Goal: Task Accomplishment & Management: Manage account settings

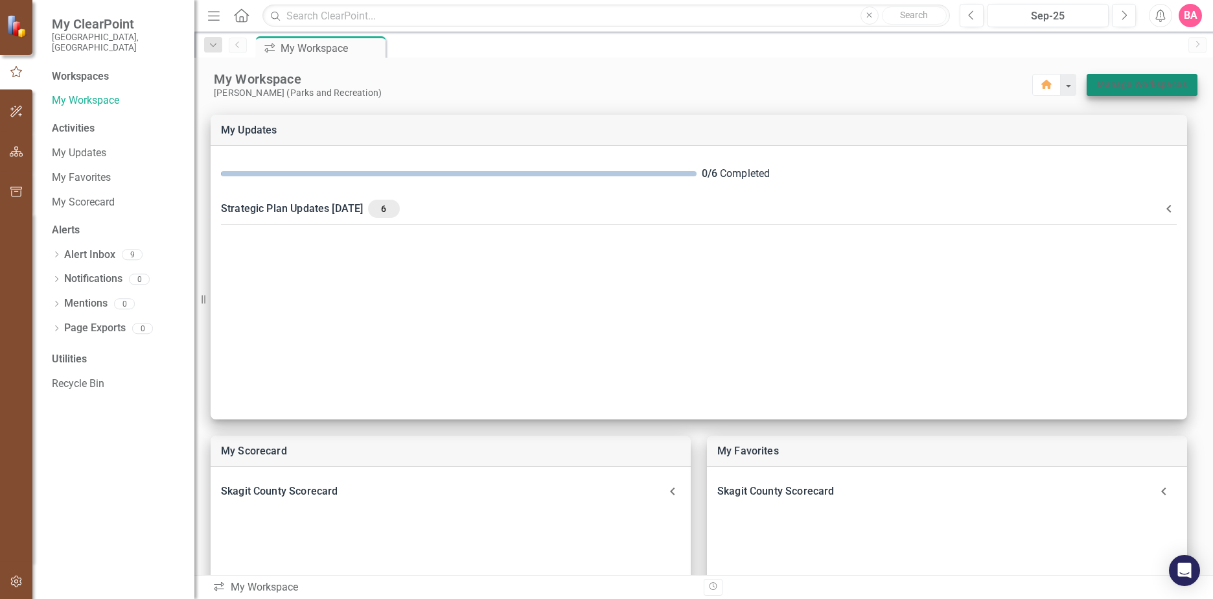
click at [1129, 81] on link "Manage Workspaces" at bounding box center [1142, 84] width 90 height 16
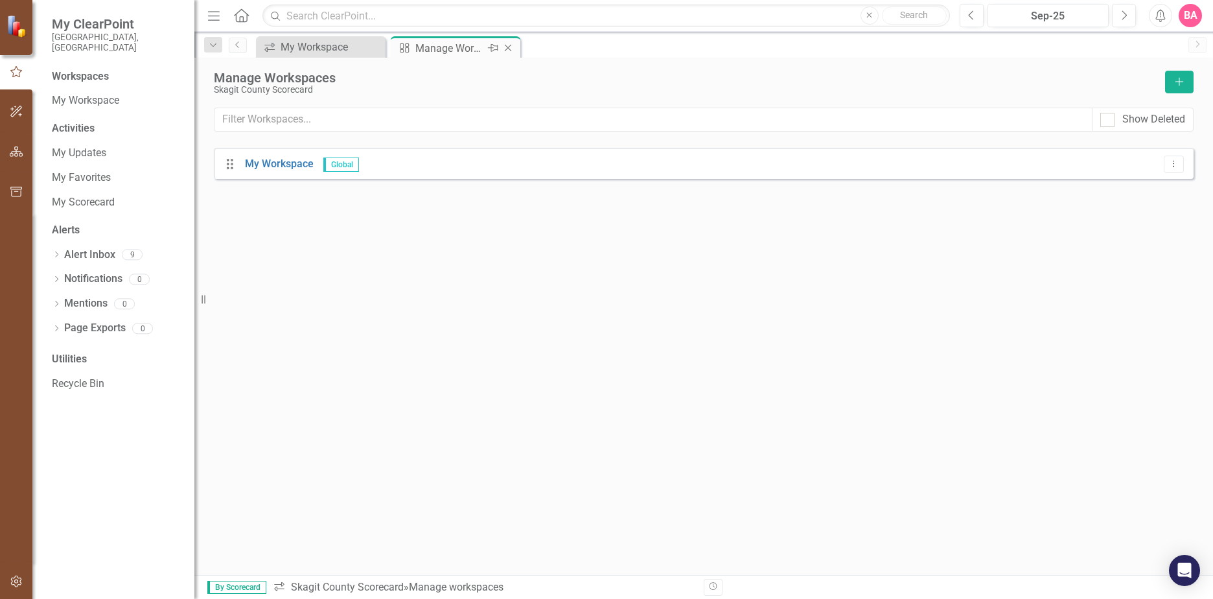
click at [423, 46] on div "Manage Workspaces" at bounding box center [450, 48] width 69 height 16
click at [305, 46] on div "My Workspace" at bounding box center [324, 47] width 86 height 16
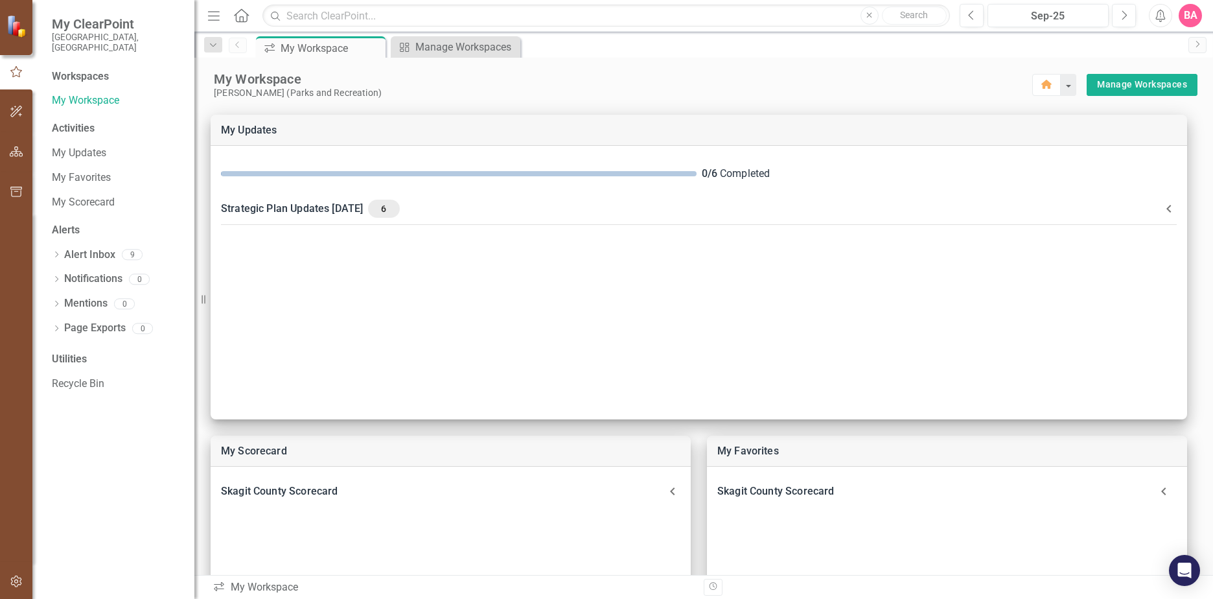
click at [75, 121] on div "Activities" at bounding box center [117, 128] width 130 height 15
drag, startPoint x: 75, startPoint y: 113, endPoint x: 162, endPoint y: 83, distance: 92.7
click at [162, 93] on link "My Workspace" at bounding box center [117, 100] width 130 height 15
click at [95, 93] on link "My Workspace" at bounding box center [117, 100] width 130 height 15
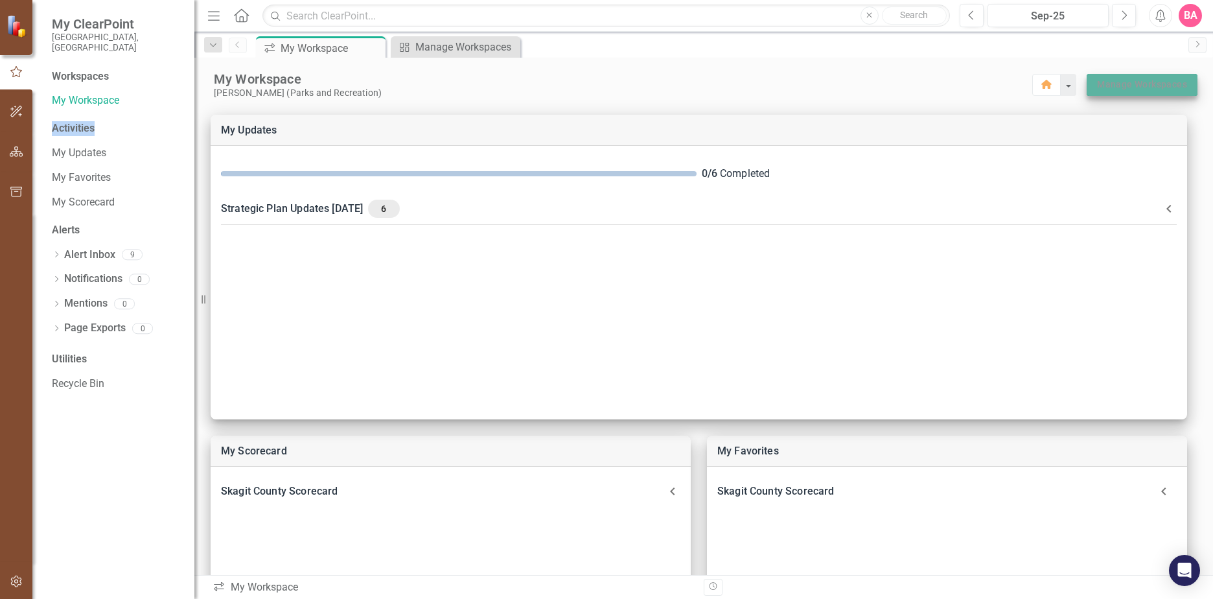
click at [1134, 78] on link "Manage Workspaces" at bounding box center [1142, 84] width 90 height 16
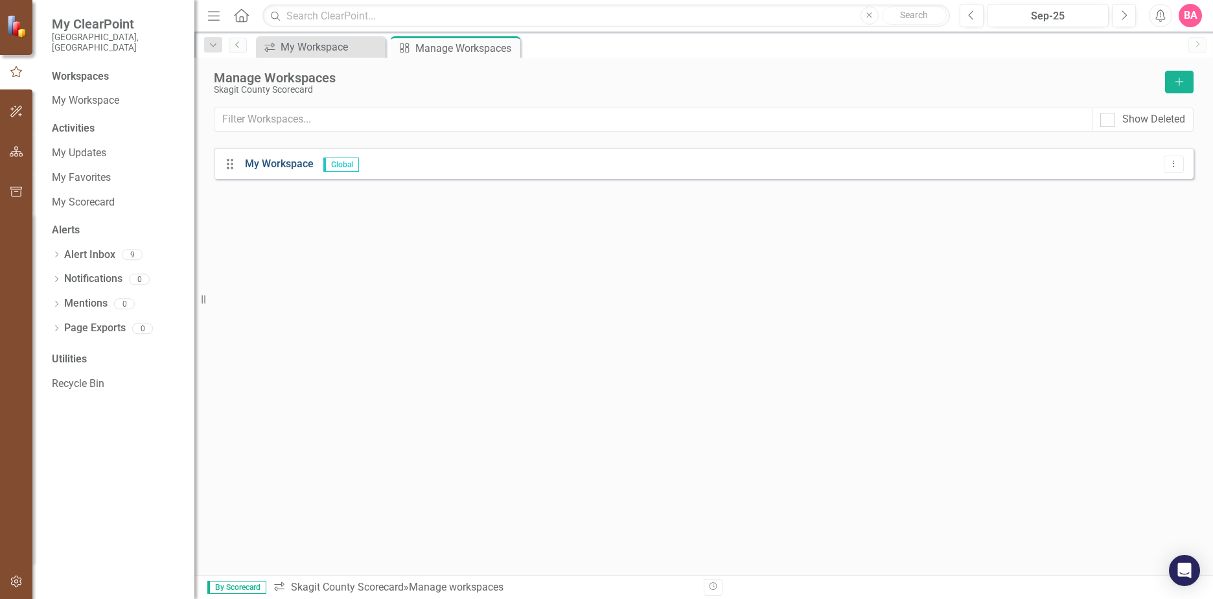
click at [286, 163] on link "My Workspace" at bounding box center [279, 164] width 69 height 12
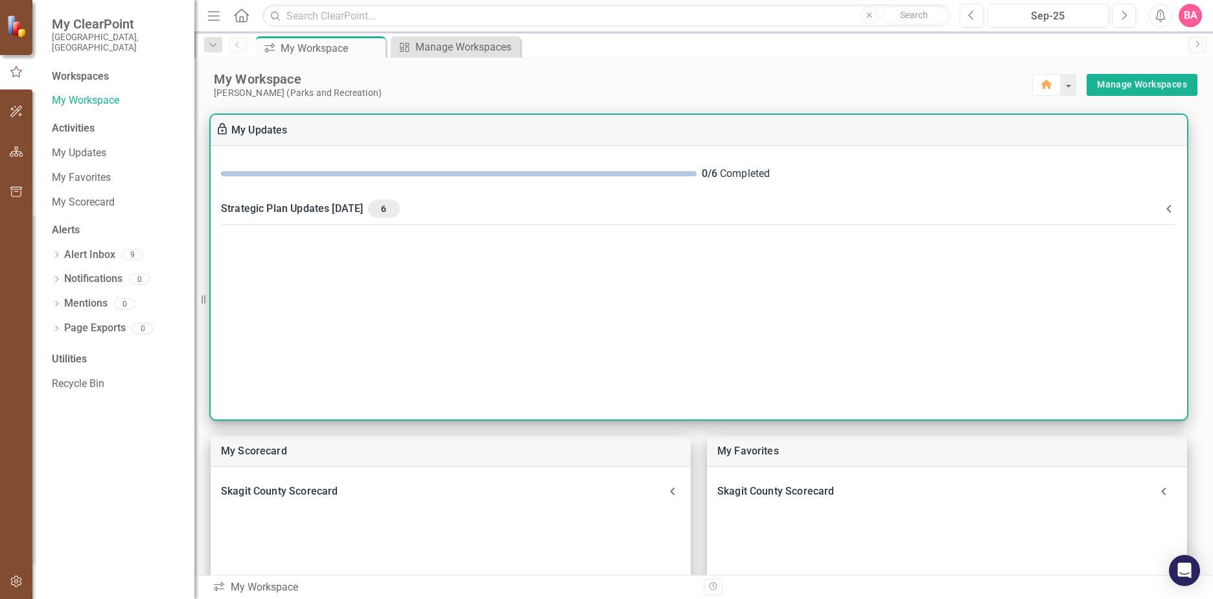
click at [1166, 209] on icon at bounding box center [1170, 209] width 16 height 16
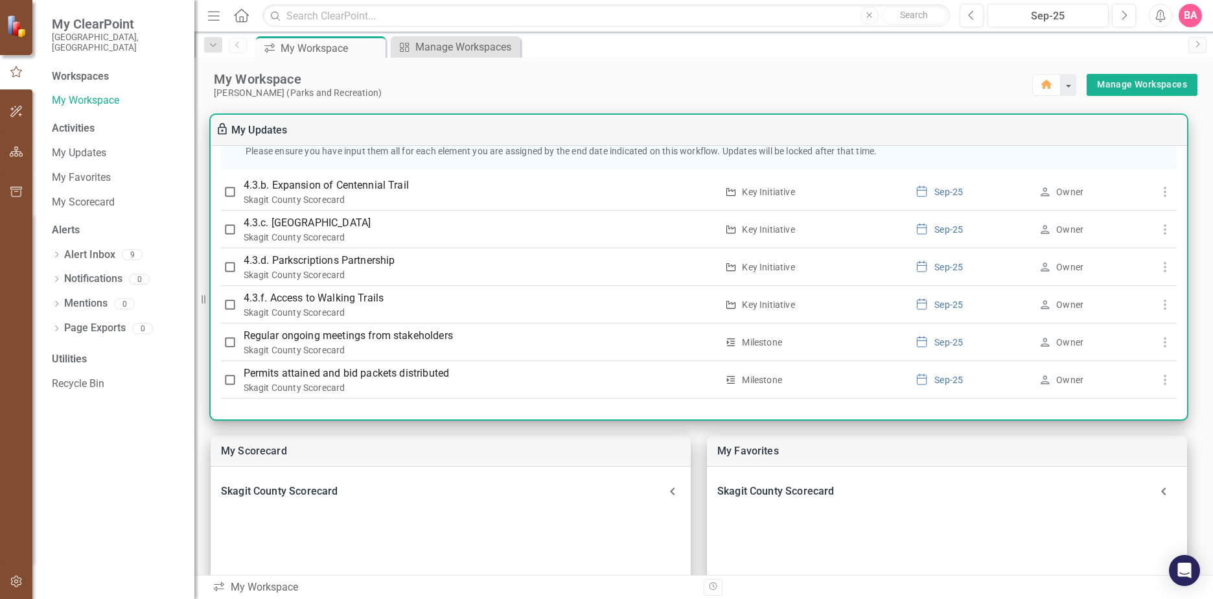
scroll to position [340, 0]
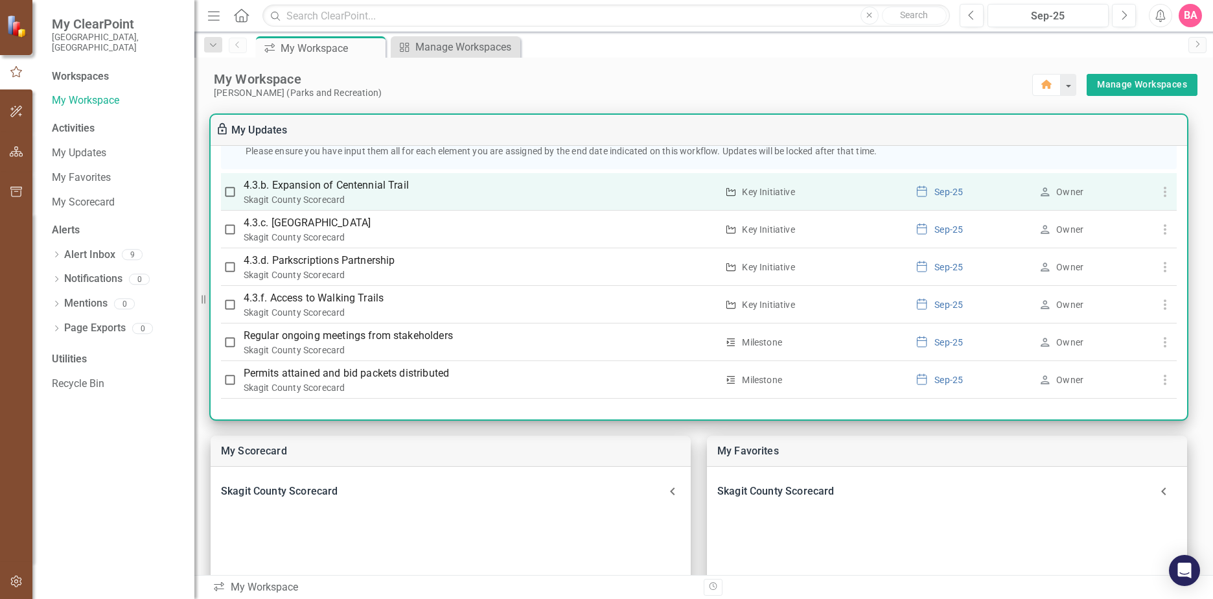
click at [340, 187] on p "4.3.b. Expansion of Centennial Trail" at bounding box center [481, 186] width 474 height 16
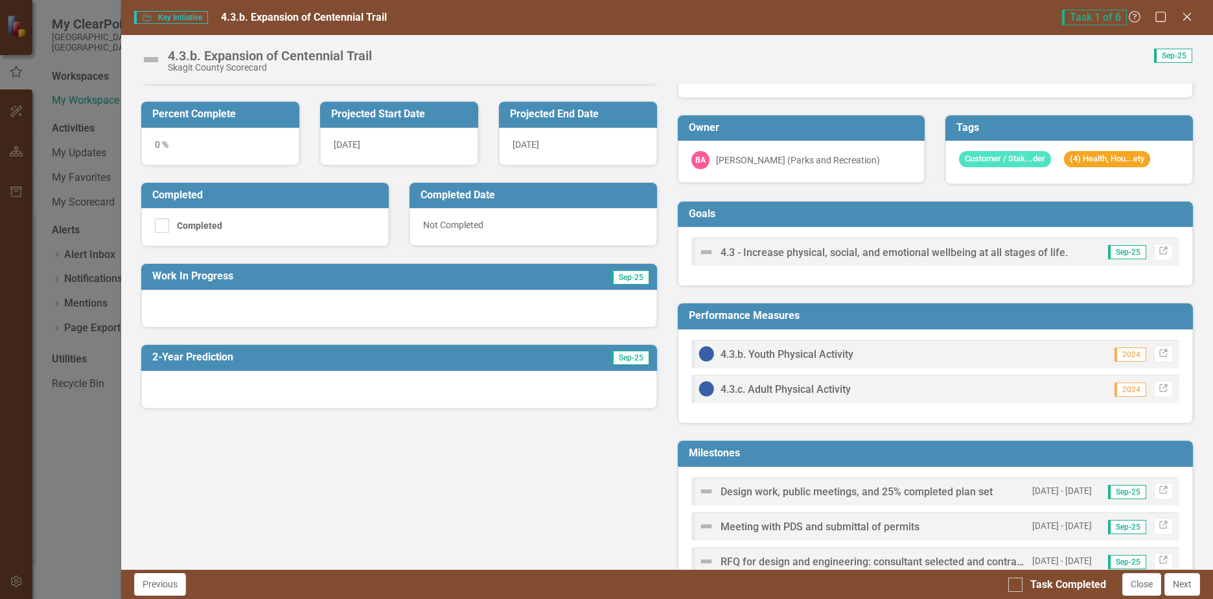
scroll to position [0, 0]
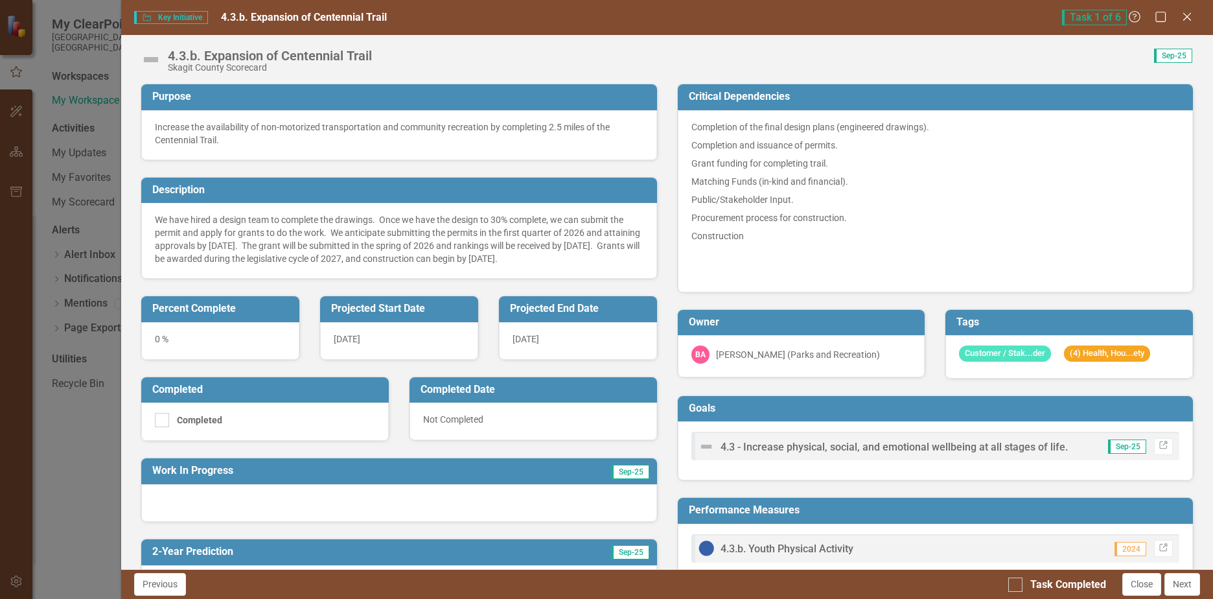
click at [173, 15] on span "Key Initiative Key Initiative" at bounding box center [170, 17] width 73 height 13
click at [154, 16] on span "Key Initiative Key Initiative" at bounding box center [170, 17] width 73 height 13
click at [150, 61] on img at bounding box center [151, 59] width 21 height 21
click at [246, 137] on div "Increase the availability of non-motorized transportation and community recreat…" at bounding box center [399, 134] width 488 height 26
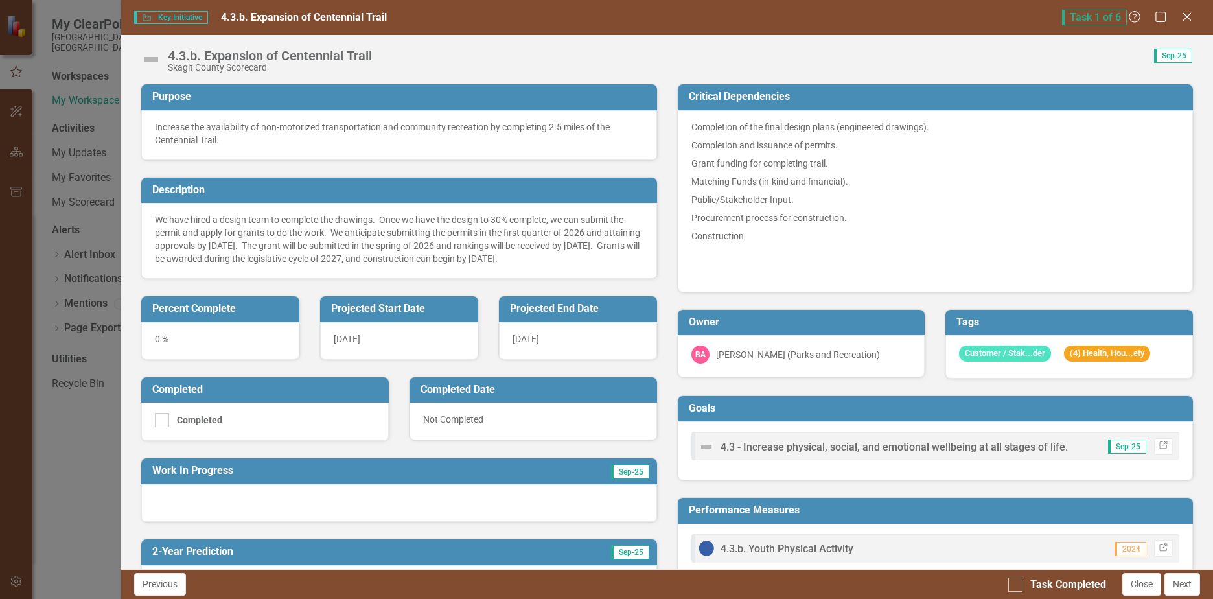
click at [218, 349] on div "0 %" at bounding box center [220, 341] width 158 height 38
click at [179, 357] on div "0 %" at bounding box center [220, 341] width 158 height 38
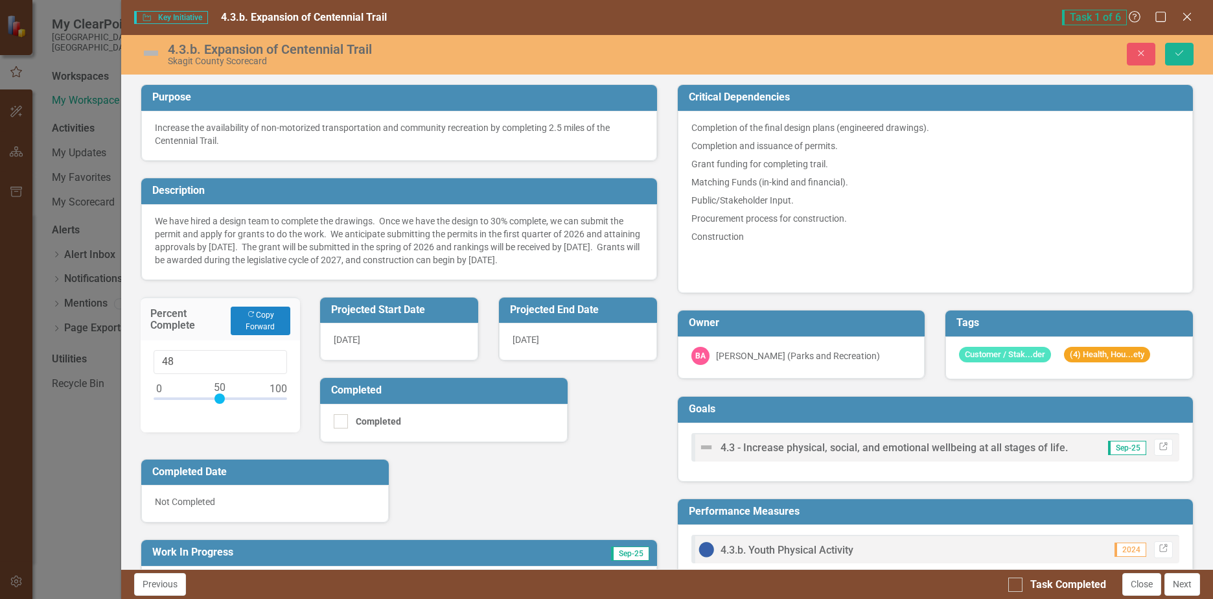
type input "50"
drag, startPoint x: 155, startPoint y: 409, endPoint x: 216, endPoint y: 408, distance: 60.9
click at [216, 404] on div at bounding box center [220, 398] width 10 height 10
click at [304, 266] on p "We have hired a design team to complete the drawings. Once we have the design t…" at bounding box center [399, 241] width 488 height 52
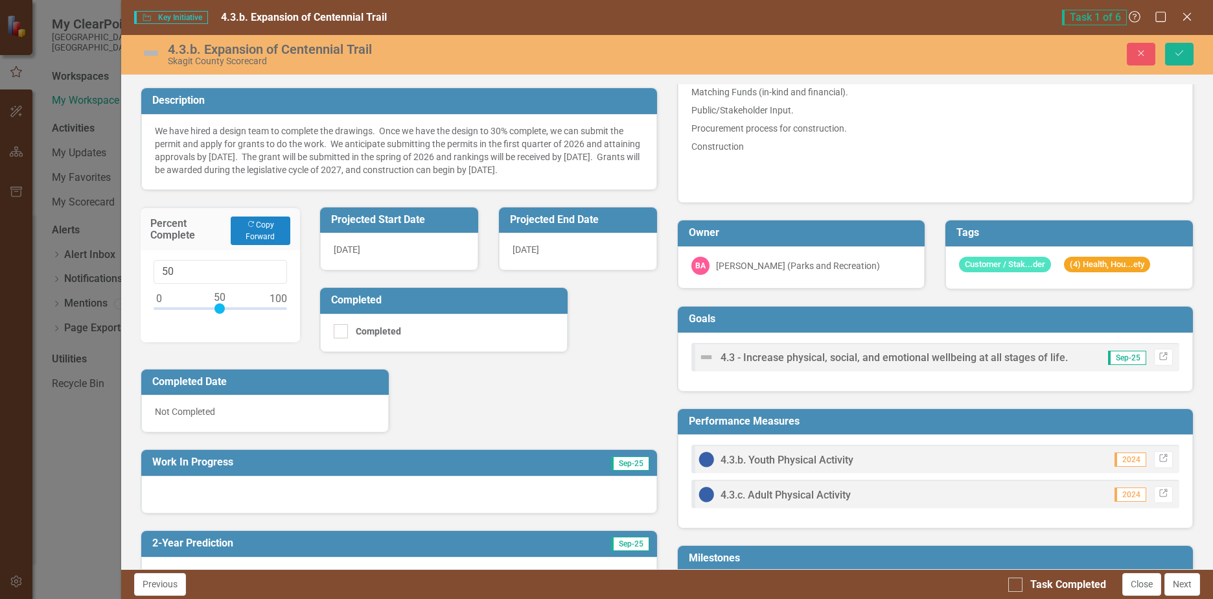
scroll to position [130, 0]
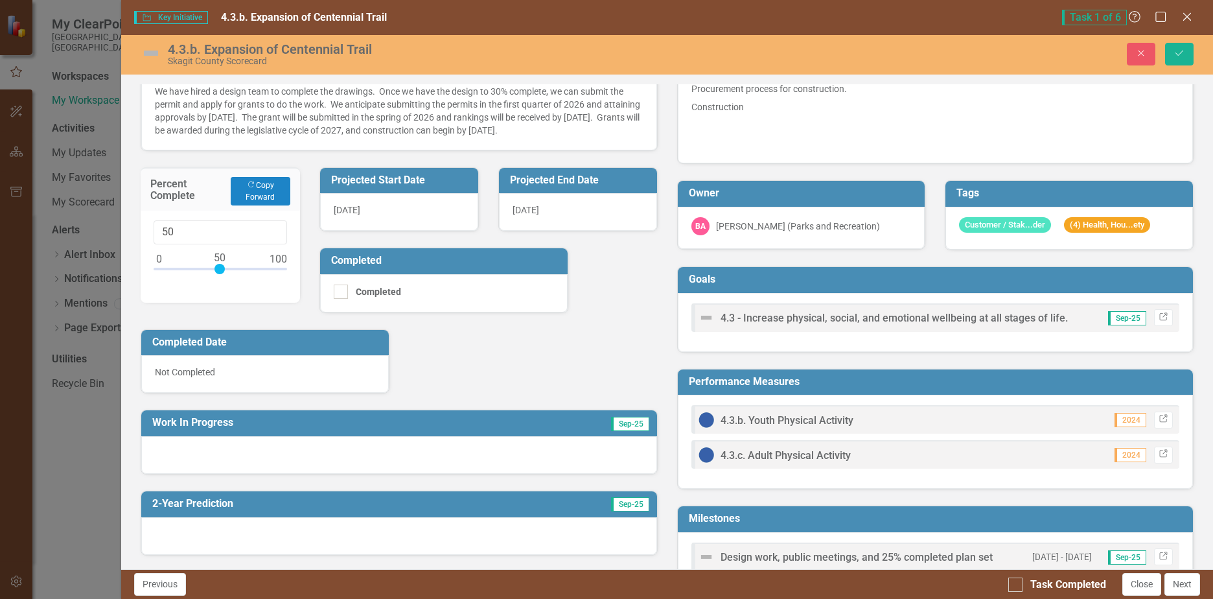
click at [458, 468] on div at bounding box center [398, 455] width 515 height 38
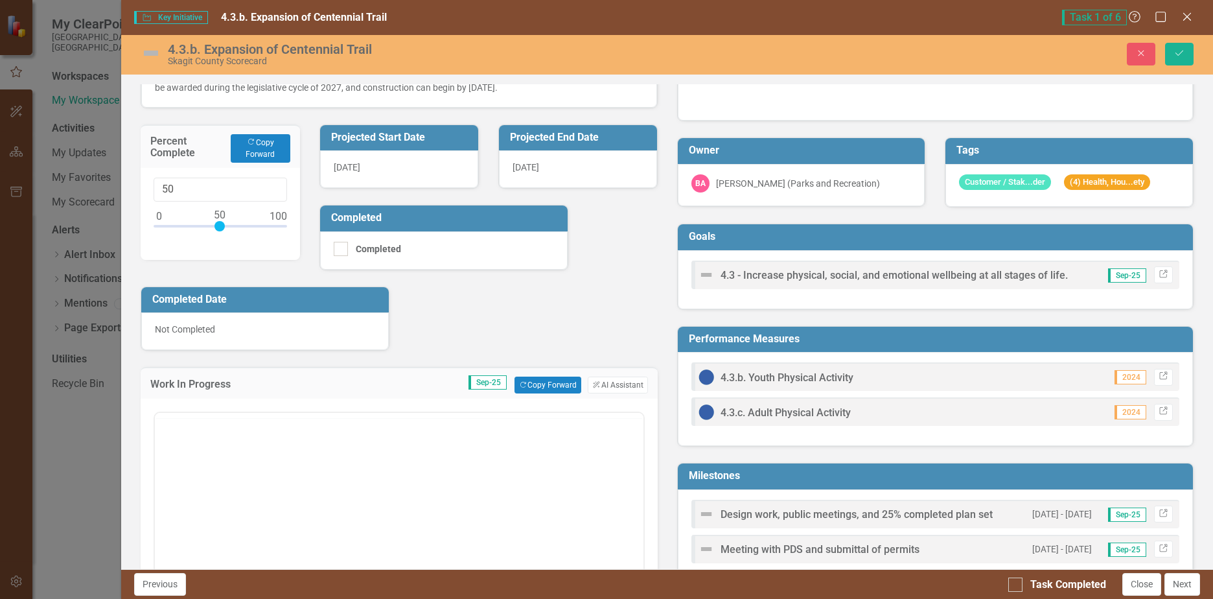
scroll to position [259, 0]
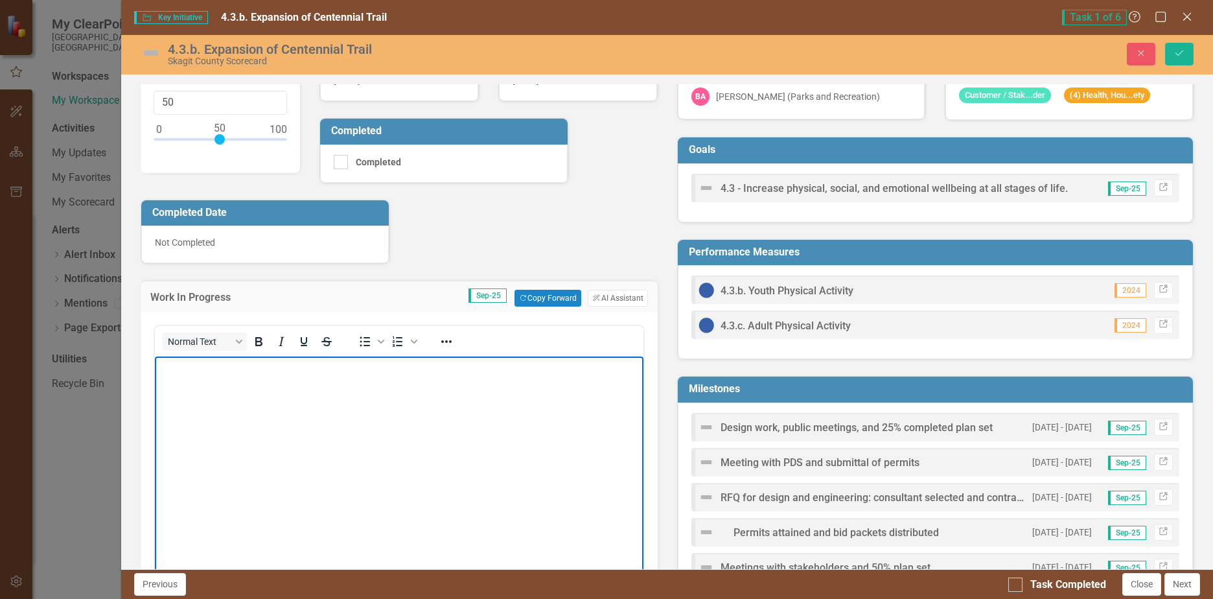
click at [225, 396] on body "Rich Text Area. Press ALT-0 for help." at bounding box center [399, 454] width 488 height 194
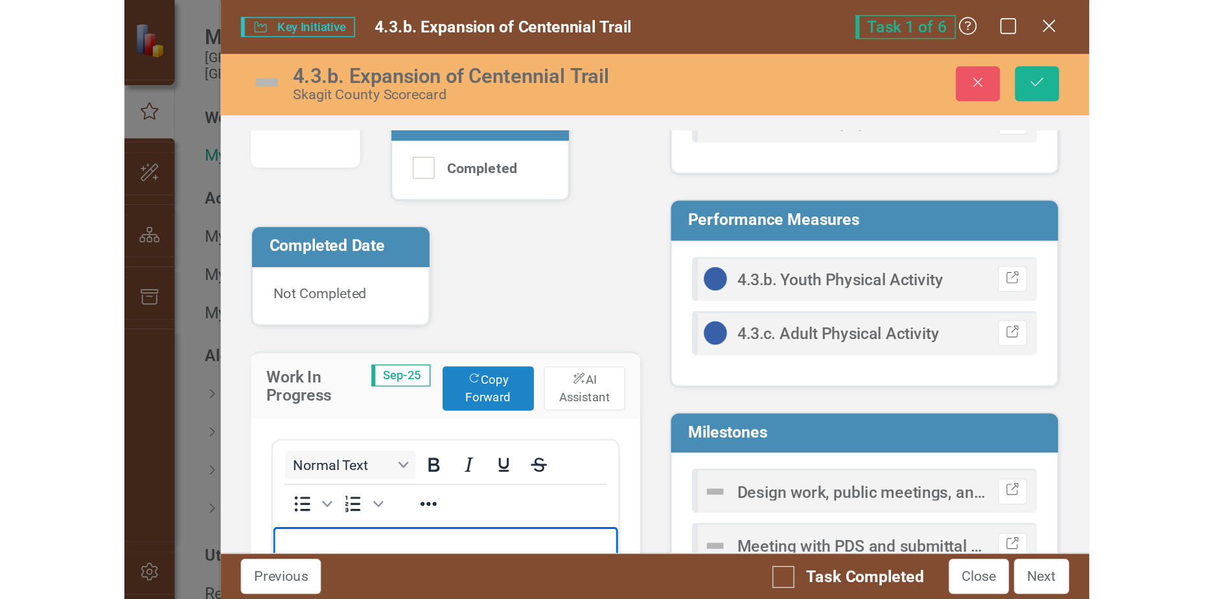
scroll to position [324, 0]
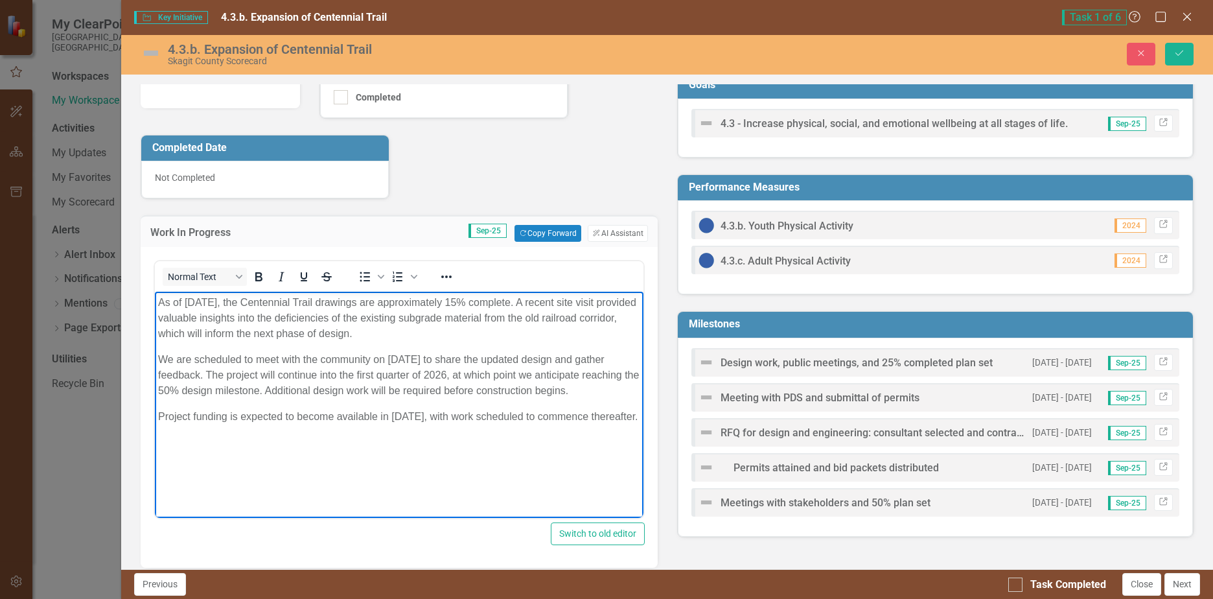
click at [288, 442] on body "As of [DATE], the Centennial Trail drawings are approximately 15% complete. A r…" at bounding box center [399, 389] width 488 height 194
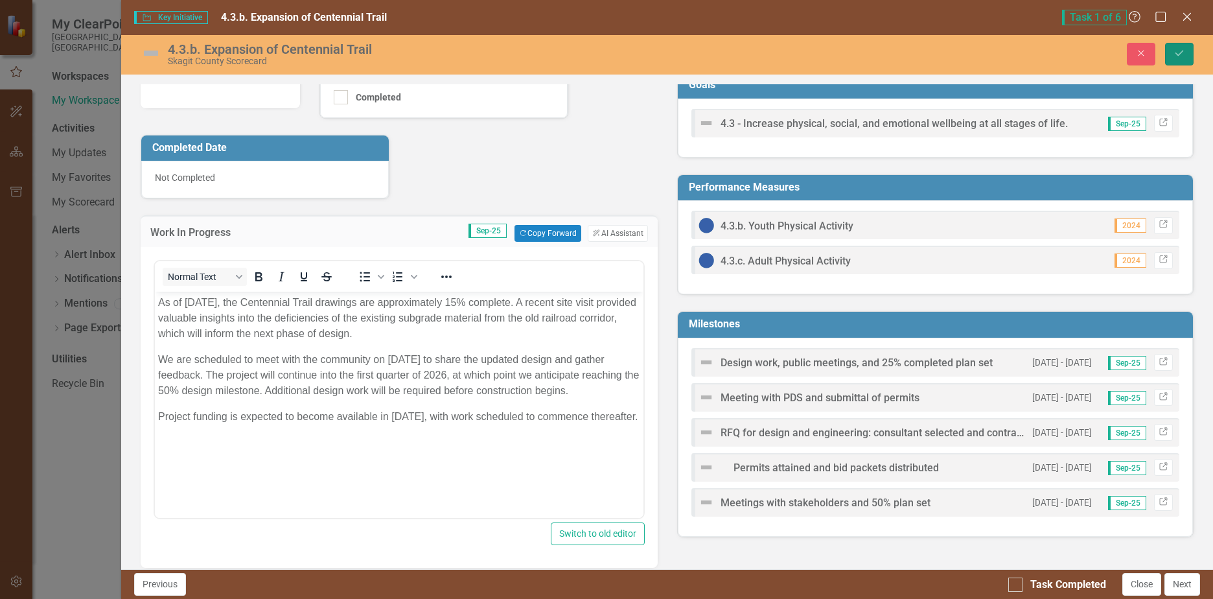
click at [1185, 50] on icon "Save" at bounding box center [1180, 53] width 12 height 9
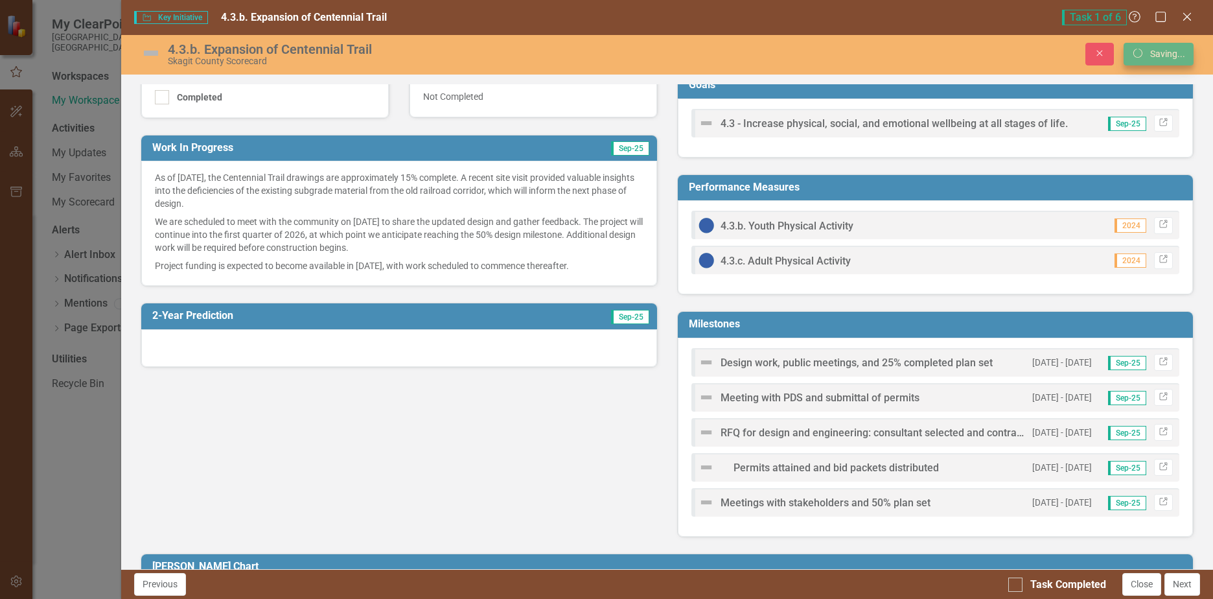
scroll to position [307, 0]
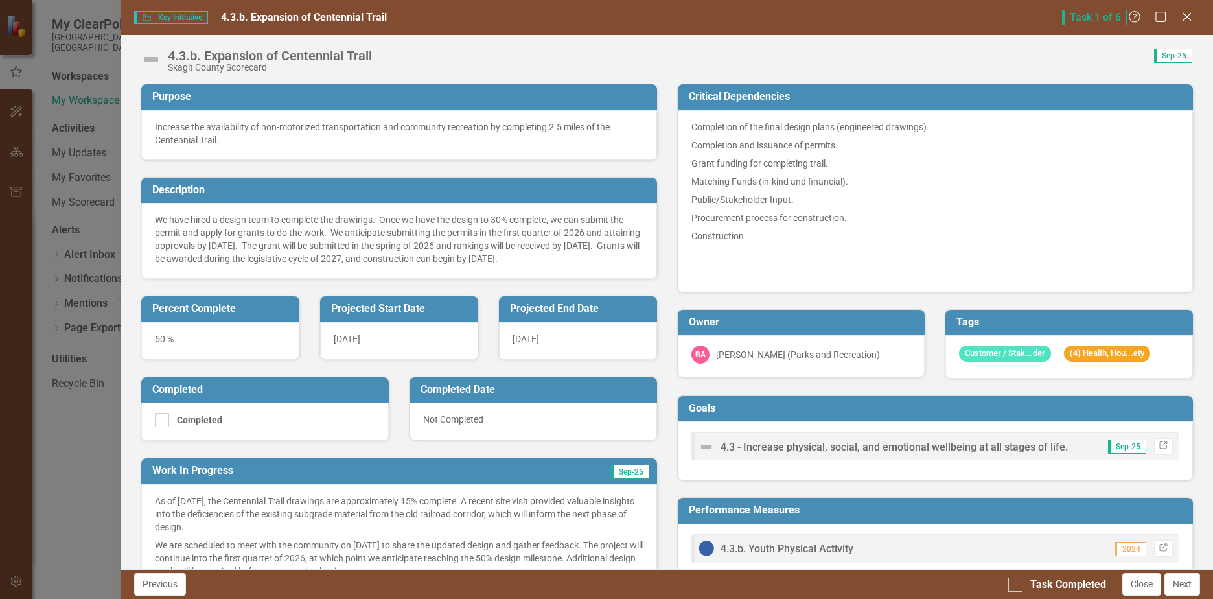
click at [182, 360] on div "50 %" at bounding box center [220, 341] width 158 height 38
click at [164, 349] on div "50 %" at bounding box center [220, 341] width 158 height 38
click at [165, 349] on div "50 %" at bounding box center [220, 341] width 158 height 38
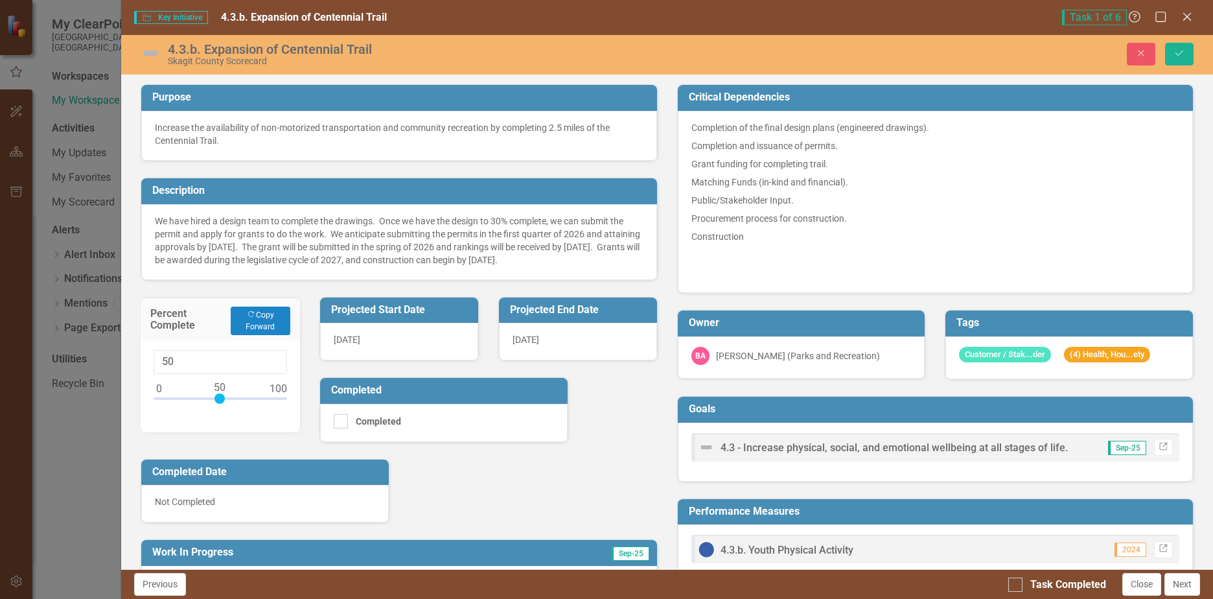
click at [165, 340] on div "Percent Complete Copy Forward Copy Forward" at bounding box center [220, 318] width 159 height 43
drag, startPoint x: 217, startPoint y: 404, endPoint x: 205, endPoint y: 401, distance: 12.1
click at [205, 401] on div at bounding box center [207, 398] width 10 height 10
type input "35"
drag, startPoint x: 207, startPoint y: 402, endPoint x: 200, endPoint y: 401, distance: 6.5
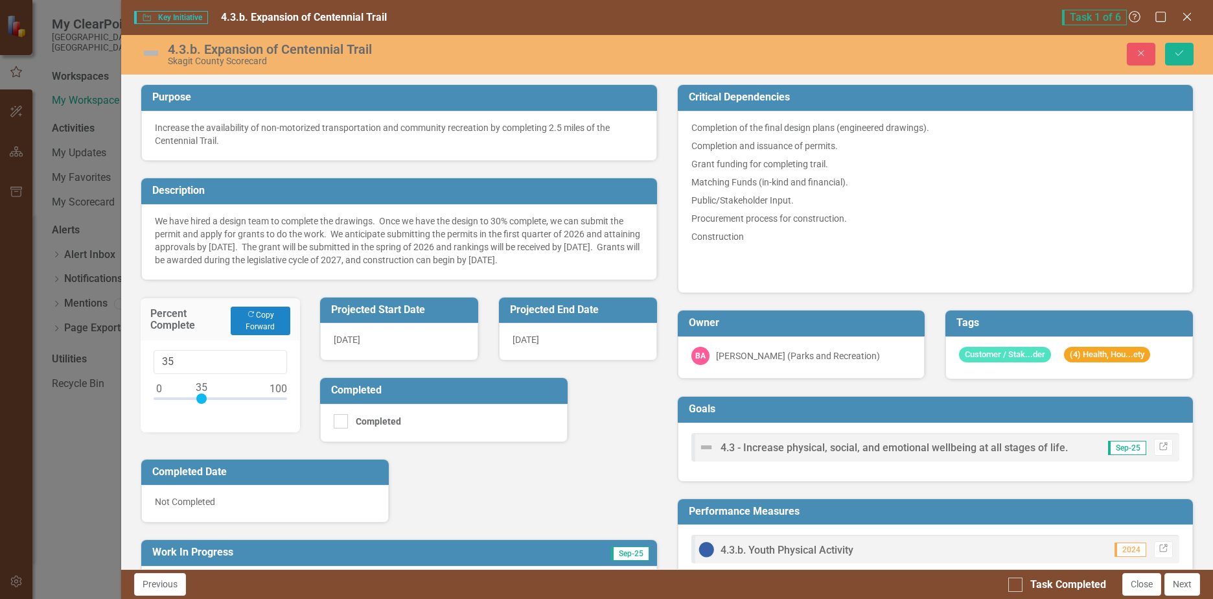
click at [200, 401] on div at bounding box center [201, 398] width 10 height 10
click at [449, 470] on div "Purpose Increase the availability of non-motorized transportation and community…" at bounding box center [399, 420] width 536 height 704
click at [1178, 47] on button "Save" at bounding box center [1179, 54] width 29 height 23
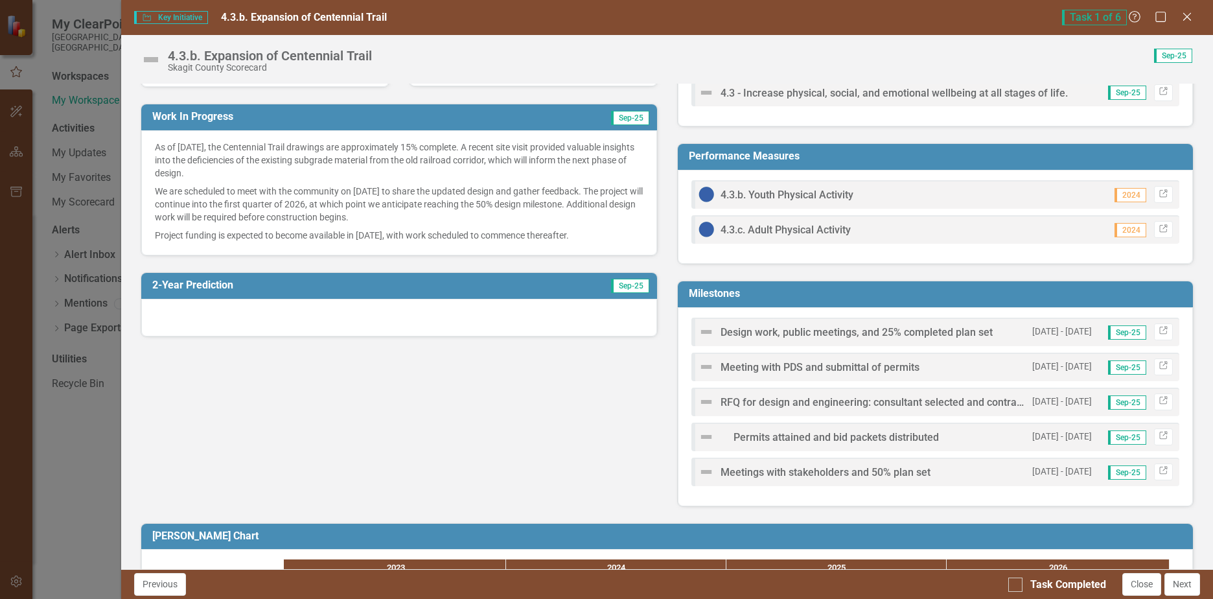
scroll to position [389, 0]
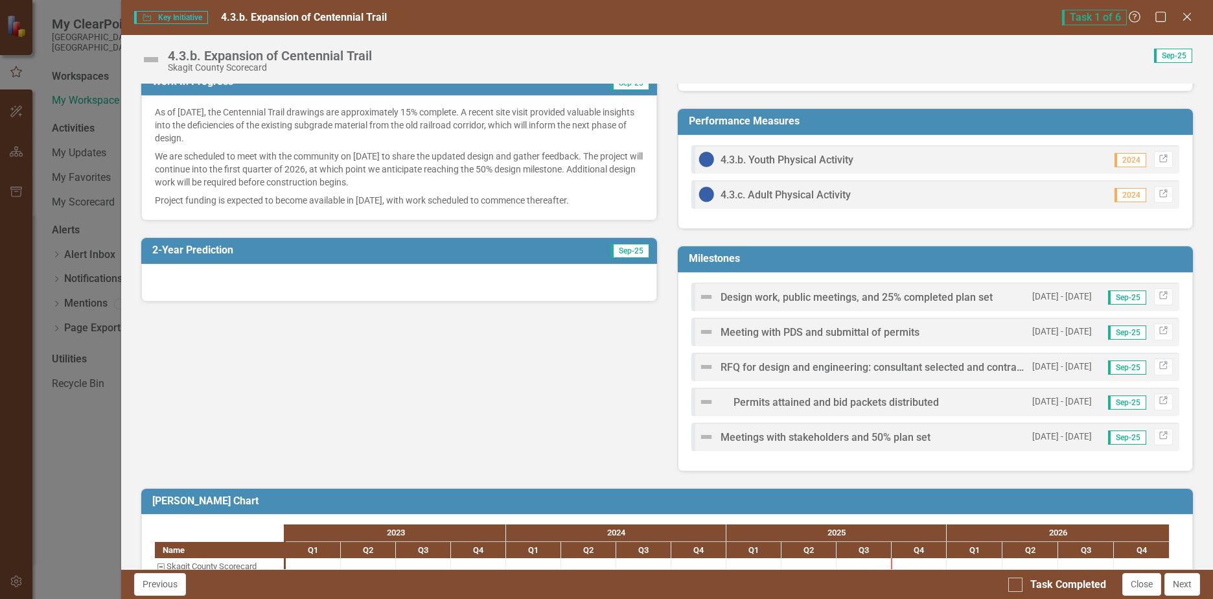
click at [861, 298] on span "Design work, public meetings, and 25% completed plan set" at bounding box center [857, 297] width 272 height 12
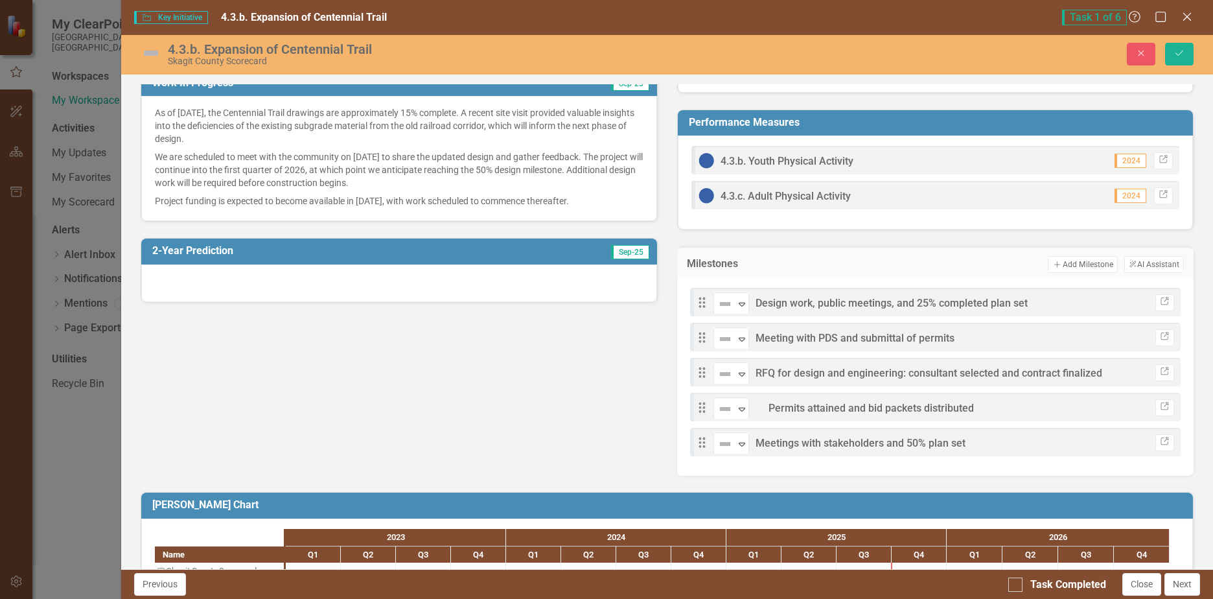
click at [858, 303] on span "Design work, public meetings, and 25% completed plan set" at bounding box center [892, 303] width 272 height 12
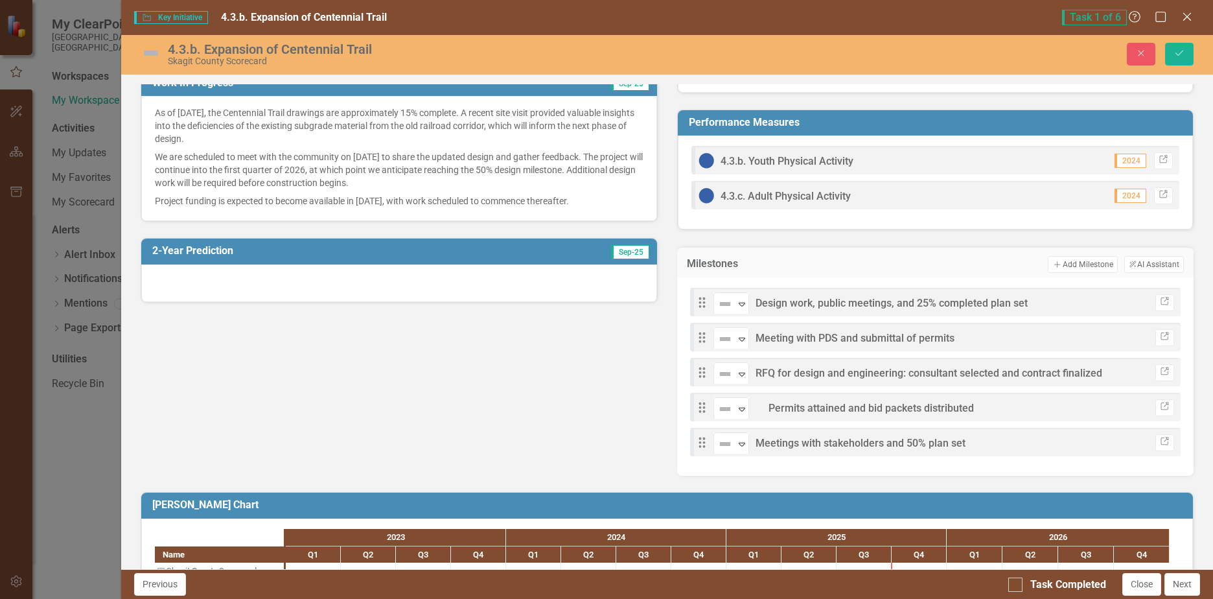
click at [858, 303] on span "Design work, public meetings, and 25% completed plan set" at bounding box center [892, 303] width 272 height 12
click at [738, 305] on icon "Expand" at bounding box center [742, 304] width 13 height 10
click at [786, 303] on span "Design work, public meetings, and 25% completed plan set" at bounding box center [892, 303] width 272 height 12
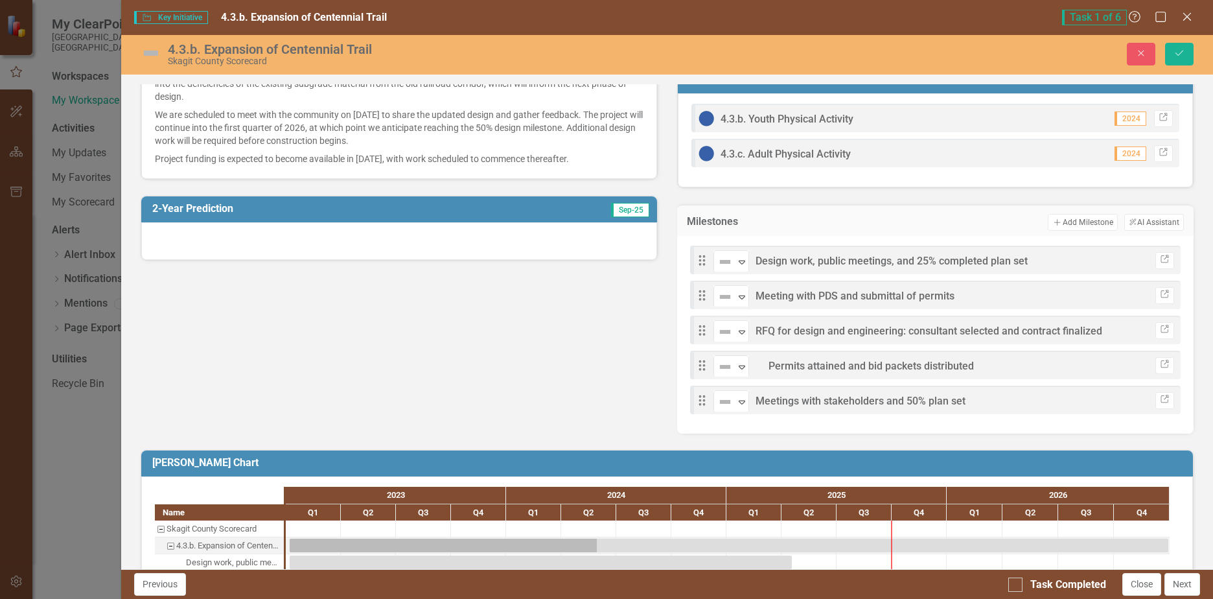
scroll to position [519, 0]
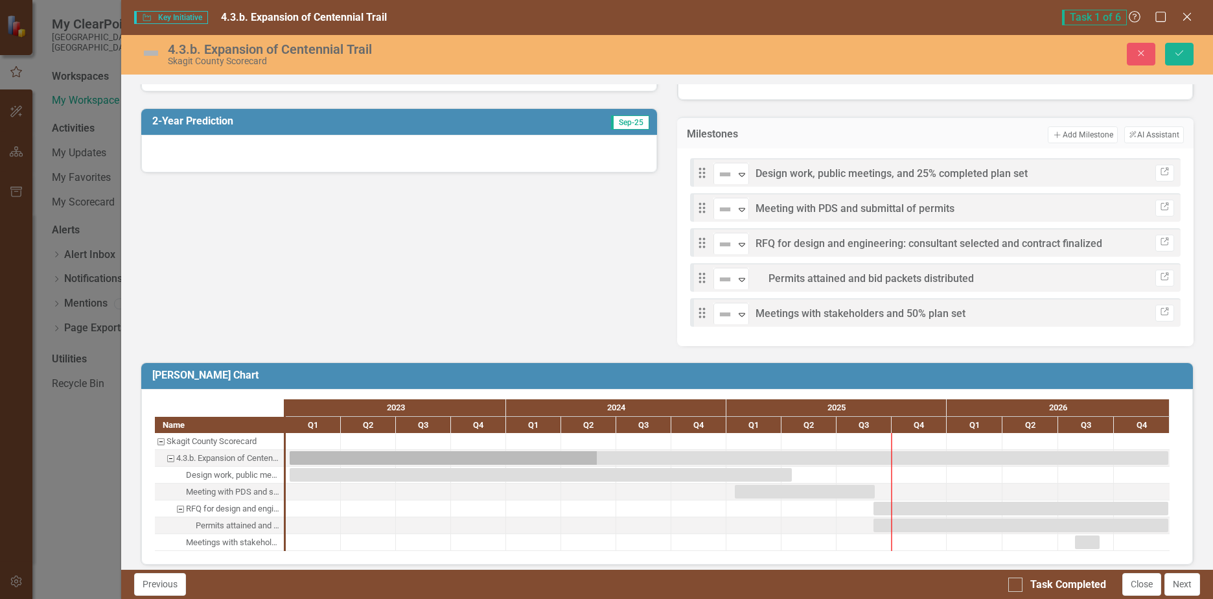
click at [1114, 167] on div "Drag Not Defined Expand Design work, public meetings, and 25% completed plan se…" at bounding box center [935, 172] width 491 height 29
click at [1097, 170] on div "Drag Not Defined Expand Design work, public meetings, and 25% completed plan se…" at bounding box center [935, 172] width 491 height 29
click at [699, 173] on icon at bounding box center [702, 173] width 6 height 10
click at [775, 172] on span "Design work, public meetings, and 25% completed plan set" at bounding box center [892, 173] width 272 height 12
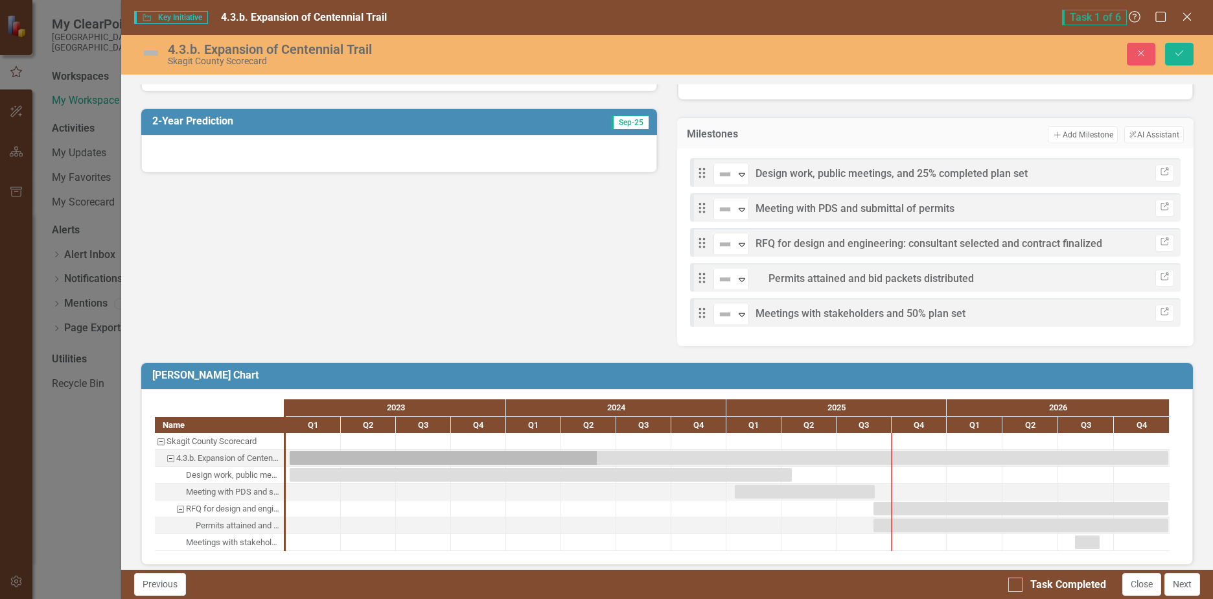
click at [775, 172] on span "Design work, public meetings, and 25% completed plan set" at bounding box center [892, 173] width 272 height 12
click at [917, 174] on span "Design work, public meetings, and 25% completed plan set" at bounding box center [892, 173] width 272 height 12
click at [919, 174] on span "Design work, public meetings, and 25% completed plan set" at bounding box center [892, 173] width 272 height 12
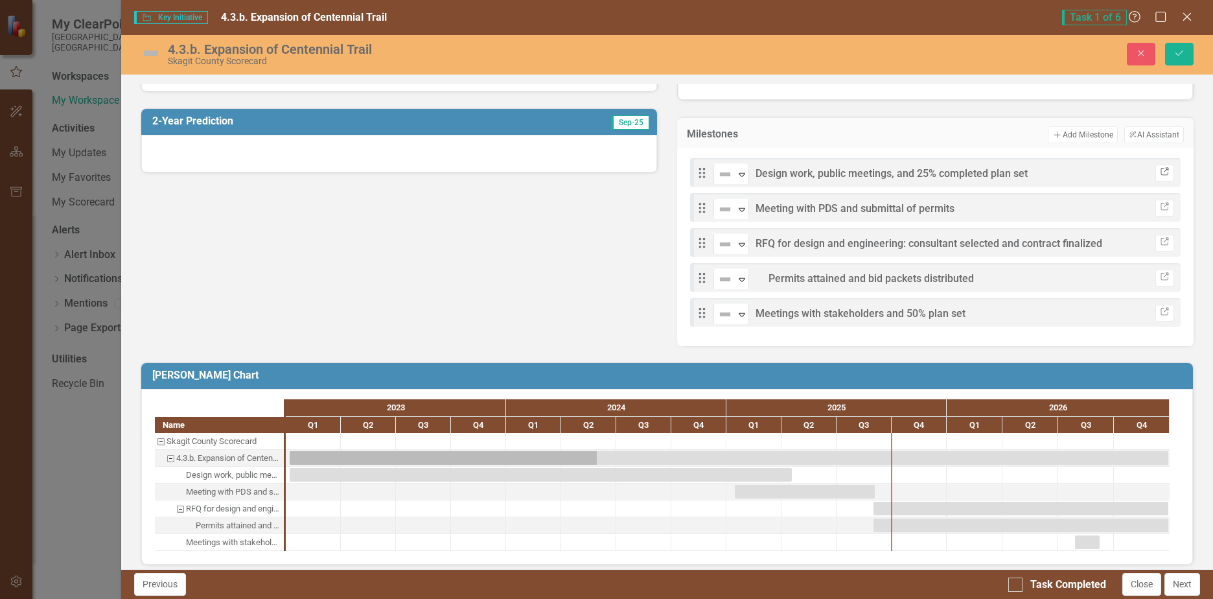
click at [1160, 172] on icon "Link" at bounding box center [1165, 173] width 10 height 8
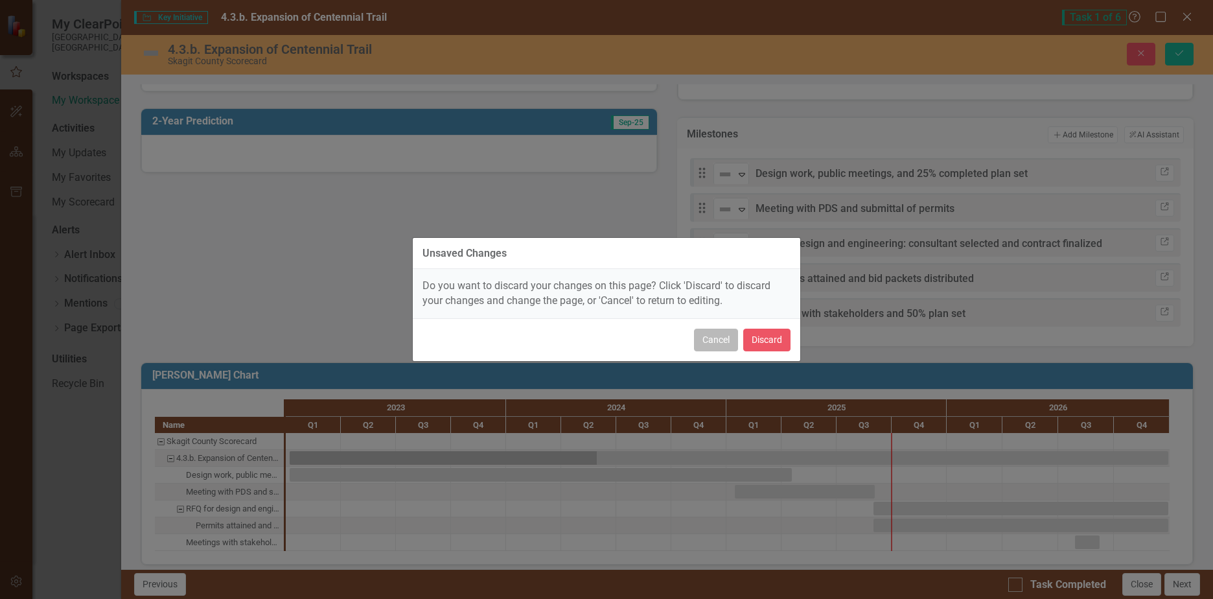
click at [724, 334] on button "Cancel" at bounding box center [716, 340] width 44 height 23
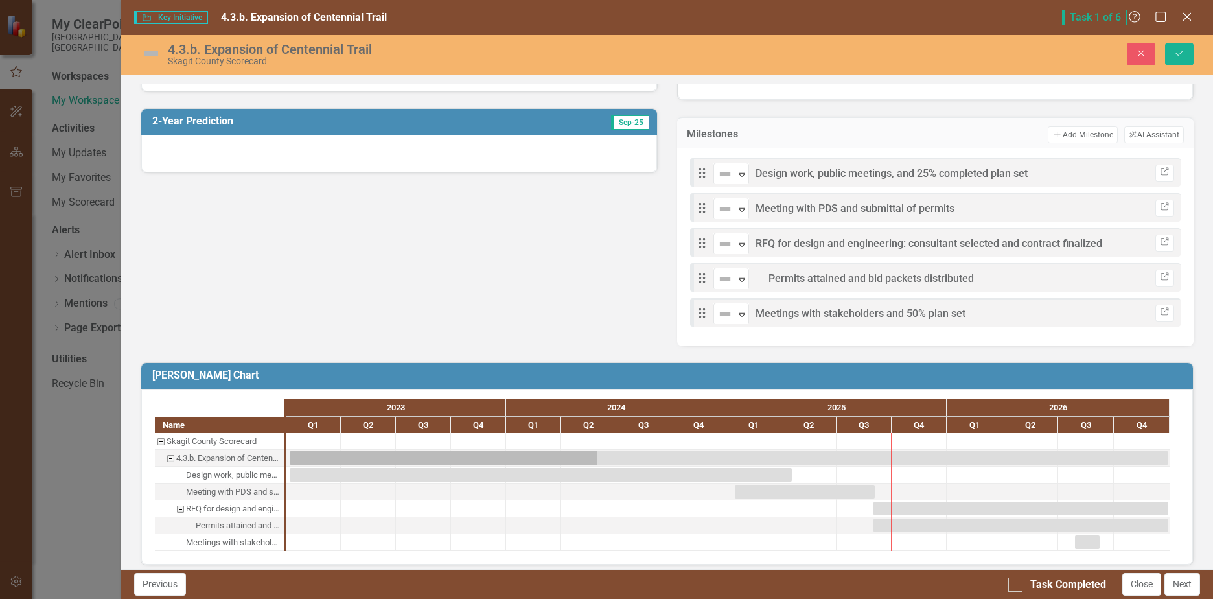
click at [806, 172] on span "Design work, public meetings, and 25% completed plan set" at bounding box center [892, 173] width 272 height 12
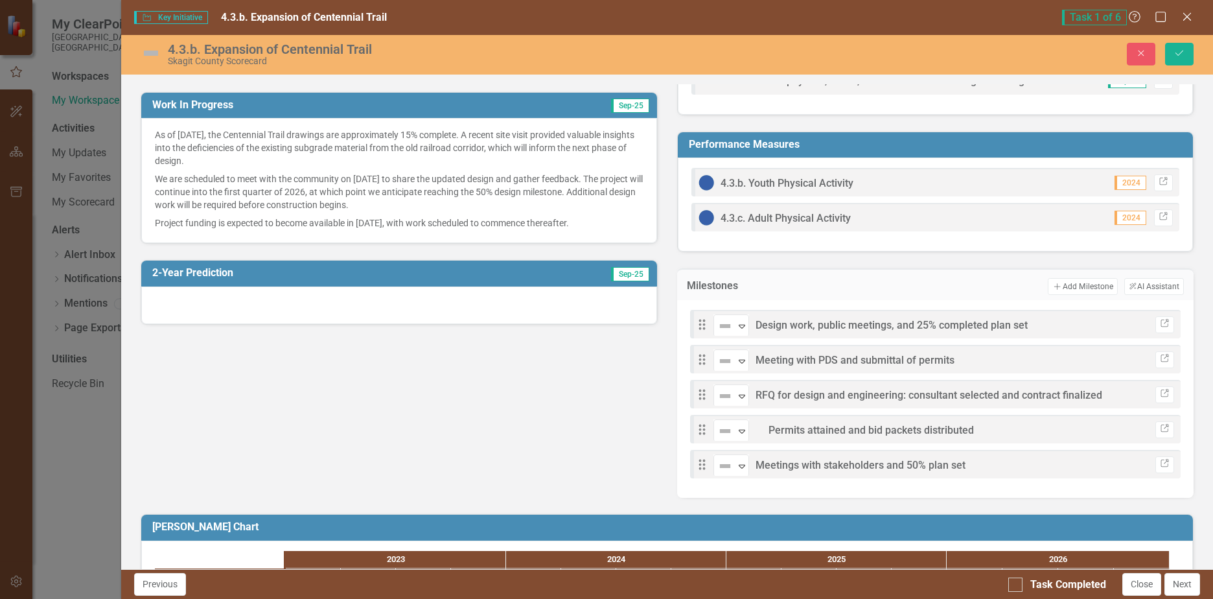
scroll to position [324, 0]
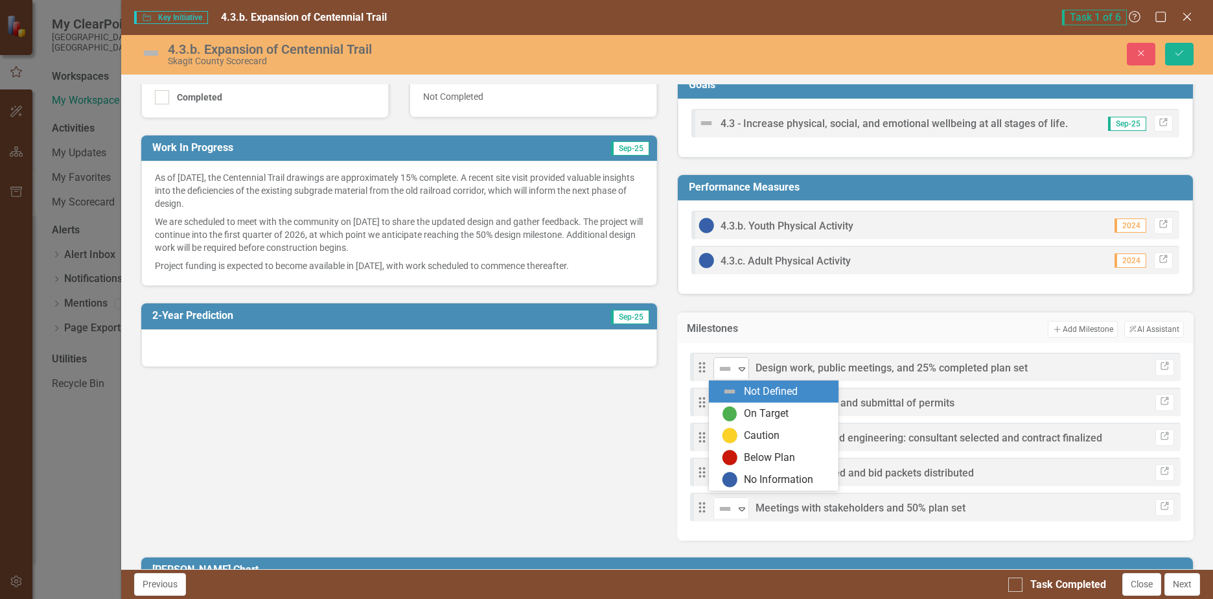
click at [736, 364] on icon "Expand" at bounding box center [742, 369] width 13 height 10
click at [763, 410] on div "On Target" at bounding box center [766, 413] width 45 height 15
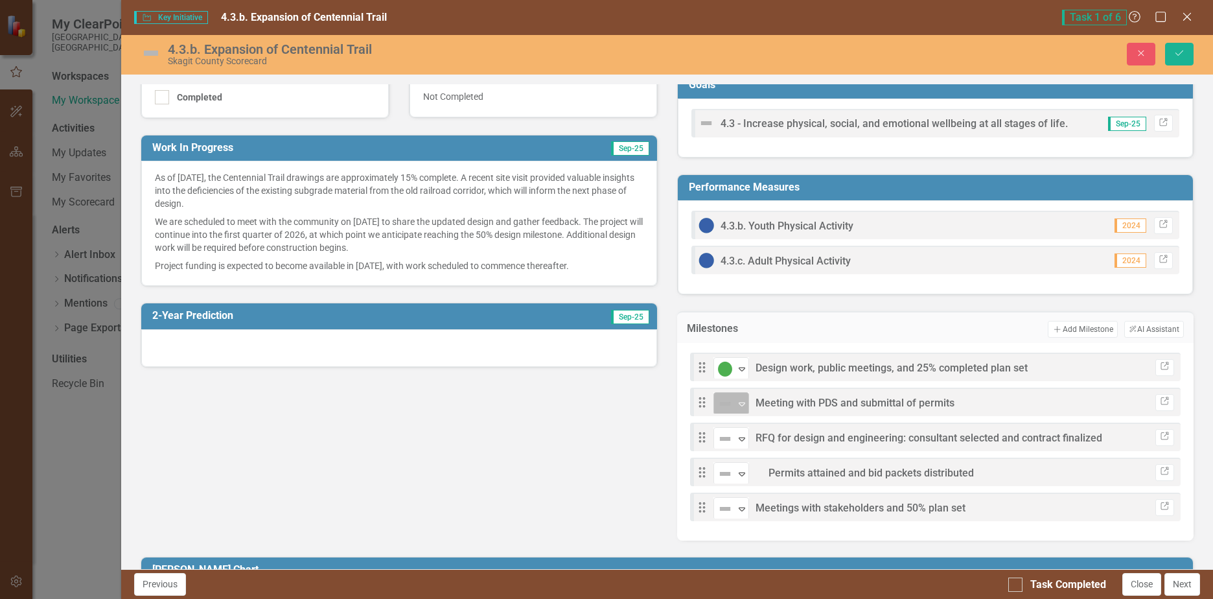
click at [739, 400] on icon "Expand" at bounding box center [742, 404] width 13 height 10
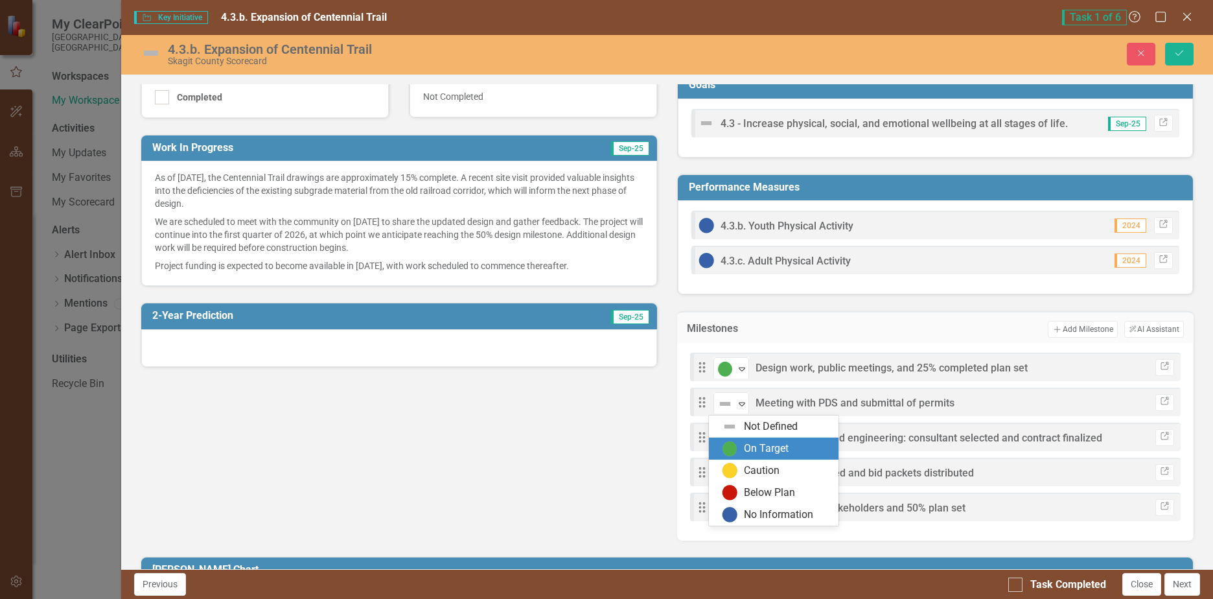
click at [758, 445] on div "On Target" at bounding box center [766, 448] width 45 height 15
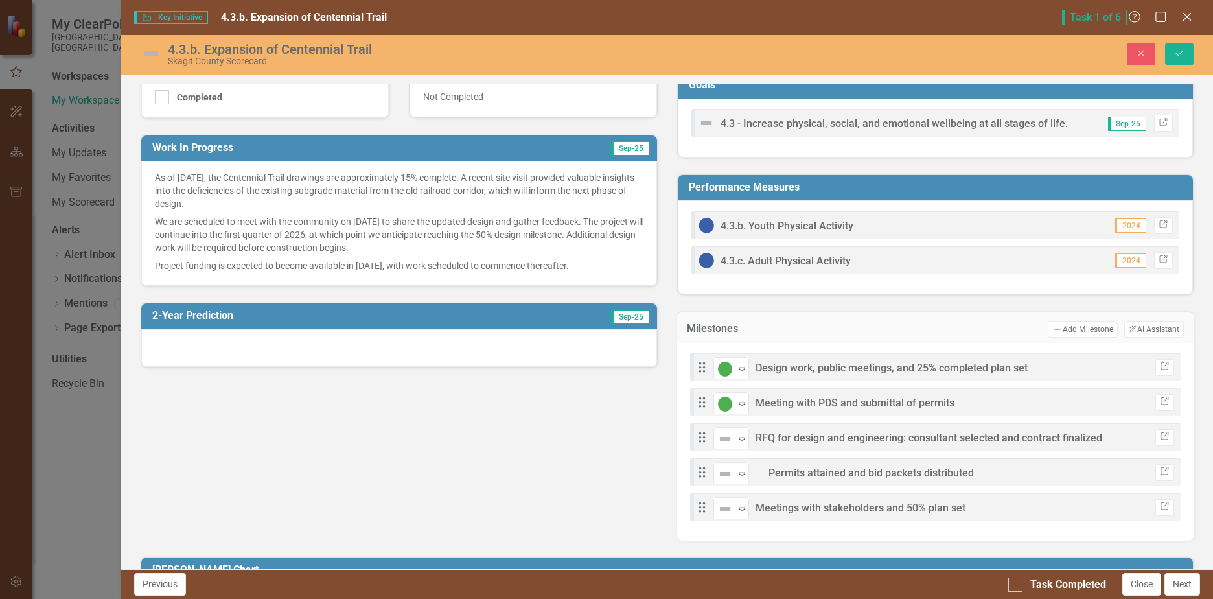
scroll to position [389, 0]
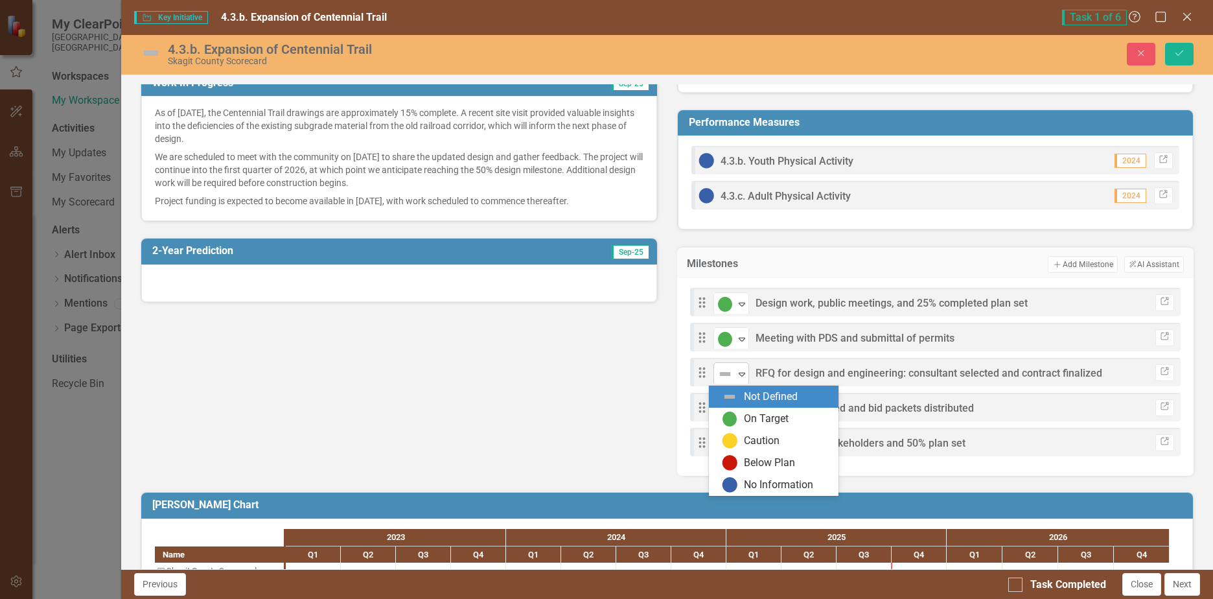
click at [737, 371] on icon "Expand" at bounding box center [742, 374] width 13 height 10
click at [749, 412] on div "On Target" at bounding box center [766, 419] width 45 height 15
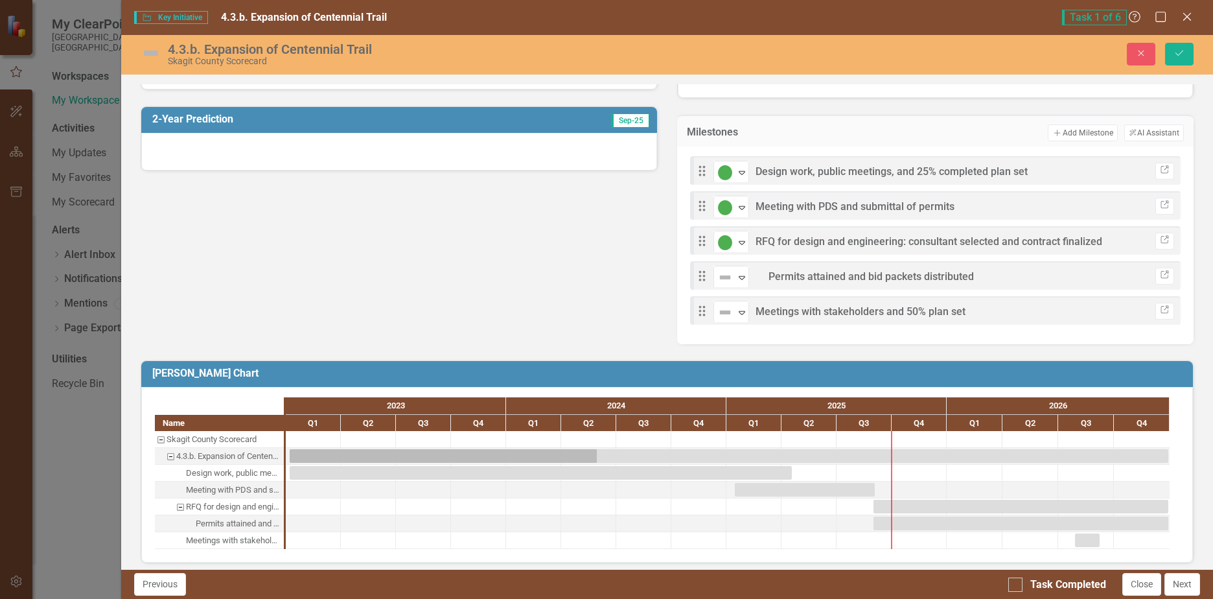
scroll to position [528, 0]
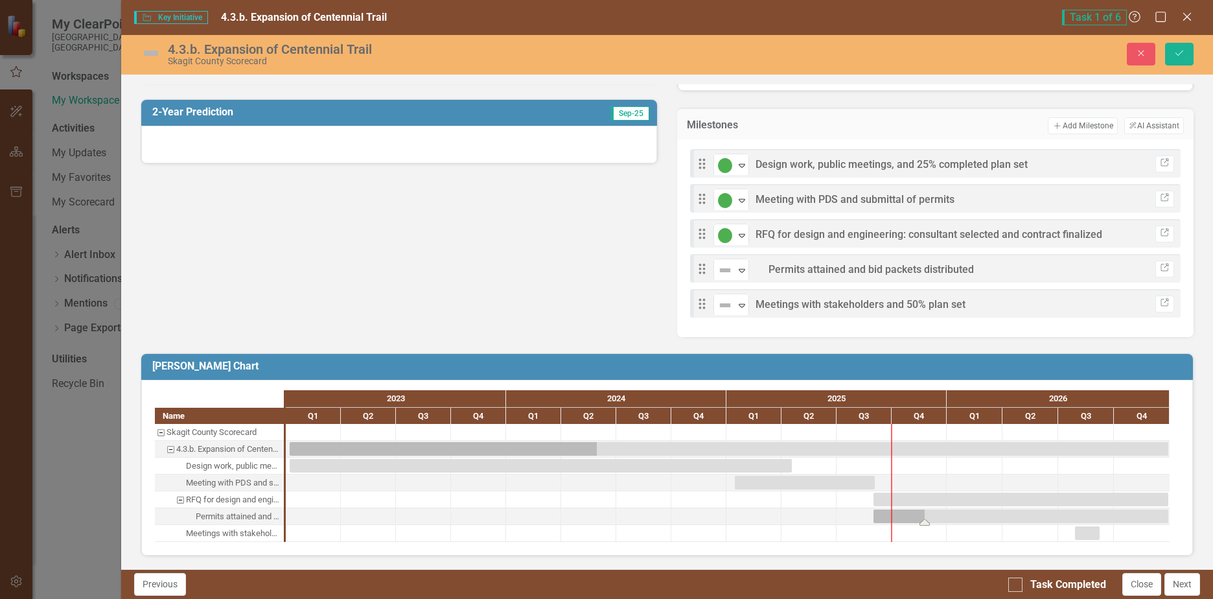
drag, startPoint x: 878, startPoint y: 521, endPoint x: 919, endPoint y: 523, distance: 40.9
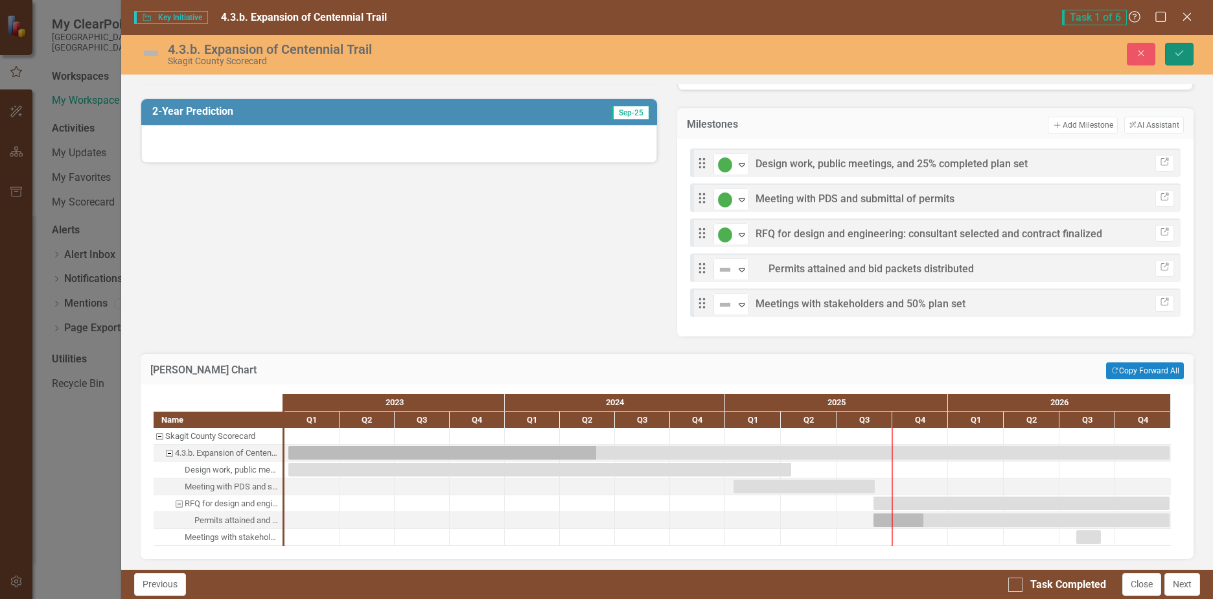
click at [1178, 45] on button "Save" at bounding box center [1179, 54] width 29 height 23
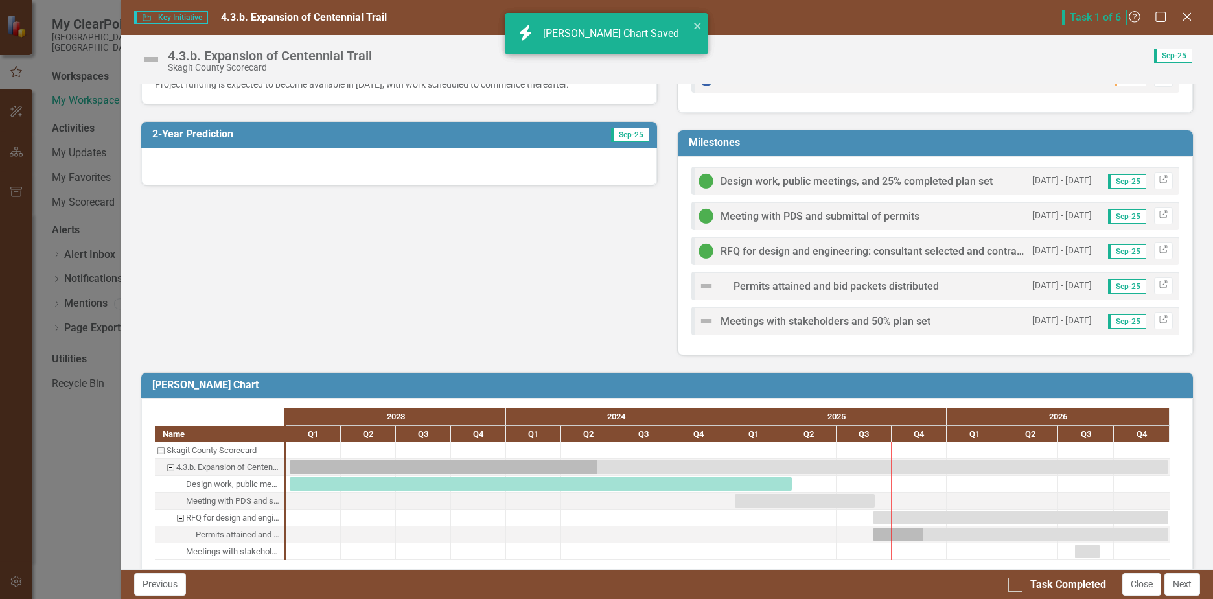
scroll to position [524, 0]
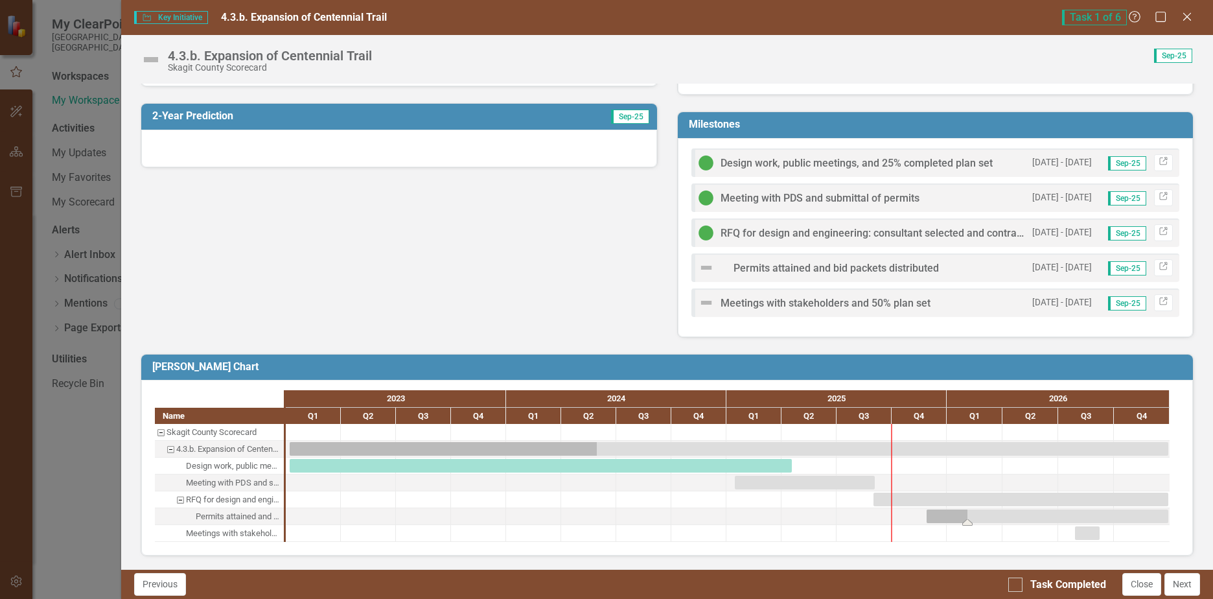
drag, startPoint x: 874, startPoint y: 519, endPoint x: 908, endPoint y: 519, distance: 34.4
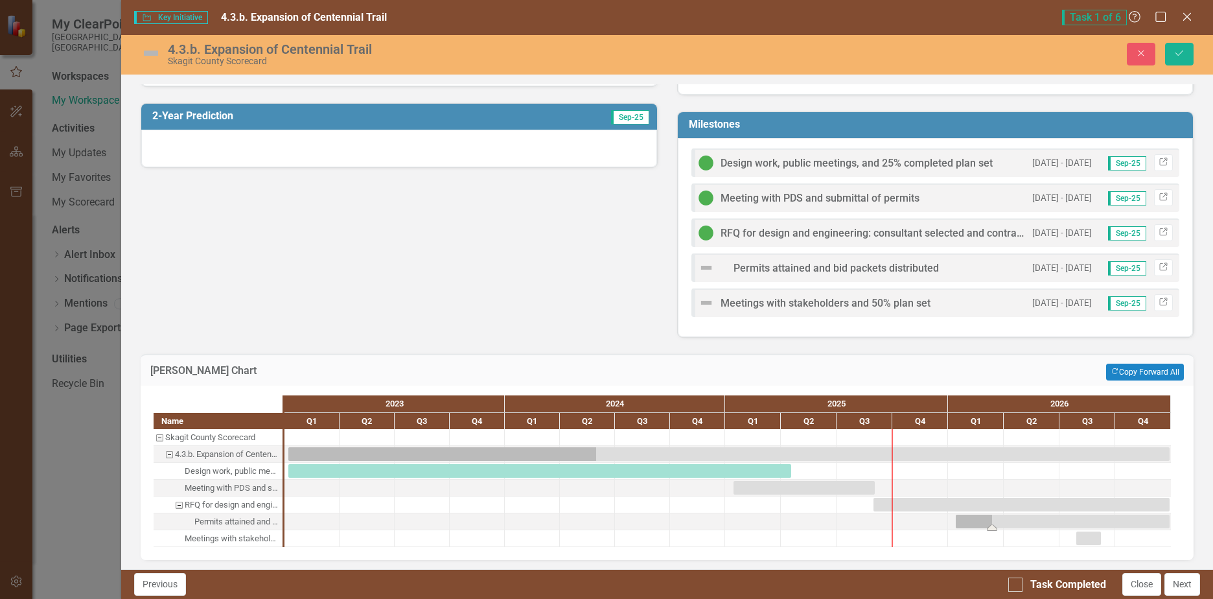
drag, startPoint x: 929, startPoint y: 521, endPoint x: 957, endPoint y: 517, distance: 28.1
click at [703, 265] on img at bounding box center [707, 268] width 16 height 16
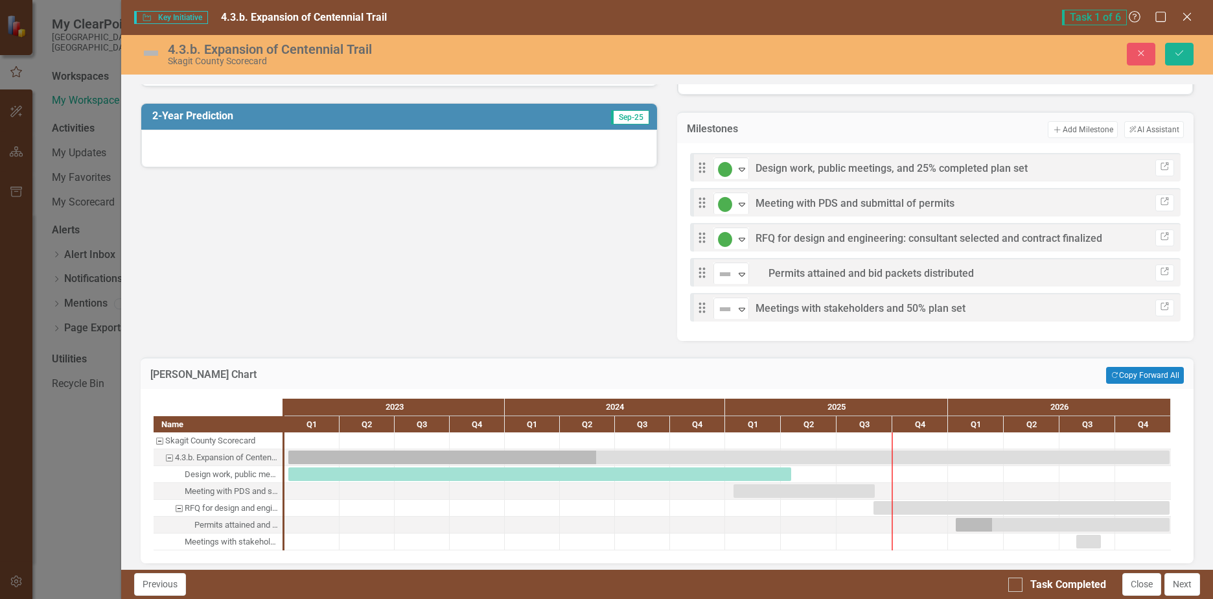
click at [703, 264] on div "Drag Not Defined Expand Permits attained and bid packets distributed" at bounding box center [835, 272] width 277 height 23
click at [736, 273] on icon "Expand" at bounding box center [742, 274] width 13 height 10
click at [744, 314] on div "On Target" at bounding box center [766, 319] width 45 height 15
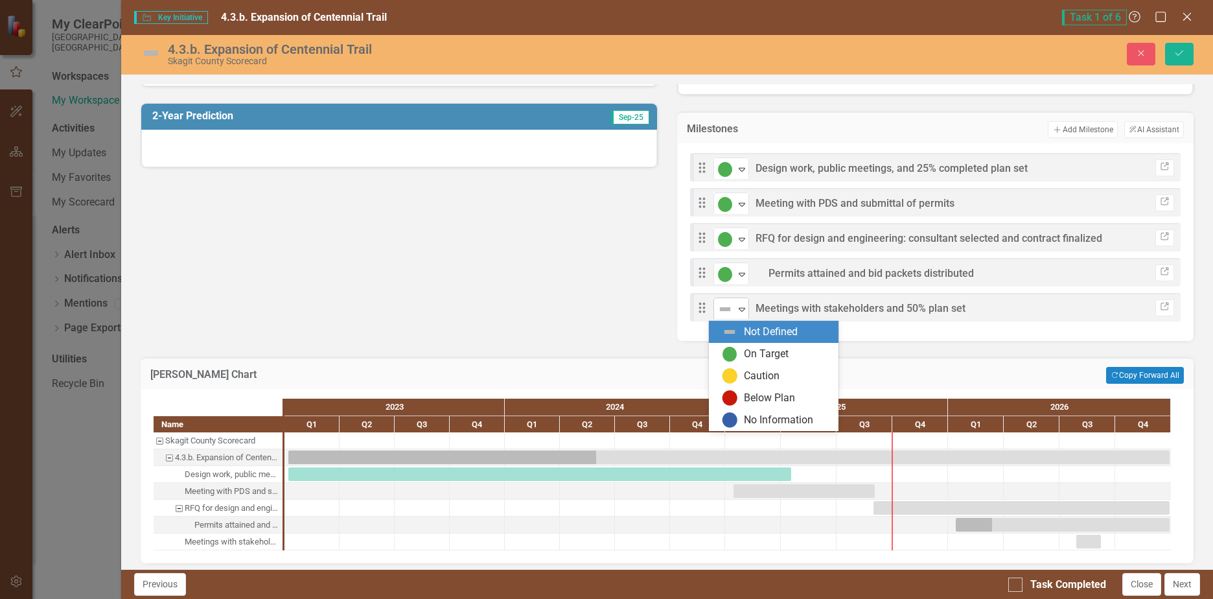
click at [739, 309] on icon at bounding box center [742, 310] width 6 height 4
click at [746, 349] on div "On Target" at bounding box center [766, 354] width 45 height 15
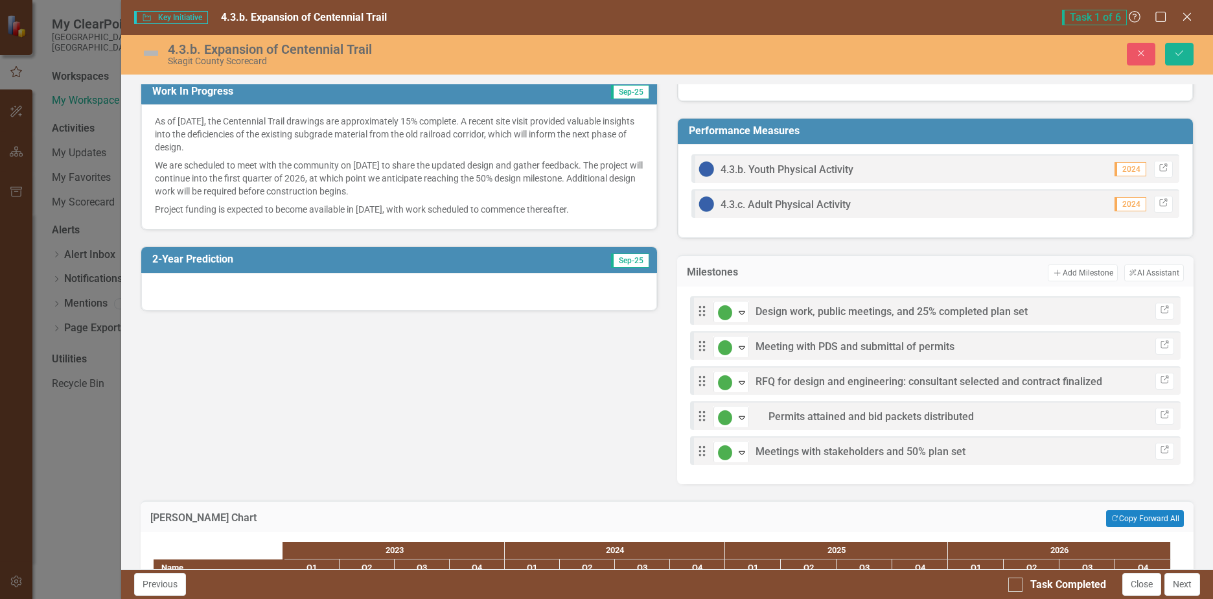
scroll to position [337, 0]
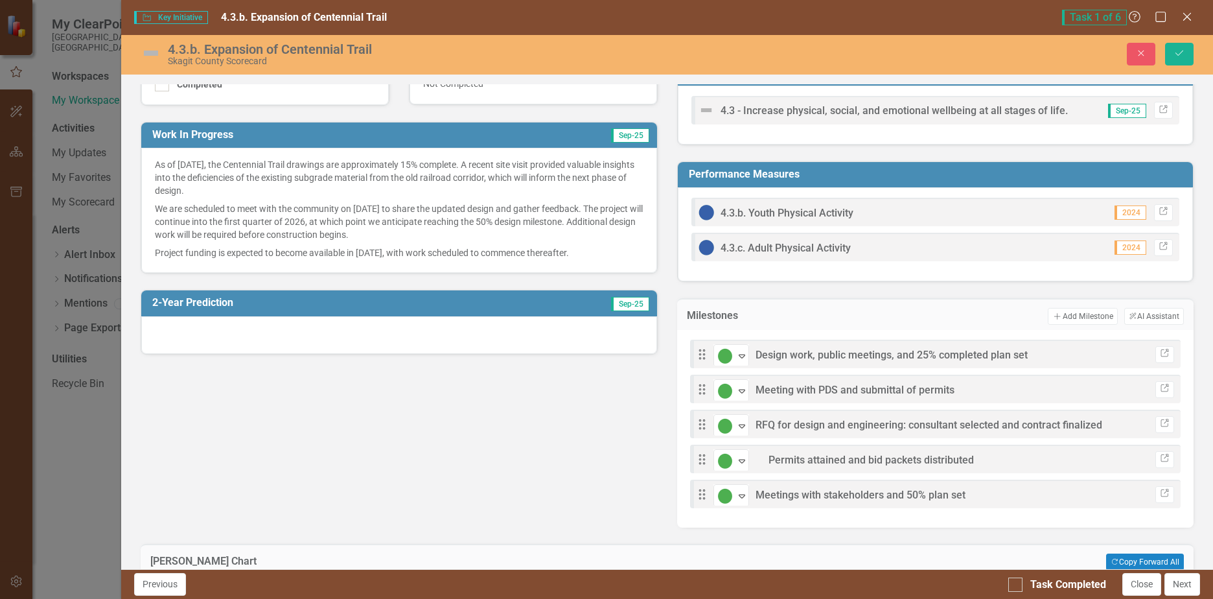
click at [386, 344] on div at bounding box center [398, 335] width 515 height 38
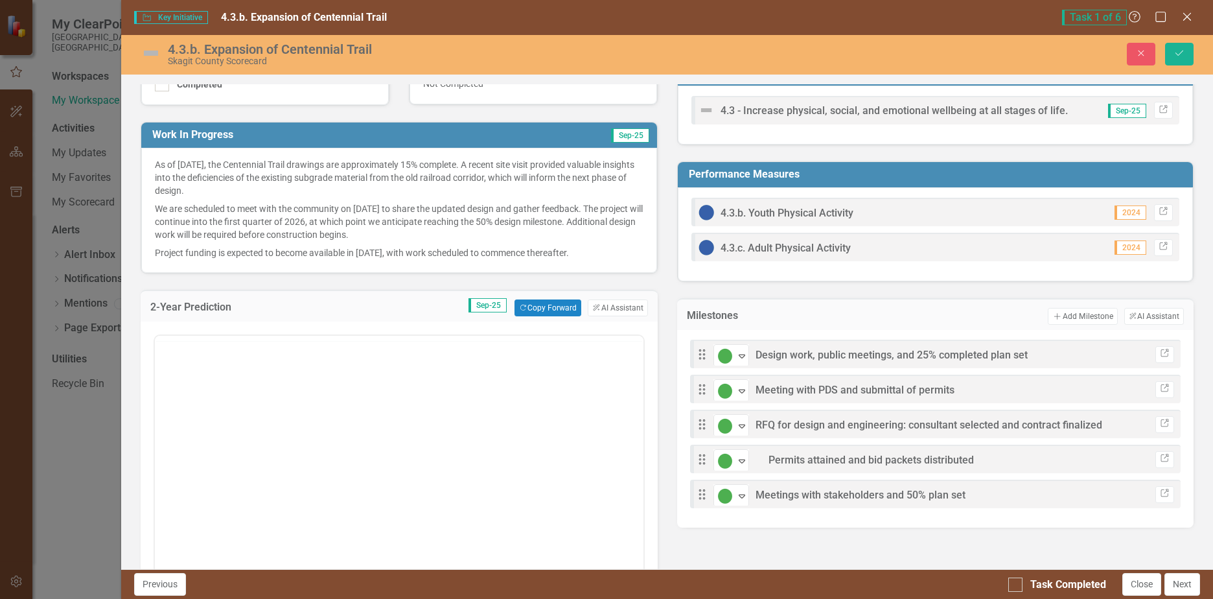
scroll to position [0, 0]
click at [386, 344] on div "Normal Text To open the popup, press Shift+Enter To open the popup, press Shift…" at bounding box center [399, 462] width 491 height 263
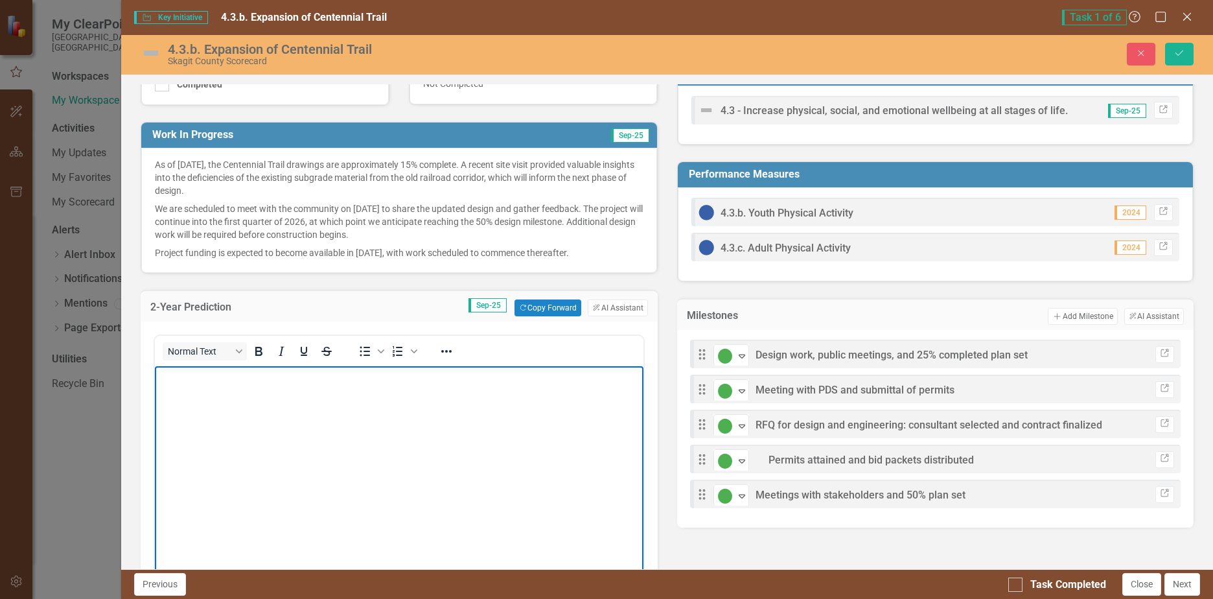
click at [220, 402] on body "Rich Text Area. Press ALT-0 for help." at bounding box center [399, 463] width 488 height 194
click at [181, 393] on body "Rich Text Area. Press ALT-0 for help." at bounding box center [399, 463] width 488 height 194
drag, startPoint x: 175, startPoint y: 393, endPoint x: 169, endPoint y: 397, distance: 7.9
click at [169, 397] on body "Rich Text Area. Press ALT-0 for help." at bounding box center [399, 463] width 488 height 194
click at [205, 443] on body "We will be applying for grant funding in [DATE] with grant presentations schedu…" at bounding box center [399, 463] width 488 height 194
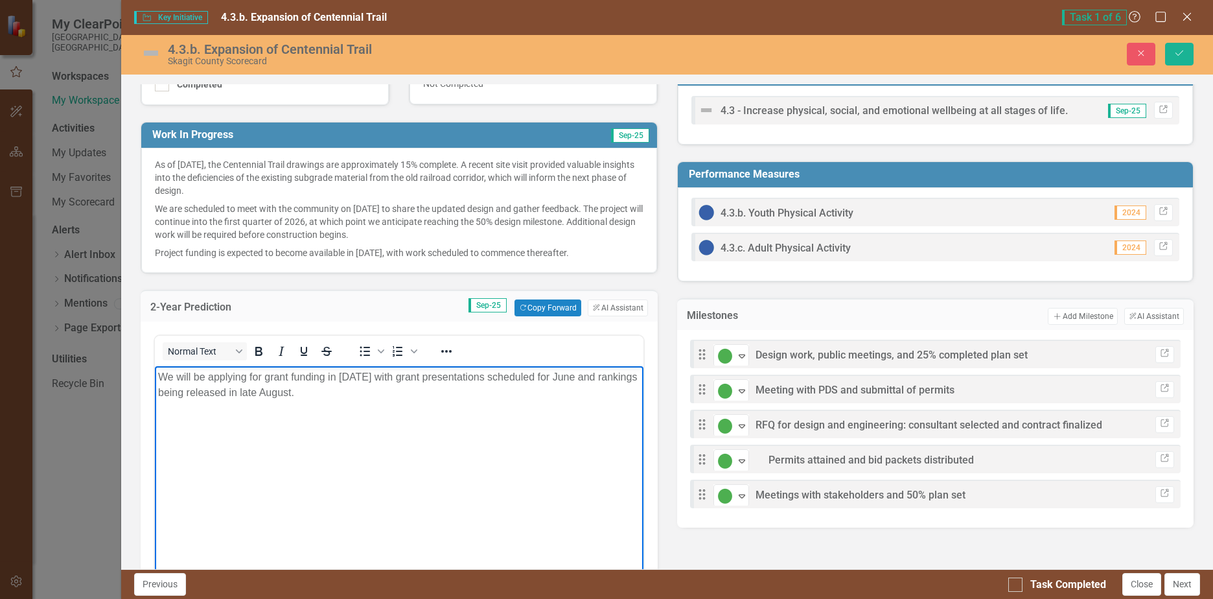
click at [233, 421] on body "We will be applying for grant funding in [DATE] with grant presentations schedu…" at bounding box center [399, 463] width 488 height 194
click at [301, 390] on p "We will be applying for grant funding in [DATE] with grant presentations schedu…" at bounding box center [399, 384] width 482 height 31
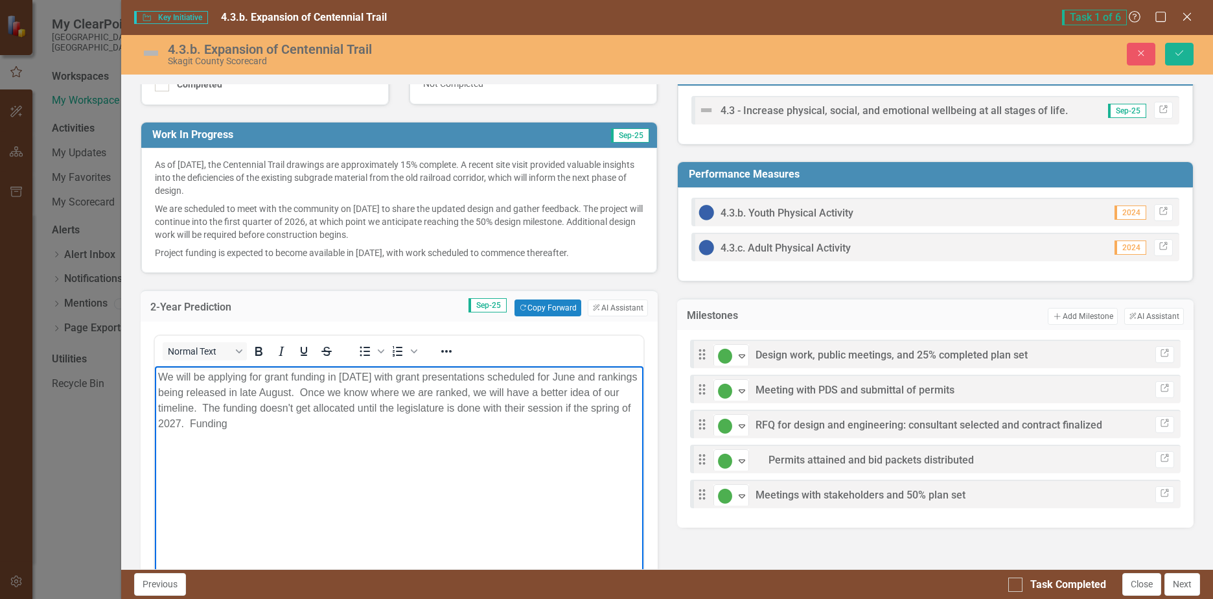
click at [234, 427] on p "We will be applying for grant funding in [DATE] with grant presentations schedu…" at bounding box center [399, 400] width 482 height 62
drag, startPoint x: 234, startPoint y: 427, endPoint x: 190, endPoint y: 430, distance: 44.2
click at [190, 430] on p "We will be applying for grant funding in [DATE] with grant presentations schedu…" at bounding box center [399, 400] width 482 height 62
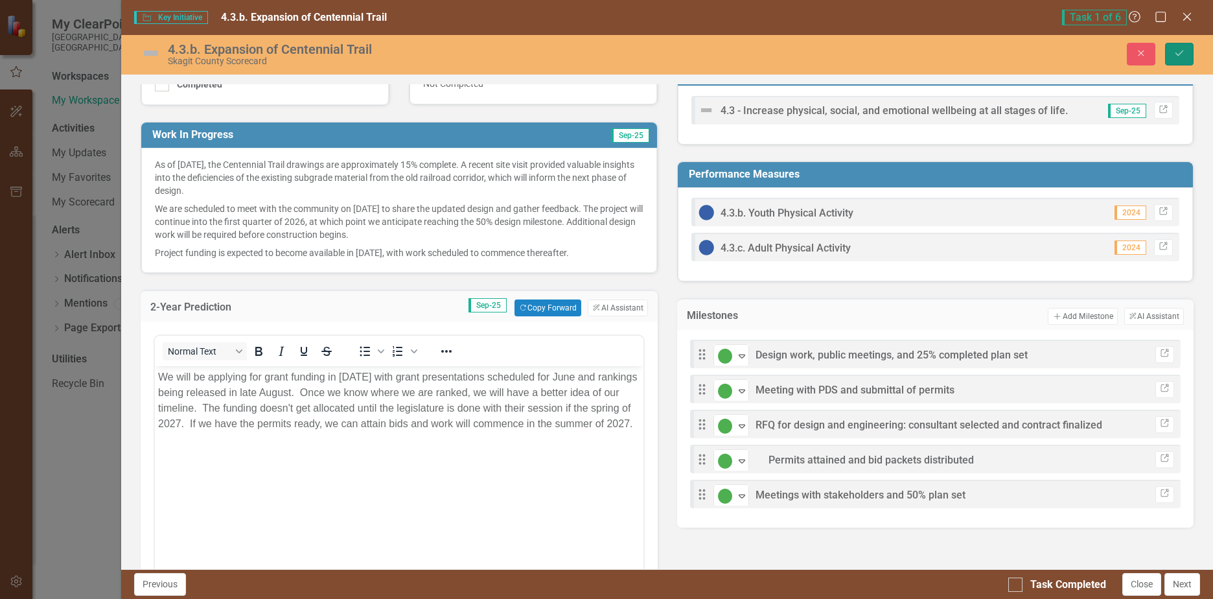
click at [1182, 49] on icon "Save" at bounding box center [1180, 53] width 12 height 9
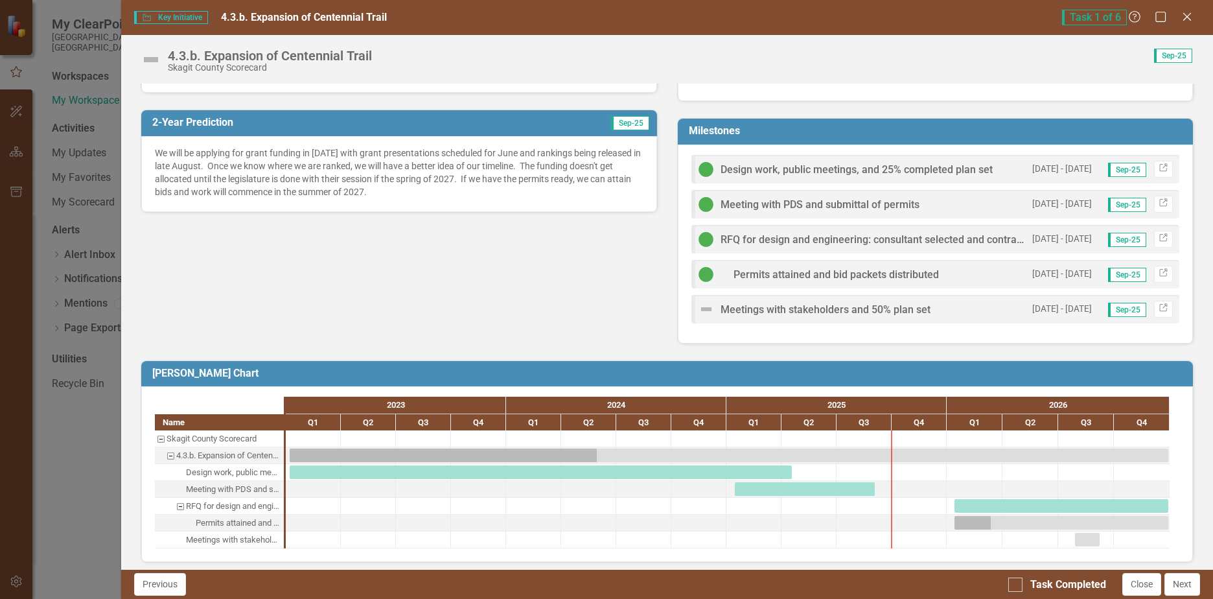
scroll to position [524, 0]
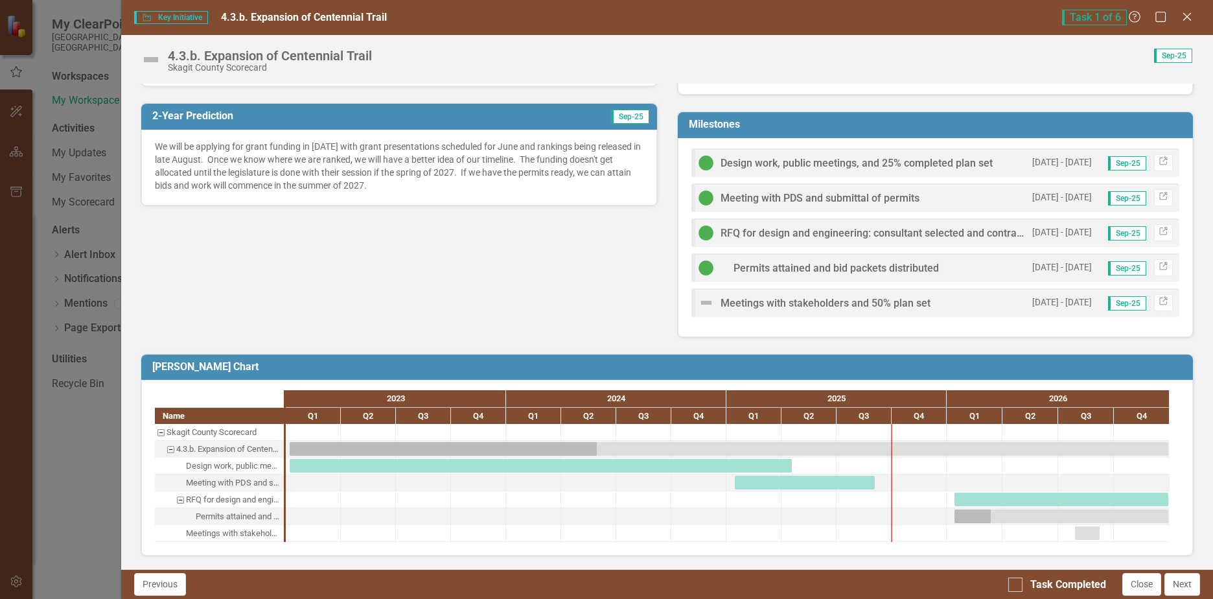
drag, startPoint x: 954, startPoint y: 508, endPoint x: 920, endPoint y: 508, distance: 33.7
click at [920, 508] on div at bounding box center [728, 483] width 884 height 118
click at [955, 505] on div "Task: Start date: 2026-01-13 End date: 2026-12-29" at bounding box center [952, 499] width 5 height 14
drag, startPoint x: 957, startPoint y: 505, endPoint x: 884, endPoint y: 499, distance: 73.5
click at [884, 499] on div at bounding box center [728, 483] width 884 height 118
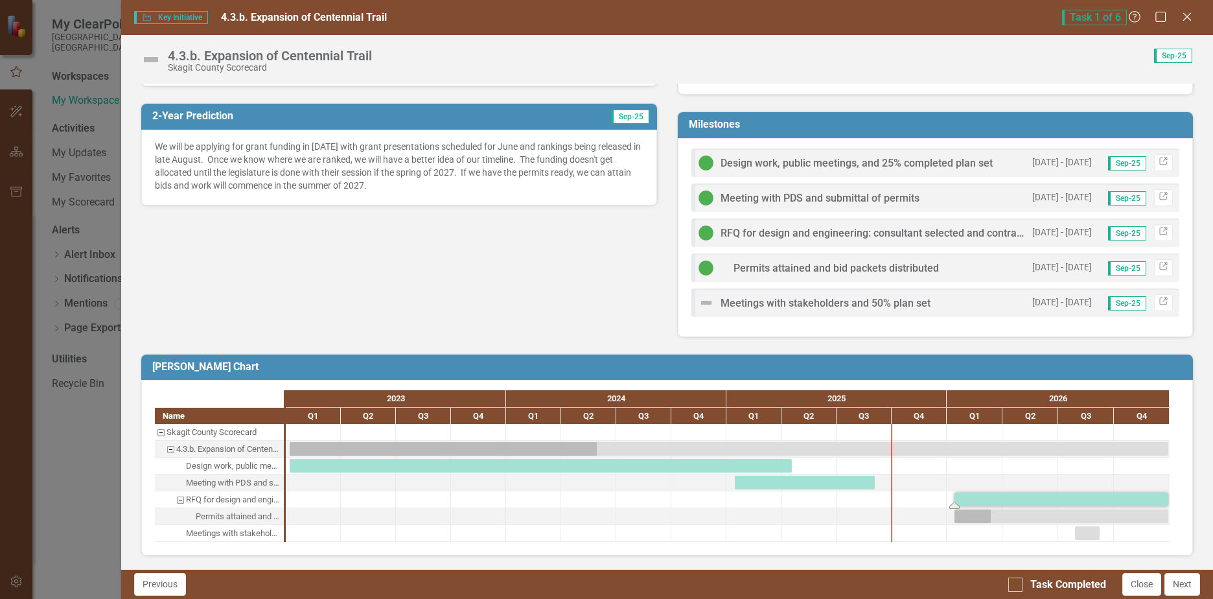
click at [955, 496] on div "Task: Start date: 2026-01-13 End date: 2026-12-29" at bounding box center [952, 499] width 5 height 14
drag, startPoint x: 956, startPoint y: 506, endPoint x: 884, endPoint y: 498, distance: 72.4
click at [884, 498] on div at bounding box center [728, 483] width 884 height 118
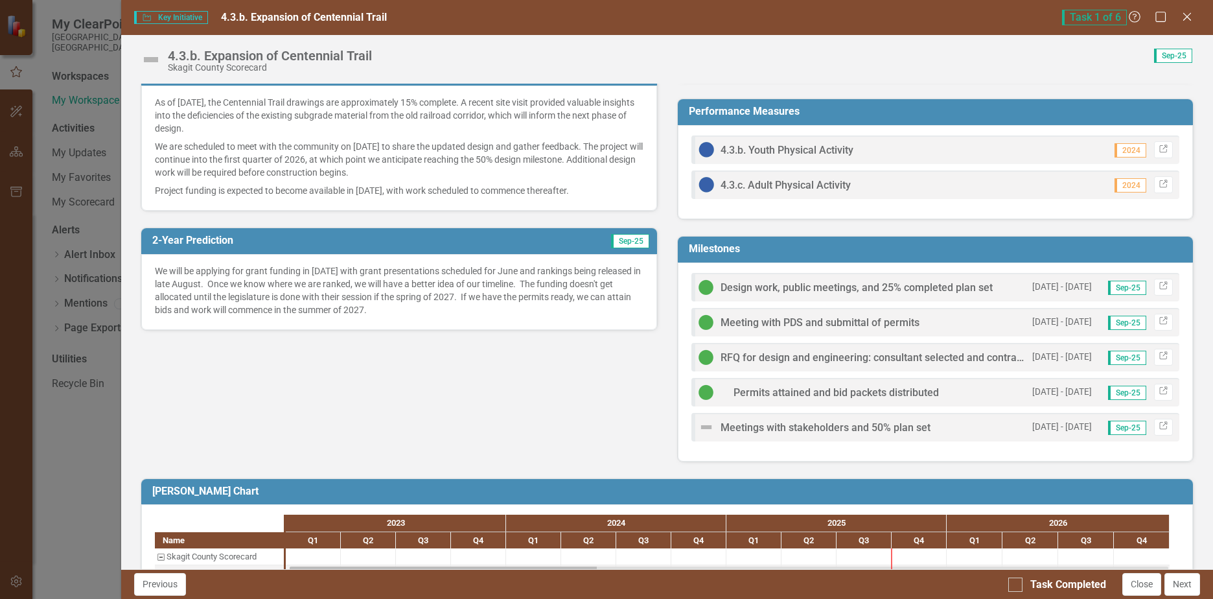
scroll to position [394, 0]
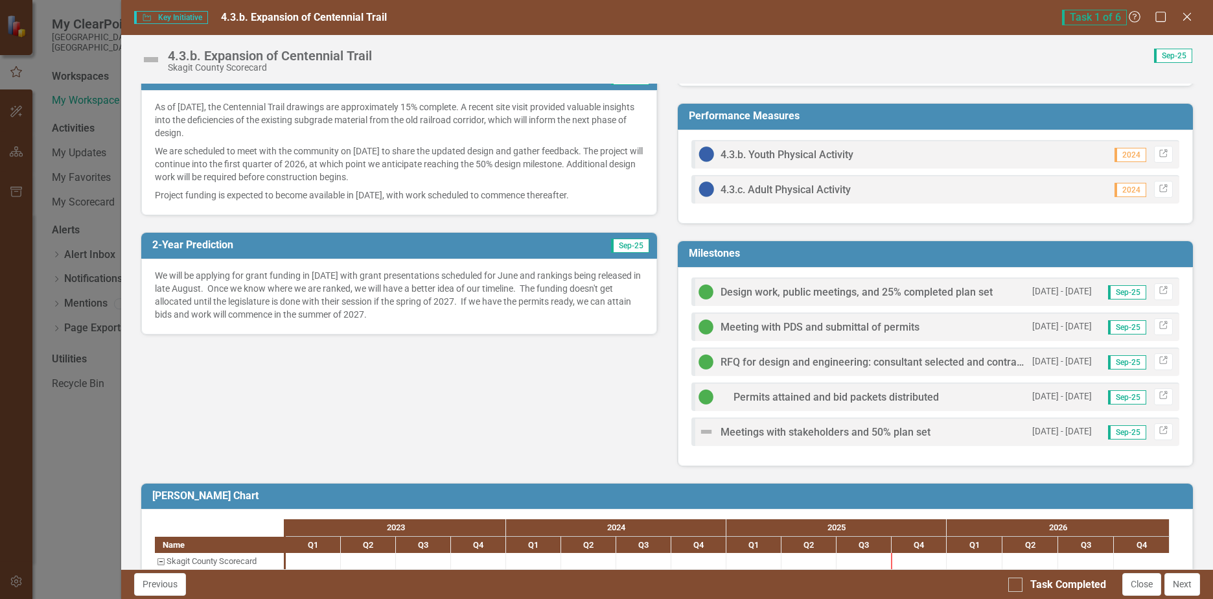
click at [747, 289] on span "Design work, public meetings, and 25% completed plan set" at bounding box center [857, 292] width 272 height 12
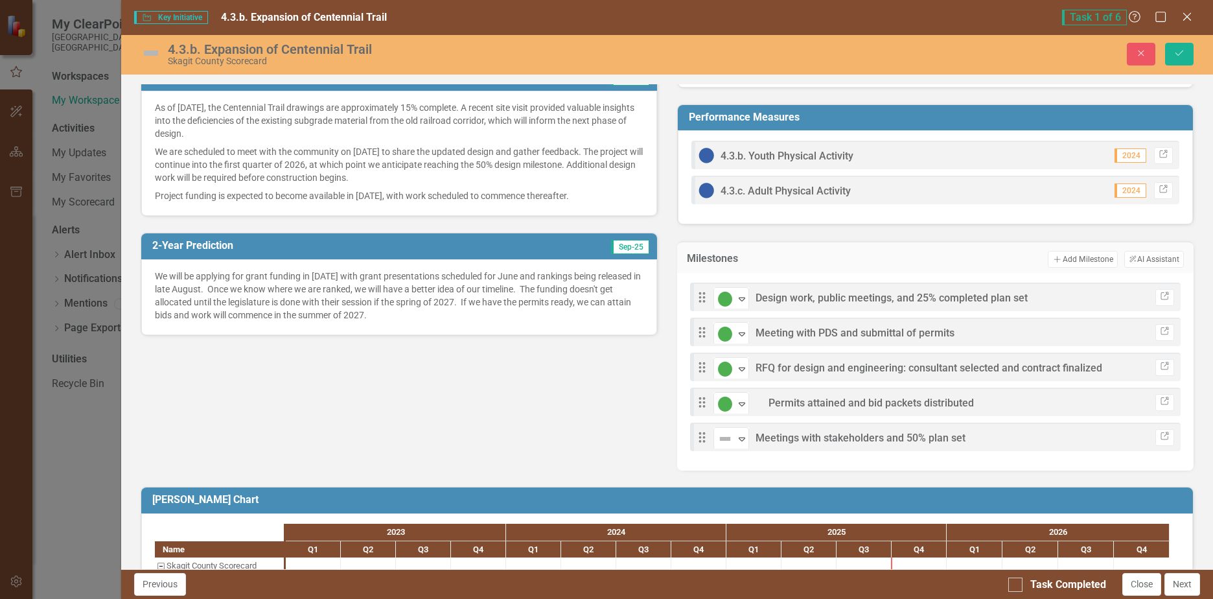
click at [1001, 294] on span "Design work, public meetings, and 25% completed plan set" at bounding box center [892, 298] width 272 height 12
click at [1038, 293] on div "Drag On Target Expand Design work, public meetings, and 25% completed plan set …" at bounding box center [935, 297] width 491 height 29
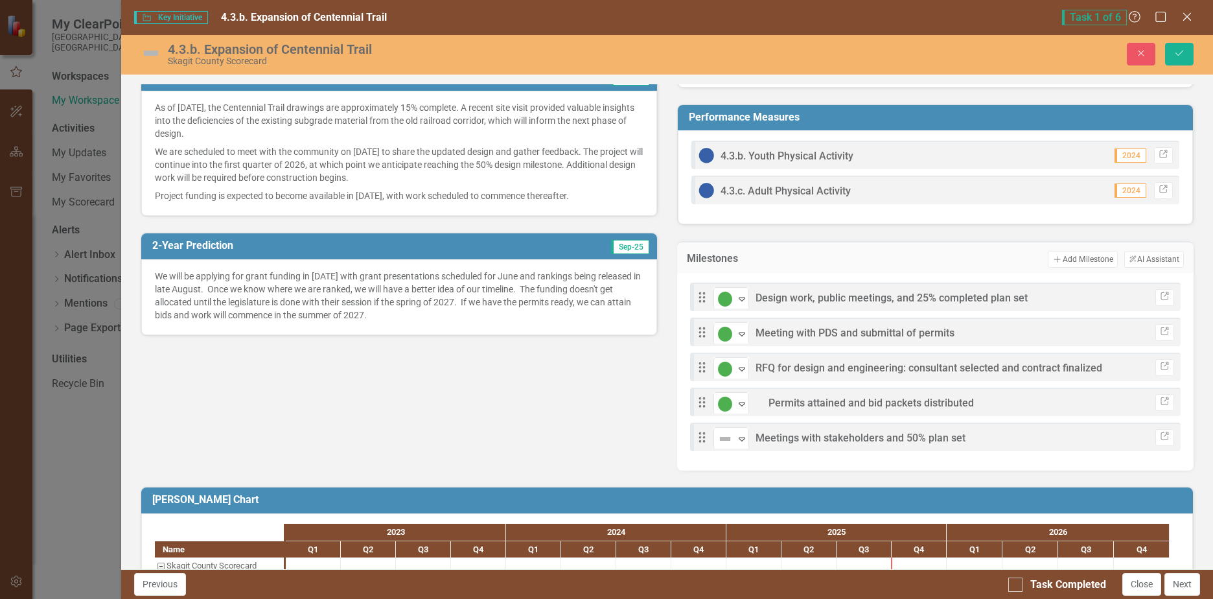
click at [1038, 293] on div "Drag On Target Expand Design work, public meetings, and 25% completed plan set …" at bounding box center [935, 297] width 491 height 29
click at [1080, 256] on button "Add Add Milestone" at bounding box center [1082, 259] width 69 height 17
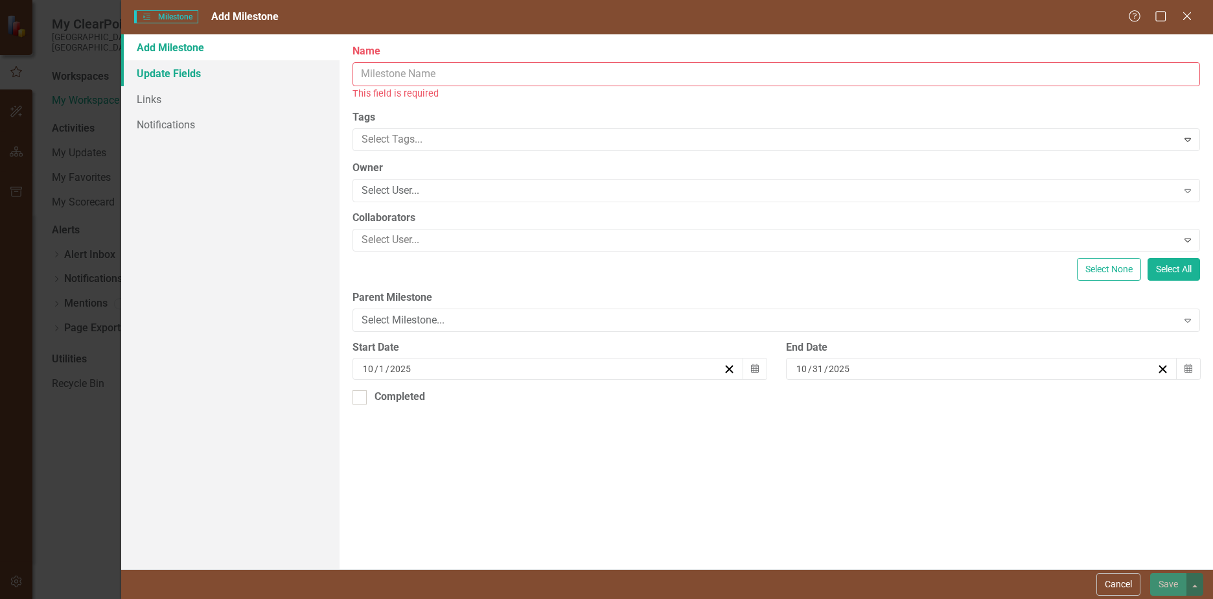
click at [172, 71] on link "Update Fields" at bounding box center [230, 73] width 218 height 26
click at [1188, 17] on icon at bounding box center [1187, 16] width 10 height 10
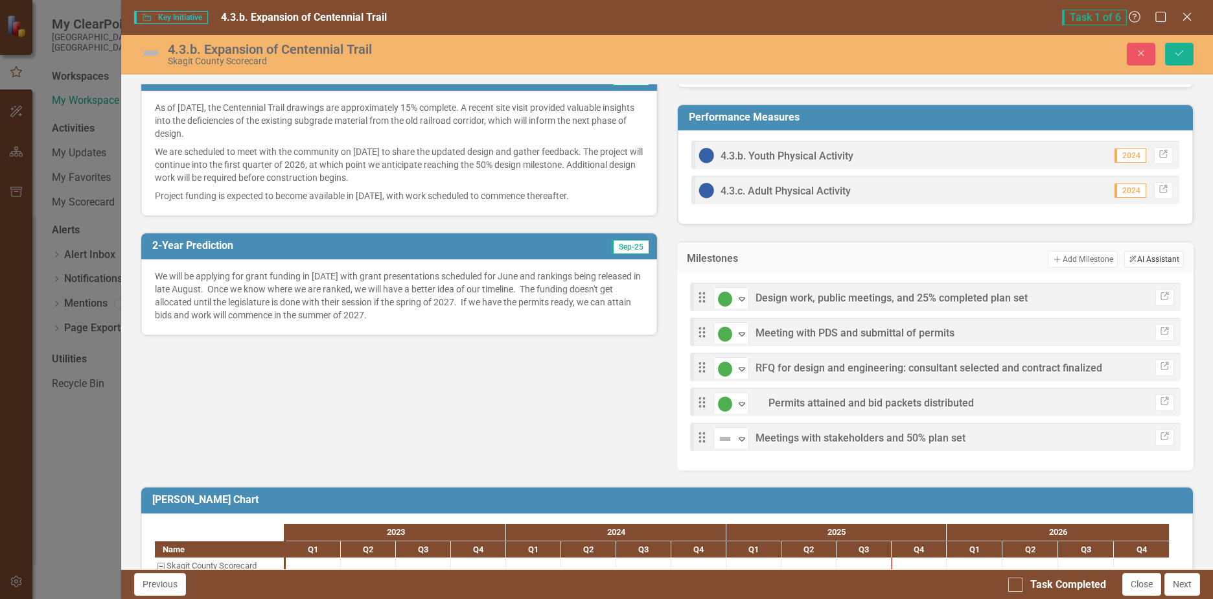
click at [1152, 259] on button "ClearPoint AI AI Assistant" at bounding box center [1155, 259] width 60 height 17
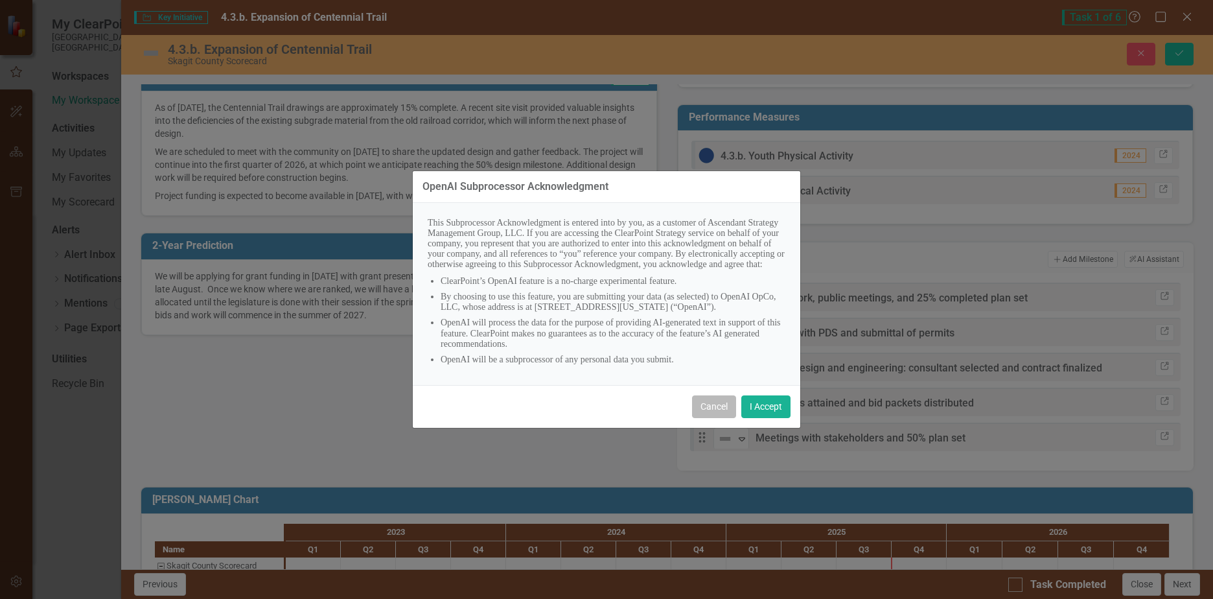
click at [716, 413] on button "Cancel" at bounding box center [714, 406] width 44 height 23
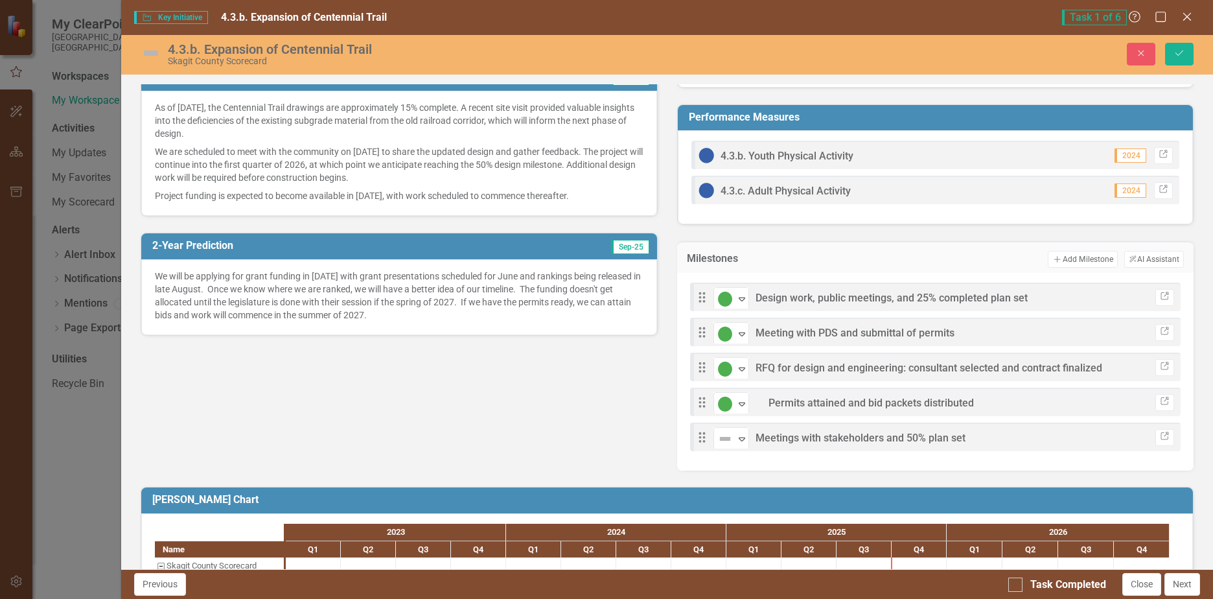
click at [929, 290] on div "On Target Expand Design work, public meetings, and 25% completed plan set" at bounding box center [871, 297] width 314 height 23
click at [930, 290] on div "On Target Expand Design work, public meetings, and 25% completed plan set" at bounding box center [871, 297] width 314 height 23
click at [699, 300] on icon "Drag" at bounding box center [702, 297] width 17 height 13
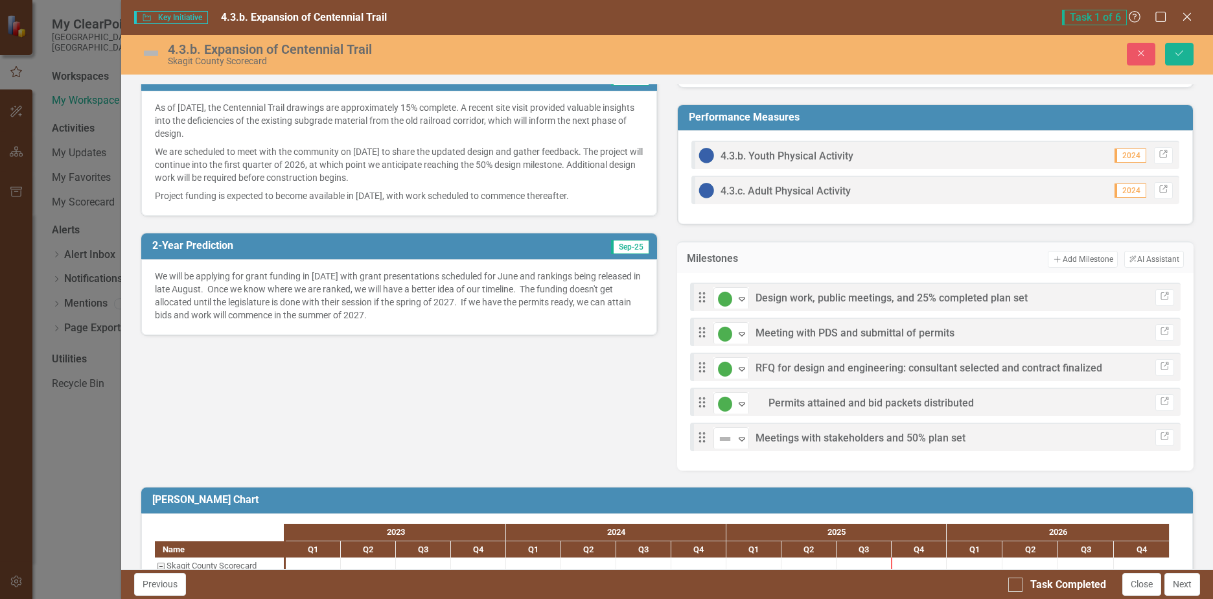
click at [699, 300] on icon "Drag" at bounding box center [702, 297] width 17 height 13
click at [835, 301] on span "Design work, public meetings, and 25% completed plan set" at bounding box center [892, 298] width 272 height 12
click at [837, 300] on span "Design work, public meetings, and 25% completed plan set" at bounding box center [892, 298] width 272 height 12
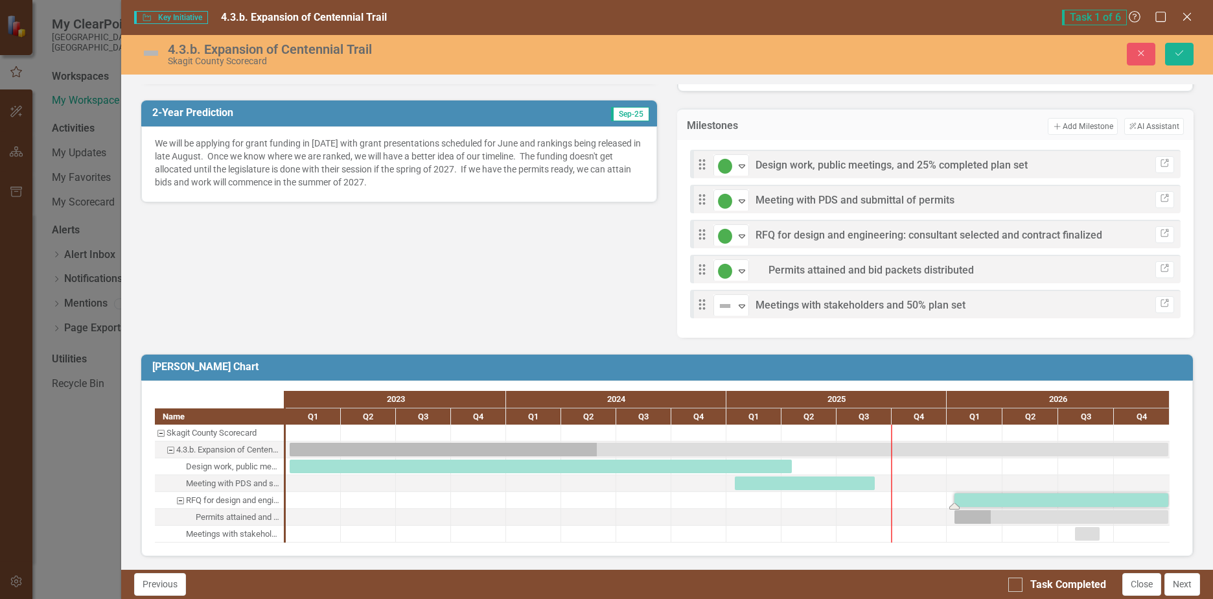
scroll to position [528, 0]
click at [1181, 583] on button "Next" at bounding box center [1183, 584] width 36 height 23
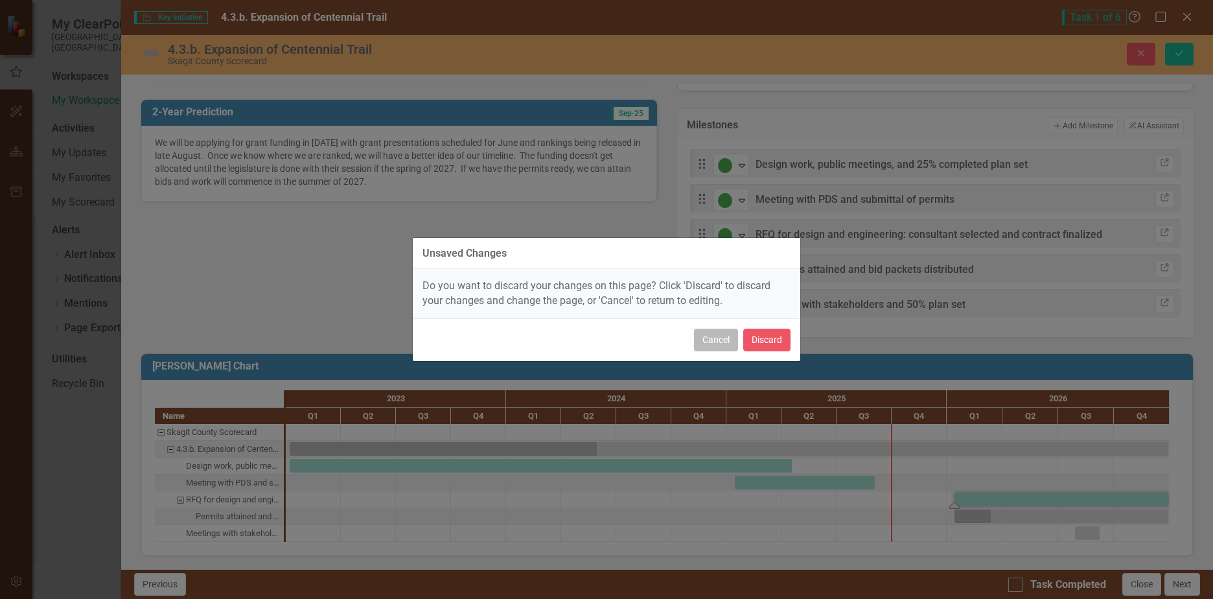
click at [723, 336] on button "Cancel" at bounding box center [716, 340] width 44 height 23
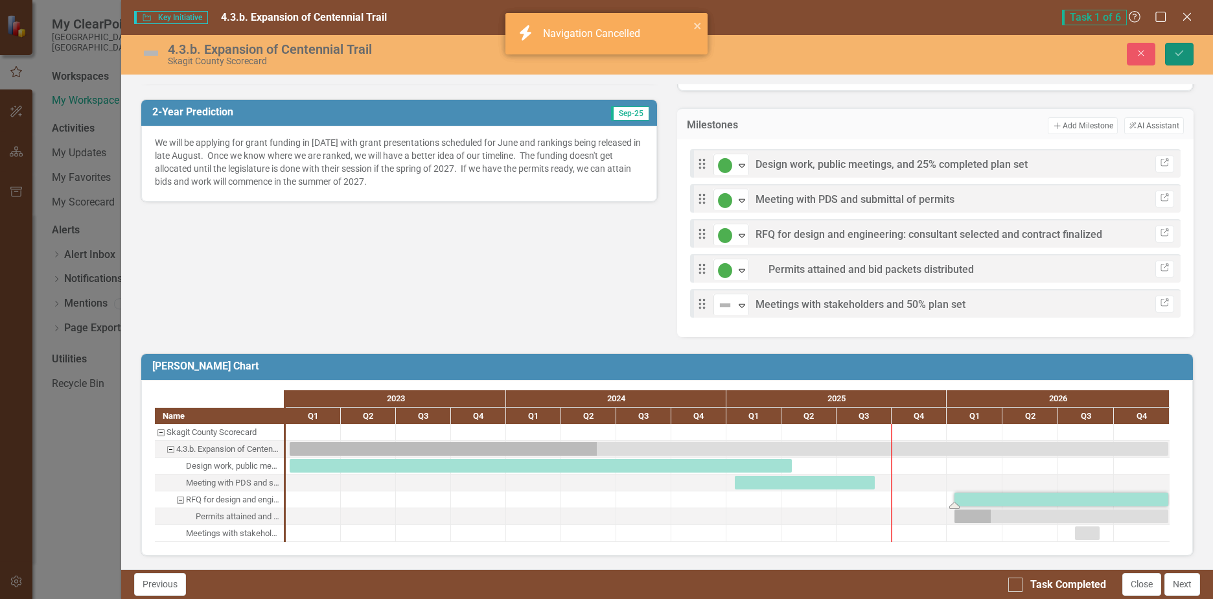
click at [1179, 47] on button "Save" at bounding box center [1179, 54] width 29 height 23
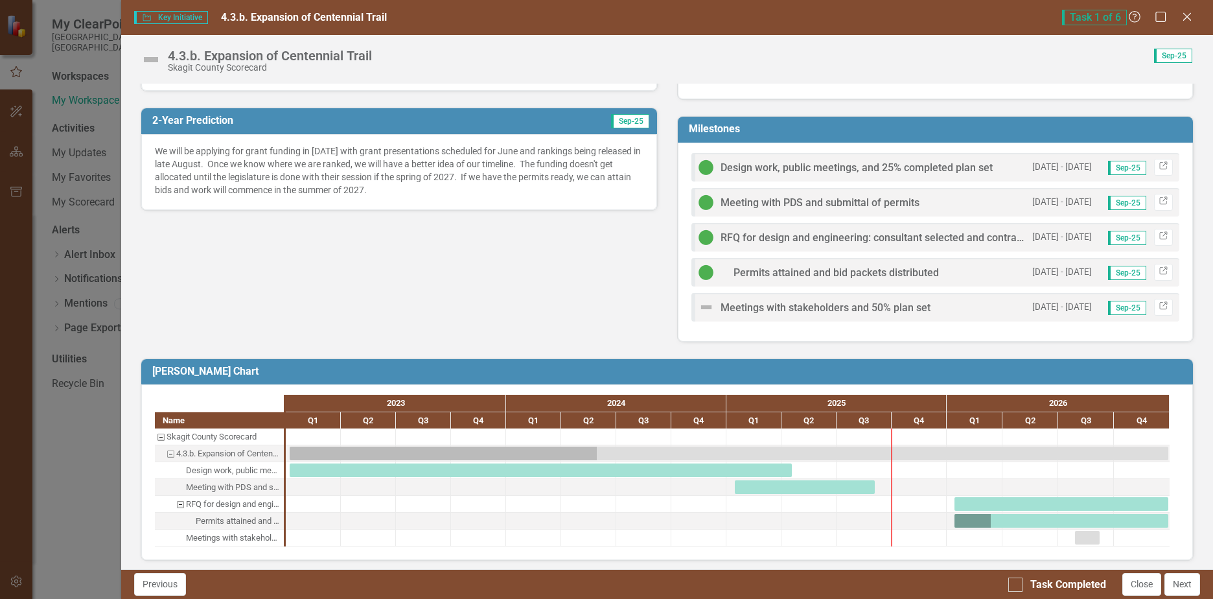
scroll to position [524, 0]
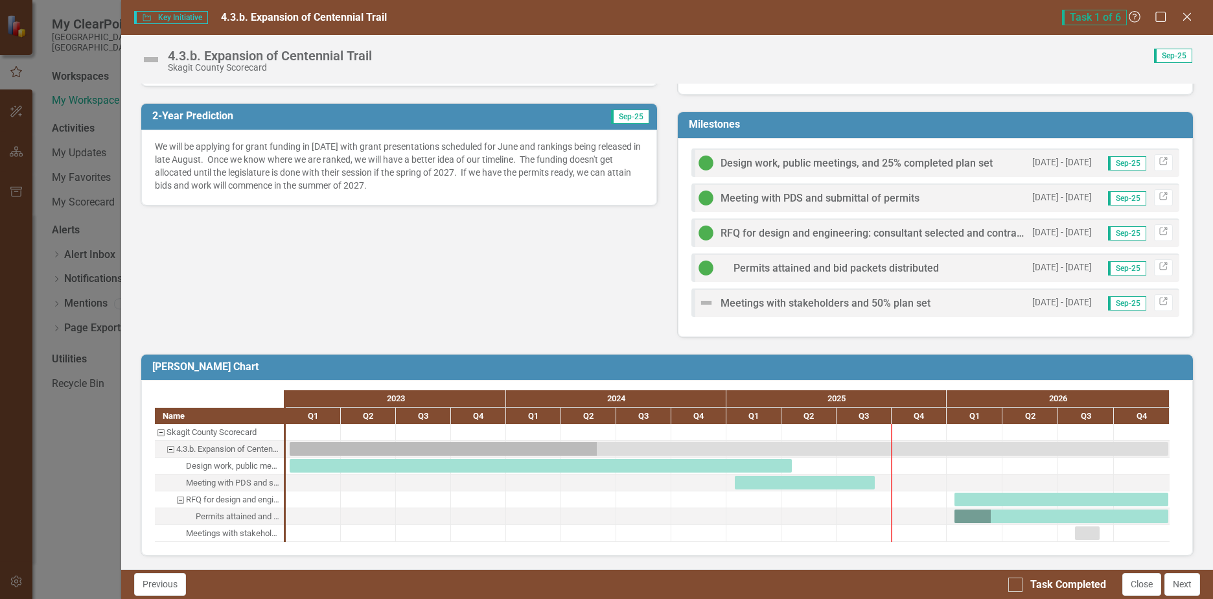
drag, startPoint x: 955, startPoint y: 508, endPoint x: 855, endPoint y: 510, distance: 100.5
click at [855, 510] on div at bounding box center [728, 483] width 884 height 118
click at [979, 493] on div "Task: Start date: 2026-01-13 End date: 2026-12-29" at bounding box center [1062, 500] width 214 height 14
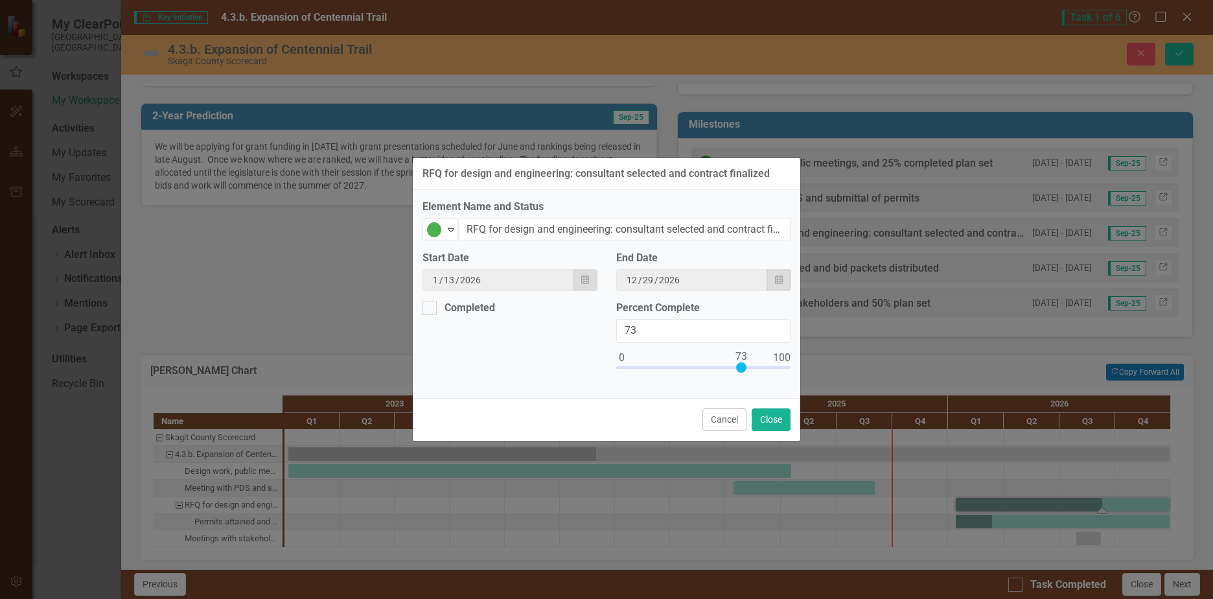
type input "75"
drag, startPoint x: 622, startPoint y: 368, endPoint x: 745, endPoint y: 366, distance: 123.2
click at [745, 366] on div at bounding box center [745, 367] width 10 height 10
click at [775, 415] on button "Close" at bounding box center [771, 419] width 39 height 23
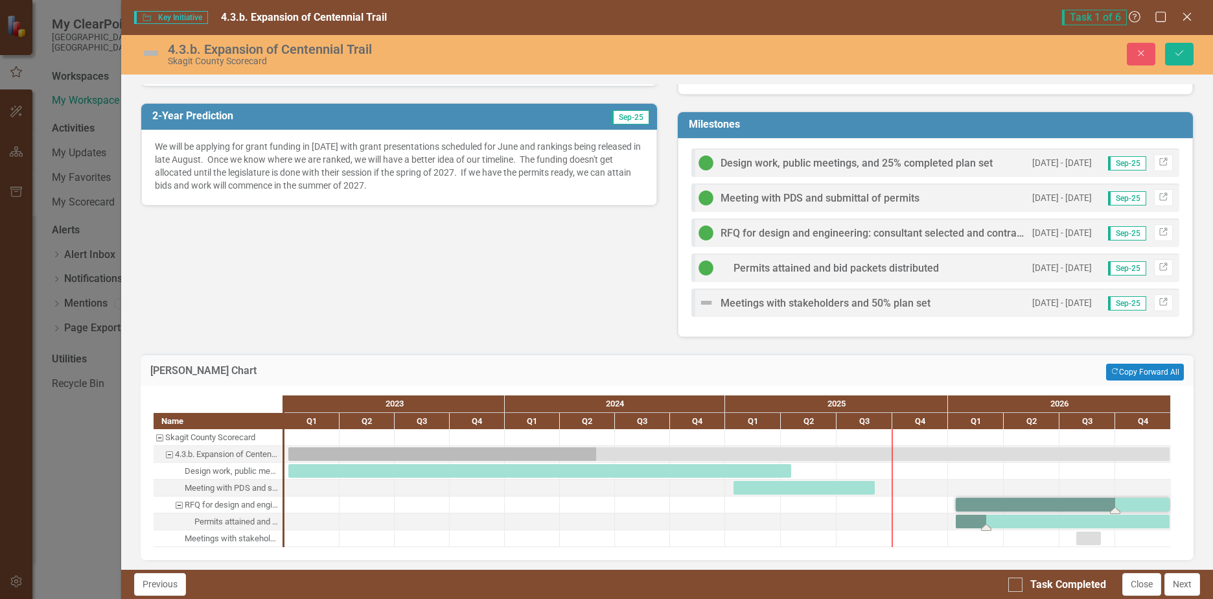
drag, startPoint x: 995, startPoint y: 530, endPoint x: 987, endPoint y: 525, distance: 9.9
click at [1018, 517] on div "Task: Start date: 2026-01-13 End date: 2026-12-29" at bounding box center [1063, 522] width 214 height 14
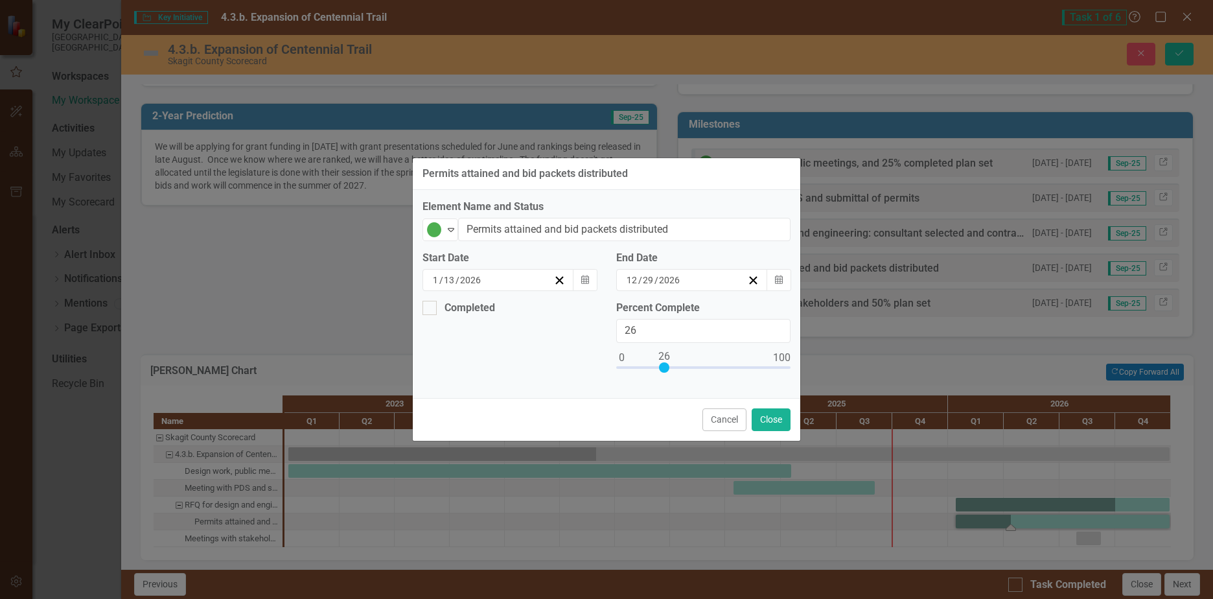
type input "25"
drag, startPoint x: 643, startPoint y: 367, endPoint x: 661, endPoint y: 366, distance: 17.5
click at [661, 366] on div at bounding box center [662, 367] width 10 height 10
click at [768, 415] on button "Close" at bounding box center [771, 419] width 39 height 23
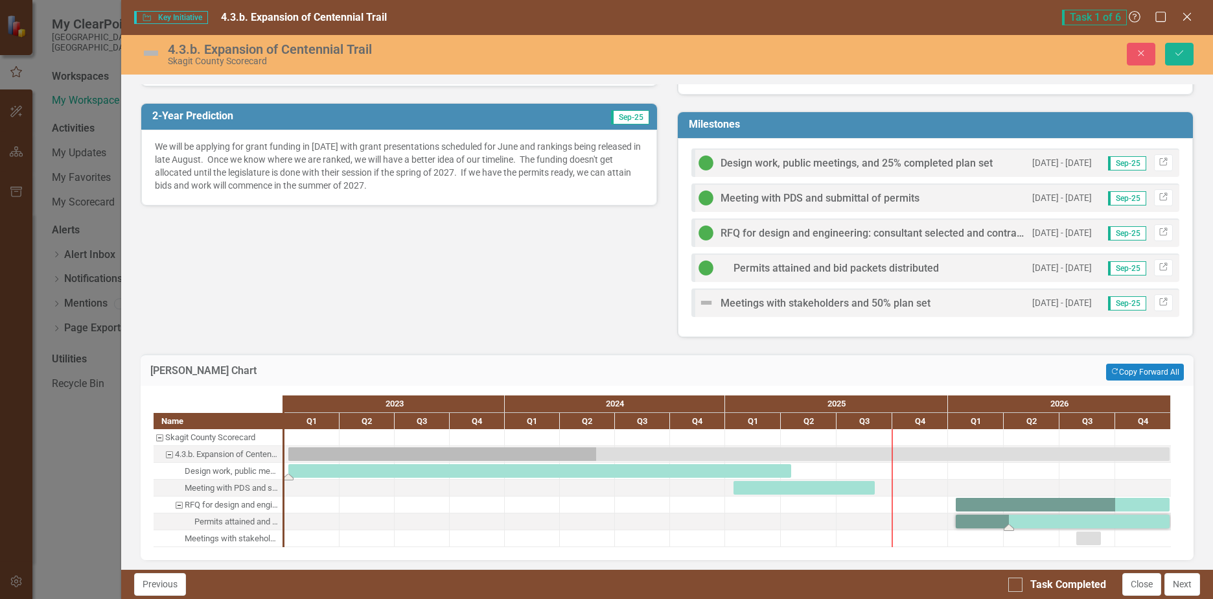
click at [447, 469] on div "Task: Start date: 2023-01-07 End date: 2025-04-18" at bounding box center [539, 471] width 503 height 14
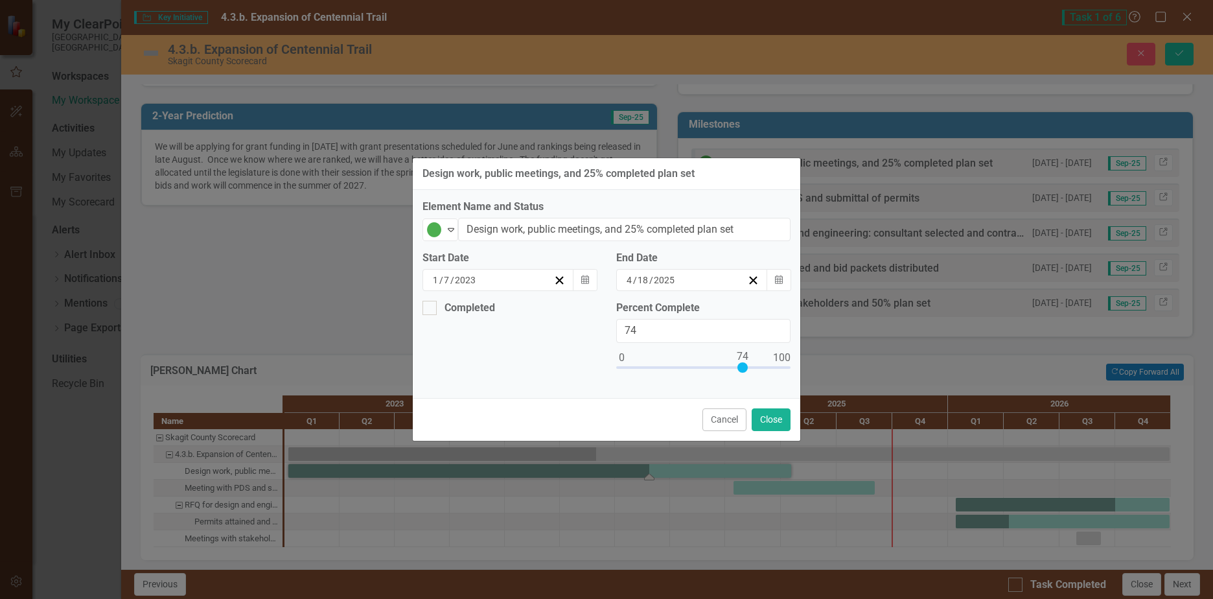
type input "75"
drag, startPoint x: 622, startPoint y: 365, endPoint x: 744, endPoint y: 362, distance: 122.6
click at [744, 362] on div at bounding box center [745, 367] width 10 height 10
click at [771, 417] on button "Close" at bounding box center [771, 419] width 39 height 23
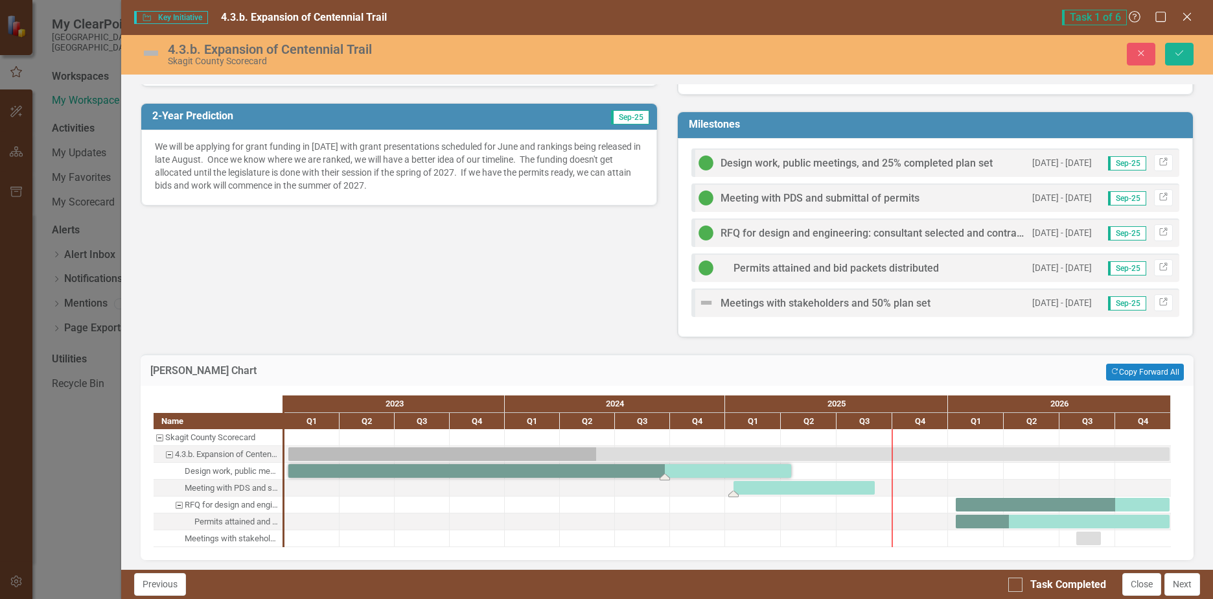
click at [759, 486] on div "Task: Start date: 2025-01-14 End date: 2025-09-02" at bounding box center [804, 488] width 141 height 14
click at [759, 486] on div "Task: Start date: 2025-01-14 End date: 2025-09-01" at bounding box center [804, 488] width 141 height 14
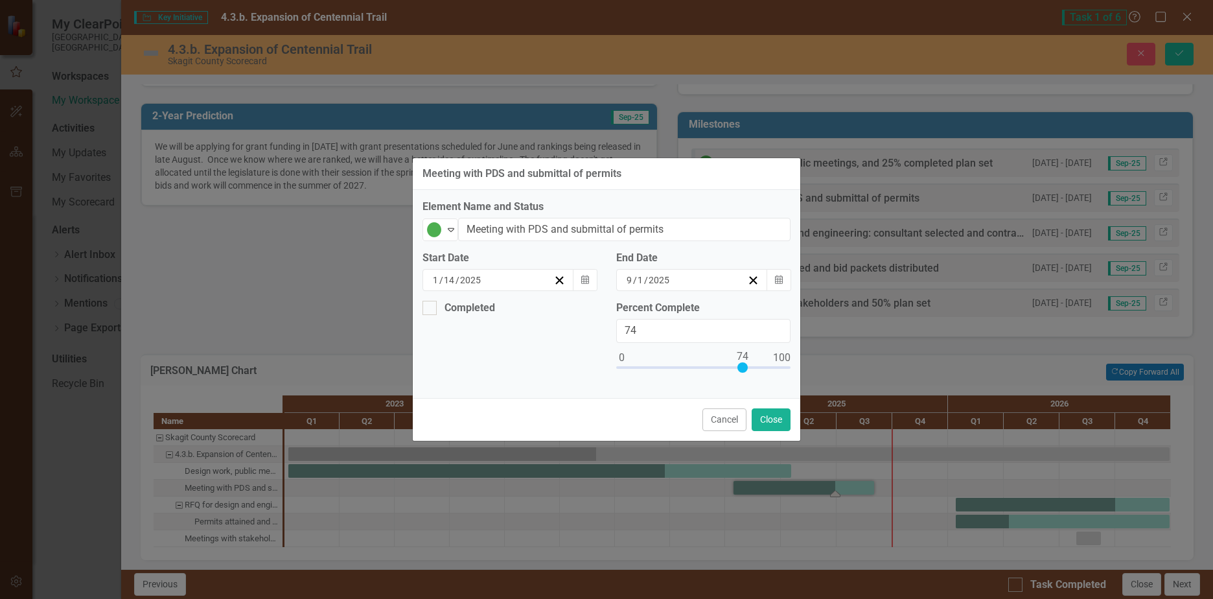
type input "75"
drag, startPoint x: 622, startPoint y: 366, endPoint x: 744, endPoint y: 362, distance: 122.6
click at [744, 362] on div at bounding box center [745, 367] width 10 height 10
click at [776, 414] on button "Close" at bounding box center [771, 419] width 39 height 23
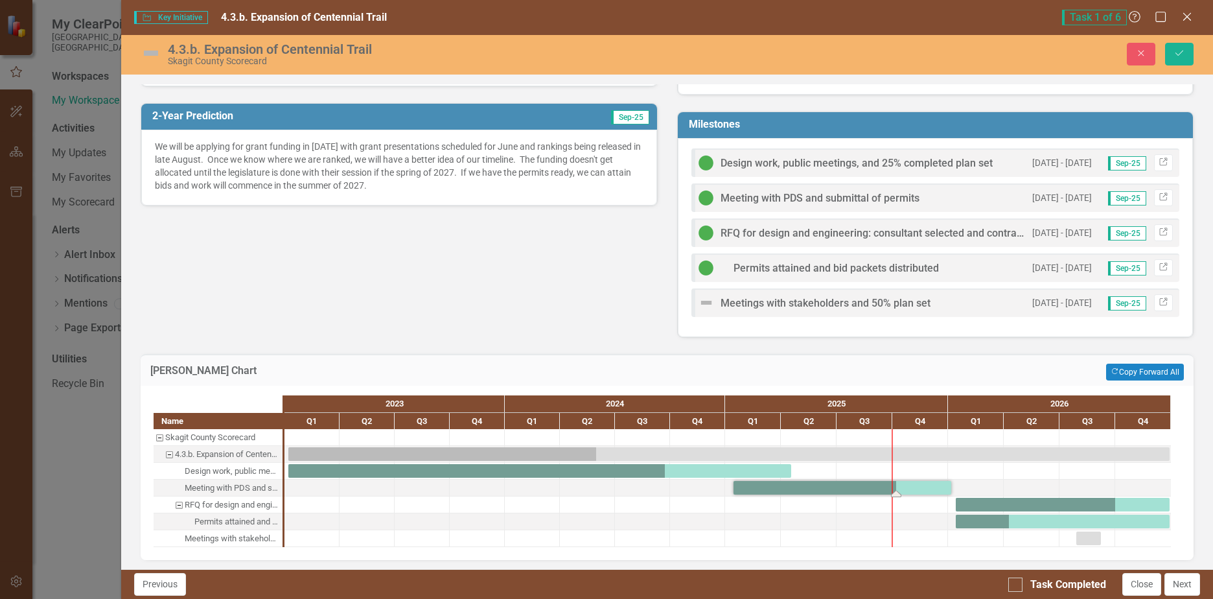
drag, startPoint x: 878, startPoint y: 489, endPoint x: 895, endPoint y: 487, distance: 17.1
drag, startPoint x: 955, startPoint y: 522, endPoint x: 933, endPoint y: 522, distance: 21.4
drag, startPoint x: 924, startPoint y: 516, endPoint x: 815, endPoint y: 523, distance: 109.1
click at [795, 544] on div at bounding box center [809, 538] width 56 height 16
drag, startPoint x: 1074, startPoint y: 539, endPoint x: 885, endPoint y: 544, distance: 188.7
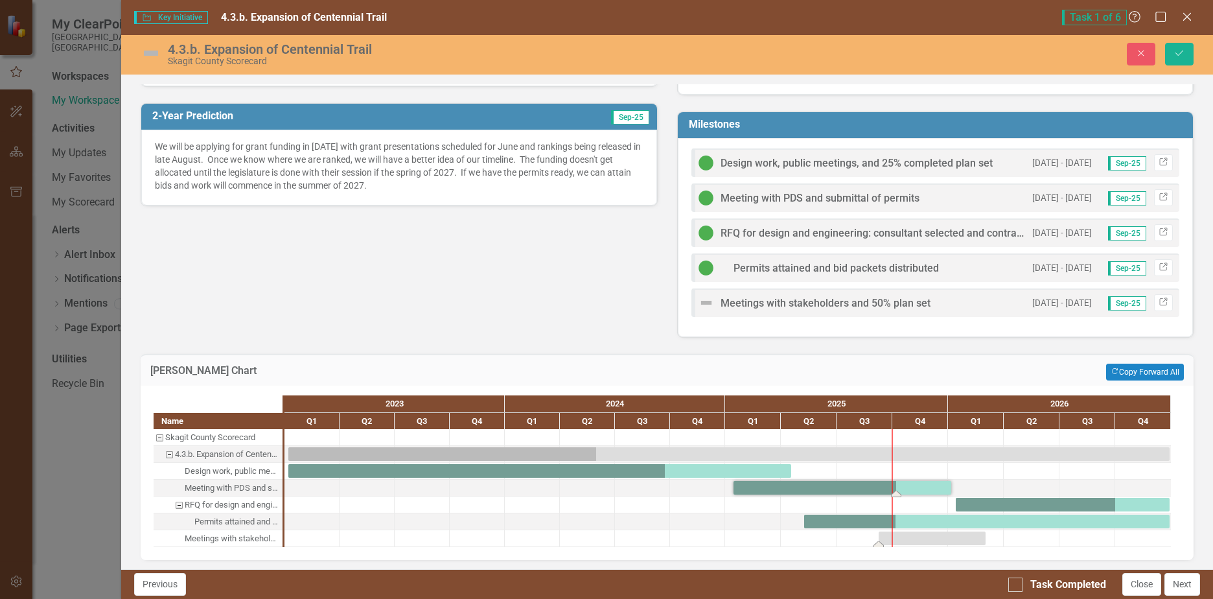
drag, startPoint x: 1101, startPoint y: 537, endPoint x: 985, endPoint y: 543, distance: 115.5
click at [939, 535] on div "Task: Start date: 2025-09-08 End date: 2026-03-02" at bounding box center [932, 539] width 107 height 14
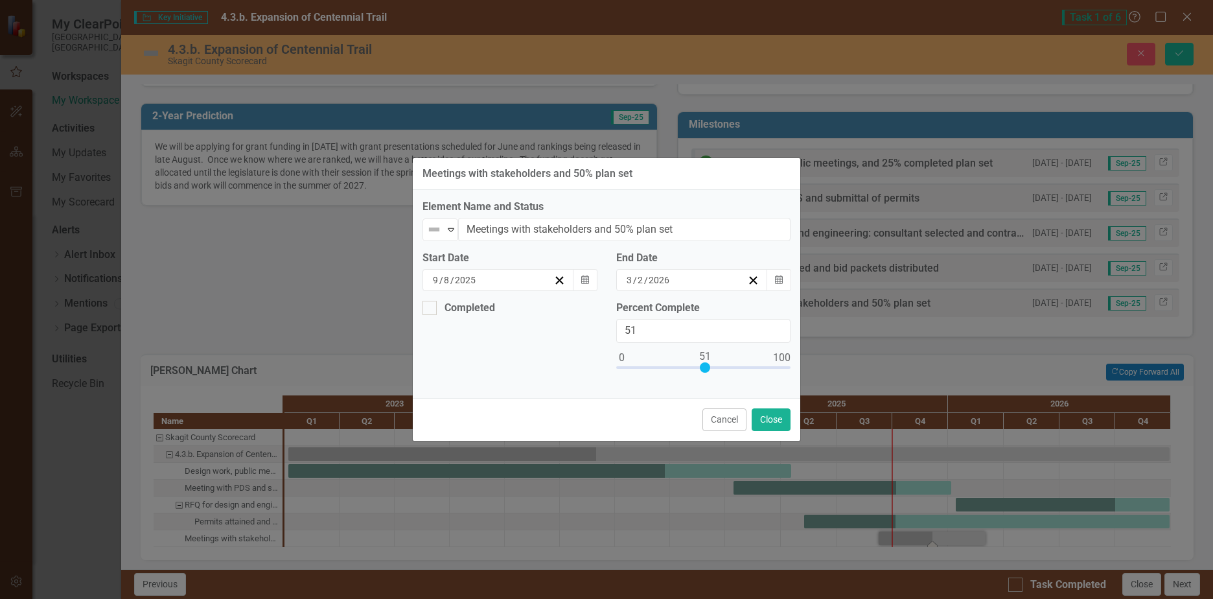
type input "50"
drag, startPoint x: 623, startPoint y: 364, endPoint x: 705, endPoint y: 357, distance: 82.0
click at [705, 362] on div at bounding box center [704, 367] width 10 height 10
click at [770, 413] on button "Close" at bounding box center [771, 419] width 39 height 23
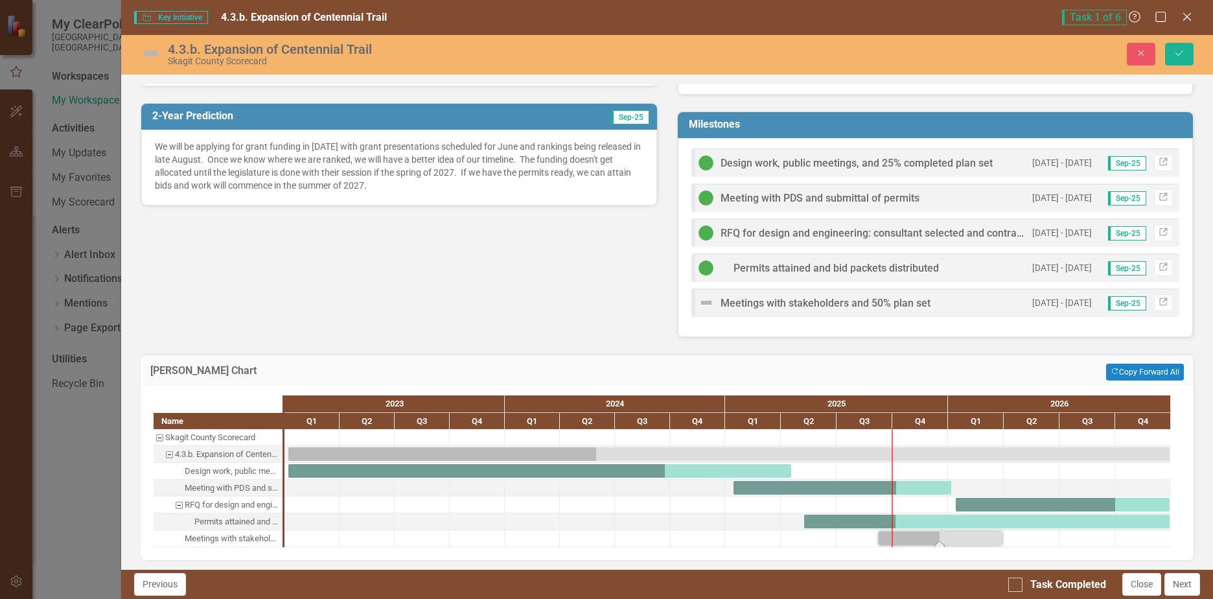
drag, startPoint x: 987, startPoint y: 535, endPoint x: 1003, endPoint y: 537, distance: 16.4
click at [1186, 581] on button "Next" at bounding box center [1183, 584] width 36 height 23
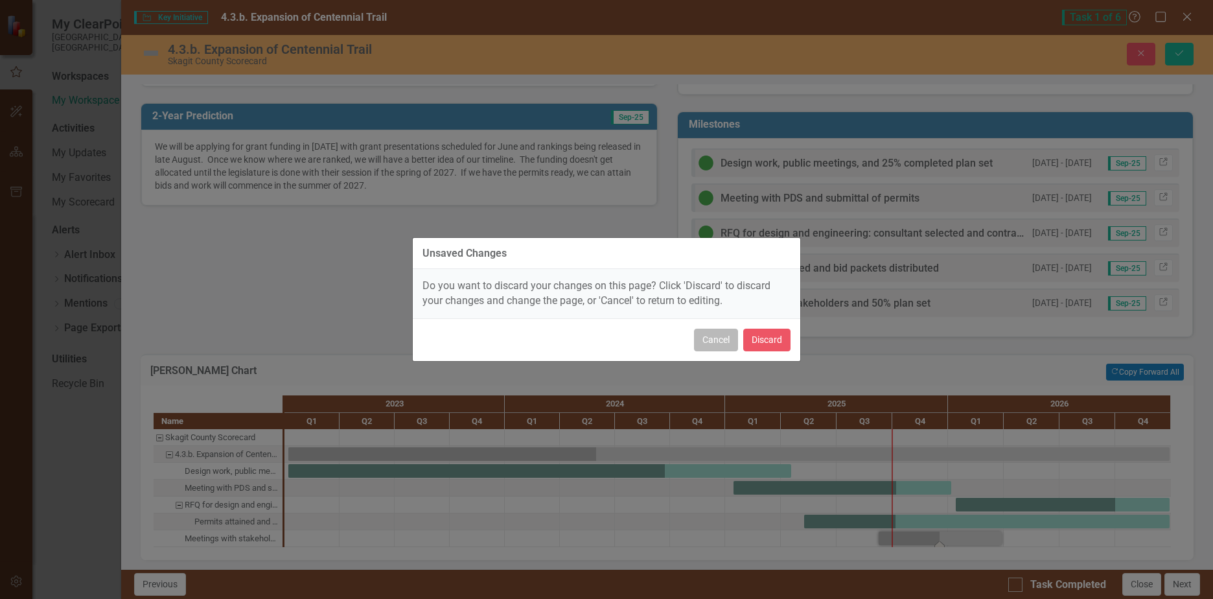
click at [712, 337] on button "Cancel" at bounding box center [716, 340] width 44 height 23
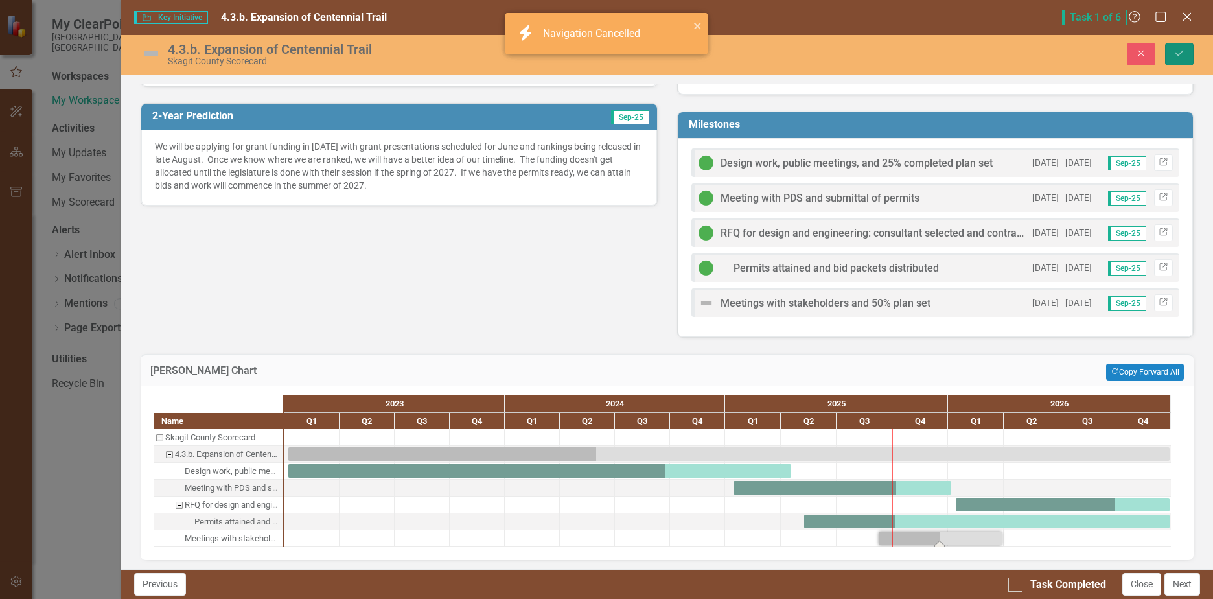
click at [1178, 51] on icon "Save" at bounding box center [1180, 53] width 12 height 9
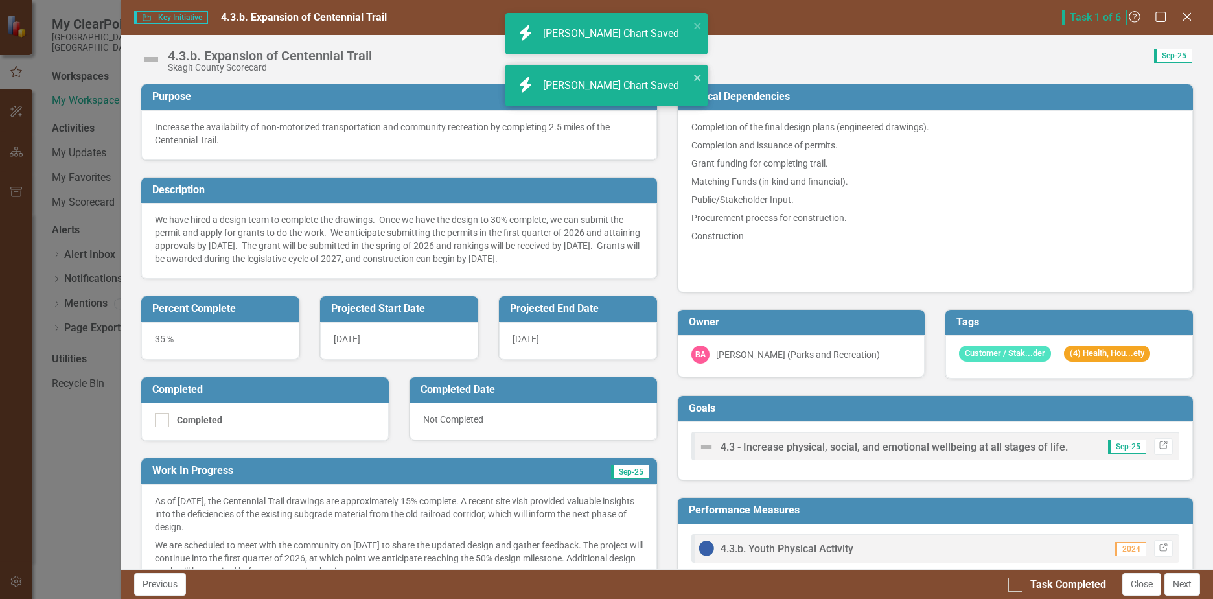
scroll to position [519, 0]
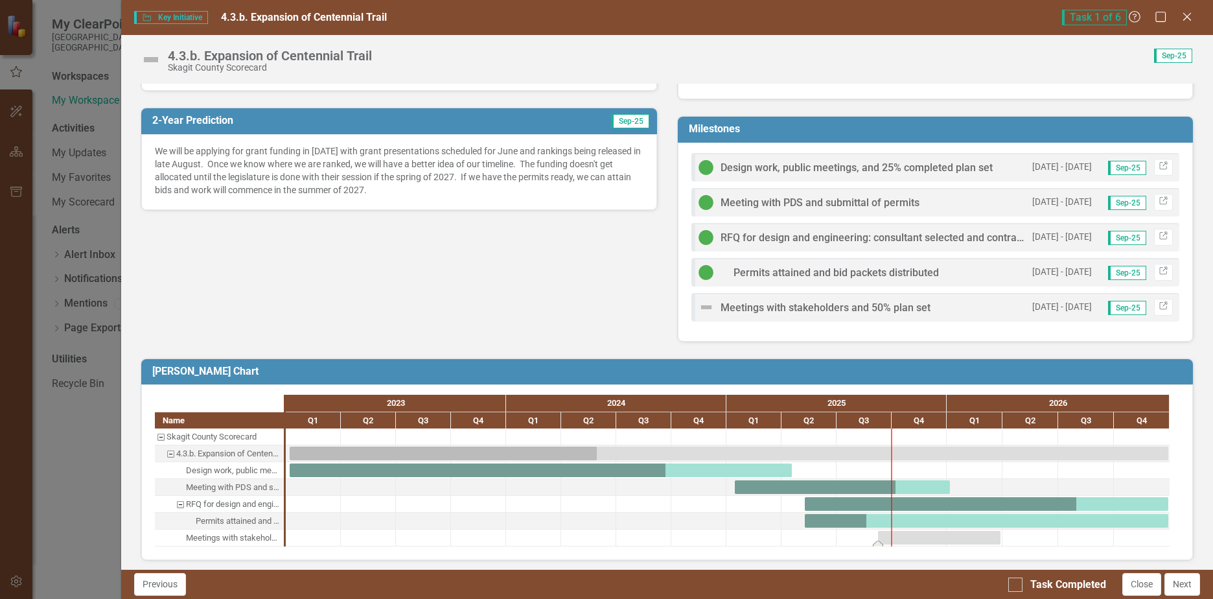
click at [924, 534] on div "Task: Start date: 2025-09-08 End date: 2026-03-28" at bounding box center [939, 538] width 123 height 14
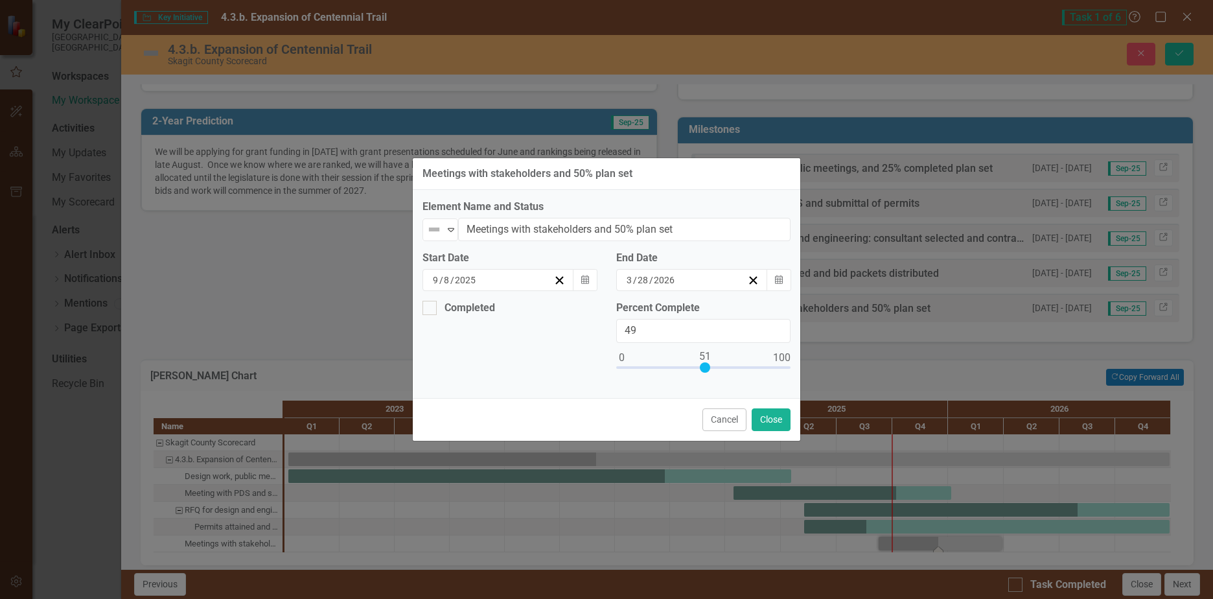
type input "51"
drag, startPoint x: 620, startPoint y: 367, endPoint x: 703, endPoint y: 368, distance: 83.0
click at [703, 368] on div at bounding box center [705, 367] width 10 height 10
click at [1178, 49] on div "Meetings with stakeholders and 50% plan set Element Name and Status Not Defined…" at bounding box center [606, 299] width 1213 height 599
click at [768, 412] on button "Close" at bounding box center [771, 419] width 39 height 23
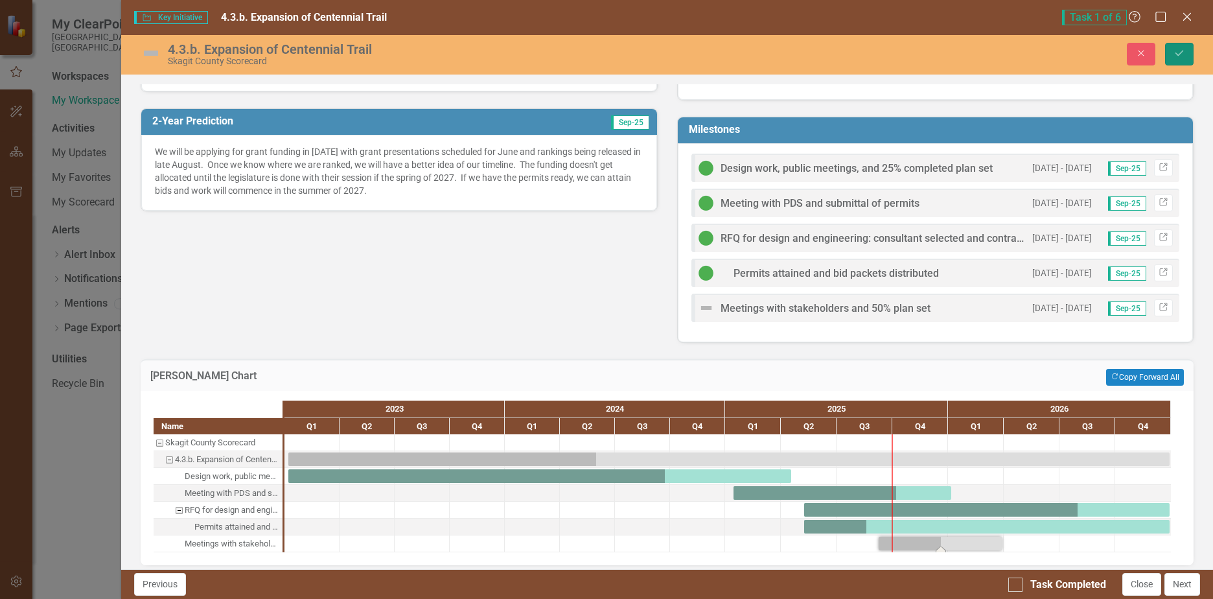
click at [1178, 51] on icon "Save" at bounding box center [1180, 53] width 12 height 9
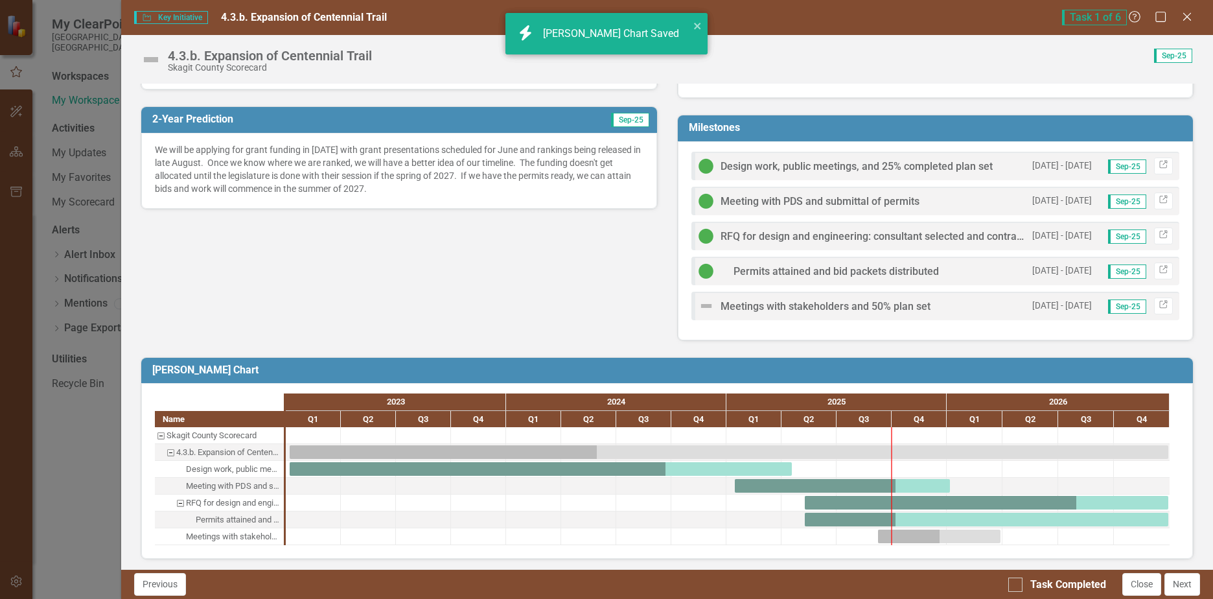
scroll to position [524, 0]
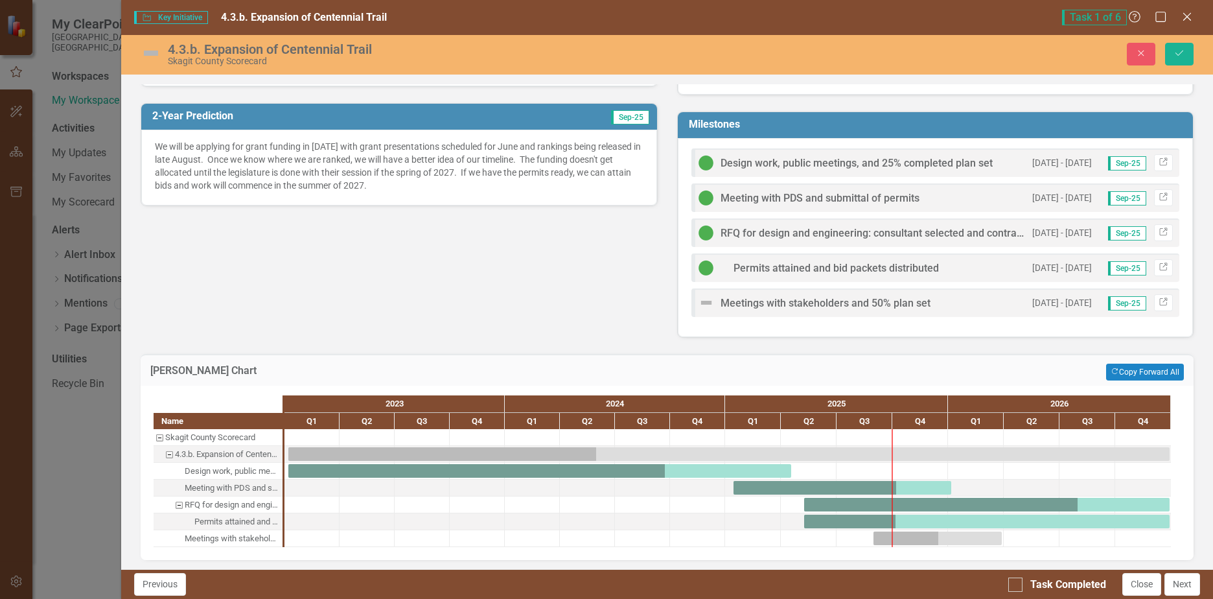
click at [1180, 49] on icon "Save" at bounding box center [1180, 53] width 12 height 9
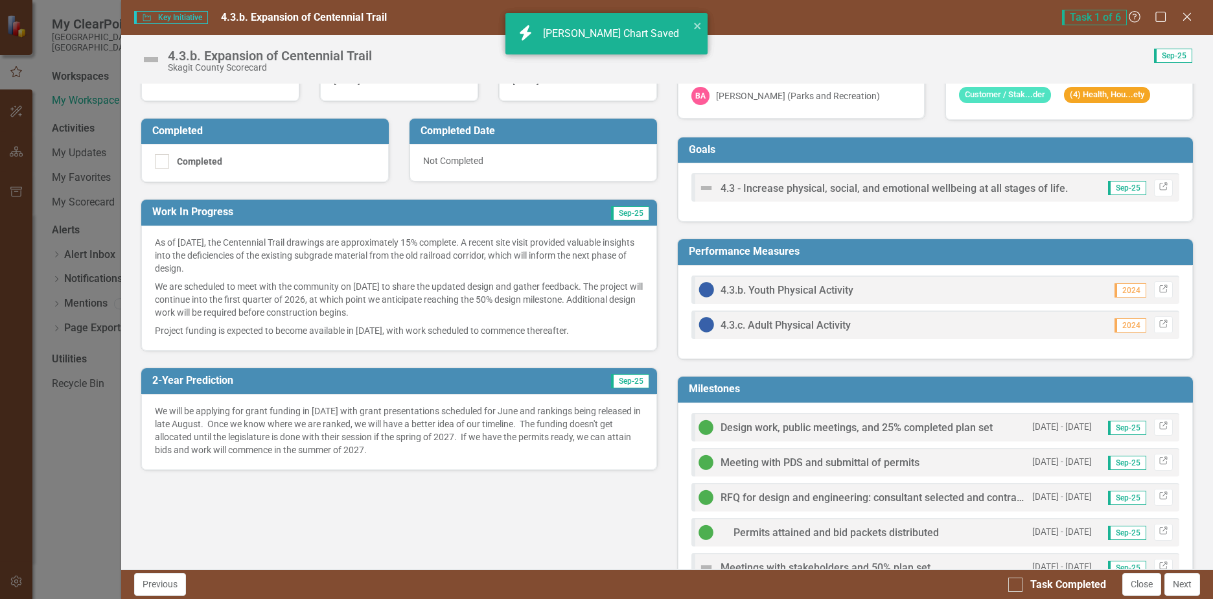
scroll to position [0, 0]
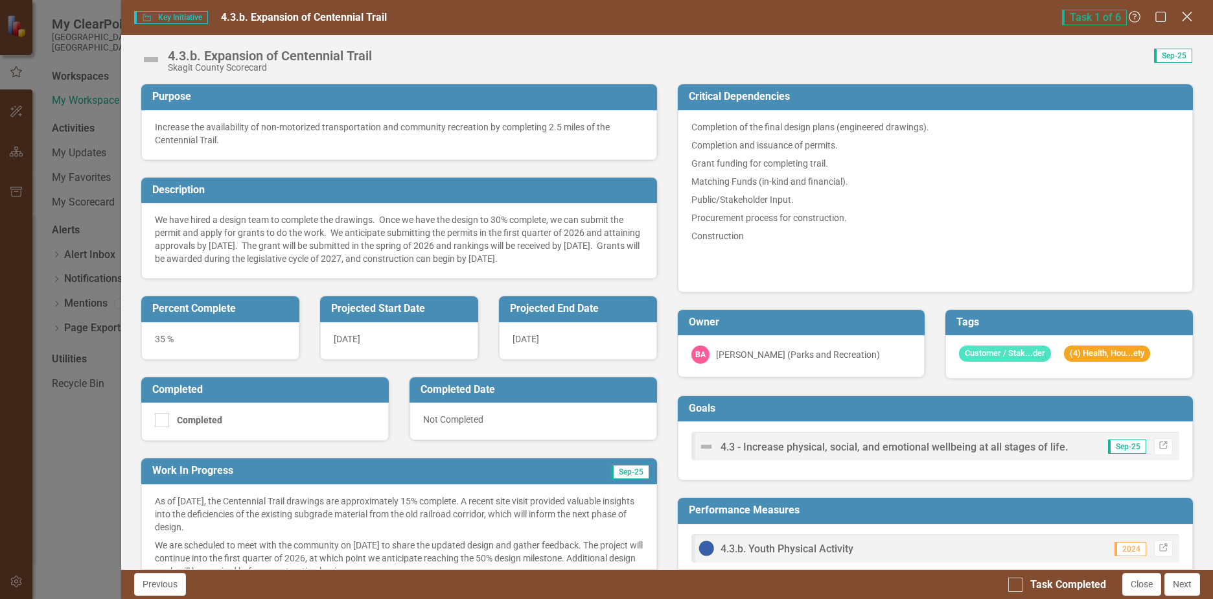
click at [1191, 13] on icon at bounding box center [1187, 17] width 10 height 10
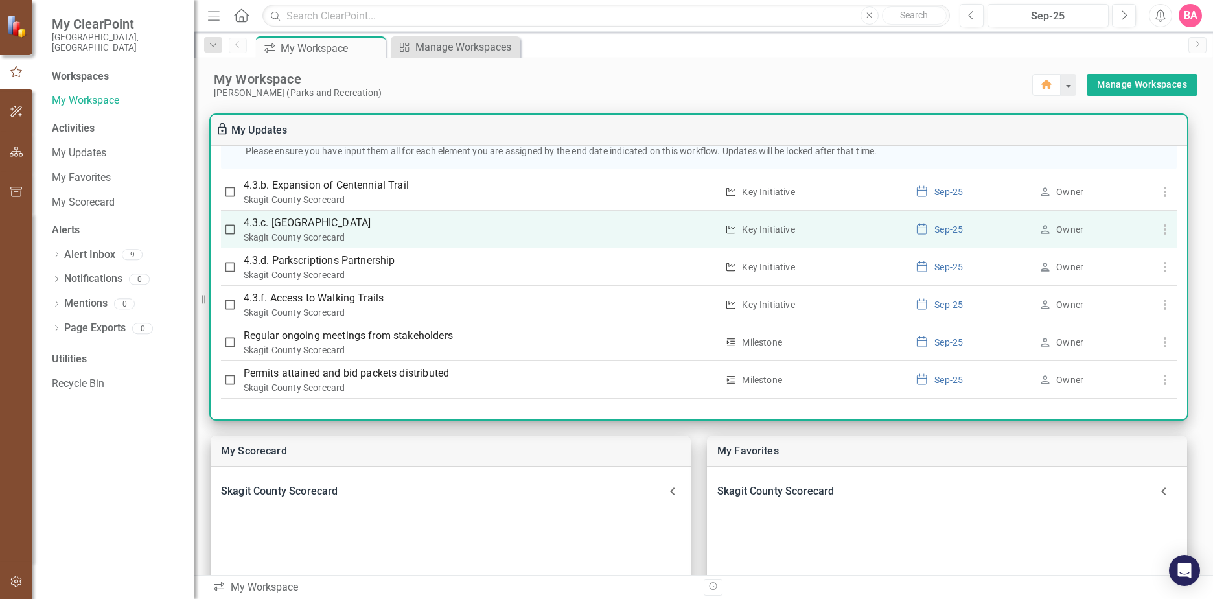
click at [359, 229] on p "4.3.c. [GEOGRAPHIC_DATA]" at bounding box center [481, 223] width 474 height 16
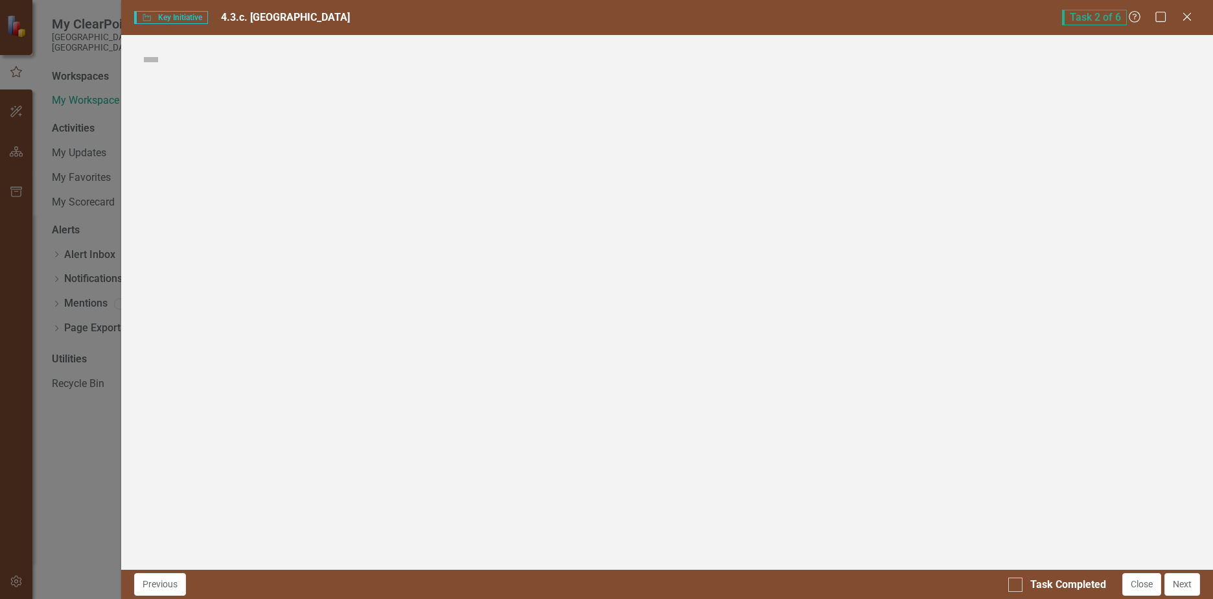
click at [359, 229] on div "Key Initiative Key Initiative 4.3.c. Big Rock Park Task 2 of 6 Help Maximize Cl…" at bounding box center [606, 299] width 1213 height 599
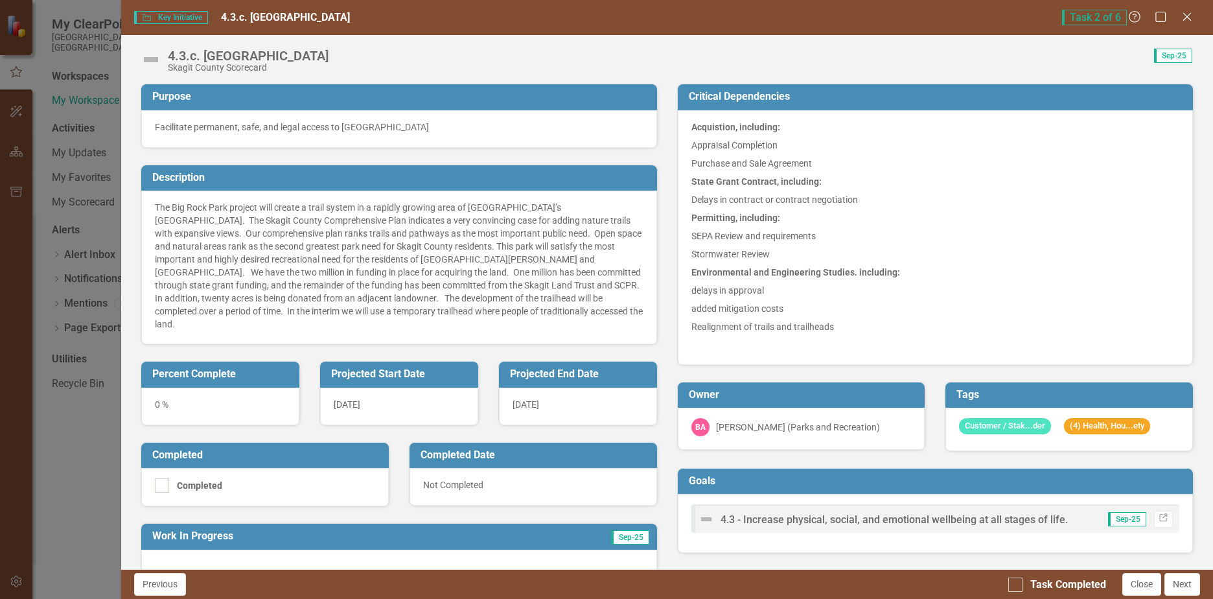
click at [194, 391] on div "0 %" at bounding box center [220, 407] width 158 height 38
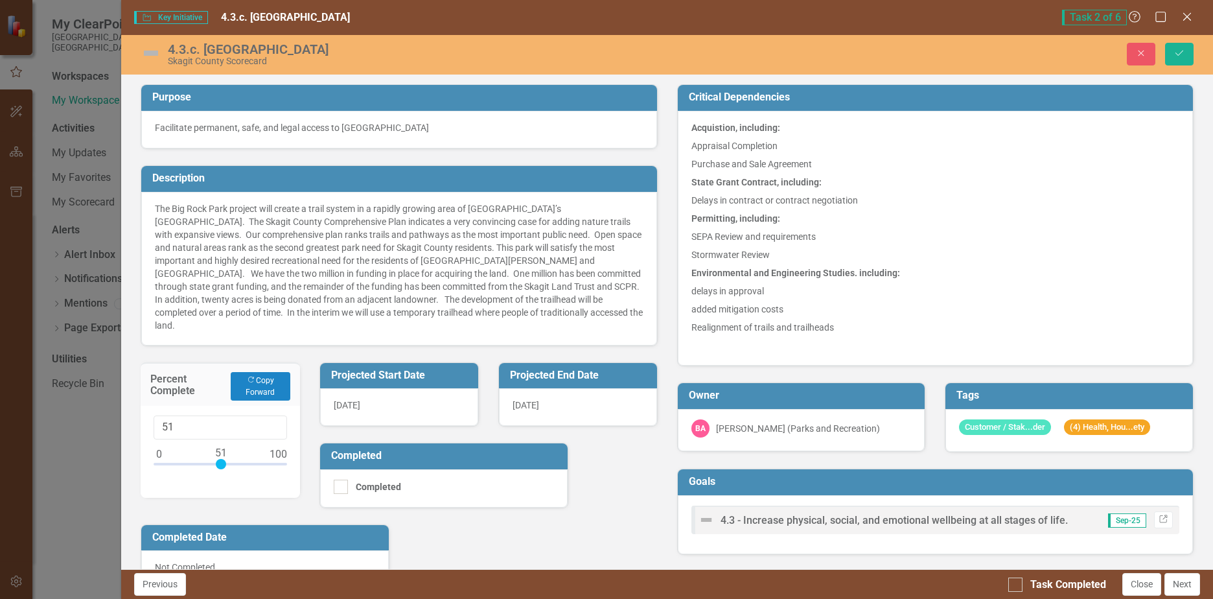
type input "50"
drag, startPoint x: 160, startPoint y: 452, endPoint x: 220, endPoint y: 457, distance: 60.5
click at [220, 459] on div at bounding box center [221, 467] width 134 height 16
click at [1178, 49] on icon "Save" at bounding box center [1180, 53] width 12 height 9
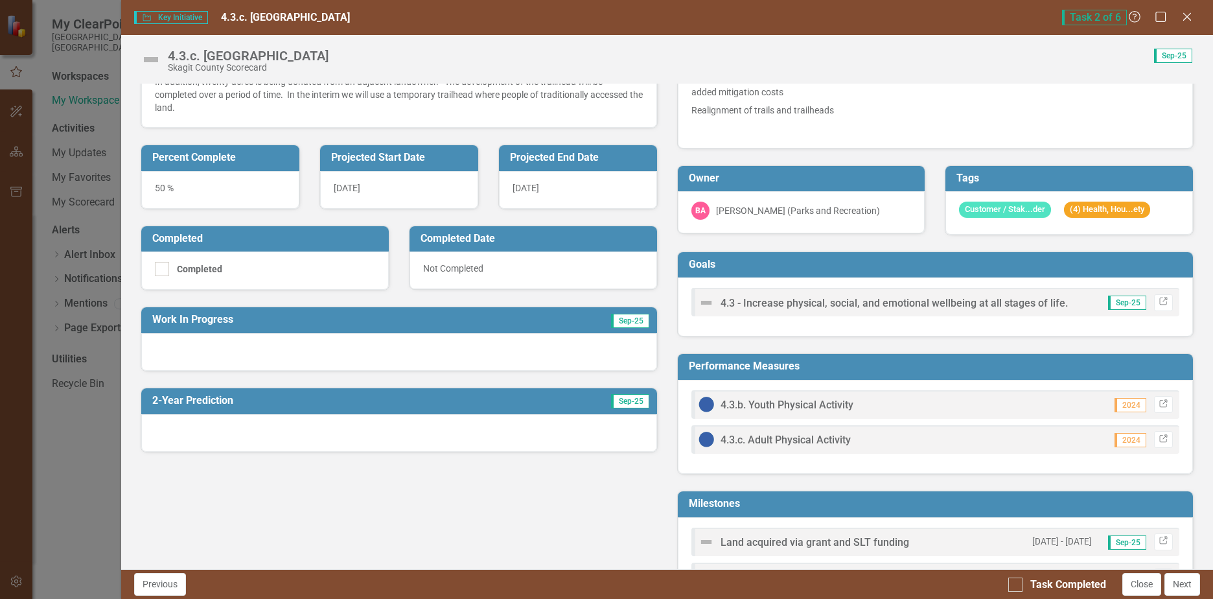
scroll to position [259, 0]
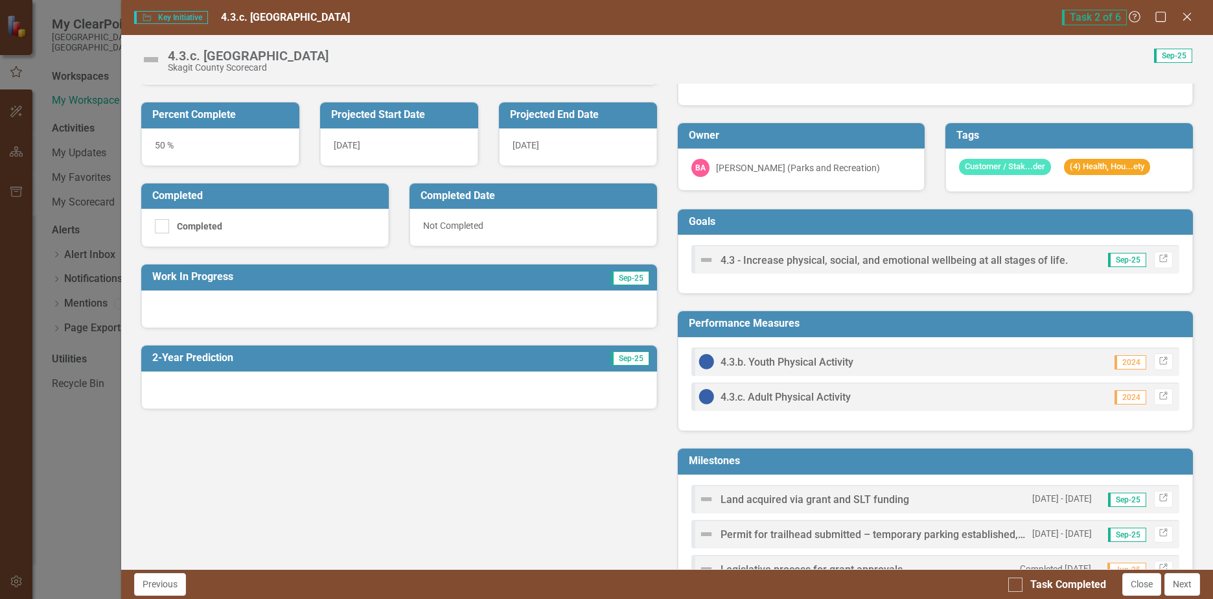
click at [298, 300] on div at bounding box center [398, 309] width 515 height 38
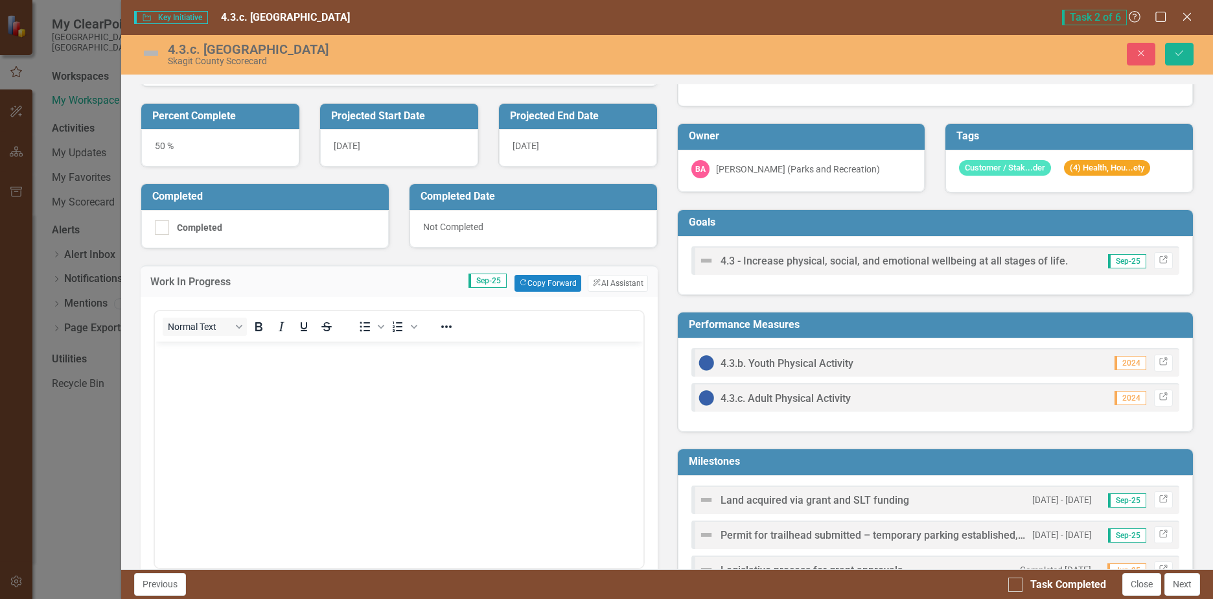
scroll to position [0, 0]
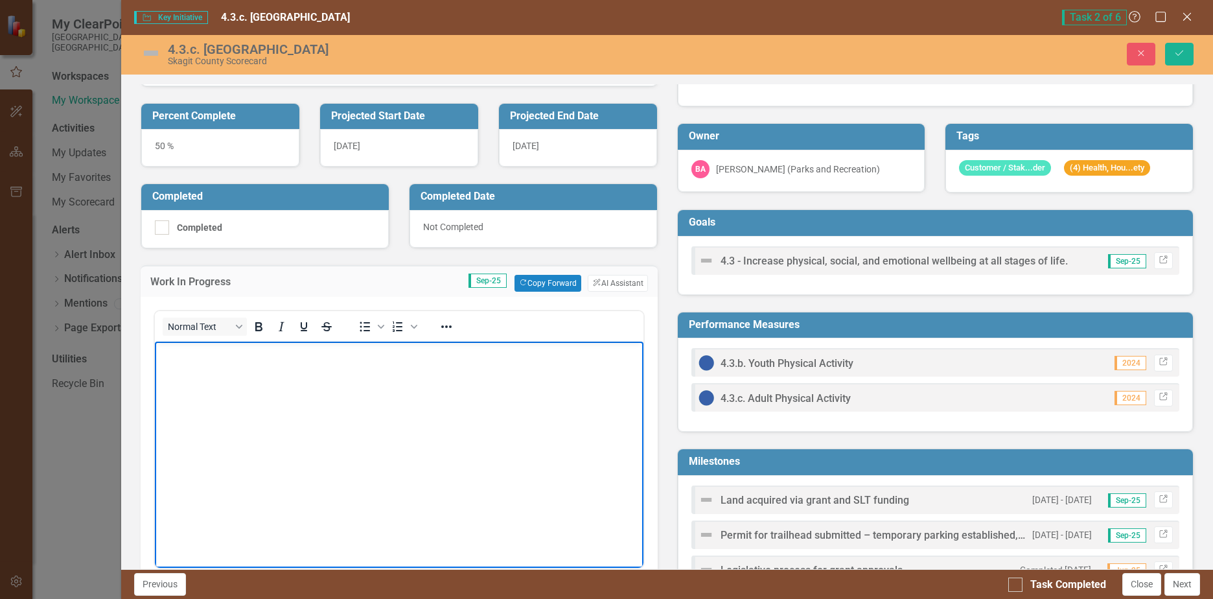
click at [224, 374] on body "Rich Text Area. Press ALT-0 for help." at bounding box center [399, 438] width 488 height 194
click at [165, 360] on body "Rich Text Area. Press ALT-0 for help." at bounding box center [399, 438] width 488 height 194
drag, startPoint x: 167, startPoint y: 355, endPoint x: 305, endPoint y: 682, distance: 355.5
click at [155, 353] on html "W" at bounding box center [399, 438] width 488 height 194
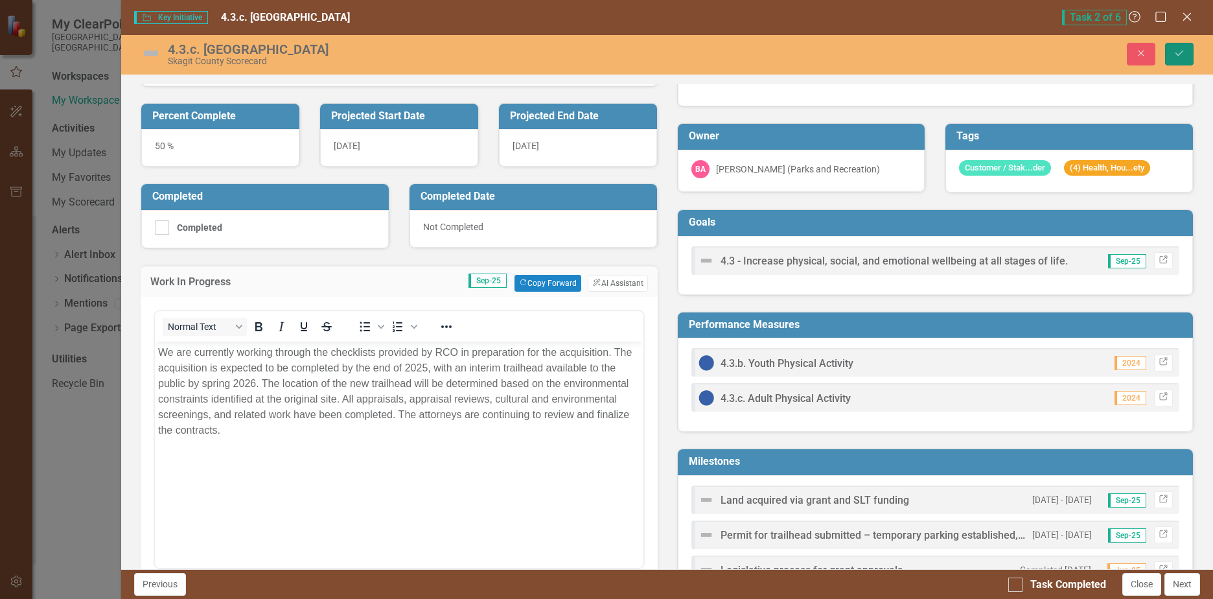
click at [1182, 48] on button "Save" at bounding box center [1179, 54] width 29 height 23
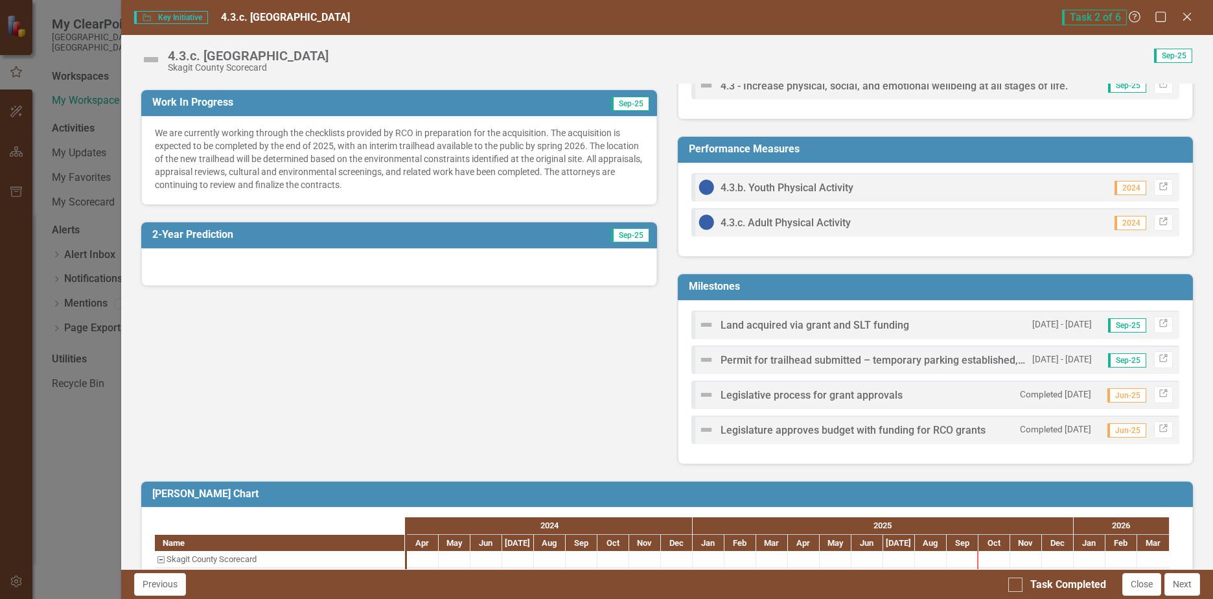
scroll to position [454, 0]
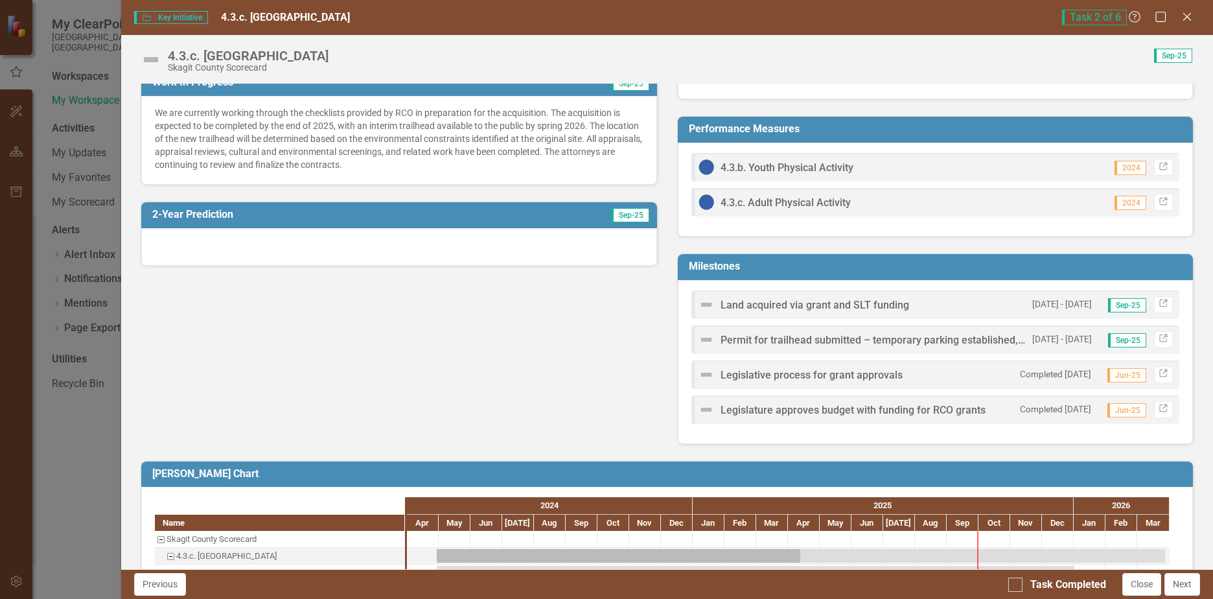
click at [227, 236] on div at bounding box center [398, 247] width 515 height 38
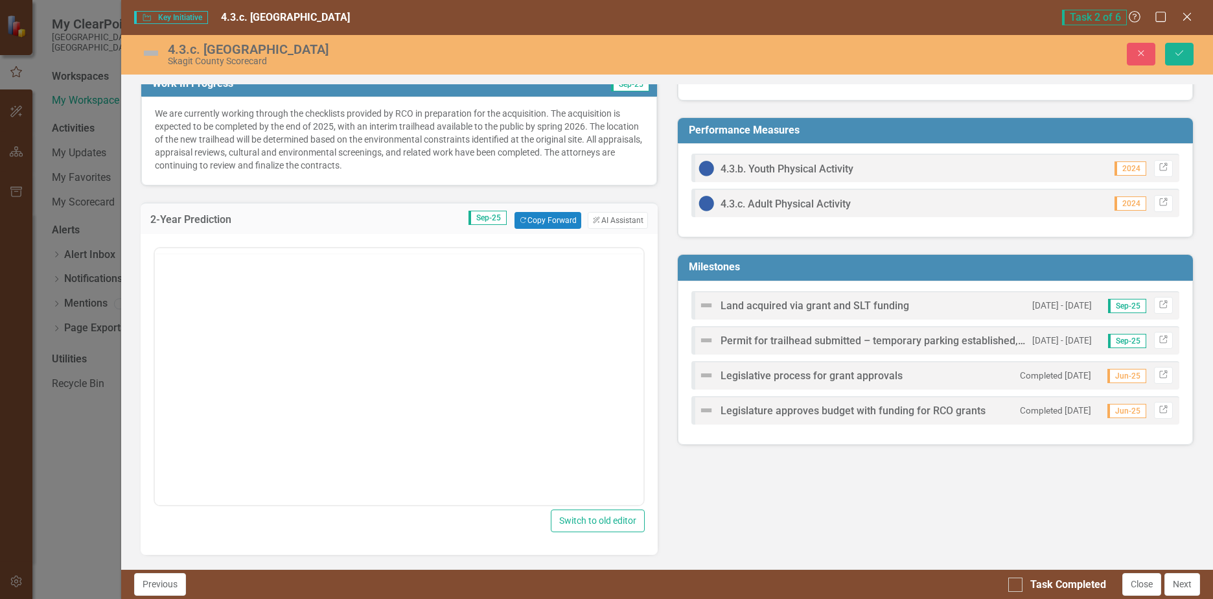
scroll to position [0, 0]
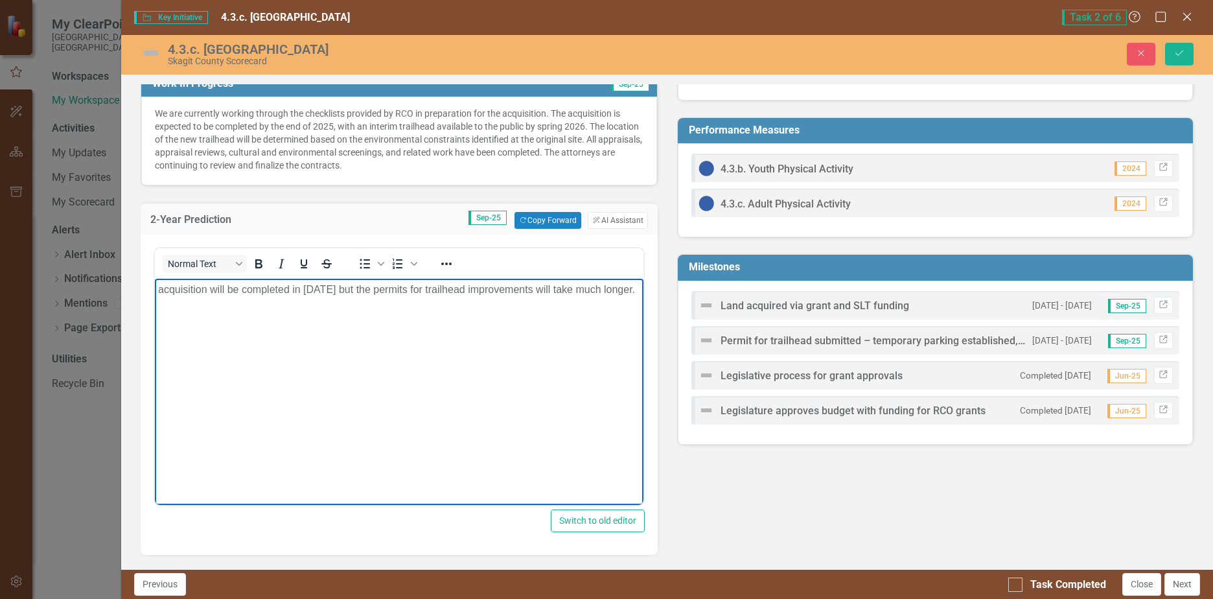
click at [166, 294] on p "acquisition will be completed in [DATE] but the permits for trailhead improveme…" at bounding box center [399, 290] width 482 height 16
click at [629, 291] on p "Acquisition will be completed in [DATE] but the permits for trailhead improveme…" at bounding box center [399, 290] width 482 height 16
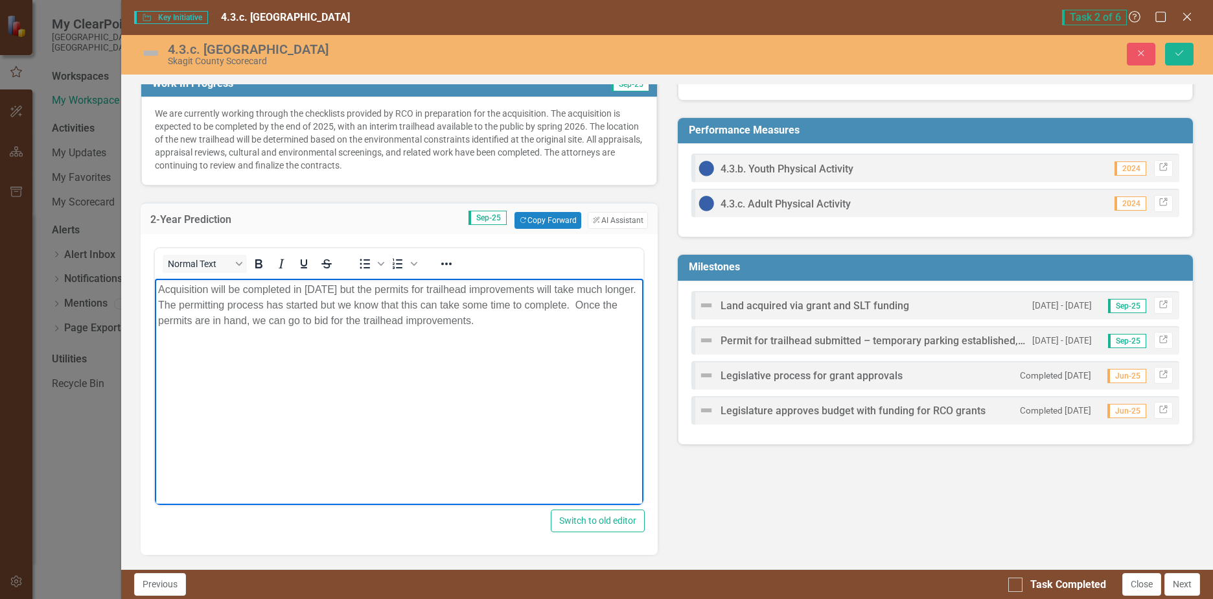
click at [378, 363] on body "Acquisition will be completed in [DATE] but the permits for trailhead improveme…" at bounding box center [399, 376] width 488 height 194
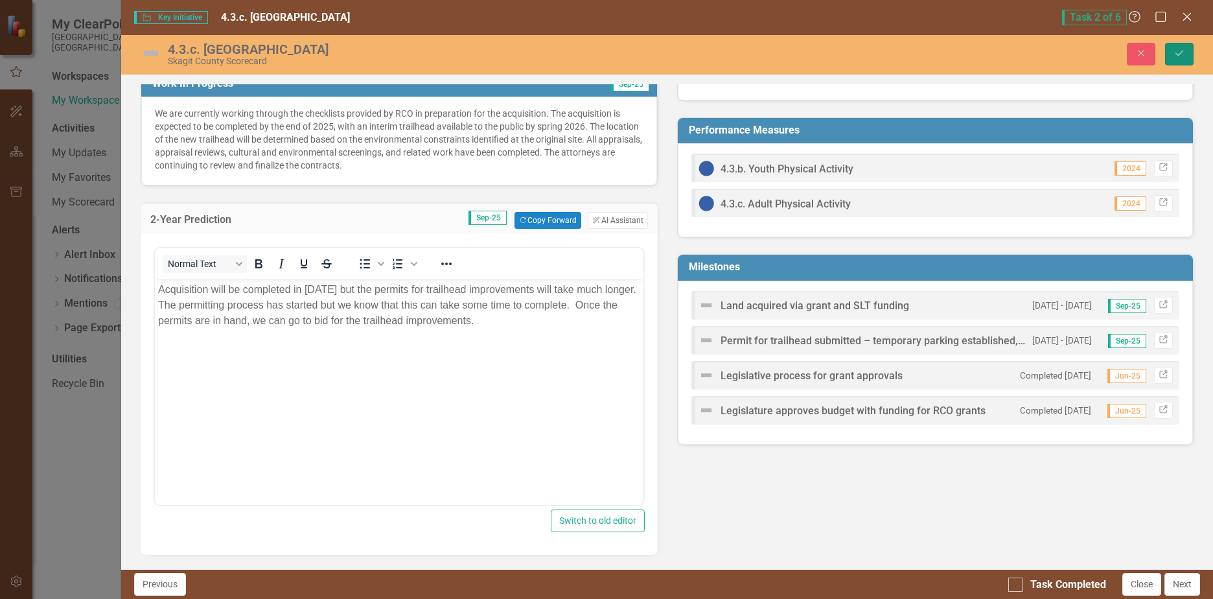
click at [1186, 48] on button "Save" at bounding box center [1179, 54] width 29 height 23
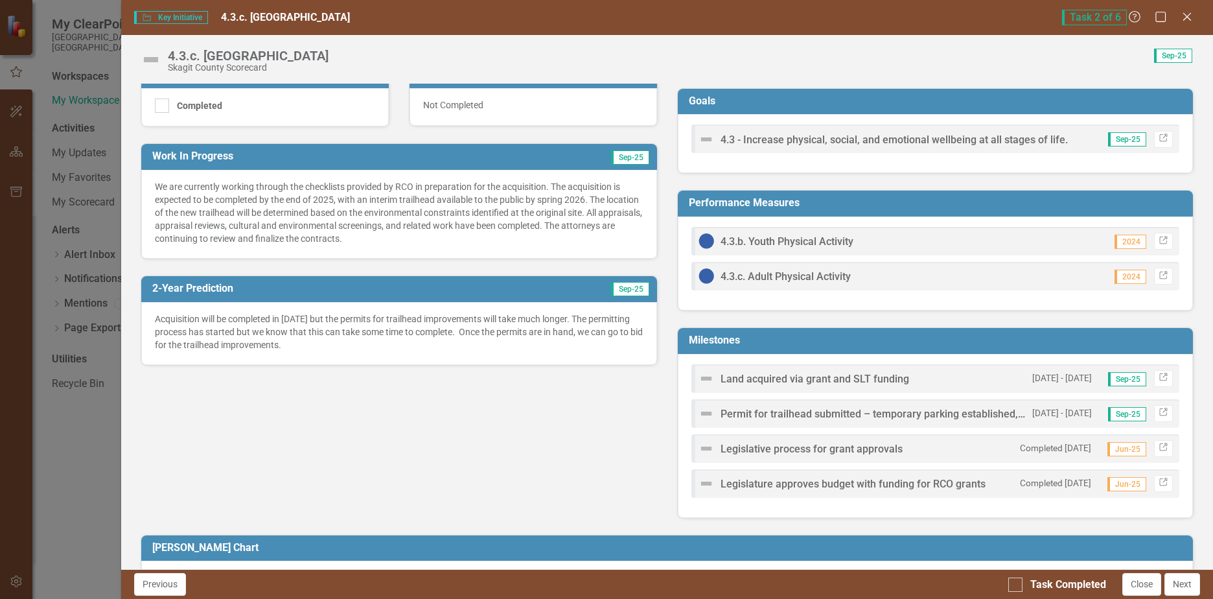
scroll to position [454, 0]
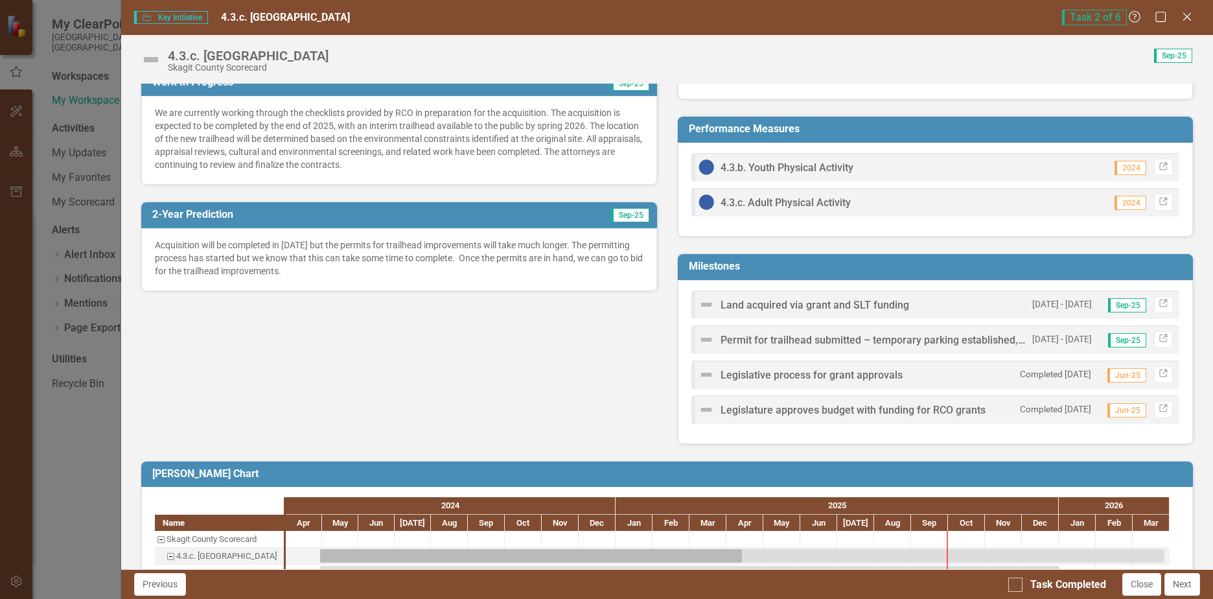
click at [700, 305] on img at bounding box center [707, 305] width 16 height 16
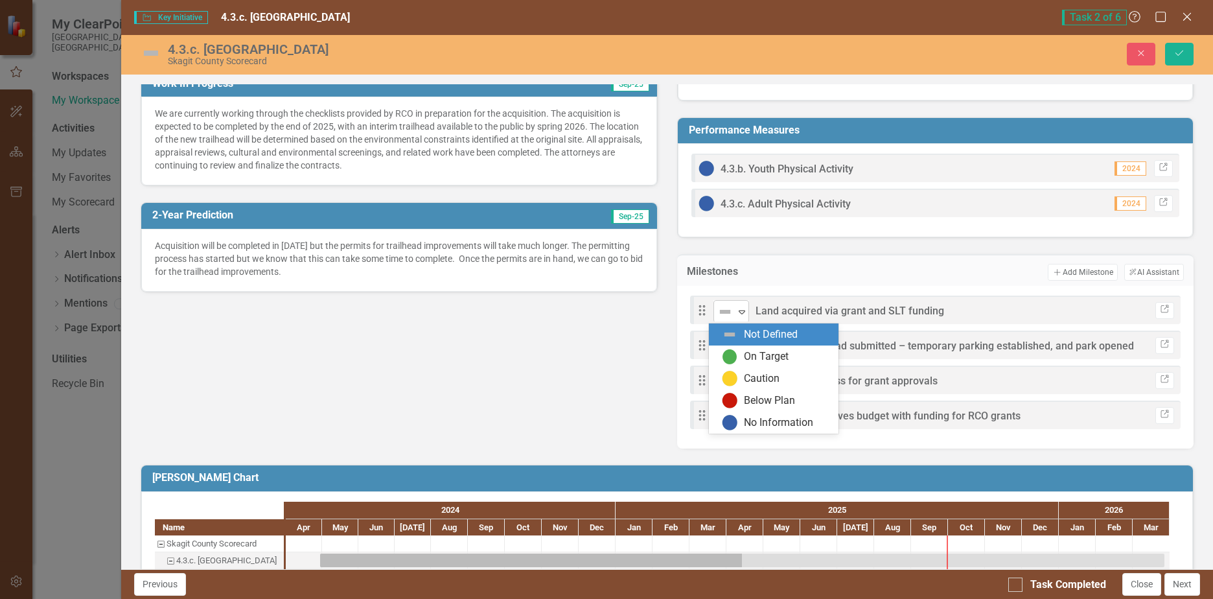
click at [736, 309] on icon "Expand" at bounding box center [742, 312] width 13 height 10
click at [744, 351] on div "On Target" at bounding box center [766, 356] width 45 height 15
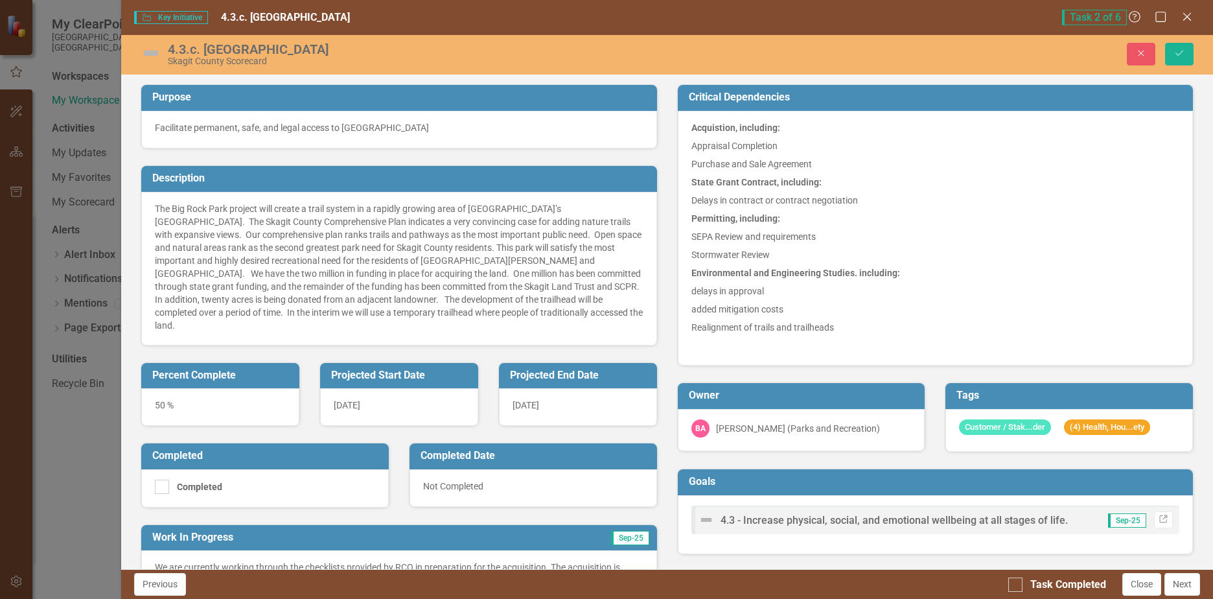
scroll to position [454, 0]
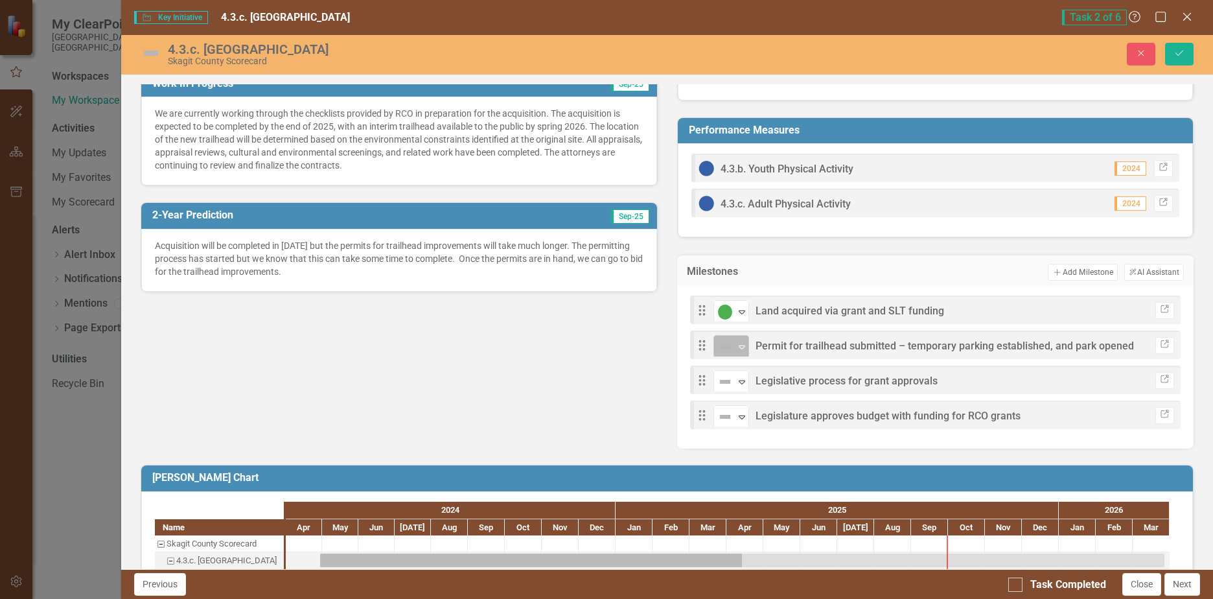
drag, startPoint x: 0, startPoint y: 0, endPoint x: 733, endPoint y: 345, distance: 810.2
click at [736, 345] on icon "Expand" at bounding box center [742, 347] width 13 height 10
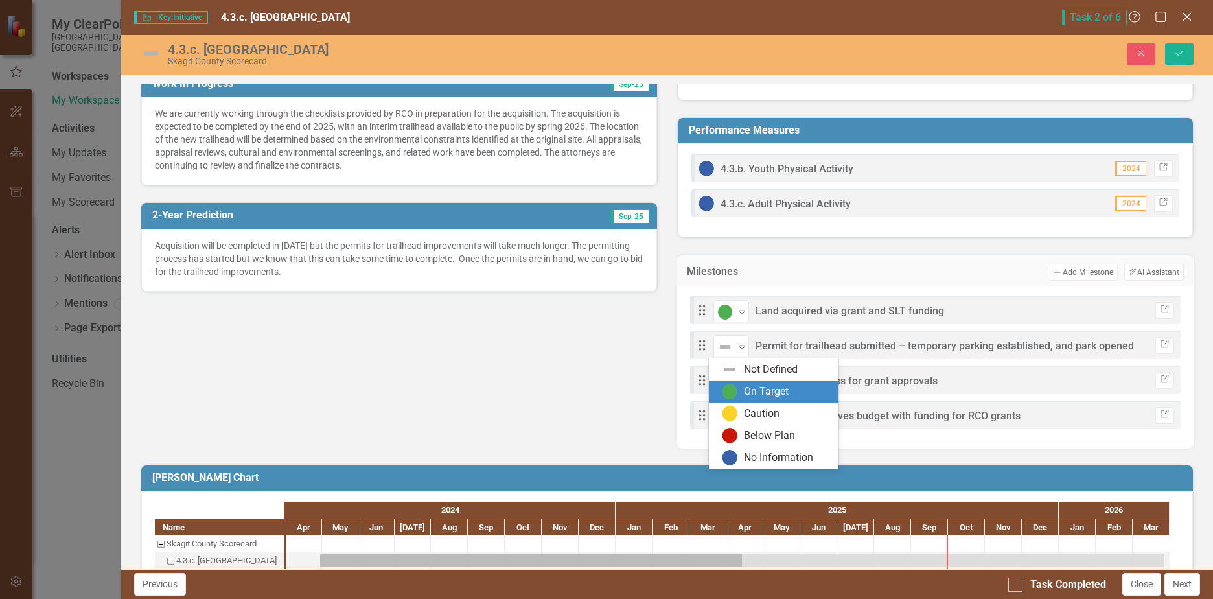
click at [751, 388] on div "On Target" at bounding box center [766, 391] width 45 height 15
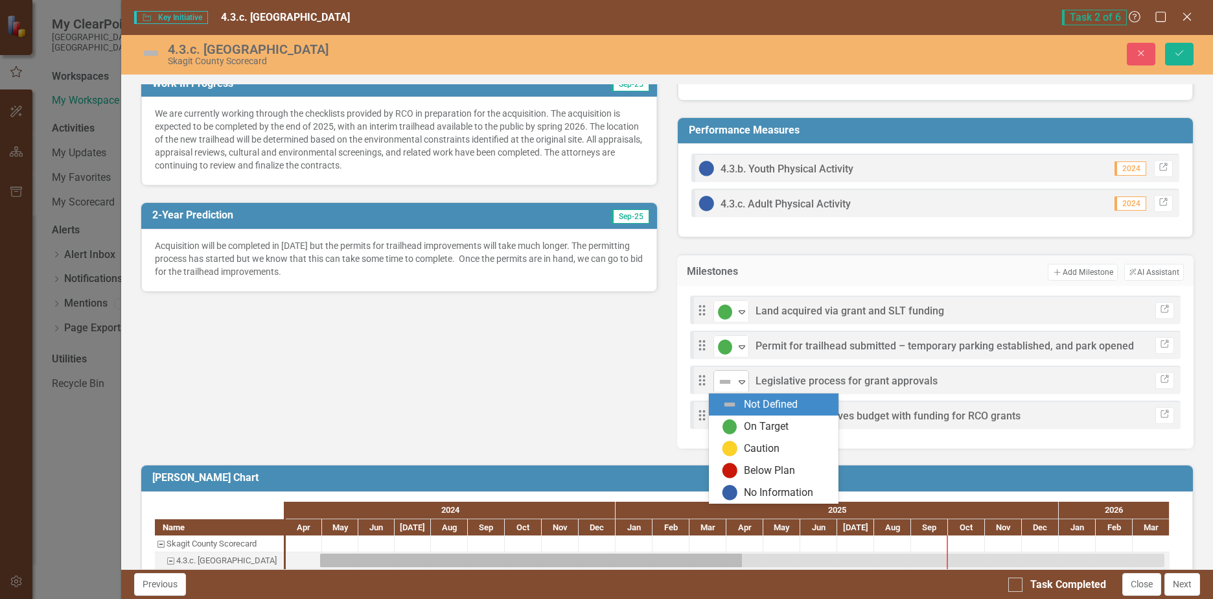
click at [740, 381] on icon "Expand" at bounding box center [742, 382] width 13 height 10
click at [752, 424] on div "On Target" at bounding box center [766, 426] width 45 height 15
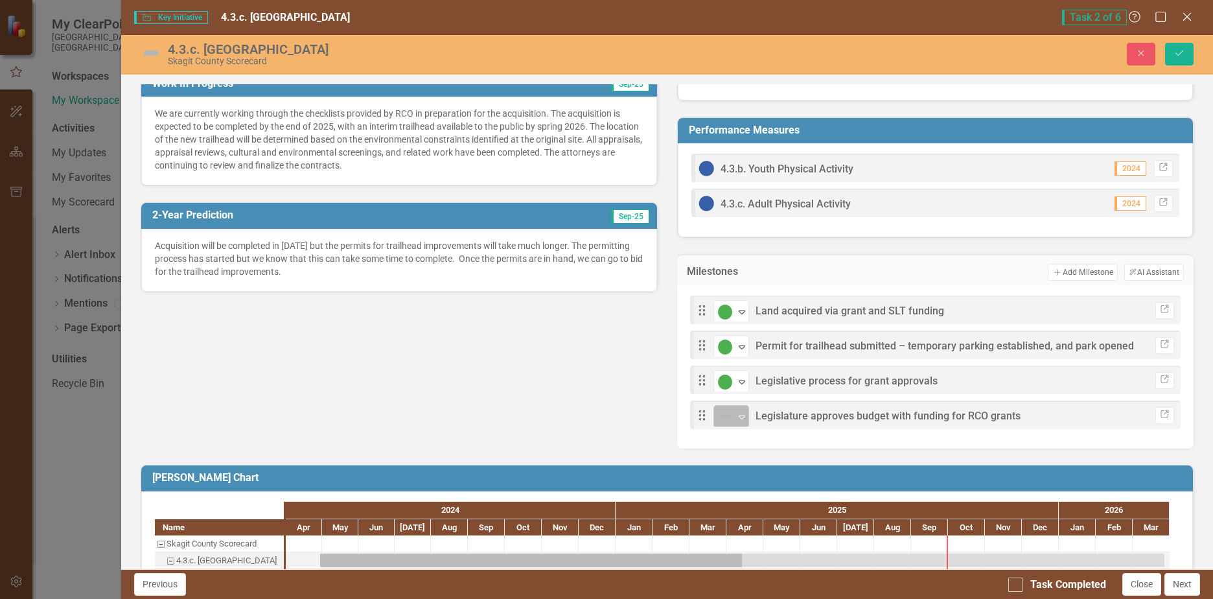
click at [742, 417] on icon "Expand" at bounding box center [742, 417] width 13 height 10
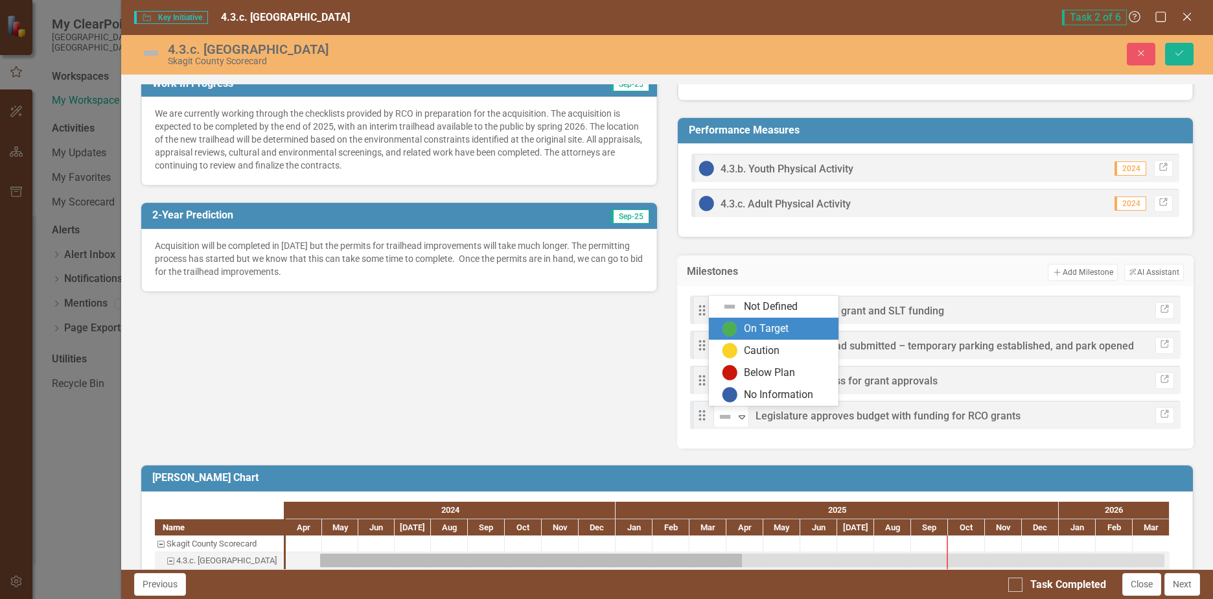
click at [752, 323] on div "On Target" at bounding box center [766, 329] width 45 height 15
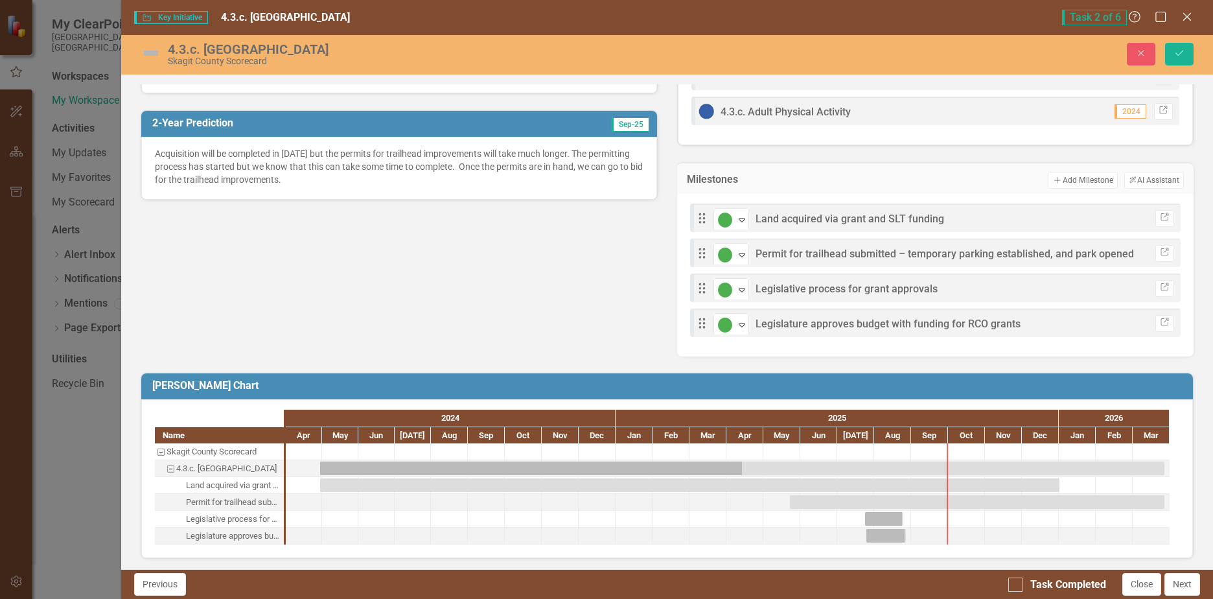
scroll to position [549, 0]
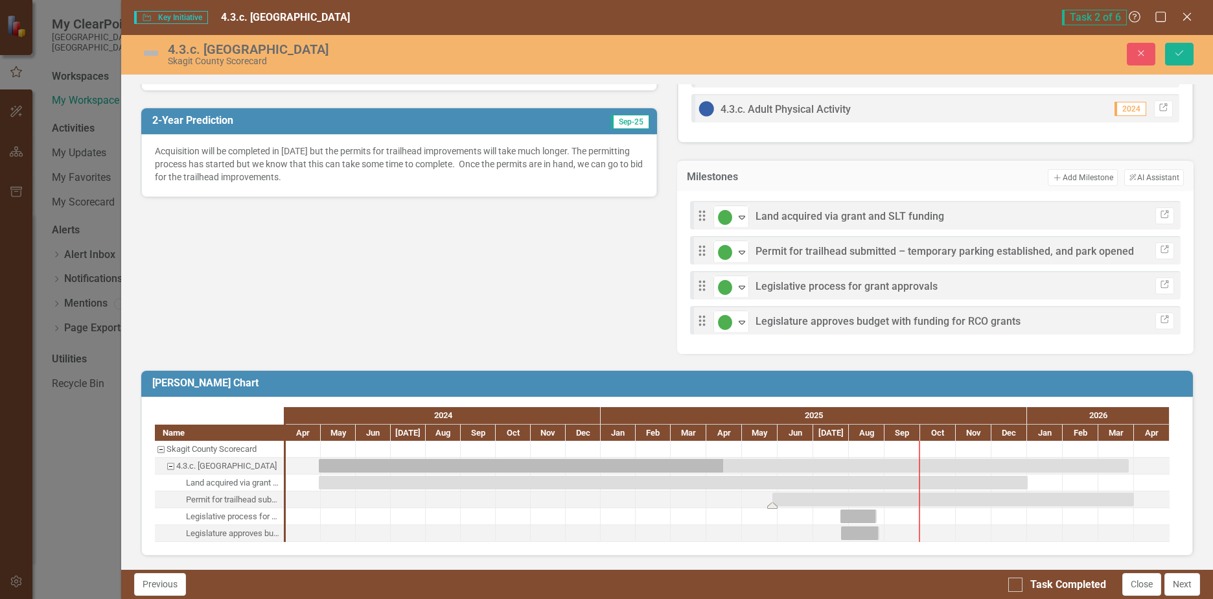
drag, startPoint x: 1163, startPoint y: 496, endPoint x: 1173, endPoint y: 498, distance: 10.6
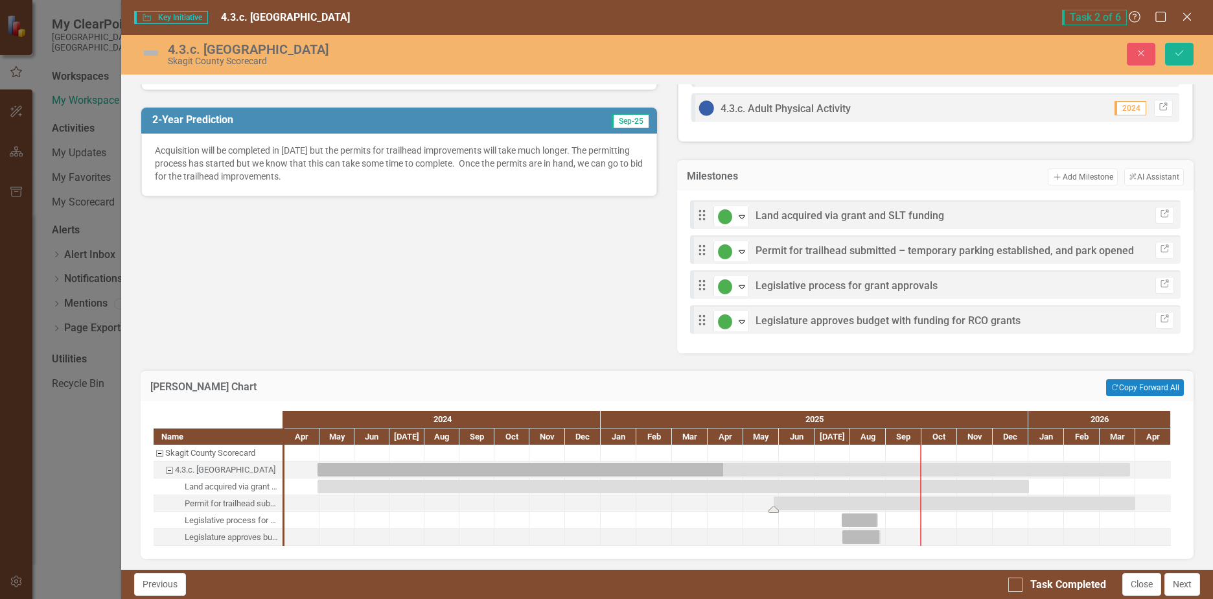
drag, startPoint x: 1170, startPoint y: 503, endPoint x: 1190, endPoint y: 503, distance: 20.1
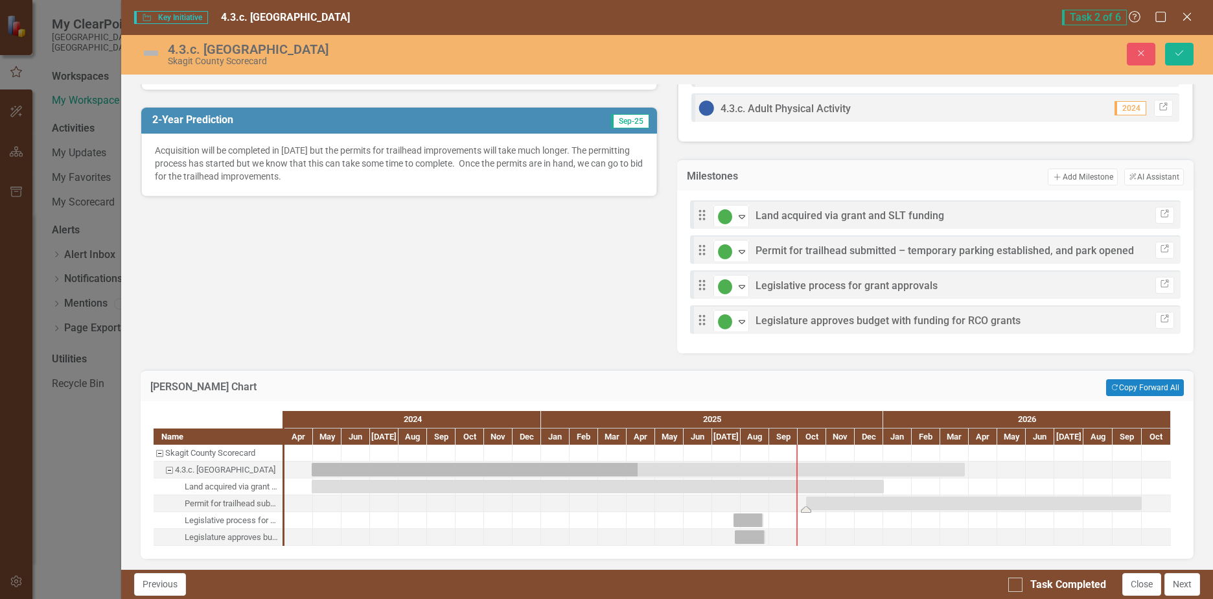
drag, startPoint x: 1156, startPoint y: 502, endPoint x: 1169, endPoint y: 502, distance: 13.6
drag, startPoint x: 807, startPoint y: 503, endPoint x: 757, endPoint y: 500, distance: 50.0
drag, startPoint x: 755, startPoint y: 501, endPoint x: 762, endPoint y: 502, distance: 7.2
drag, startPoint x: 762, startPoint y: 519, endPoint x: 1140, endPoint y: 496, distance: 378.6
click at [1180, 46] on button "Save" at bounding box center [1179, 54] width 29 height 23
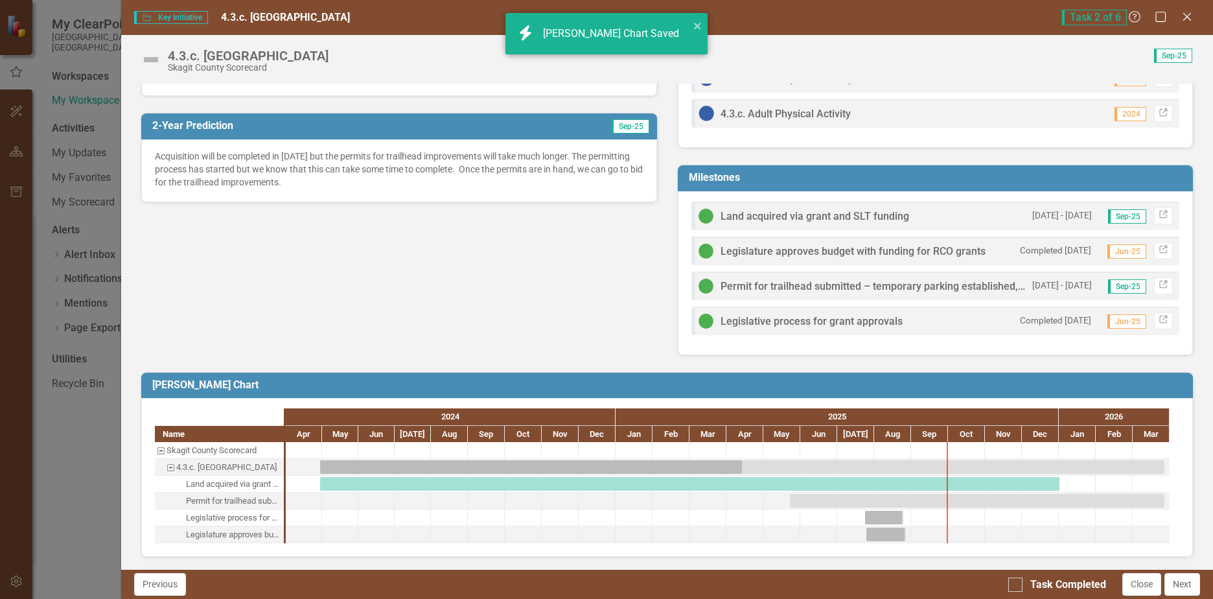
scroll to position [544, 0]
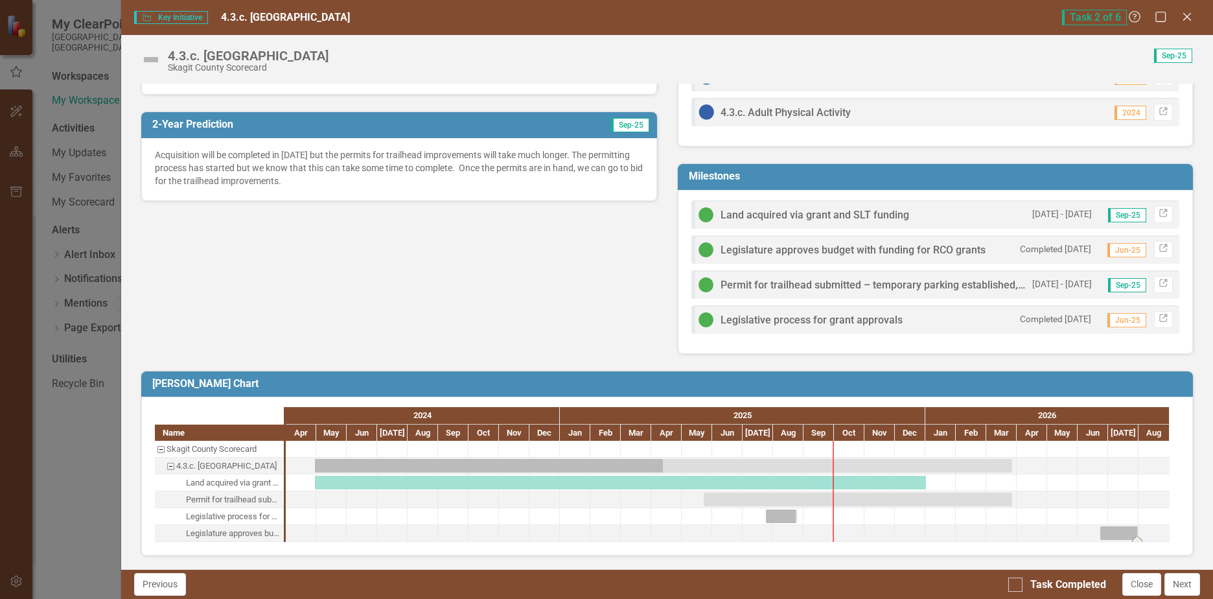
drag, startPoint x: 891, startPoint y: 528, endPoint x: 1161, endPoint y: 521, distance: 269.7
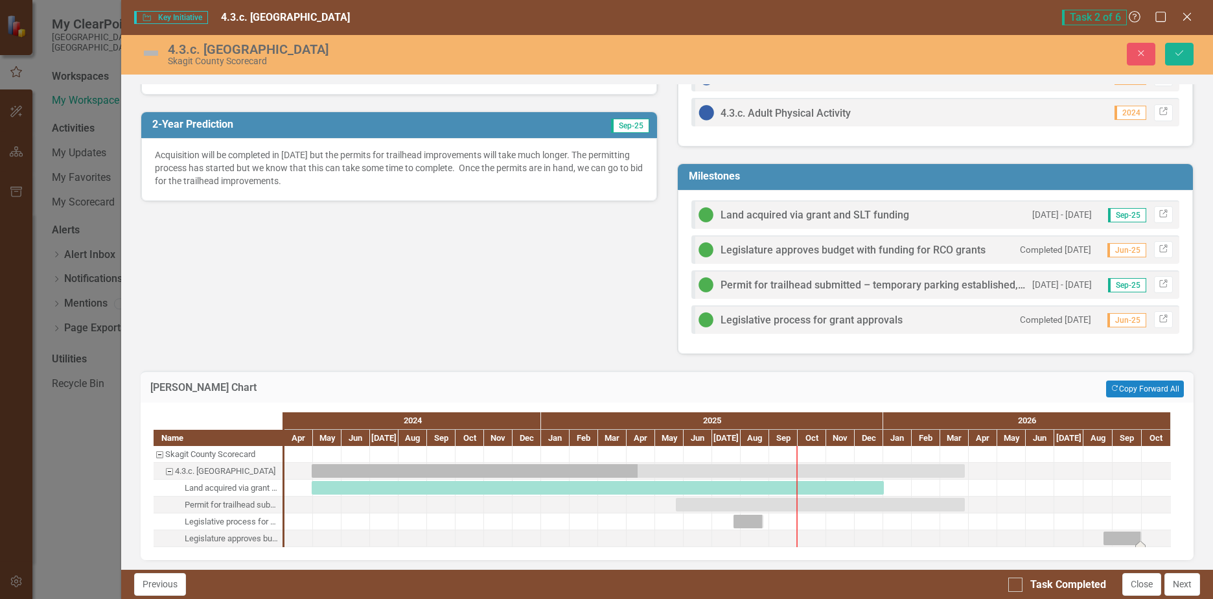
drag, startPoint x: 1153, startPoint y: 536, endPoint x: 1195, endPoint y: 533, distance: 42.3
drag, startPoint x: 1169, startPoint y: 533, endPoint x: 1200, endPoint y: 527, distance: 31.8
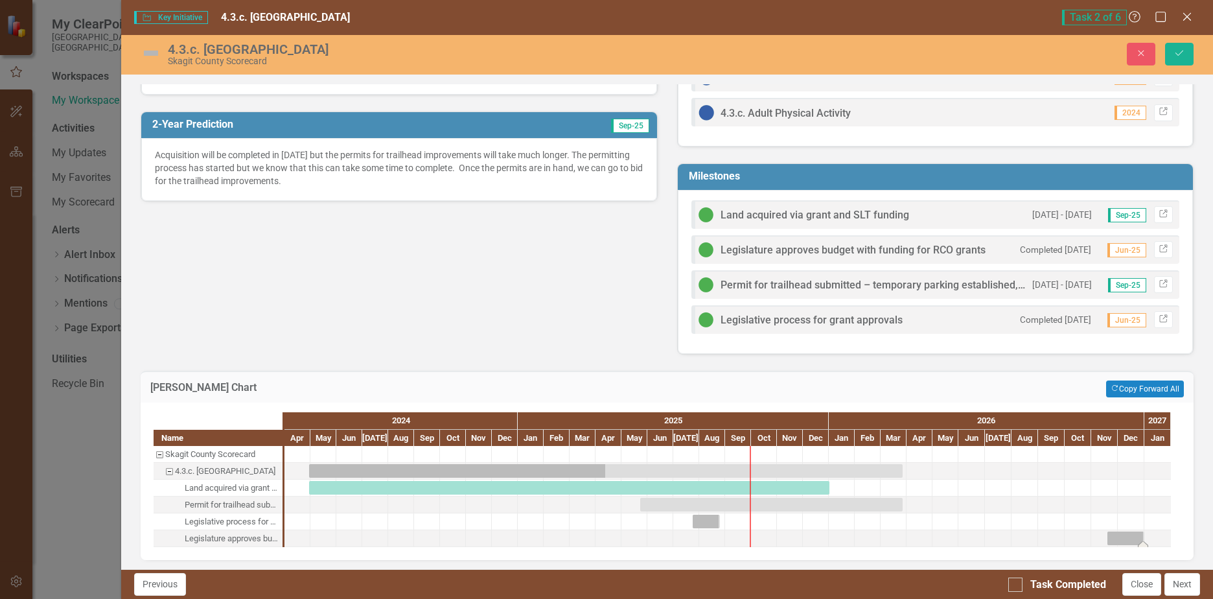
drag, startPoint x: 1160, startPoint y: 535, endPoint x: 1195, endPoint y: 528, distance: 35.6
drag, startPoint x: 1152, startPoint y: 533, endPoint x: 1187, endPoint y: 526, distance: 35.7
drag, startPoint x: 1165, startPoint y: 533, endPoint x: 1215, endPoint y: 528, distance: 50.2
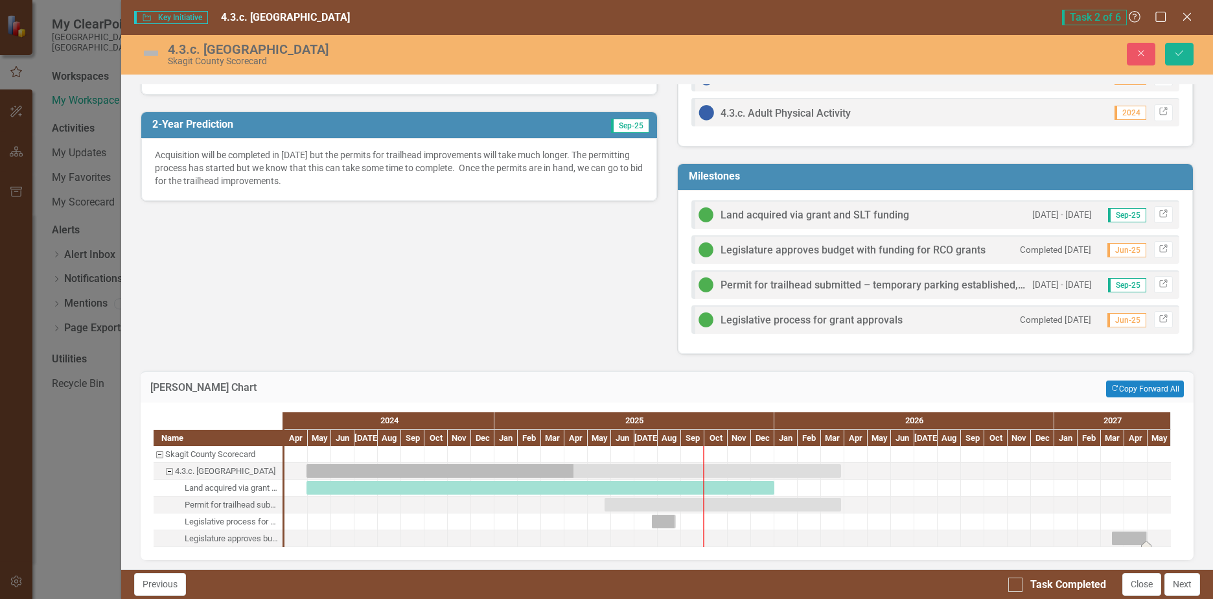
drag, startPoint x: 1160, startPoint y: 539, endPoint x: 1175, endPoint y: 537, distance: 15.0
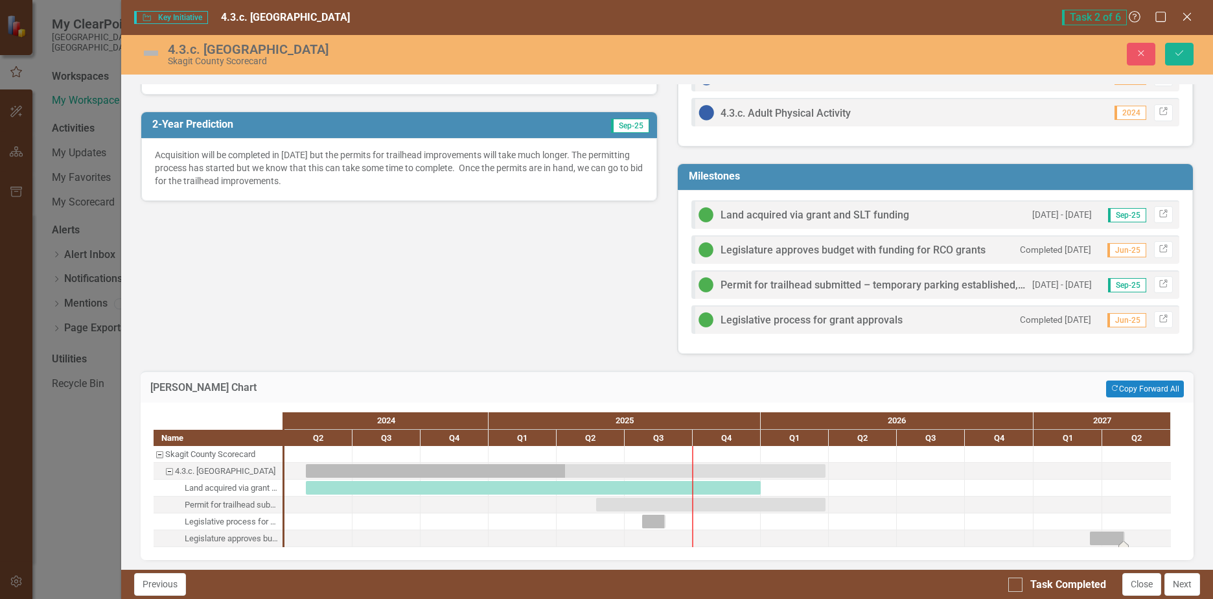
click at [1119, 538] on div "Task: Start date: 2027-03-15 End date: 2027-05-01" at bounding box center [1107, 539] width 35 height 14
drag, startPoint x: 1128, startPoint y: 536, endPoint x: 1175, endPoint y: 537, distance: 46.7
click at [1180, 46] on button "Save" at bounding box center [1179, 54] width 29 height 23
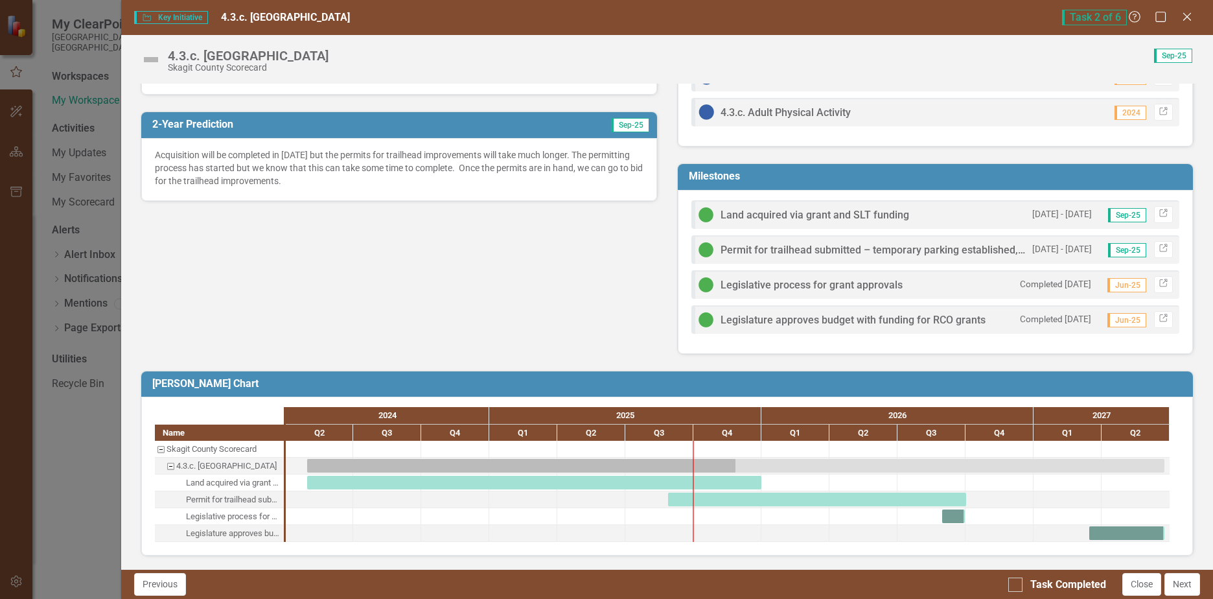
click at [1121, 285] on span "Jun-25" at bounding box center [1127, 285] width 39 height 14
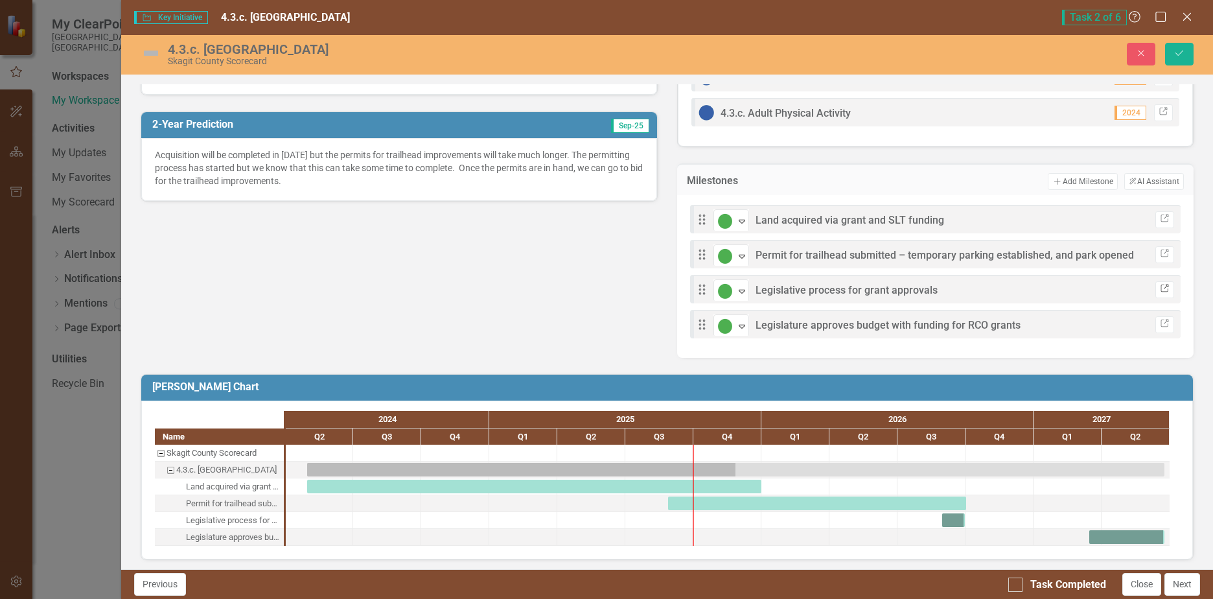
click at [1156, 285] on link "Link" at bounding box center [1165, 289] width 19 height 17
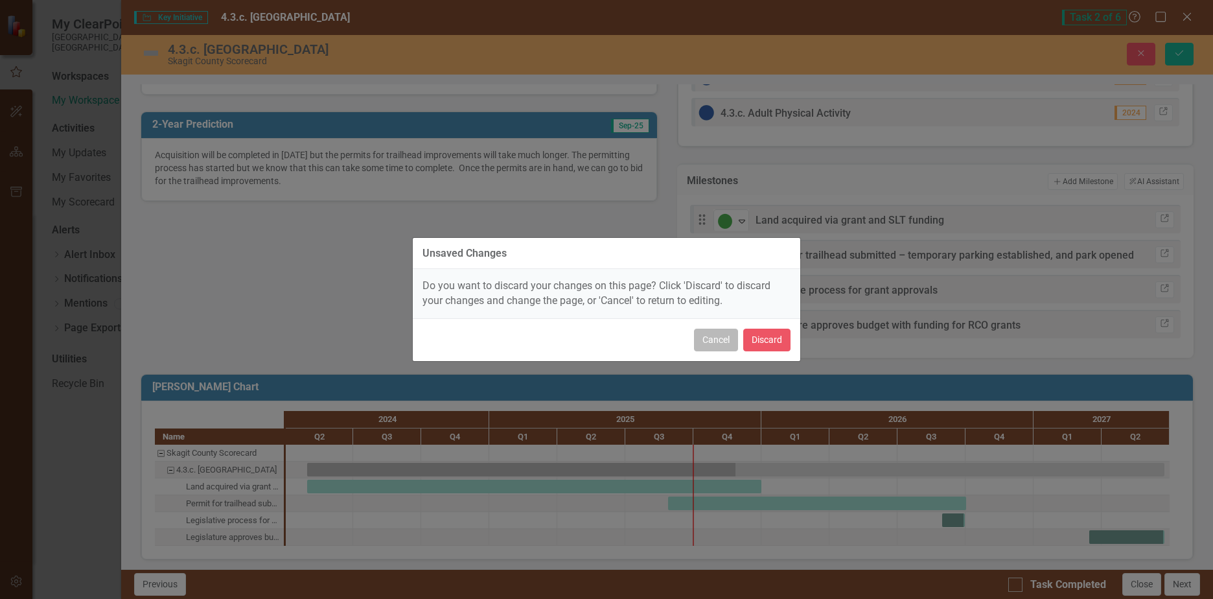
click at [707, 340] on button "Cancel" at bounding box center [716, 340] width 44 height 23
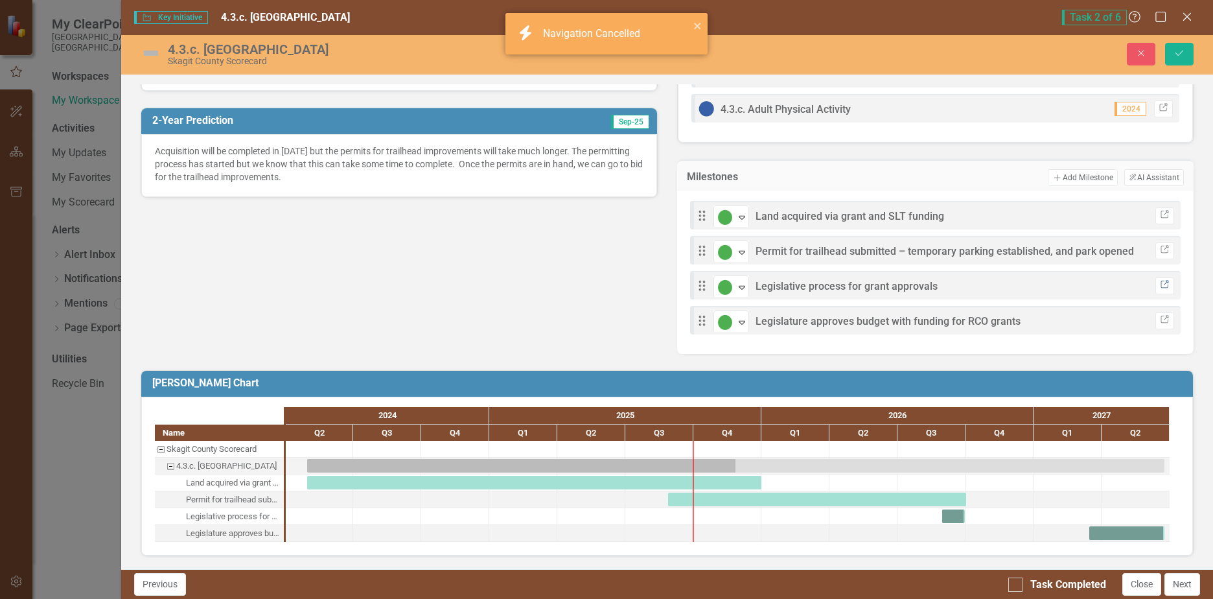
scroll to position [549, 0]
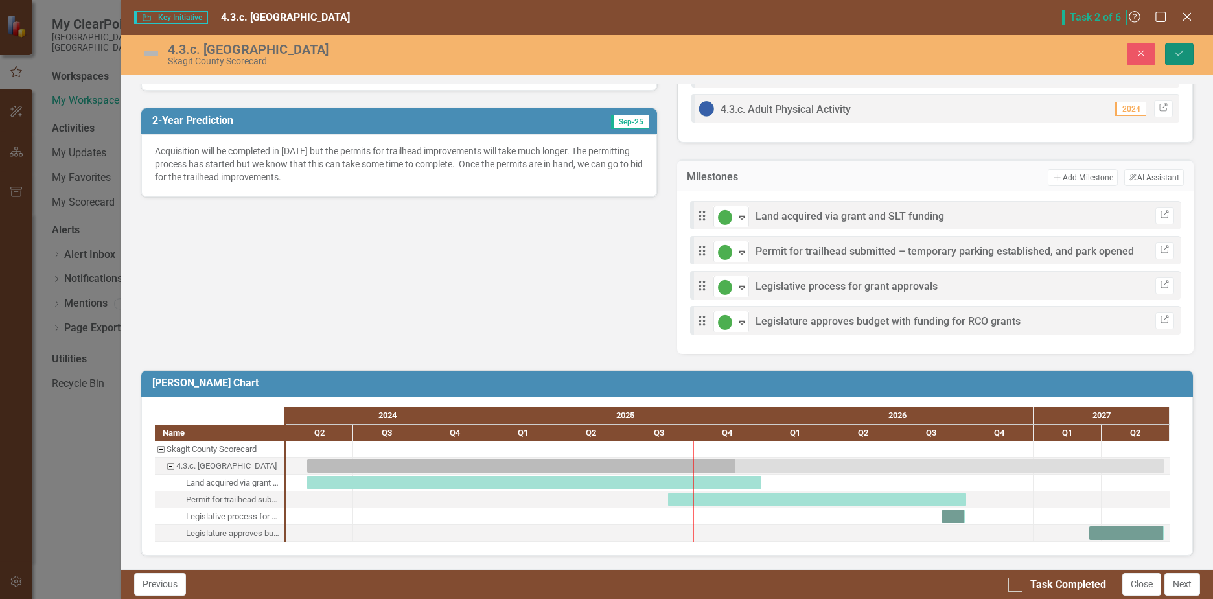
click at [1180, 44] on button "Save" at bounding box center [1179, 54] width 29 height 23
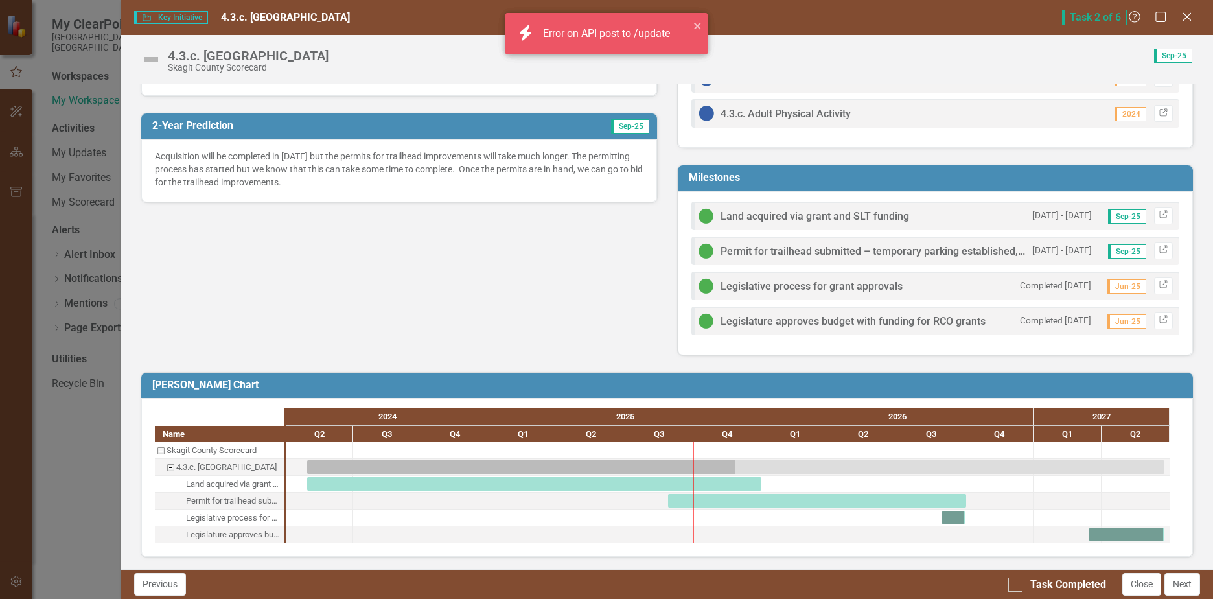
scroll to position [544, 0]
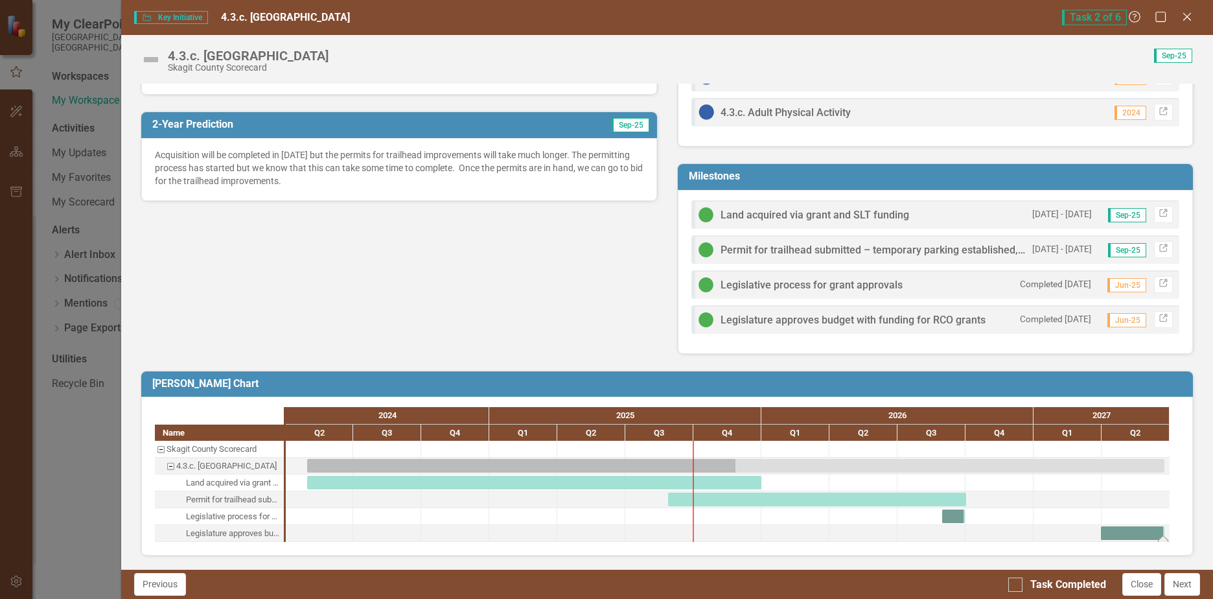
drag, startPoint x: 1090, startPoint y: 532, endPoint x: 1098, endPoint y: 532, distance: 8.4
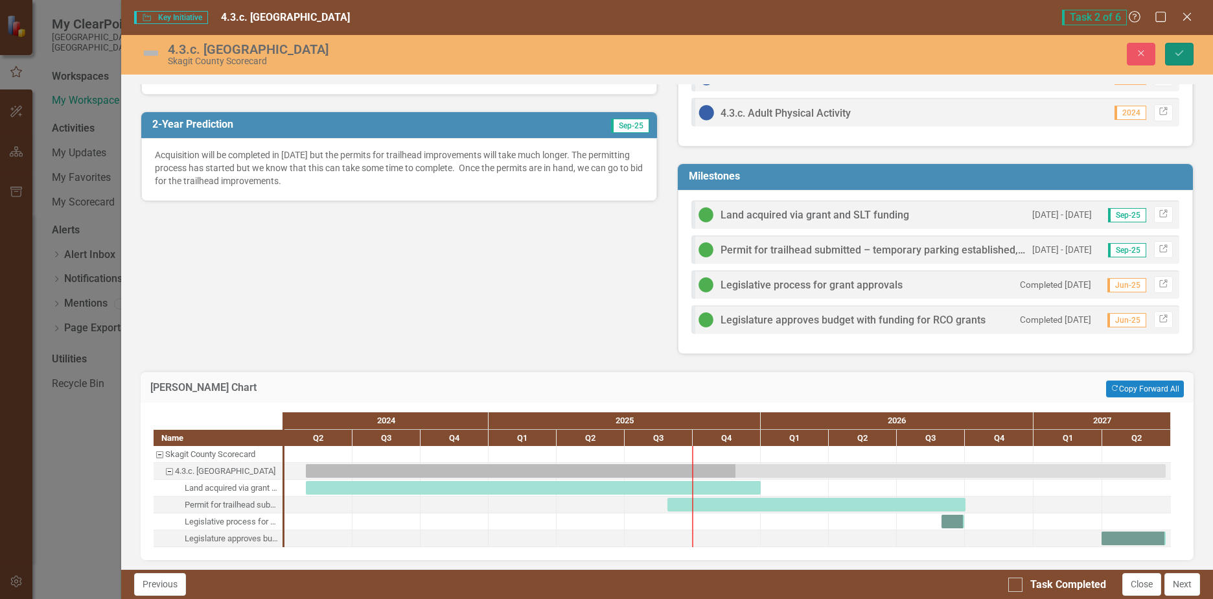
click at [1179, 54] on icon "Save" at bounding box center [1180, 53] width 12 height 9
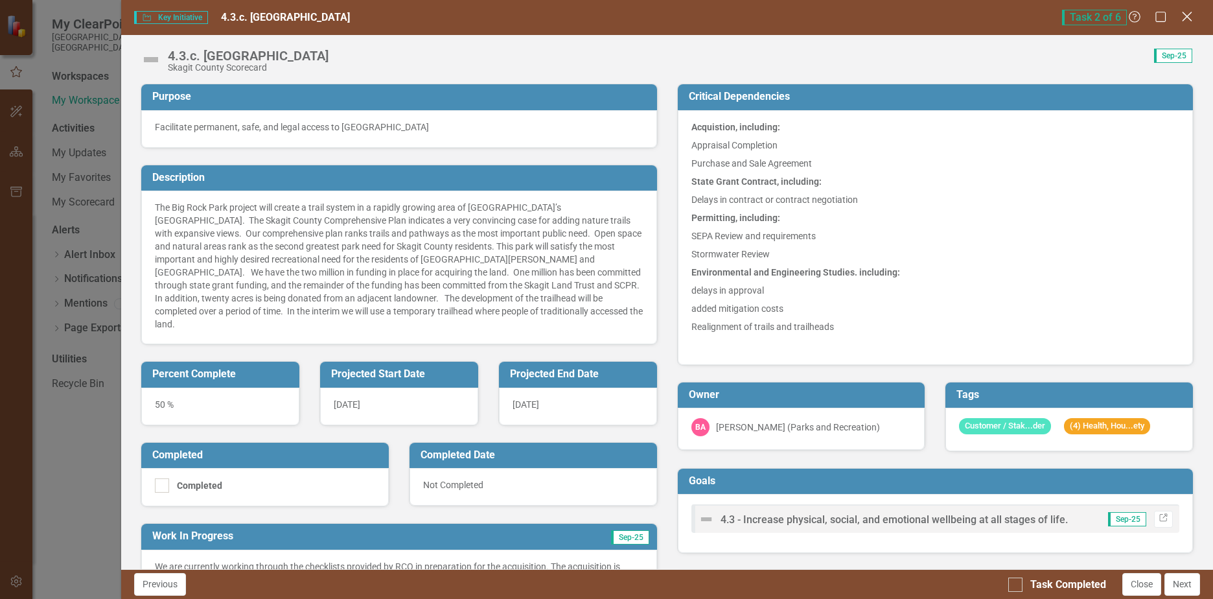
click at [1188, 14] on icon "Close" at bounding box center [1187, 16] width 16 height 12
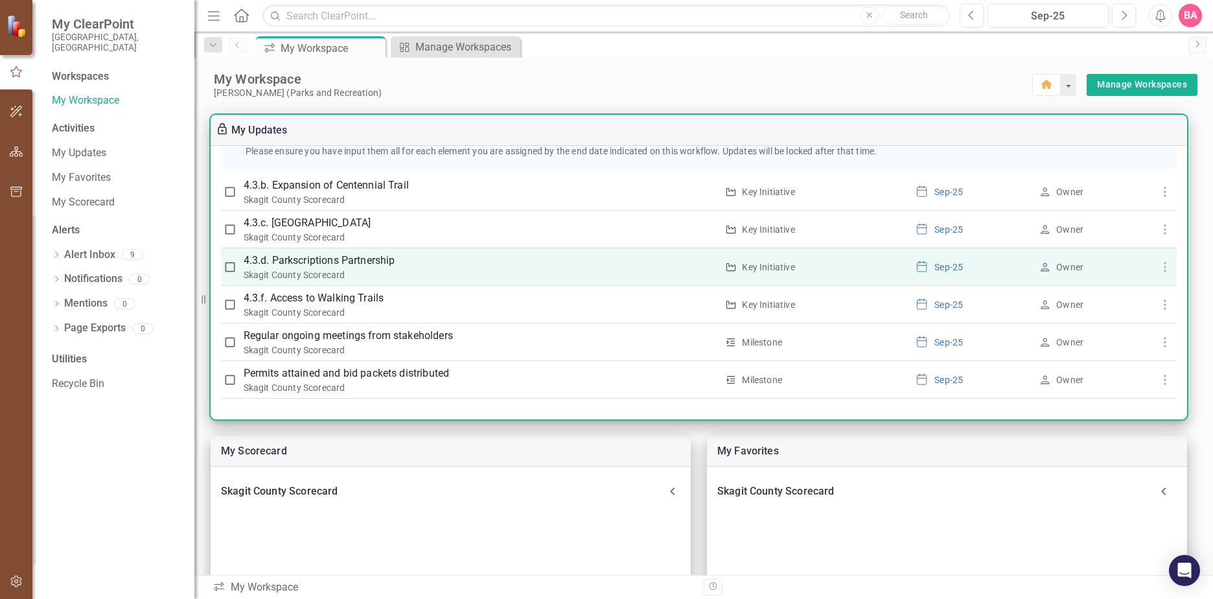
click at [357, 261] on p "4.3.d. Parkscriptions Partnership" at bounding box center [481, 261] width 474 height 16
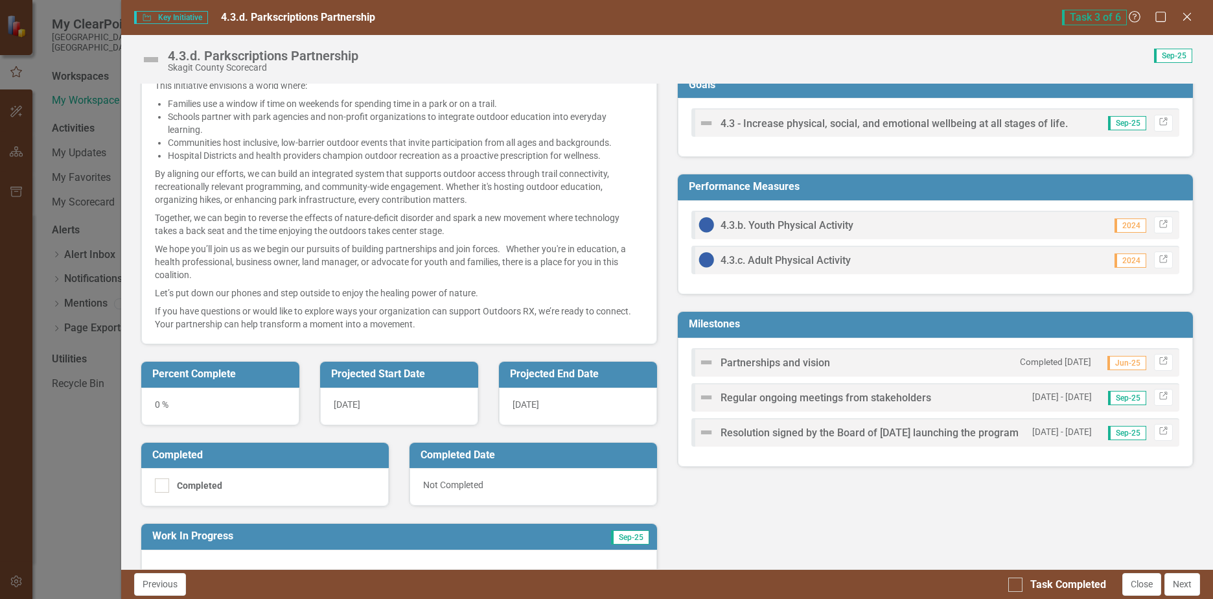
scroll to position [389, 0]
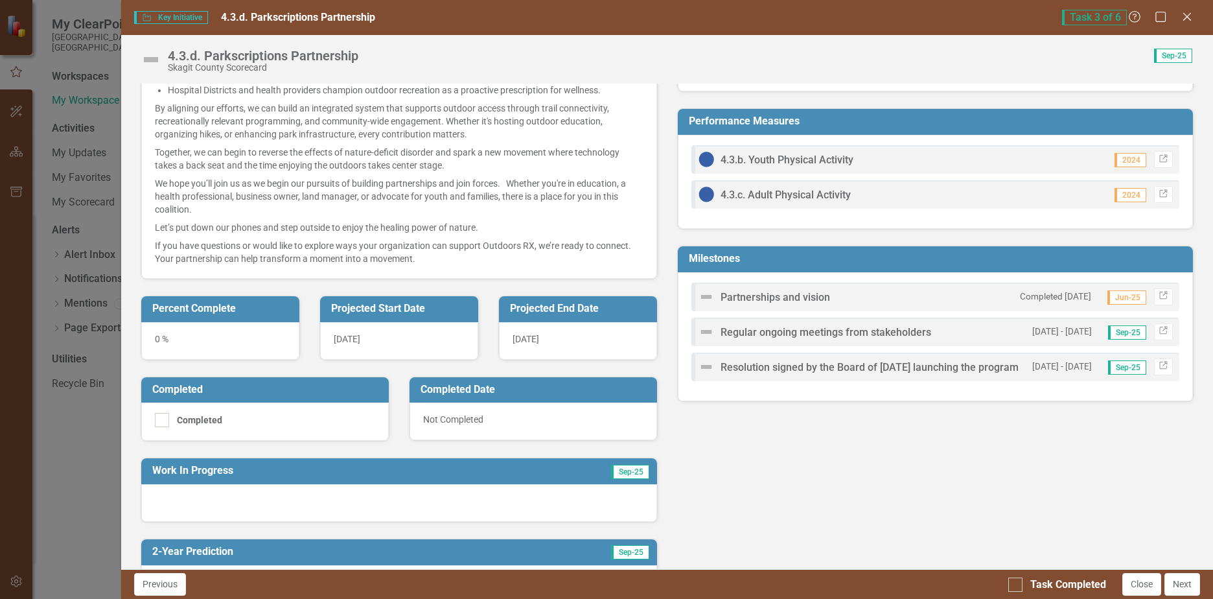
click at [204, 338] on div "0 %" at bounding box center [220, 341] width 158 height 38
click at [205, 338] on div "0 %" at bounding box center [220, 341] width 158 height 38
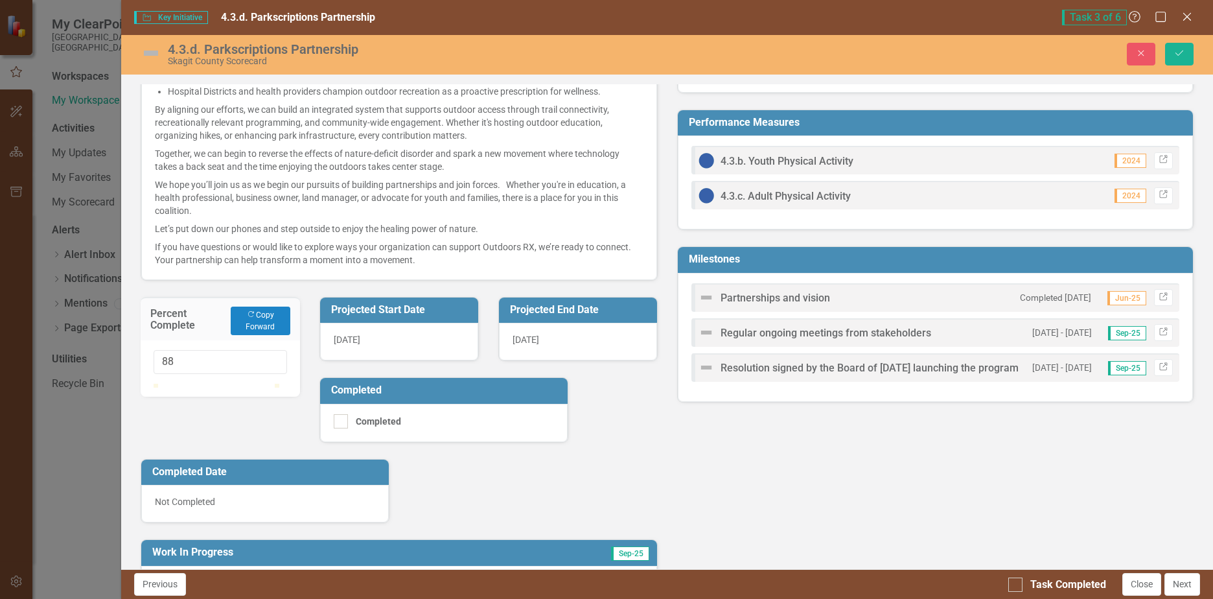
type input "90"
drag, startPoint x: 156, startPoint y: 397, endPoint x: 265, endPoint y: 406, distance: 109.9
click at [265, 384] on div at bounding box center [221, 384] width 134 height 0
click at [648, 431] on div "Purpose Implement a regional parkscriptions partnership to increase equitable a…" at bounding box center [399, 181] width 536 height 1005
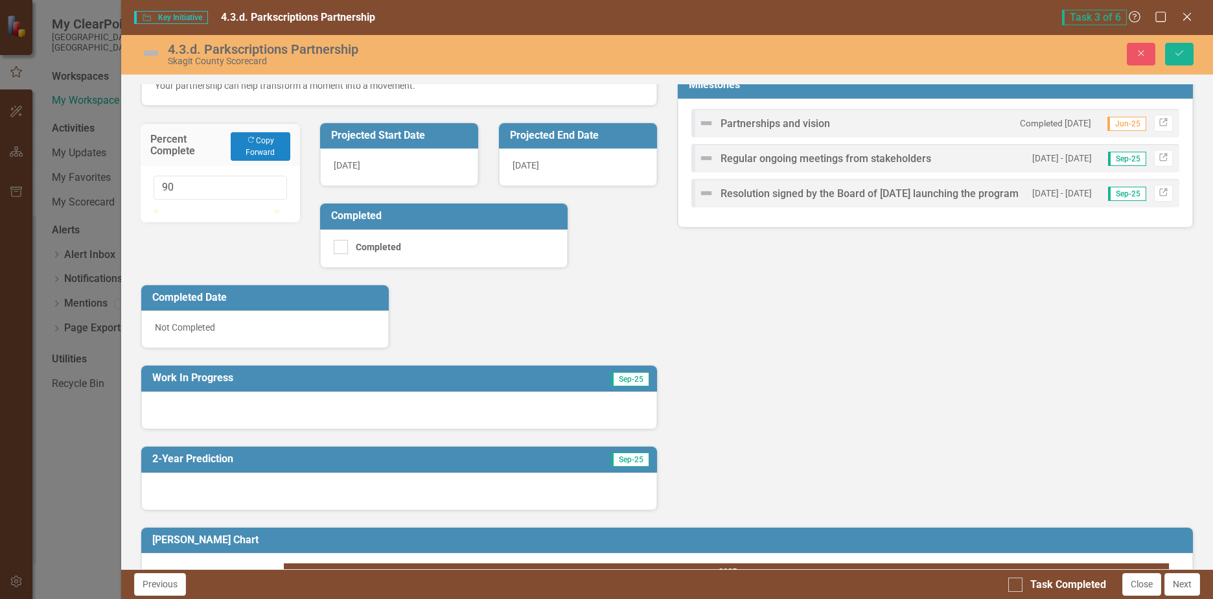
scroll to position [583, 0]
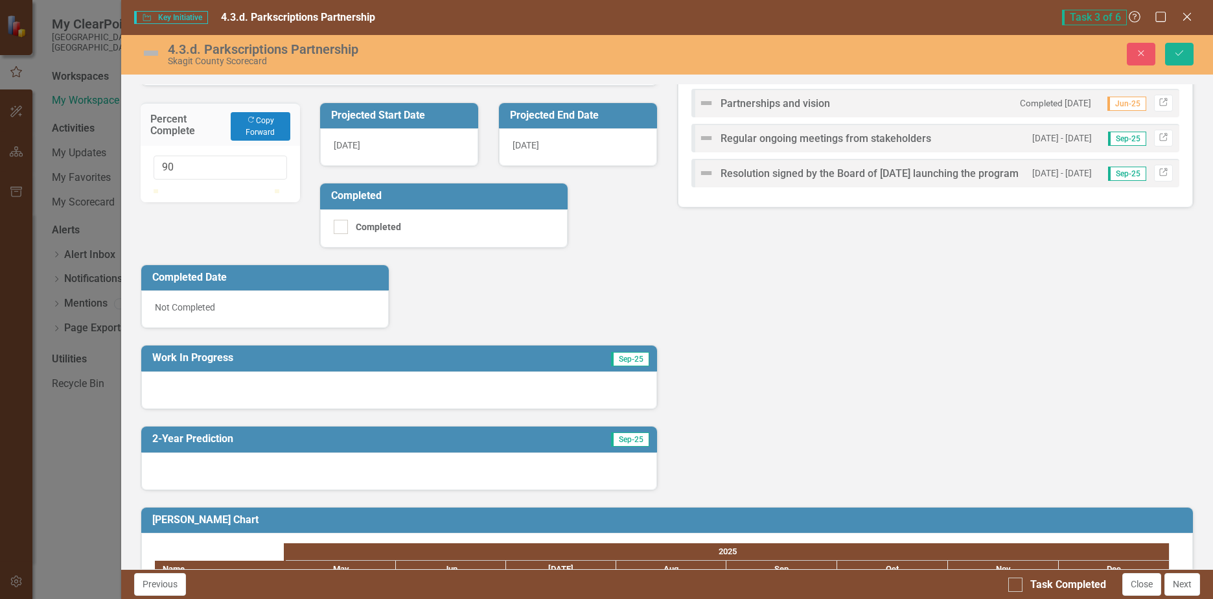
click at [224, 387] on div at bounding box center [398, 390] width 515 height 38
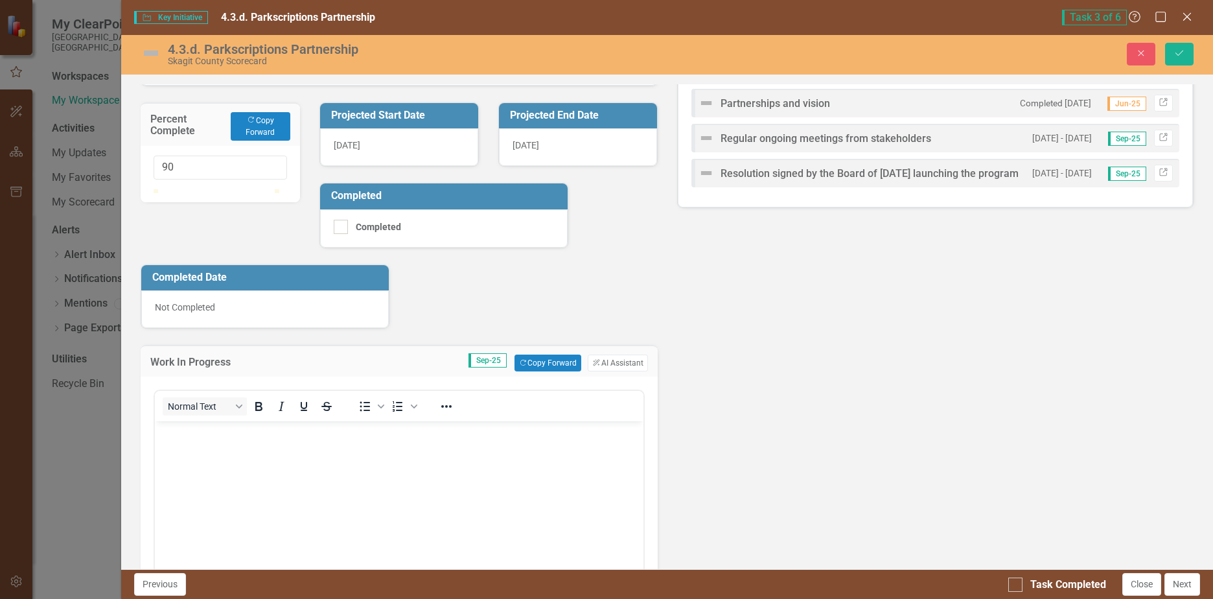
scroll to position [0, 0]
click at [206, 447] on body "Rich Text Area. Press ALT-0 for help." at bounding box center [399, 518] width 488 height 194
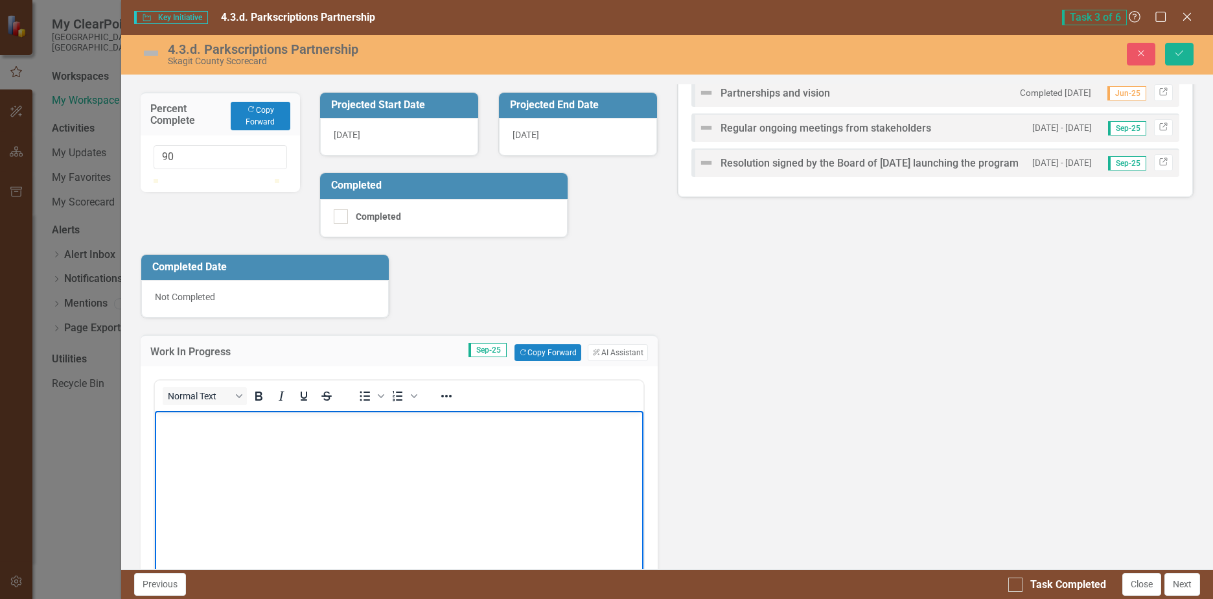
scroll to position [648, 0]
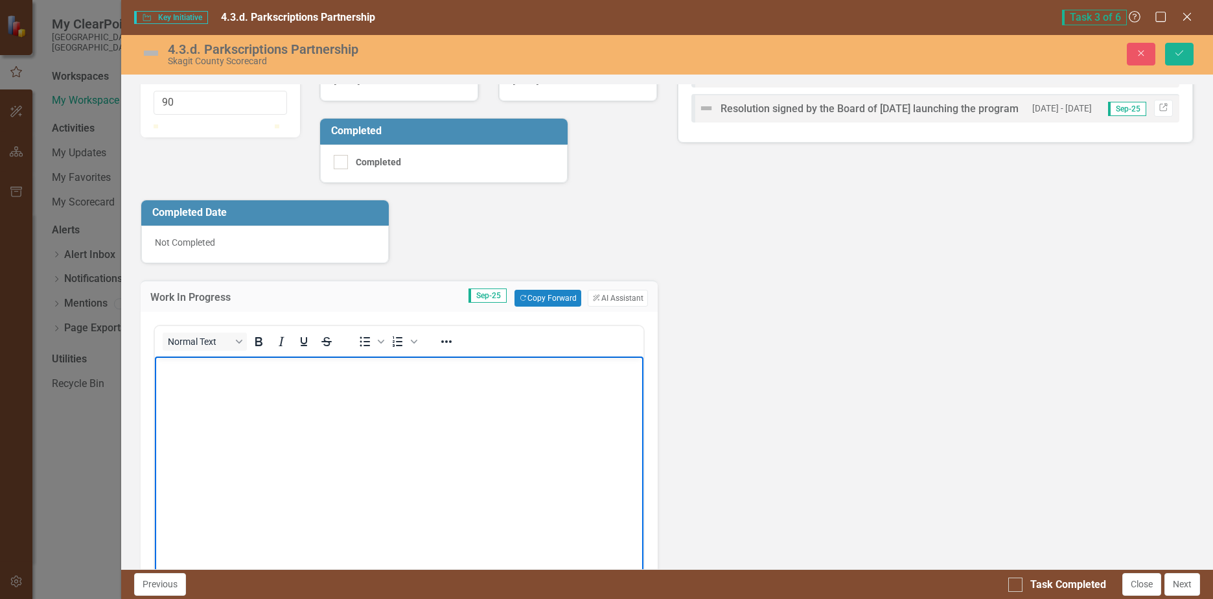
click at [183, 360] on p "Rich Text Area. Press ALT-0 for help." at bounding box center [399, 368] width 482 height 16
click at [188, 375] on p "Rich Text Area. Press ALT-0 for help." at bounding box center [399, 368] width 482 height 16
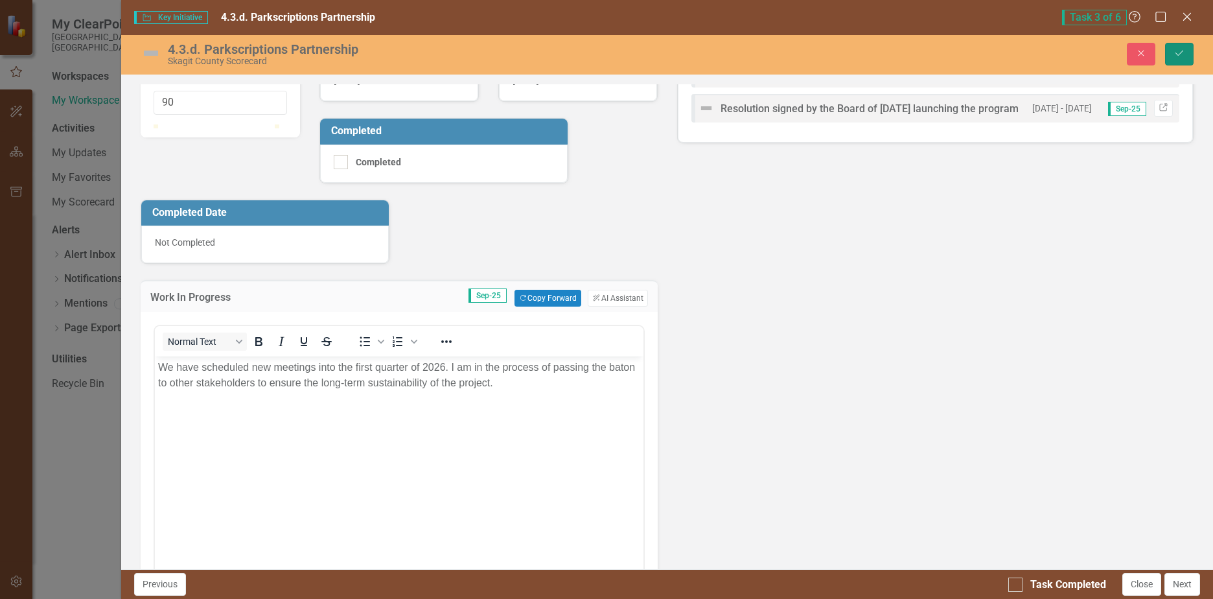
click at [1179, 47] on button "Save" at bounding box center [1179, 54] width 29 height 23
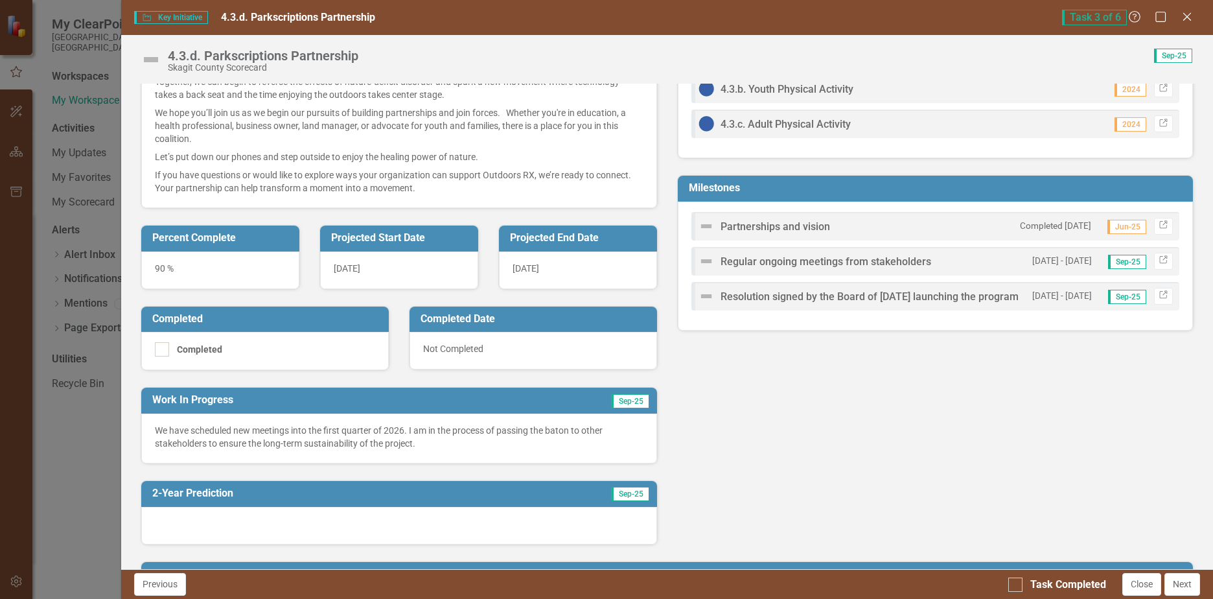
scroll to position [633, 0]
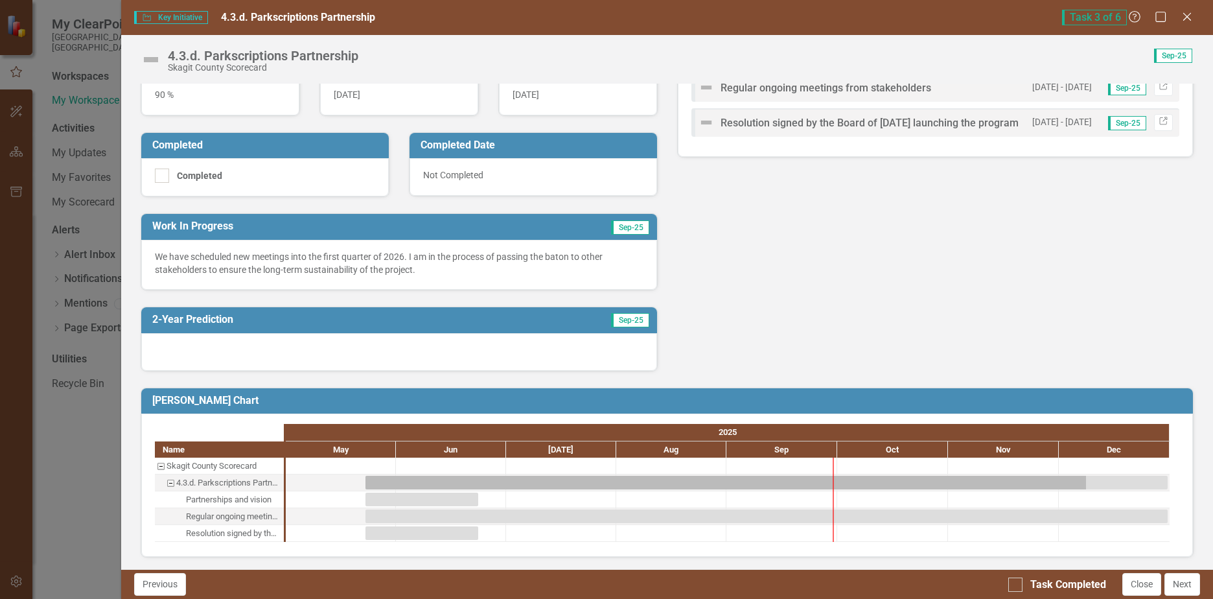
click at [209, 353] on div at bounding box center [398, 352] width 515 height 38
click at [209, 351] on div at bounding box center [398, 352] width 515 height 38
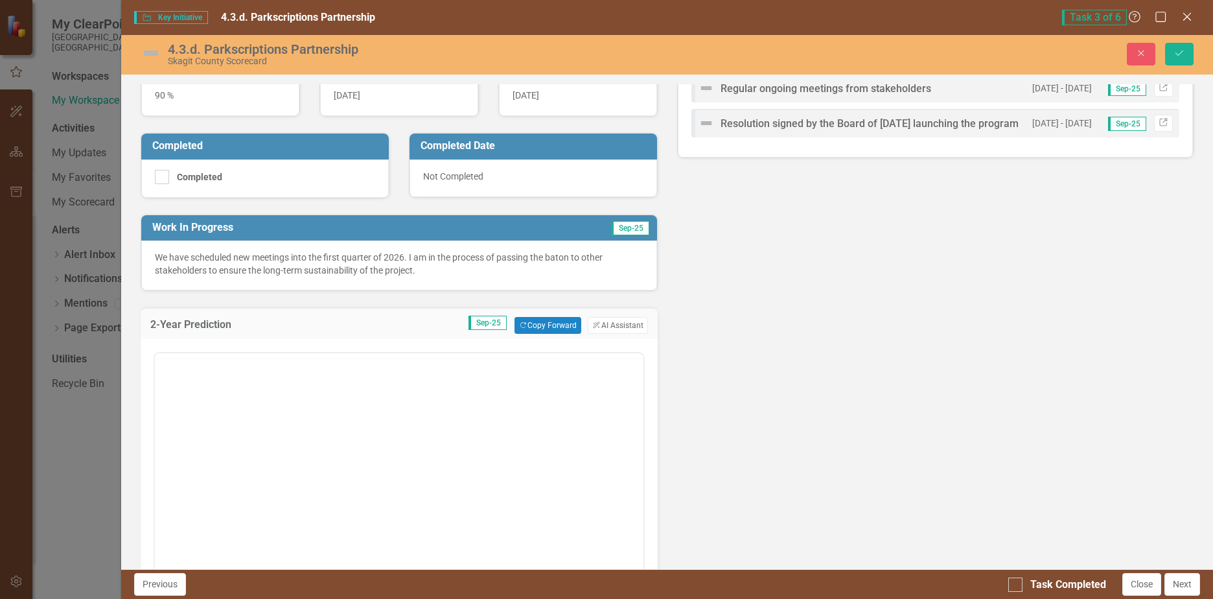
scroll to position [0, 0]
click at [199, 421] on body "Rich Text Area. Press ALT-0 for help." at bounding box center [399, 481] width 488 height 194
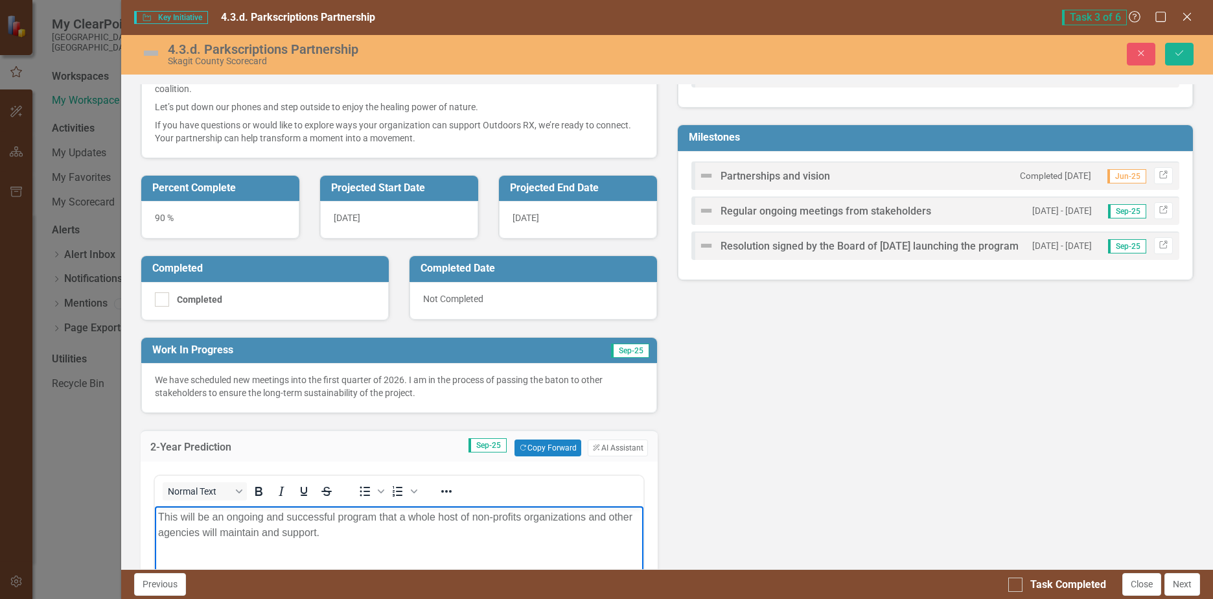
scroll to position [504, 0]
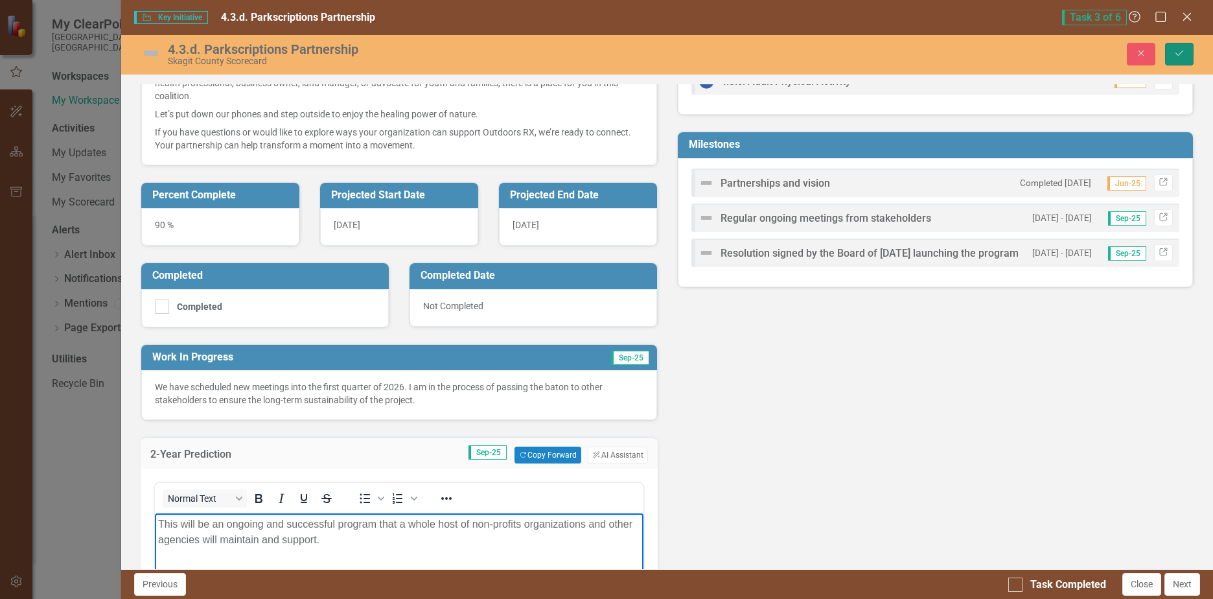
click at [1178, 49] on icon "Save" at bounding box center [1180, 53] width 12 height 9
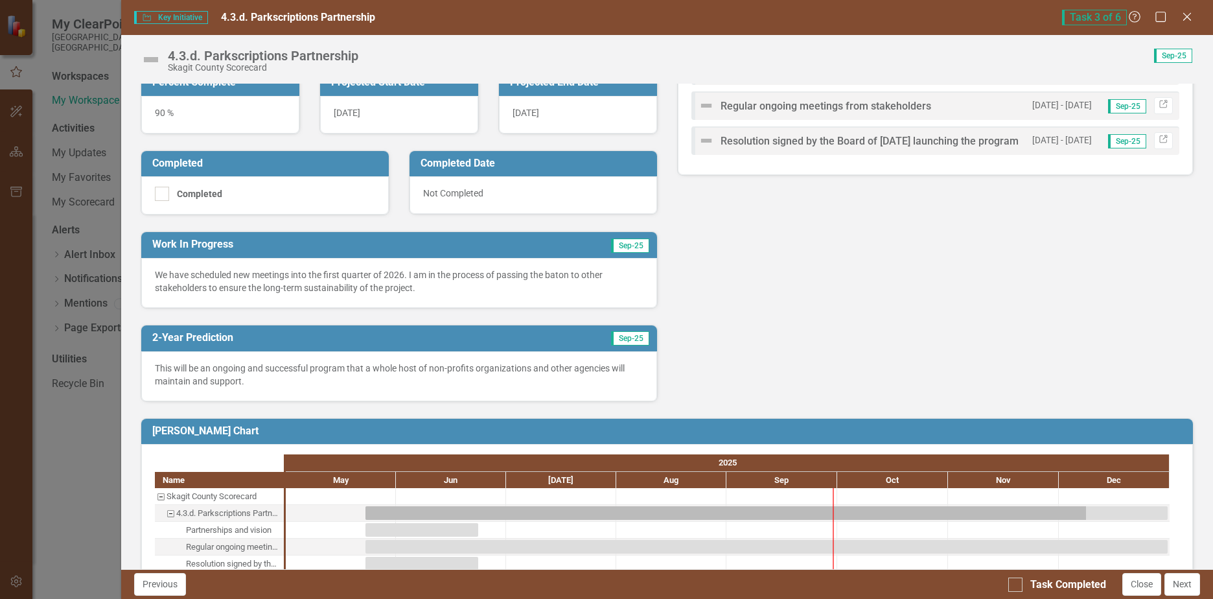
scroll to position [646, 0]
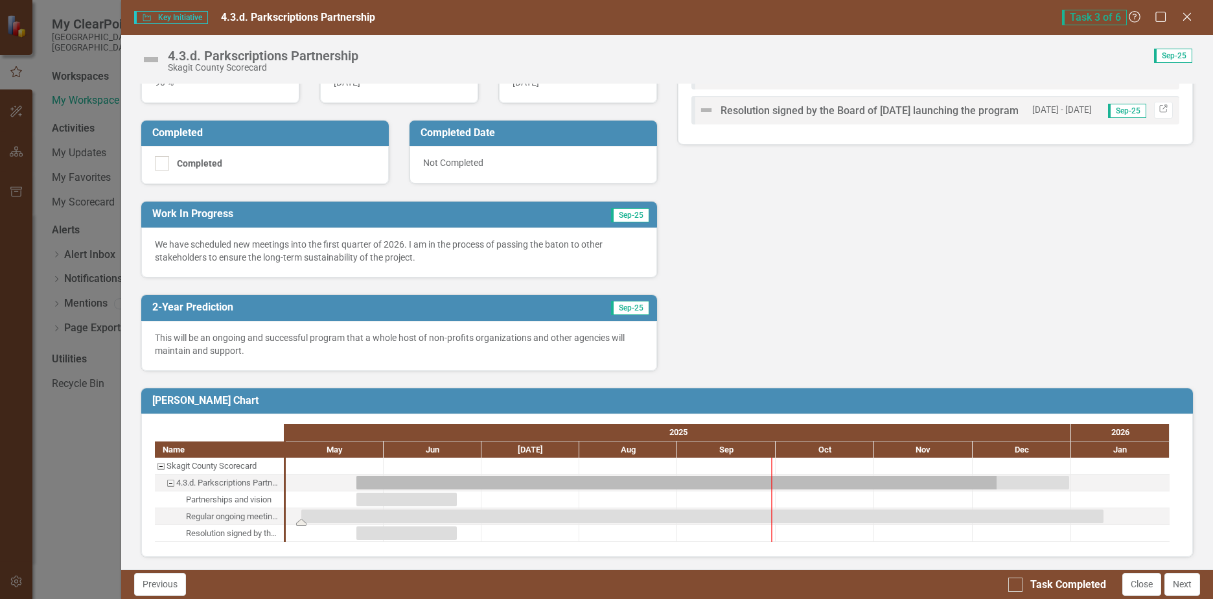
drag, startPoint x: 1164, startPoint y: 516, endPoint x: 1114, endPoint y: 511, distance: 50.8
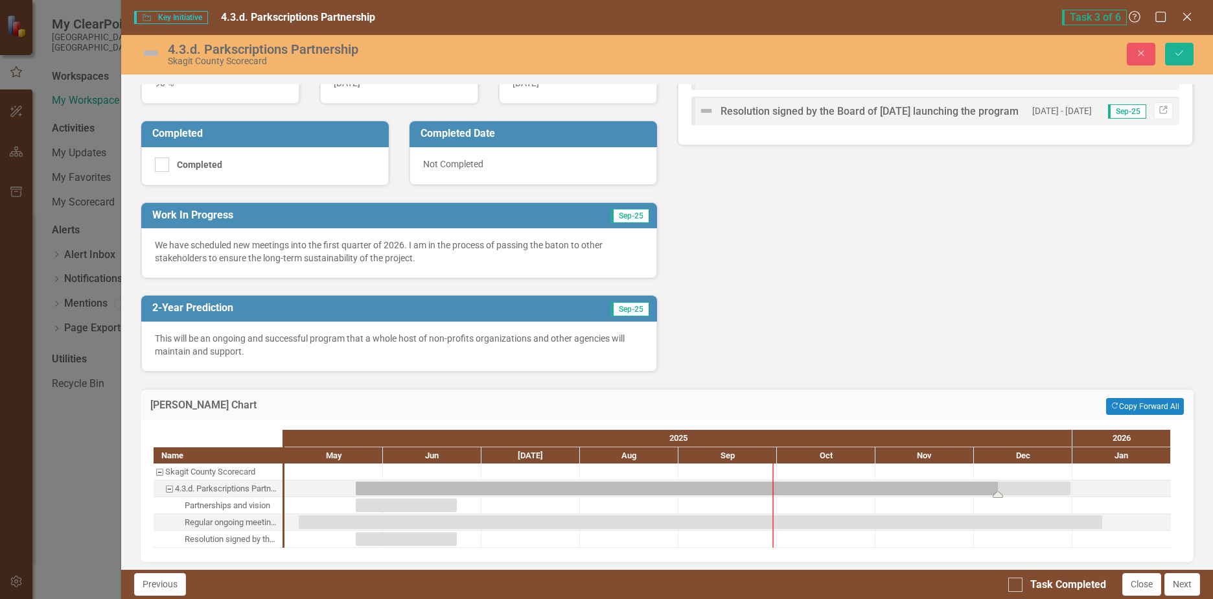
drag, startPoint x: 997, startPoint y: 489, endPoint x: 1049, endPoint y: 491, distance: 52.5
click at [1049, 491] on div "Task: Start date: 2025-05-23 End date: 2025-12-31" at bounding box center [713, 489] width 715 height 14
drag, startPoint x: 998, startPoint y: 494, endPoint x: 1064, endPoint y: 488, distance: 66.4
click at [1063, 492] on div "Task: Start date: 2025-05-23 End date: 2025-12-31" at bounding box center [713, 489] width 715 height 14
click at [1059, 481] on div at bounding box center [1023, 488] width 99 height 16
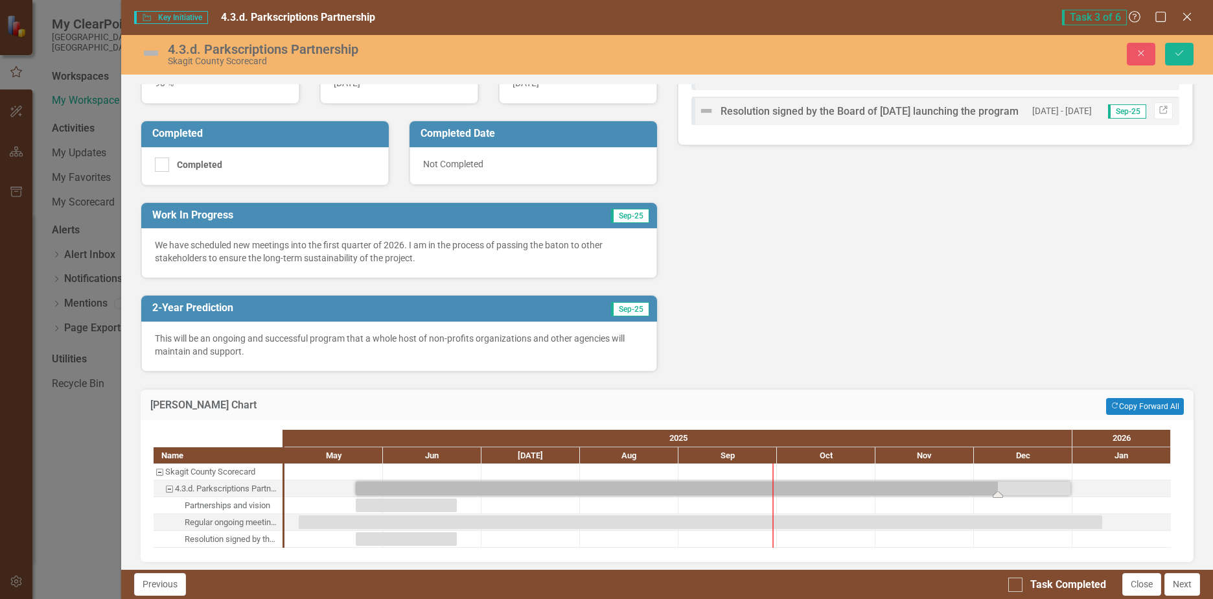
drag, startPoint x: 998, startPoint y: 486, endPoint x: 1048, endPoint y: 486, distance: 50.6
click at [1048, 486] on div "Task: Start date: 2025-05-23 End date: 2025-12-31" at bounding box center [713, 489] width 715 height 14
click at [1061, 520] on div "Task: Start date: 2025-05-05 End date: 2026-01-10" at bounding box center [701, 522] width 804 height 14
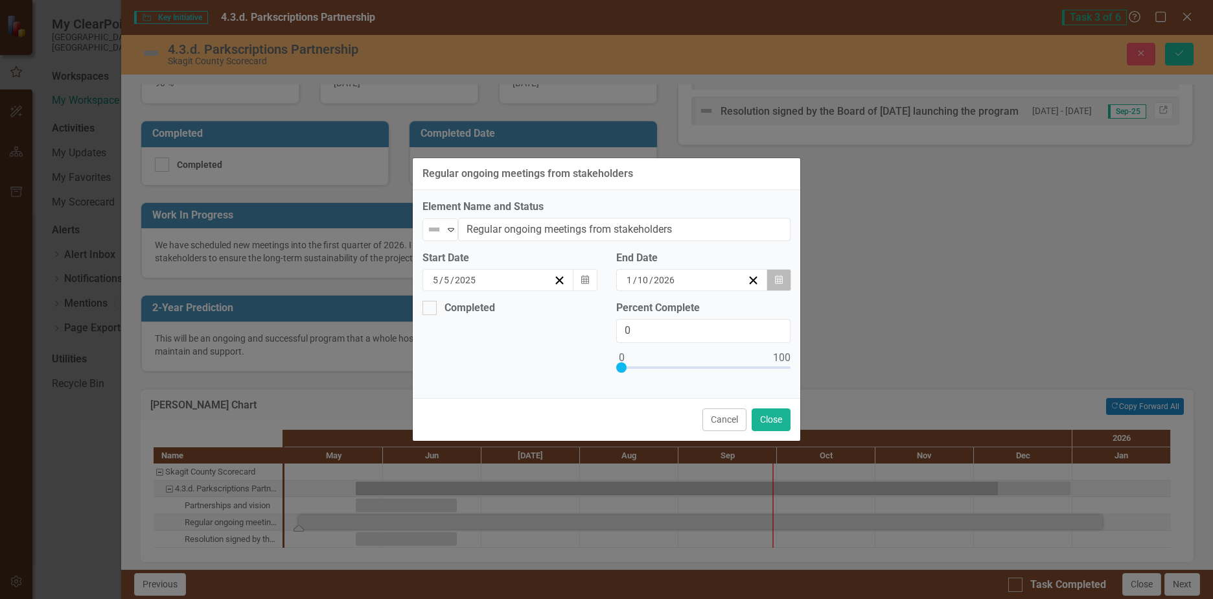
click at [782, 275] on button "Calendar" at bounding box center [779, 280] width 25 height 22
click at [723, 447] on abbr "30" at bounding box center [718, 441] width 10 height 10
click at [773, 414] on button "Close" at bounding box center [771, 419] width 39 height 23
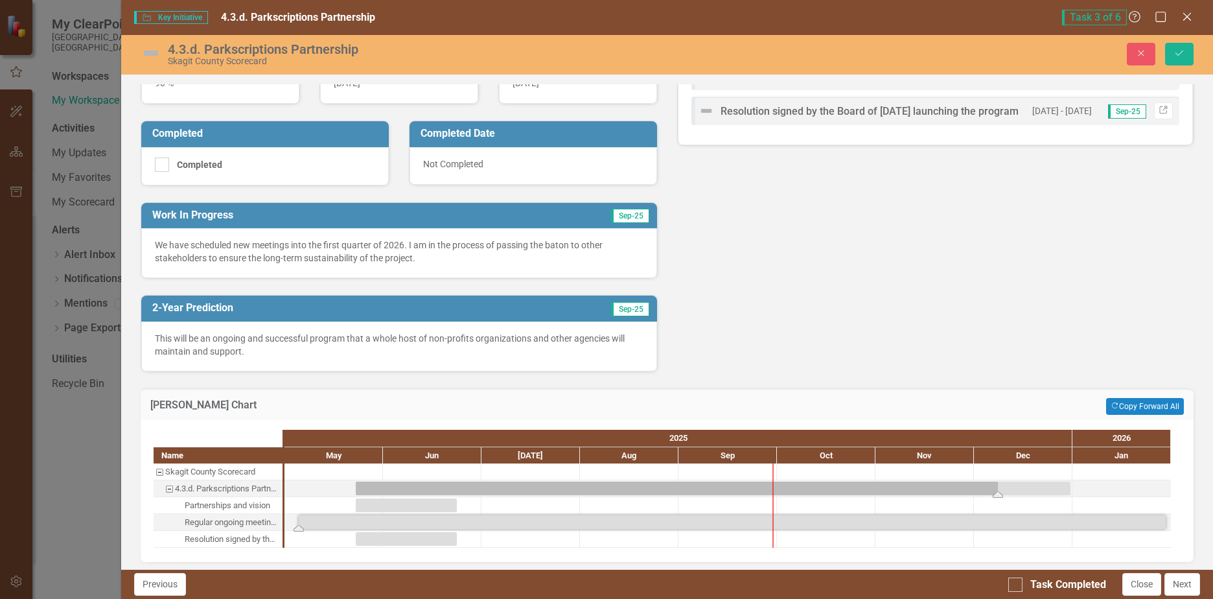
click at [953, 486] on div "Task: Start date: 2025-05-23 End date: 2025-12-31" at bounding box center [713, 489] width 715 height 14
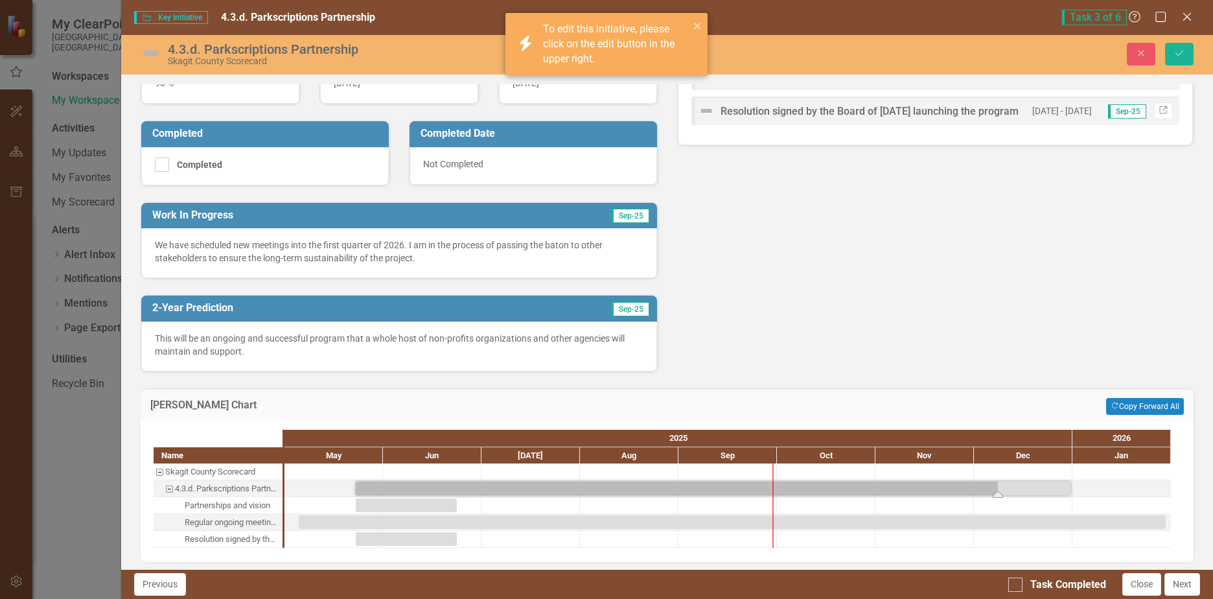
click at [1019, 485] on div "Task: Start date: 2025-05-23 End date: 2025-12-31" at bounding box center [713, 489] width 715 height 14
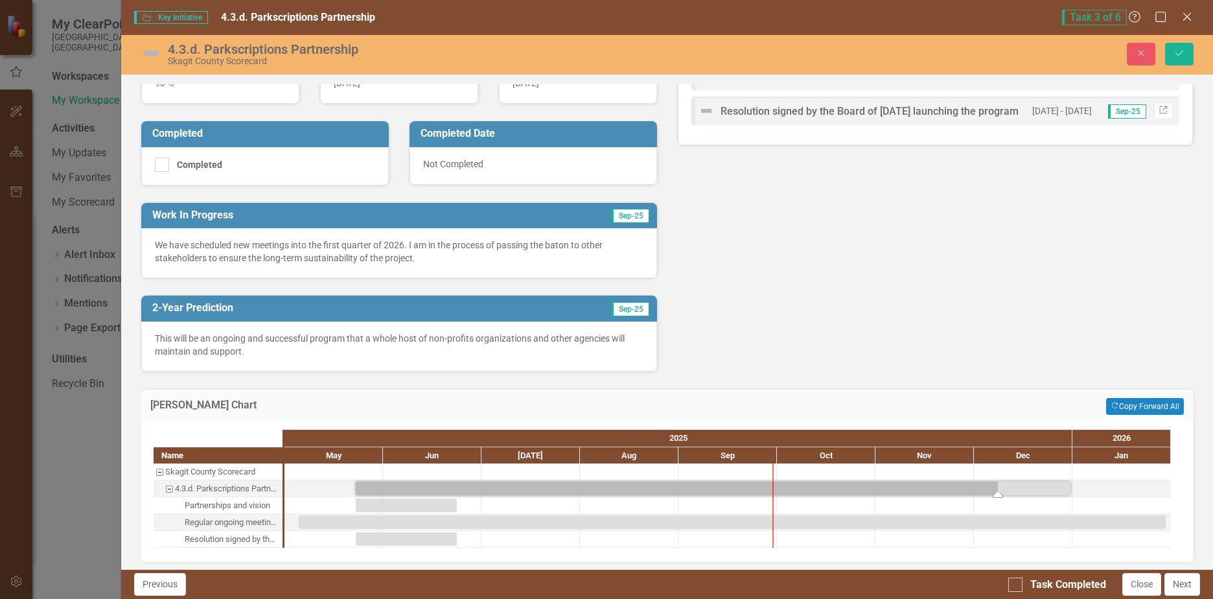
click at [999, 493] on div "Task: Start date: 2025-05-23 End date: 2025-12-31" at bounding box center [998, 494] width 10 height 6
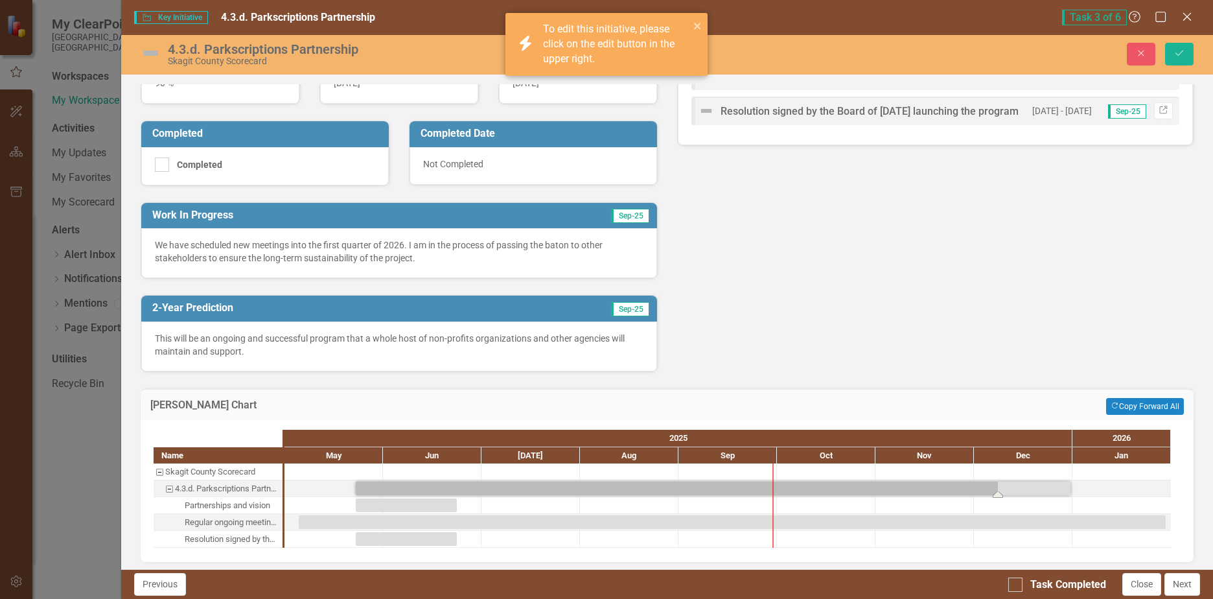
click at [1022, 486] on div "Task: Start date: 2025-05-23 End date: 2025-12-31" at bounding box center [713, 489] width 715 height 14
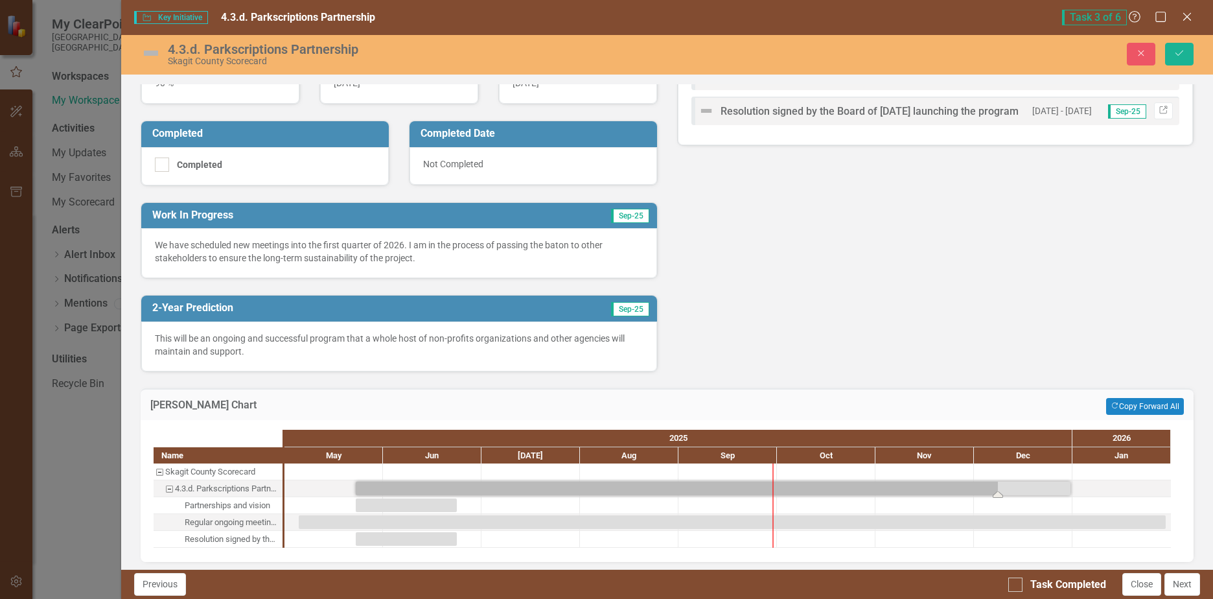
click at [675, 486] on div "Task: Start date: 2025-05-23 End date: 2025-12-31" at bounding box center [713, 489] width 715 height 14
drag, startPoint x: 999, startPoint y: 495, endPoint x: 1057, endPoint y: 490, distance: 57.9
click at [1057, 490] on div "Task: Start date: 2025-05-23 End date: 2025-12-31" at bounding box center [713, 489] width 715 height 14
click at [1183, 48] on button "Save" at bounding box center [1179, 54] width 29 height 23
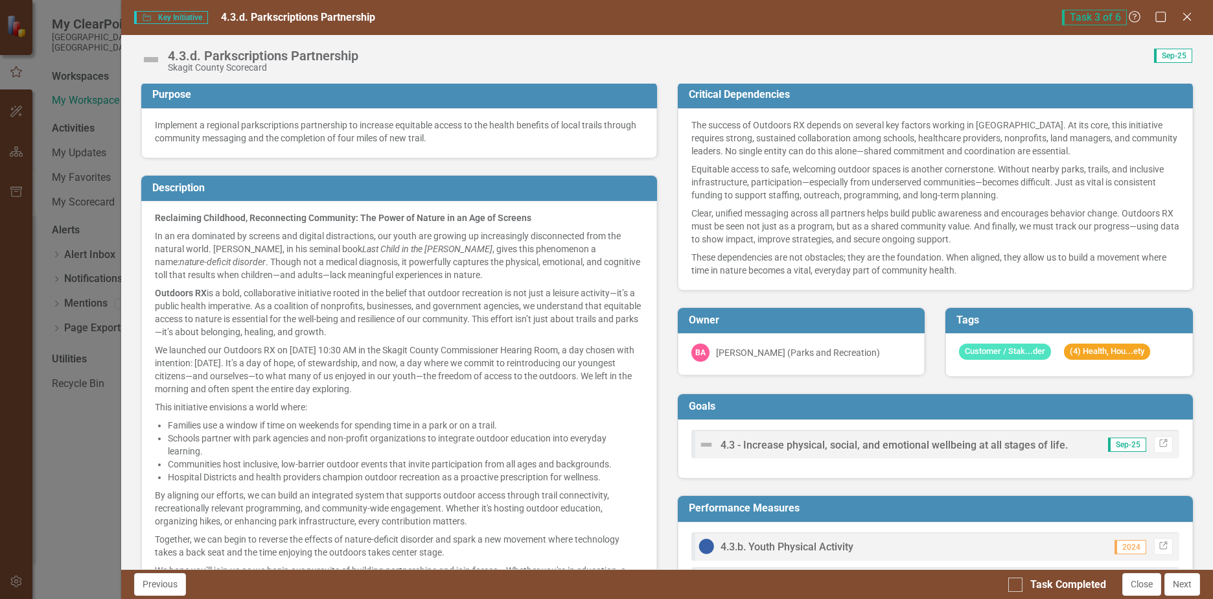
scroll to position [0, 0]
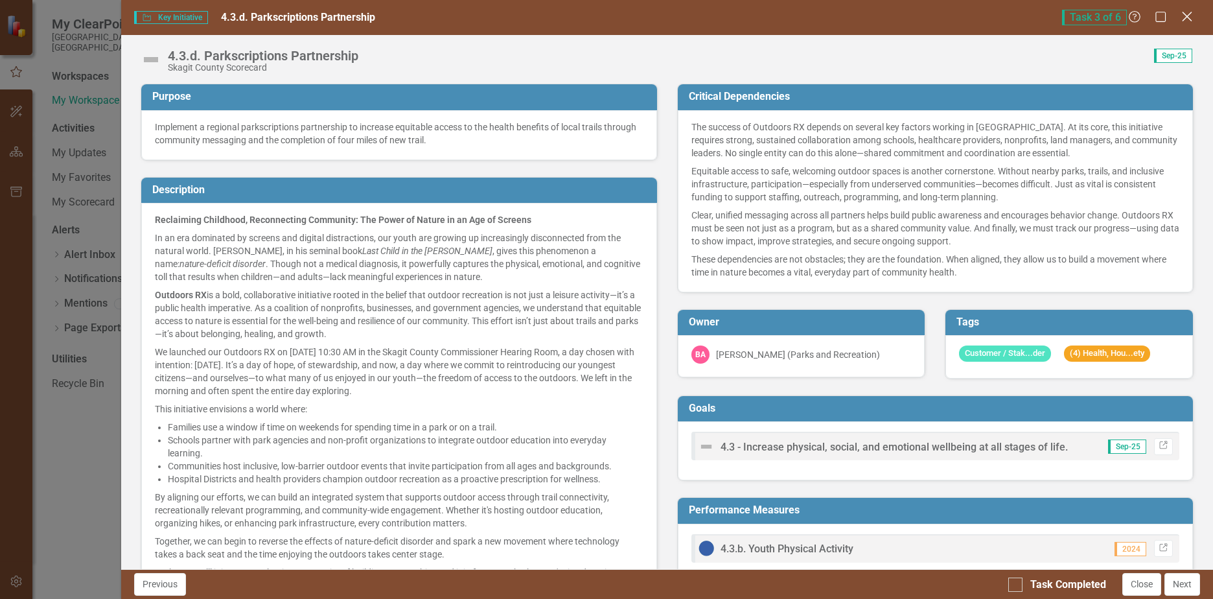
click at [1187, 12] on icon "Close" at bounding box center [1187, 16] width 16 height 12
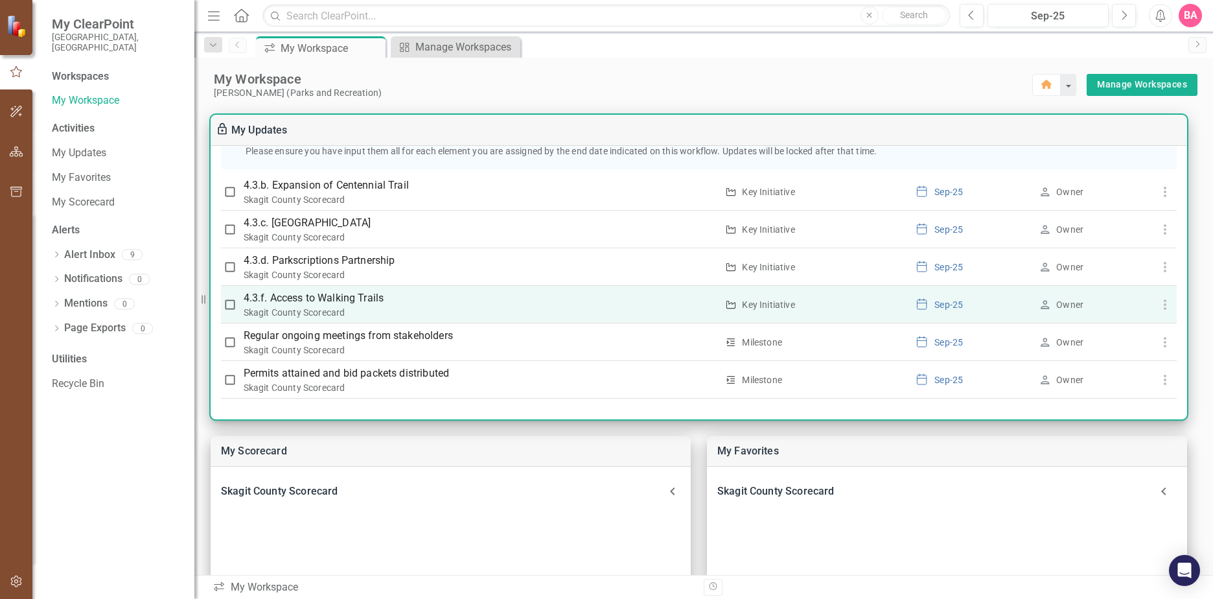
click at [393, 303] on p "4.3.f. Access to Walking Trails" at bounding box center [481, 298] width 474 height 16
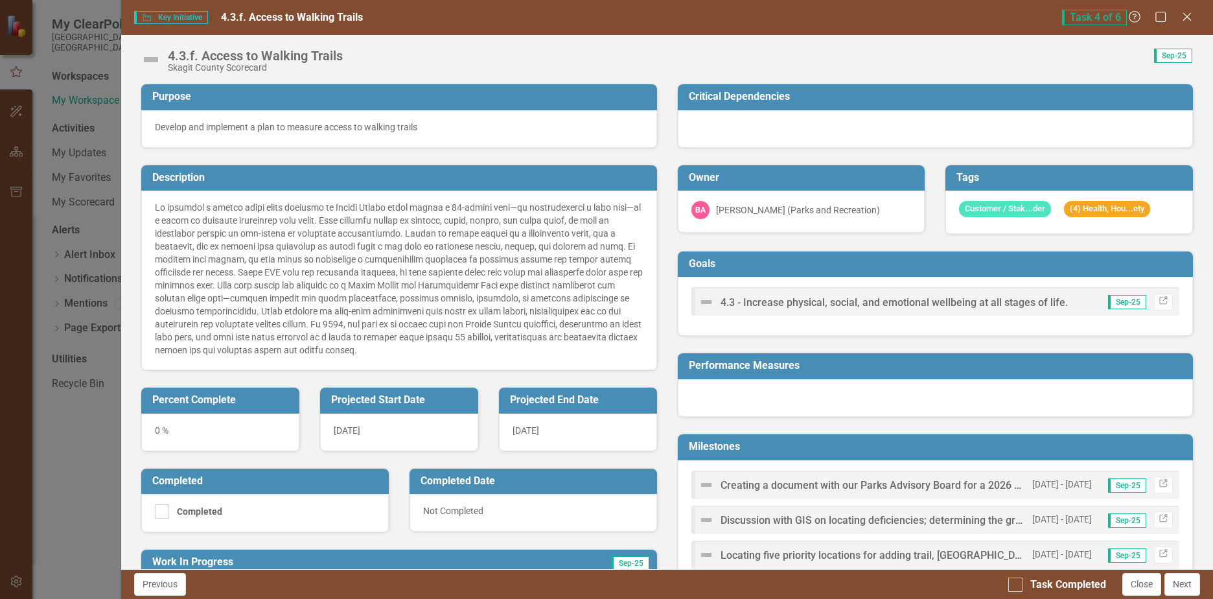
click at [197, 423] on div "0 %" at bounding box center [220, 433] width 158 height 38
click at [196, 428] on div "0 %" at bounding box center [220, 433] width 158 height 38
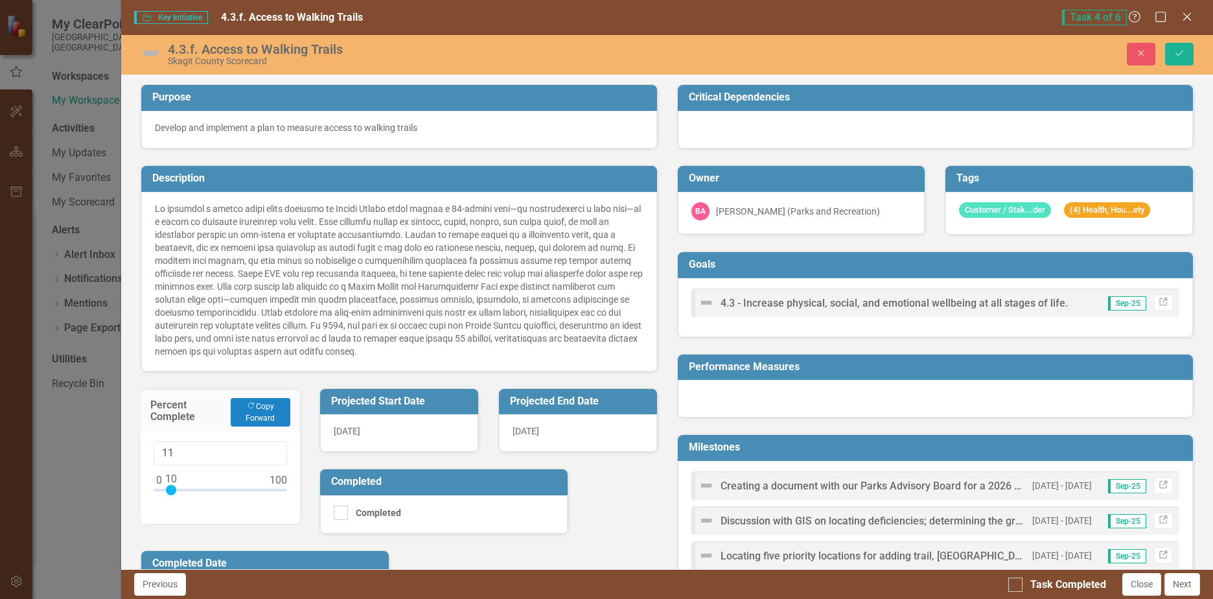
type input "10"
drag, startPoint x: 159, startPoint y: 487, endPoint x: 171, endPoint y: 487, distance: 11.7
click at [171, 487] on div at bounding box center [171, 490] width 10 height 10
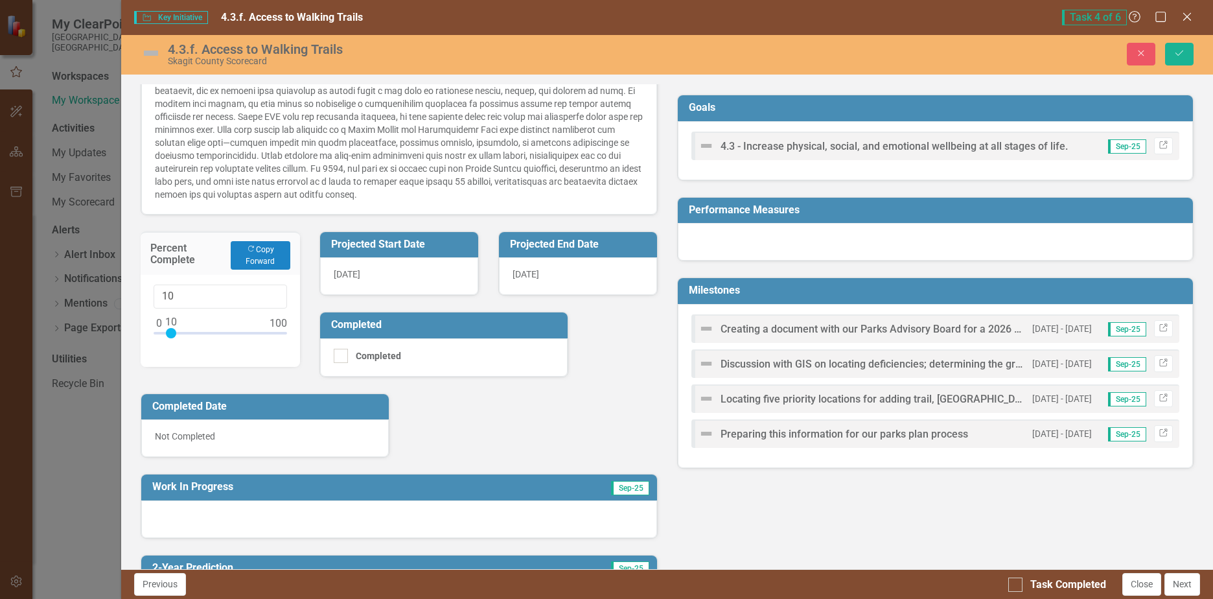
scroll to position [194, 0]
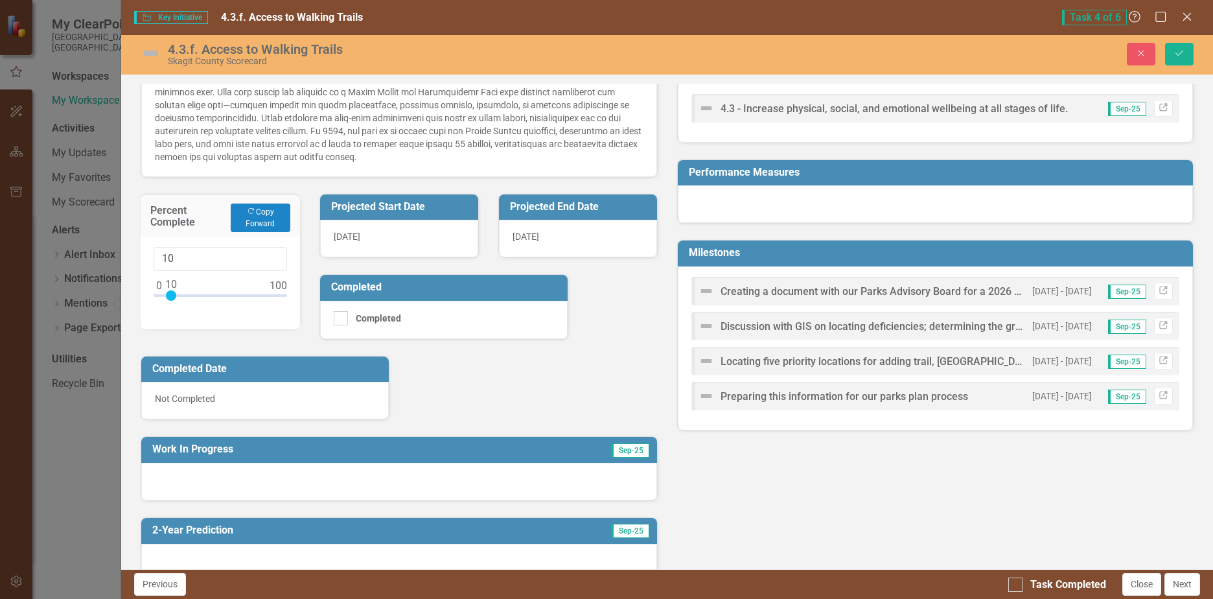
click at [233, 480] on div at bounding box center [398, 482] width 515 height 38
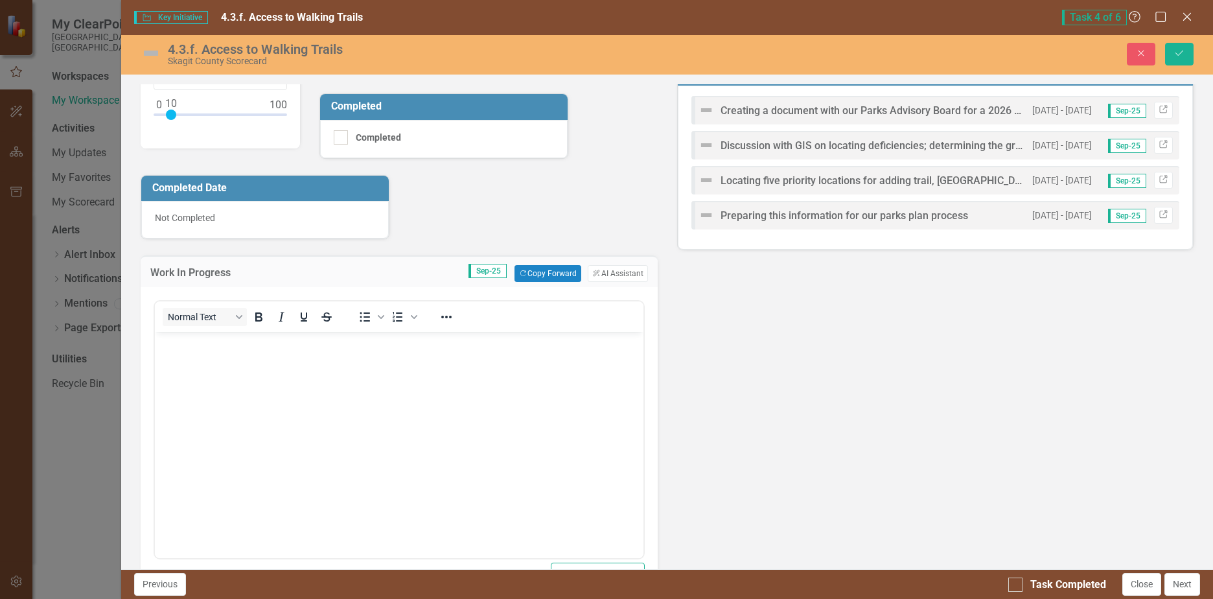
scroll to position [389, 0]
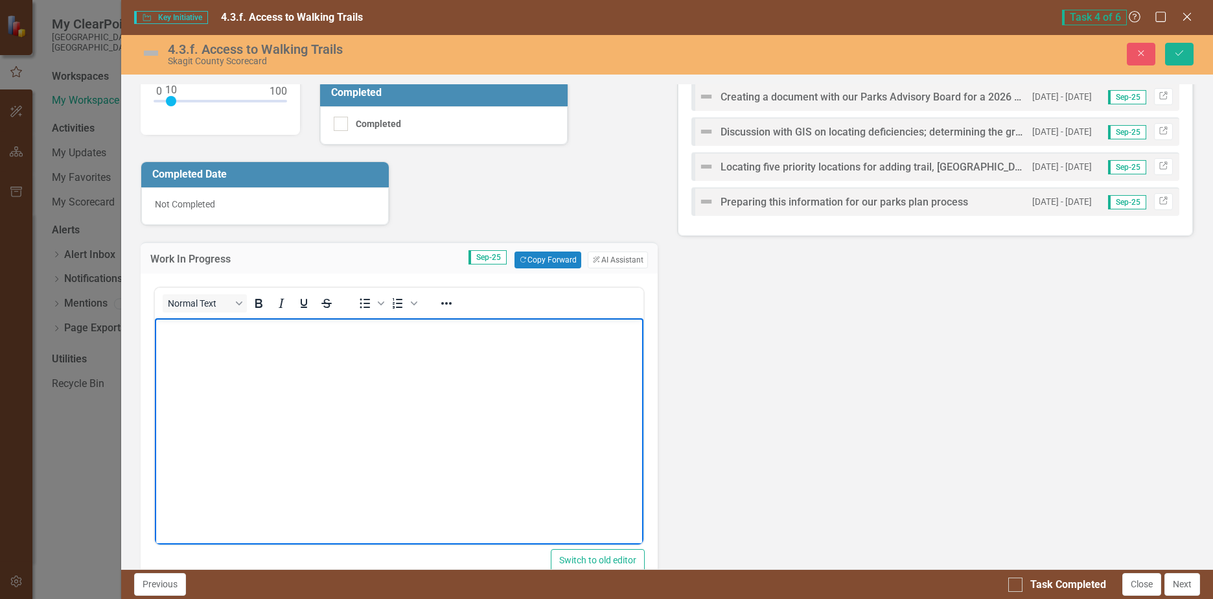
click at [202, 345] on body "Rich Text Area. Press ALT-0 for help." at bounding box center [399, 415] width 488 height 194
click at [325, 328] on p "we are awaiting support from centrail services. GIS will need to determine wher…" at bounding box center [399, 330] width 482 height 16
click at [550, 329] on p "we are awaiting support from central services. GIS will need to determine where…" at bounding box center [399, 330] width 482 height 16
drag, startPoint x: 592, startPoint y: 329, endPoint x: 548, endPoint y: 331, distance: 43.4
click at [548, 331] on p "we are awaiting support from central services. GIS will need to determine where…" at bounding box center [399, 330] width 482 height 16
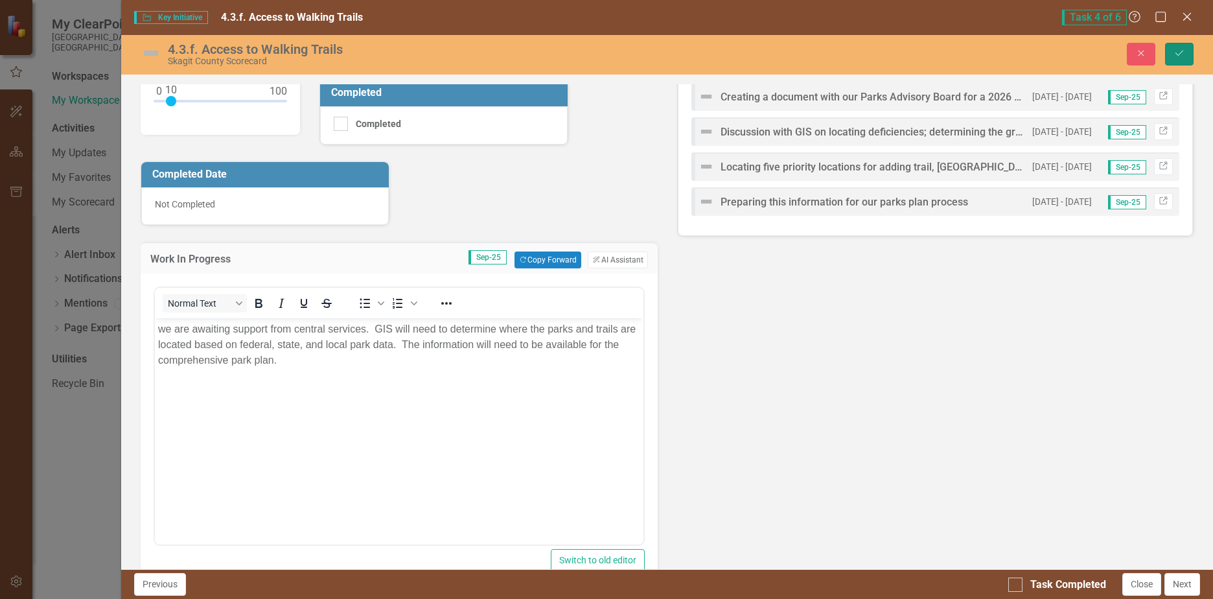
click at [1178, 48] on button "Save" at bounding box center [1179, 54] width 29 height 23
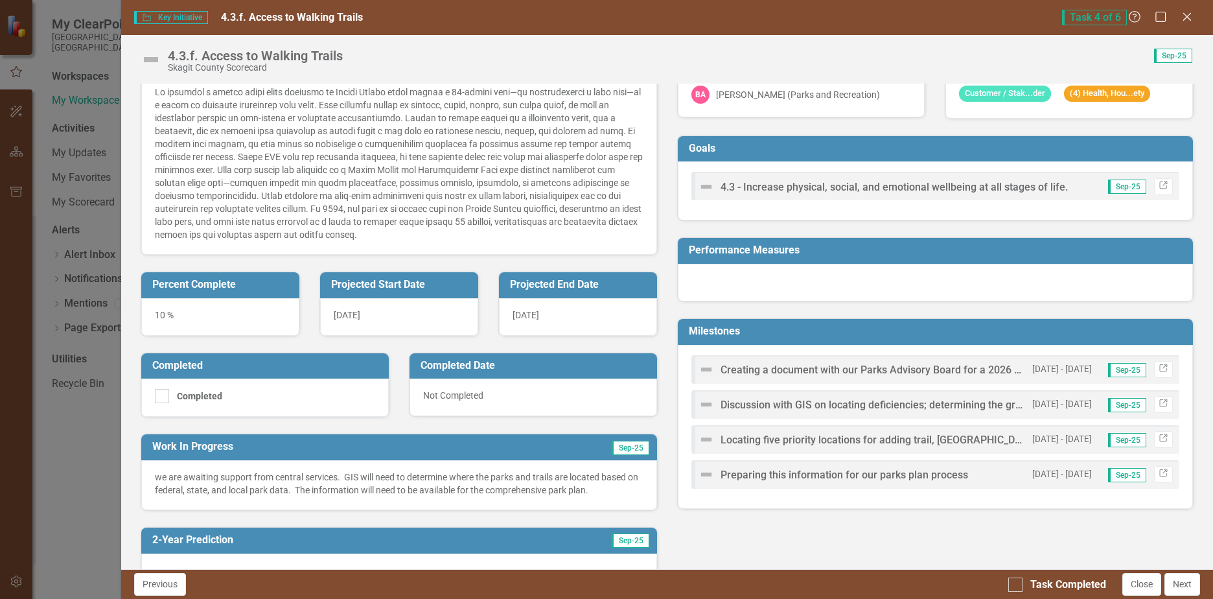
scroll to position [259, 0]
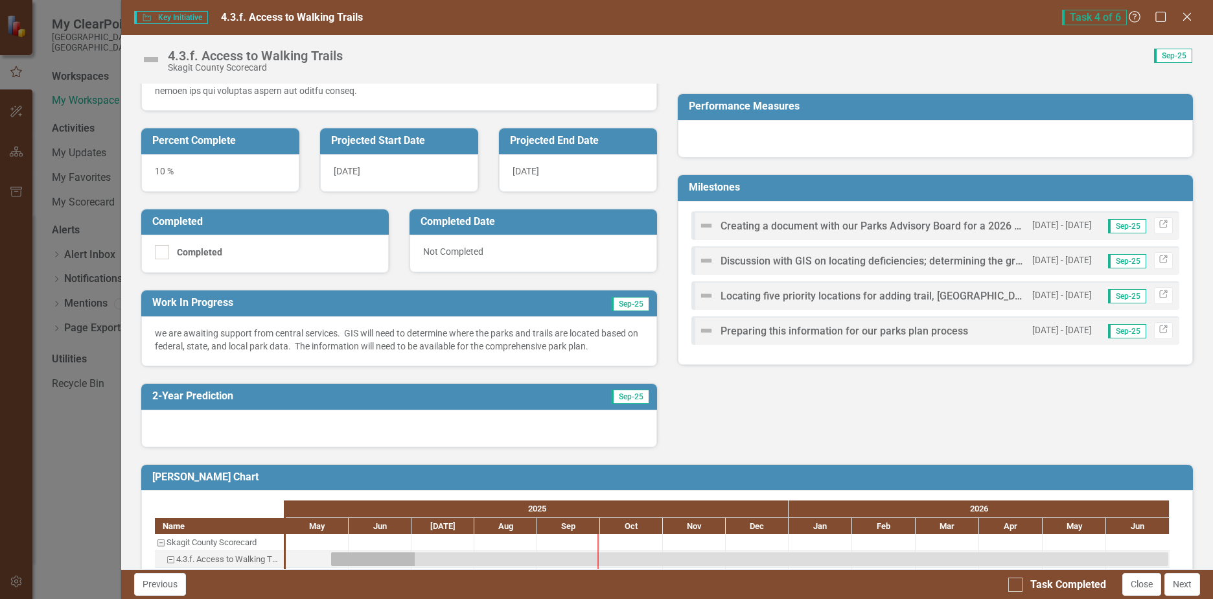
click at [292, 420] on div at bounding box center [398, 429] width 515 height 38
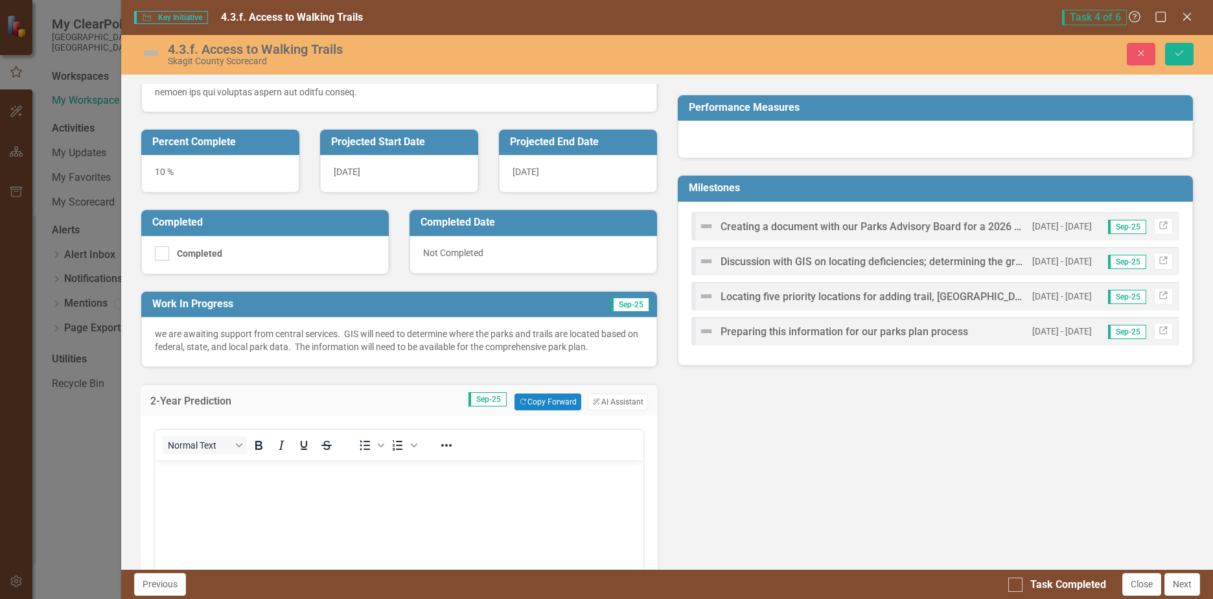
scroll to position [0, 0]
click at [240, 472] on p "Rich Text Area. Press ALT-0 for help." at bounding box center [399, 471] width 482 height 16
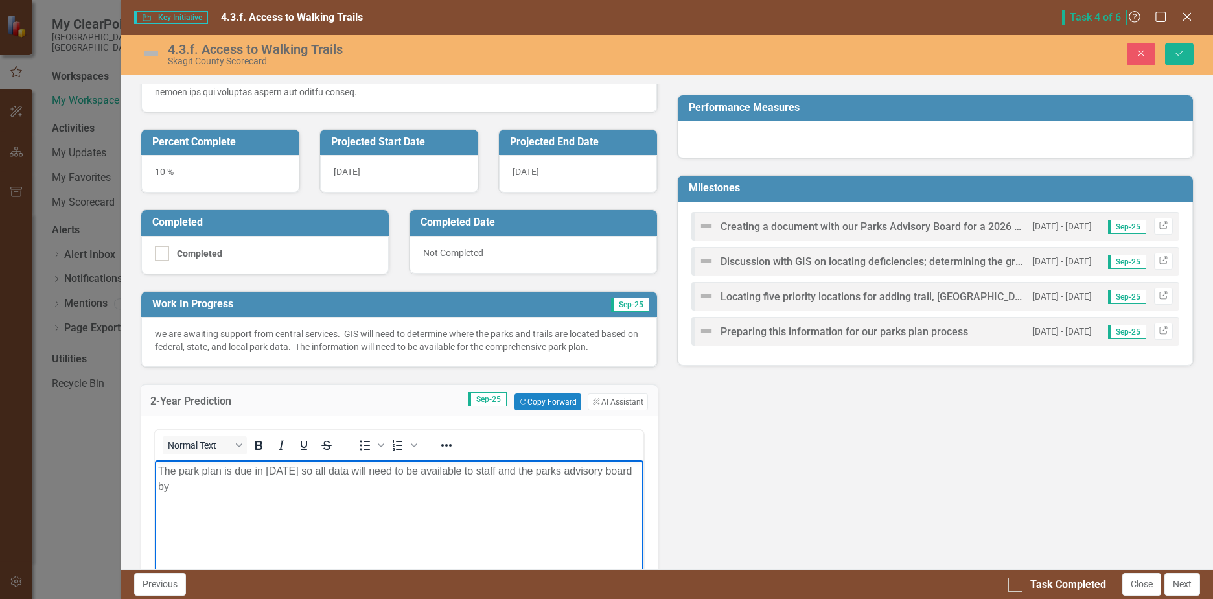
click at [200, 485] on p "The park plan is due in April of 2028 so all data will need to be available to …" at bounding box center [399, 478] width 482 height 31
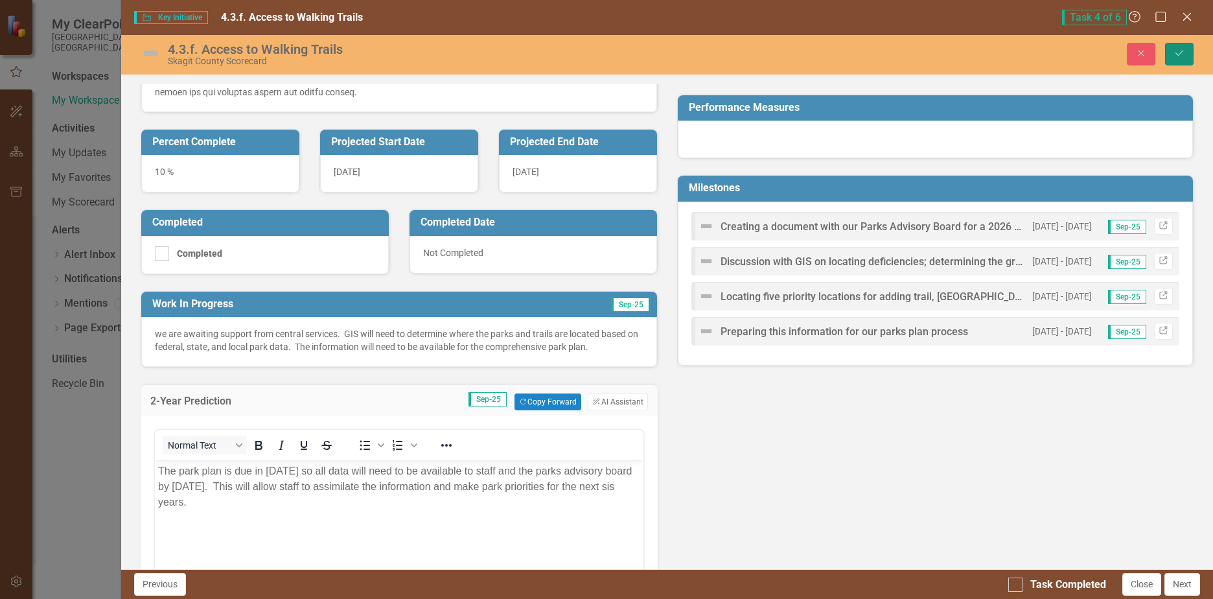
click at [1183, 51] on icon "submit" at bounding box center [1180, 53] width 8 height 5
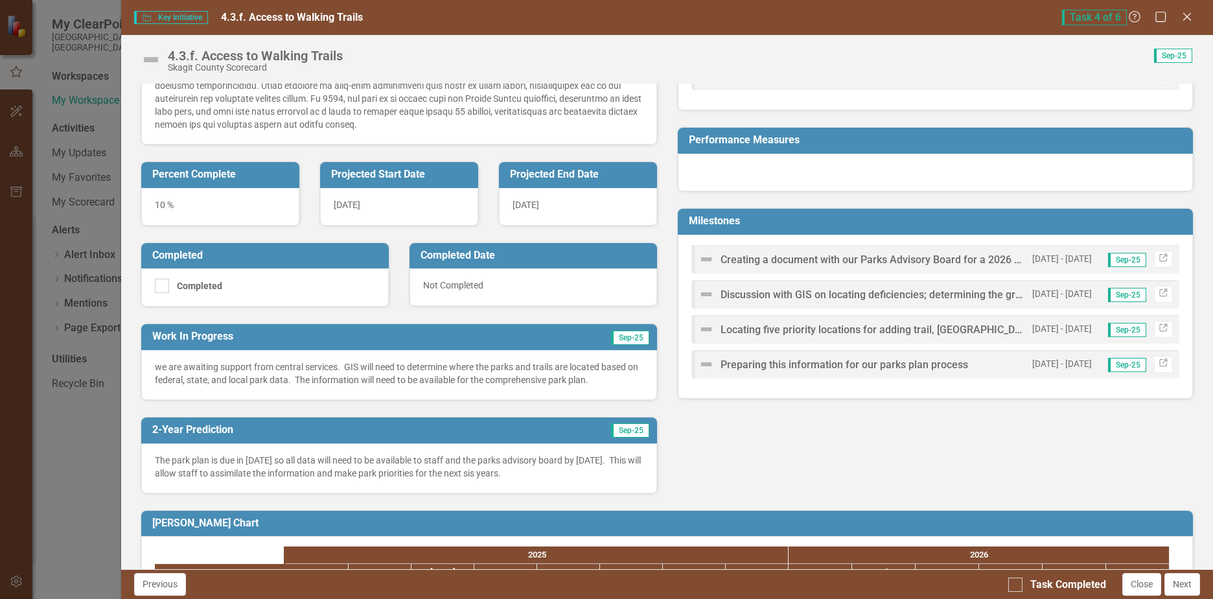
scroll to position [365, 0]
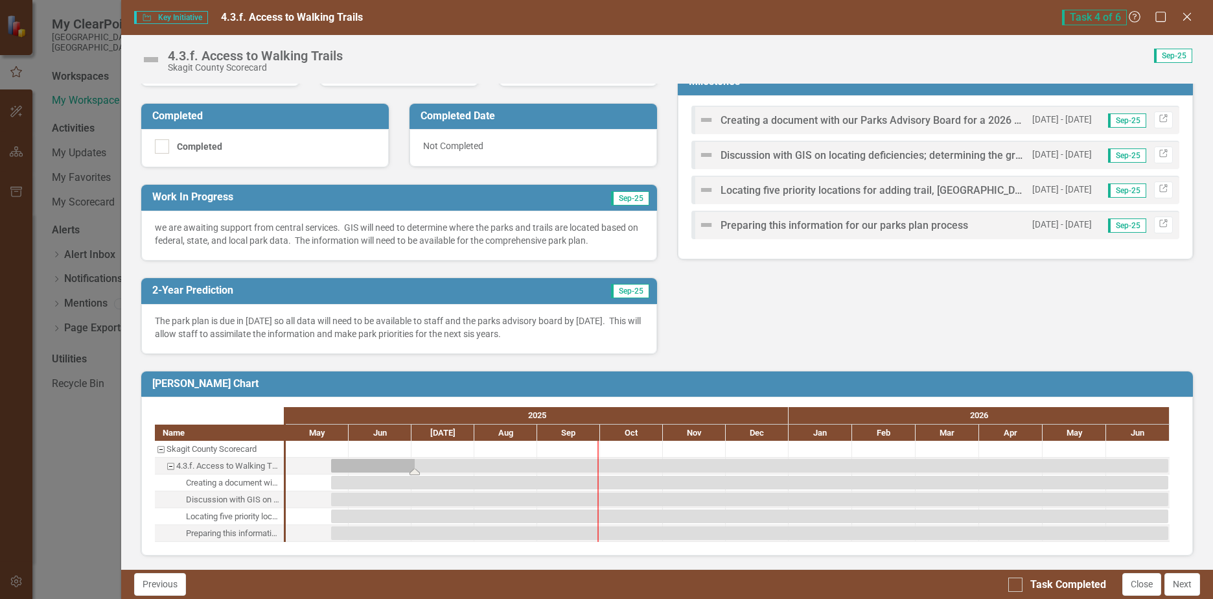
drag, startPoint x: 413, startPoint y: 469, endPoint x: 466, endPoint y: 469, distance: 53.2
click at [466, 469] on div "Task: Start date: 2025-05-23 End date: 2026-06-30" at bounding box center [749, 466] width 837 height 14
drag, startPoint x: 416, startPoint y: 470, endPoint x: 540, endPoint y: 456, distance: 124.6
click at [541, 456] on div at bounding box center [728, 491] width 884 height 101
click at [390, 467] on div "Task: Start date: 2025-05-23 End date: 2026-06-30" at bounding box center [749, 466] width 837 height 14
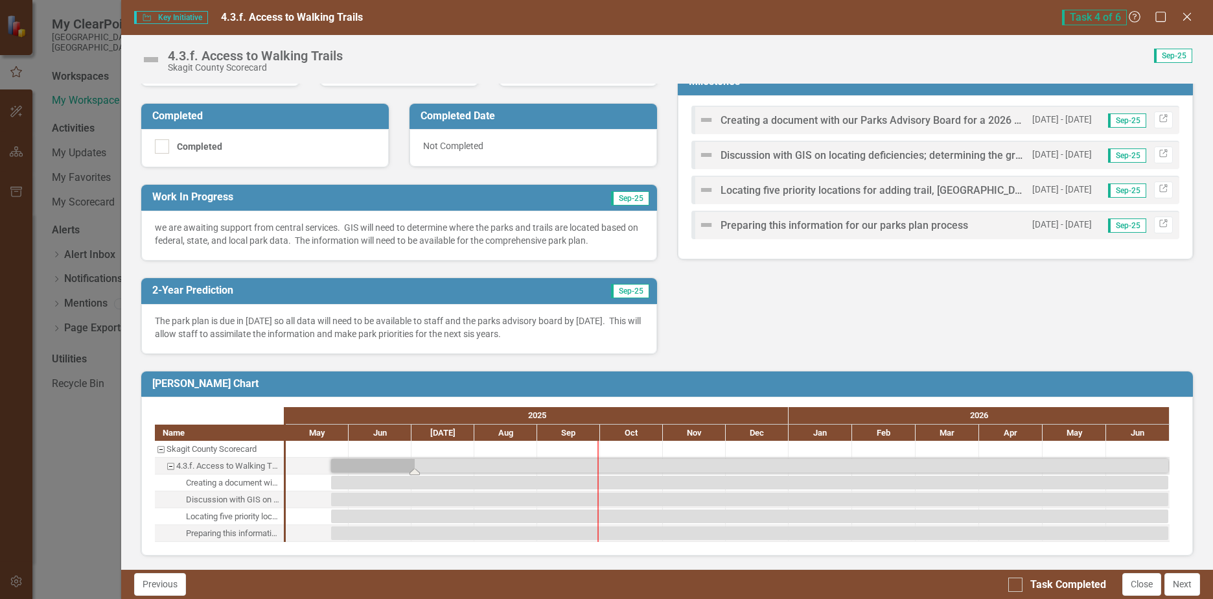
click at [392, 464] on div "Task: Start date: 2025-05-23 End date: 2026-06-30" at bounding box center [749, 466] width 837 height 14
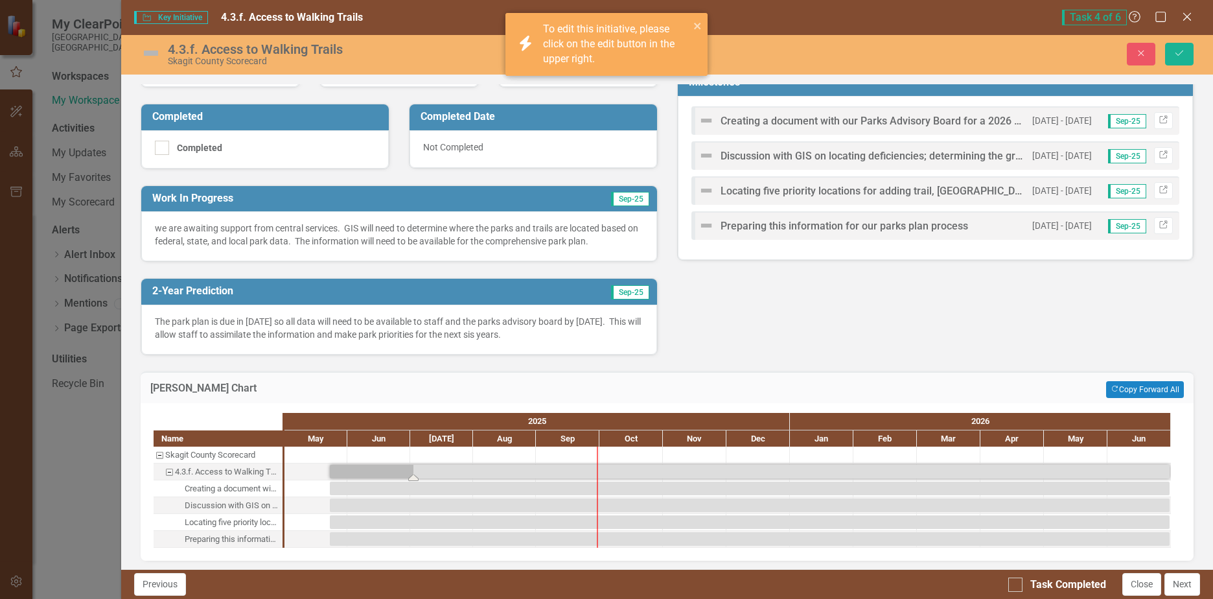
click at [387, 471] on div "Task: Start date: 2025-05-23 End date: 2026-06-30" at bounding box center [750, 472] width 840 height 14
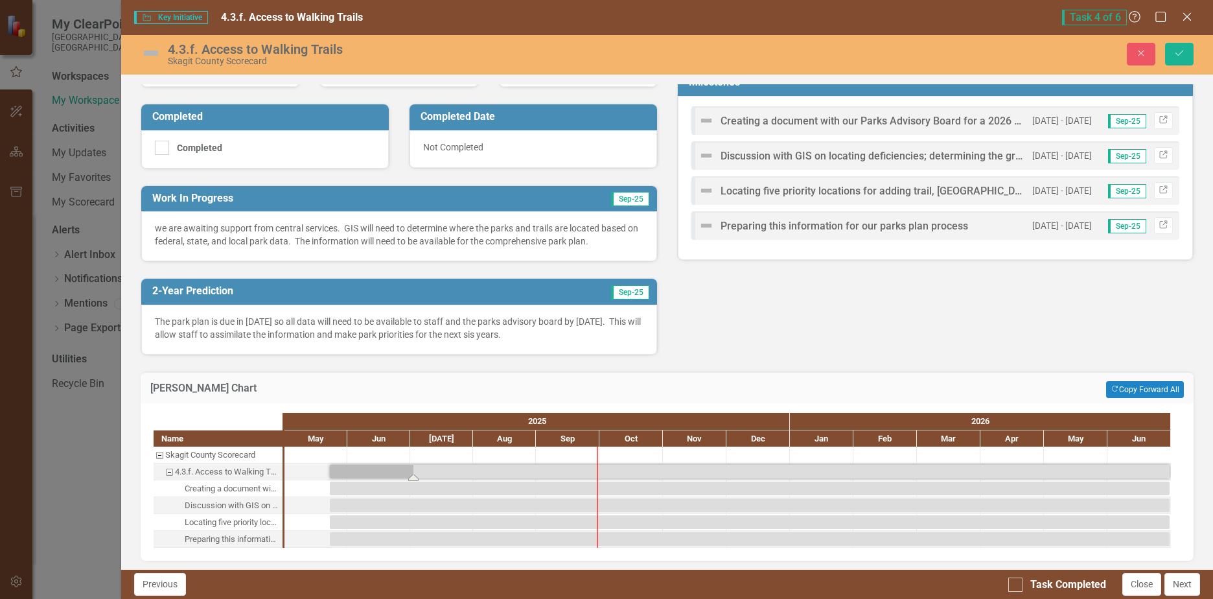
click at [387, 471] on div "Task: Start date: 2025-05-23 End date: 2026-06-30" at bounding box center [750, 472] width 840 height 14
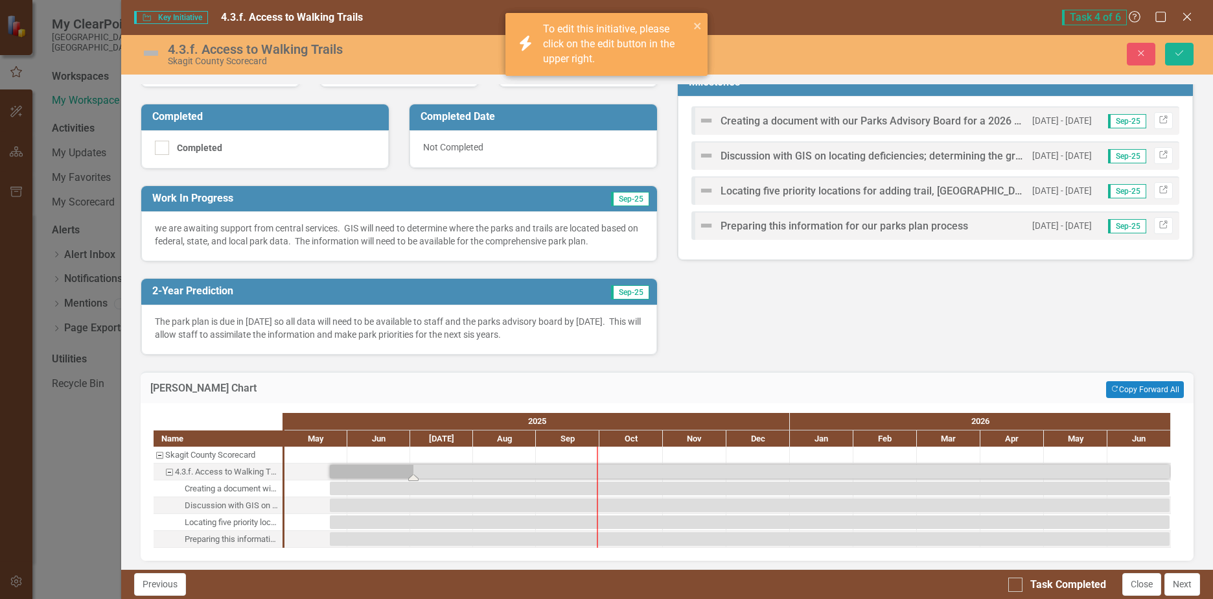
drag, startPoint x: 415, startPoint y: 477, endPoint x: 546, endPoint y: 469, distance: 131.8
click at [546, 469] on div "Task: Start date: 2025-05-23 End date: 2026-06-30" at bounding box center [750, 472] width 840 height 14
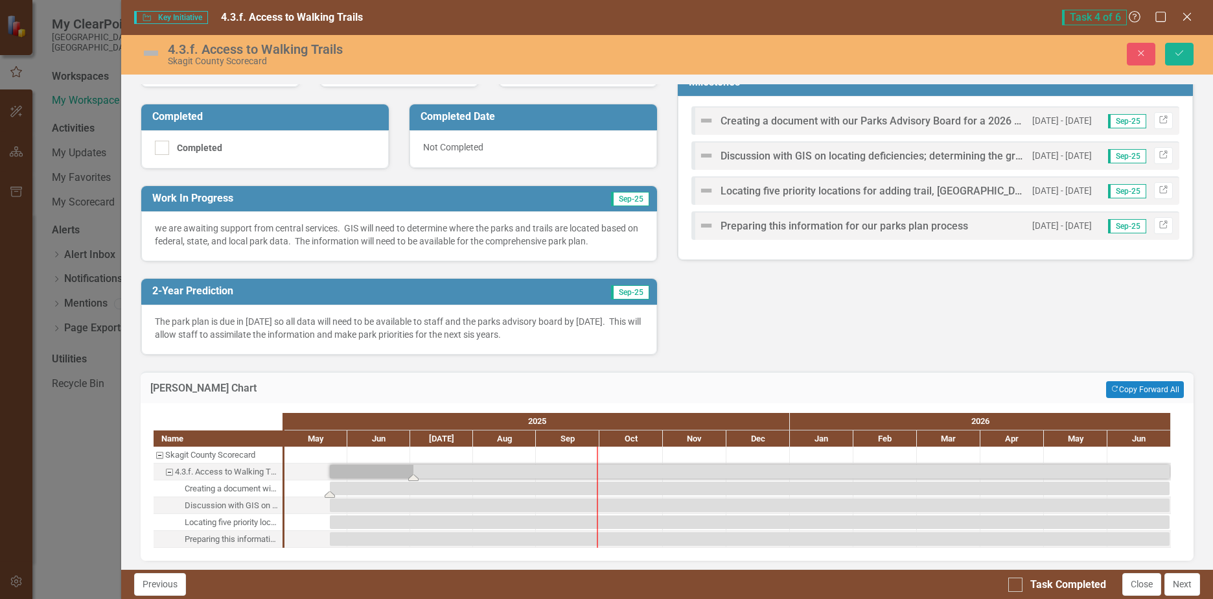
click at [552, 484] on div "Task: Start date: 2025-05-23 End date: 2026-06-30" at bounding box center [750, 489] width 840 height 14
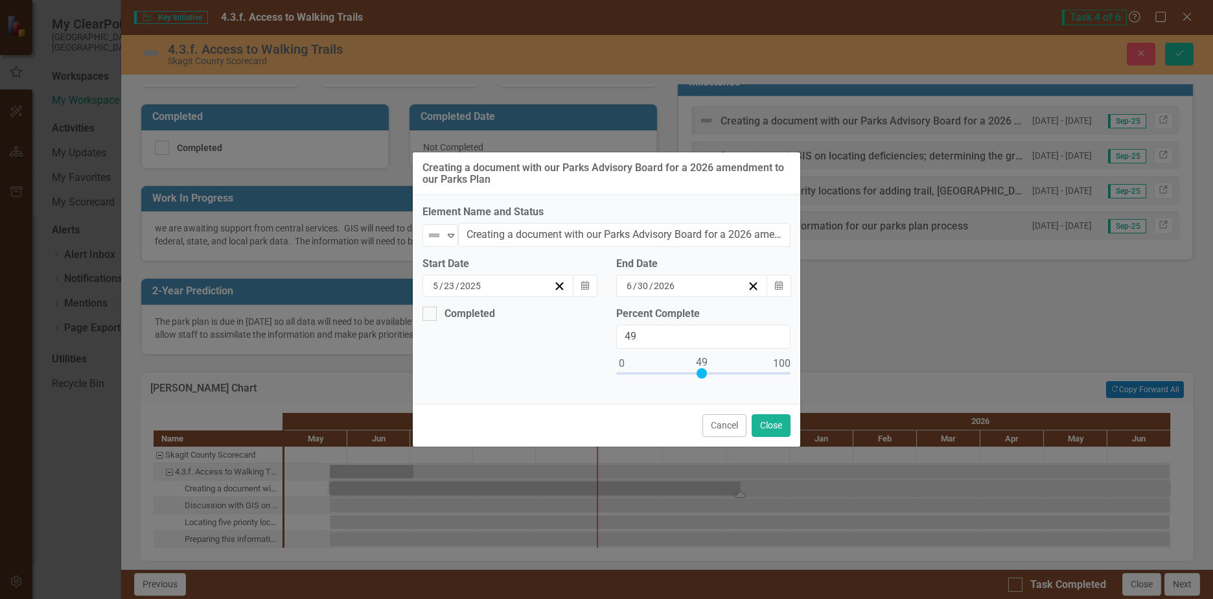
drag, startPoint x: 622, startPoint y: 373, endPoint x: 702, endPoint y: 365, distance: 80.2
click at [702, 368] on div at bounding box center [702, 373] width 10 height 10
click at [587, 284] on icon "button" at bounding box center [585, 285] width 8 height 9
click at [592, 318] on button "›" at bounding box center [606, 311] width 29 height 29
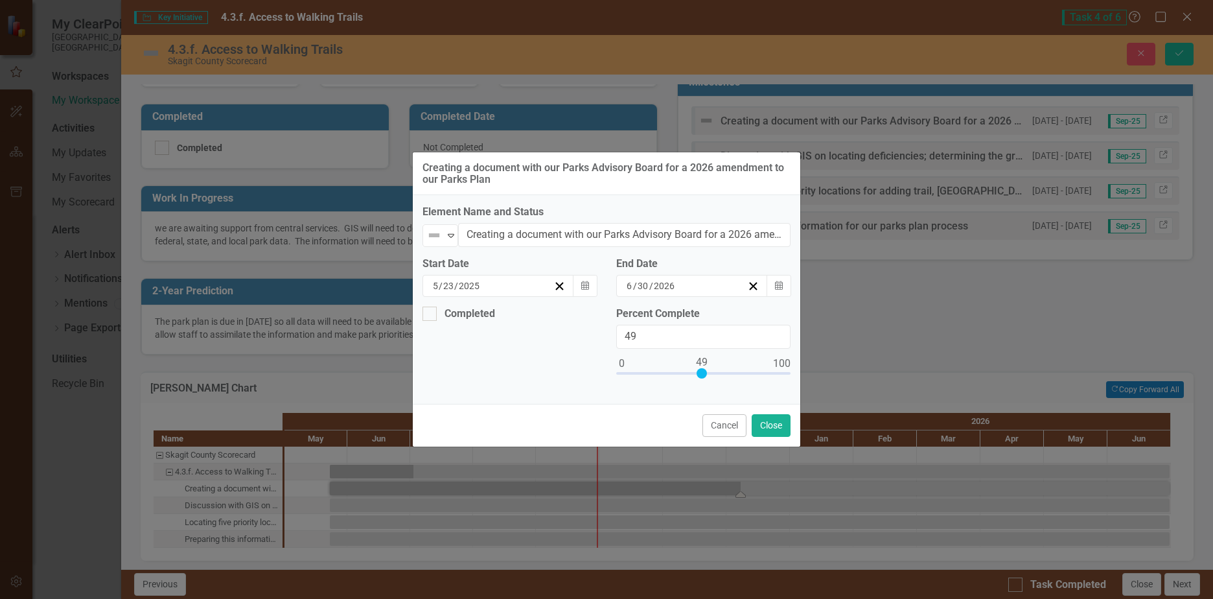
click at [592, 318] on button "›" at bounding box center [606, 311] width 29 height 29
click at [452, 320] on button "‹" at bounding box center [466, 311] width 29 height 29
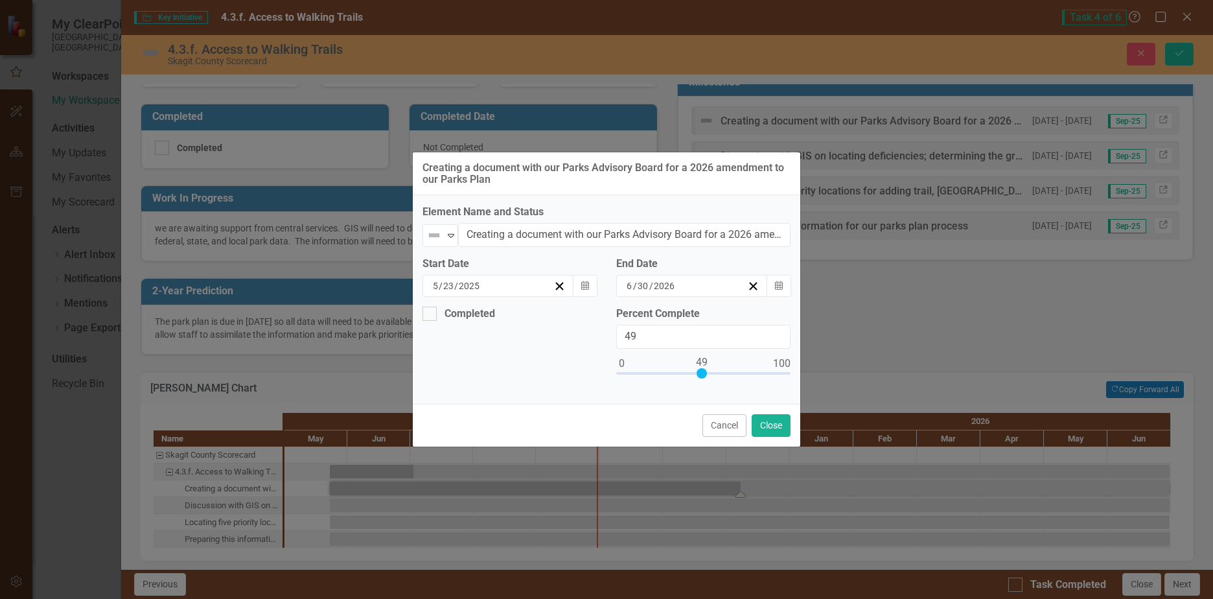
click at [592, 320] on button "›" at bounding box center [606, 311] width 29 height 29
click at [470, 382] on abbr "3" at bounding box center [472, 377] width 5 height 10
type input "50"
click at [700, 371] on div at bounding box center [704, 373] width 10 height 10
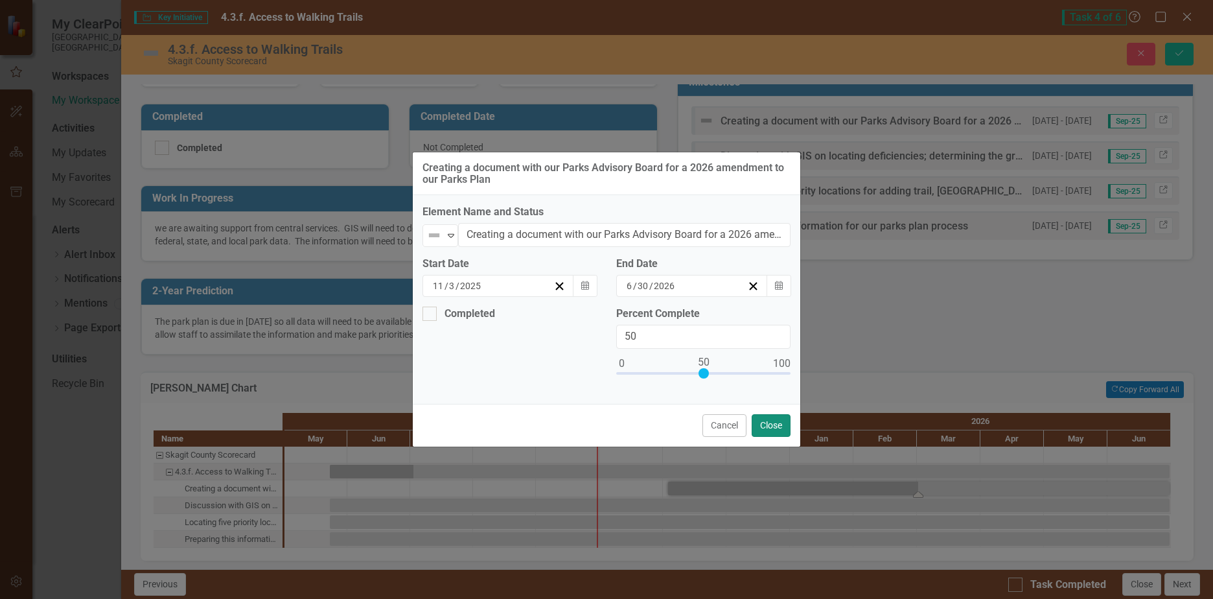
click at [773, 420] on button "Close" at bounding box center [771, 425] width 39 height 23
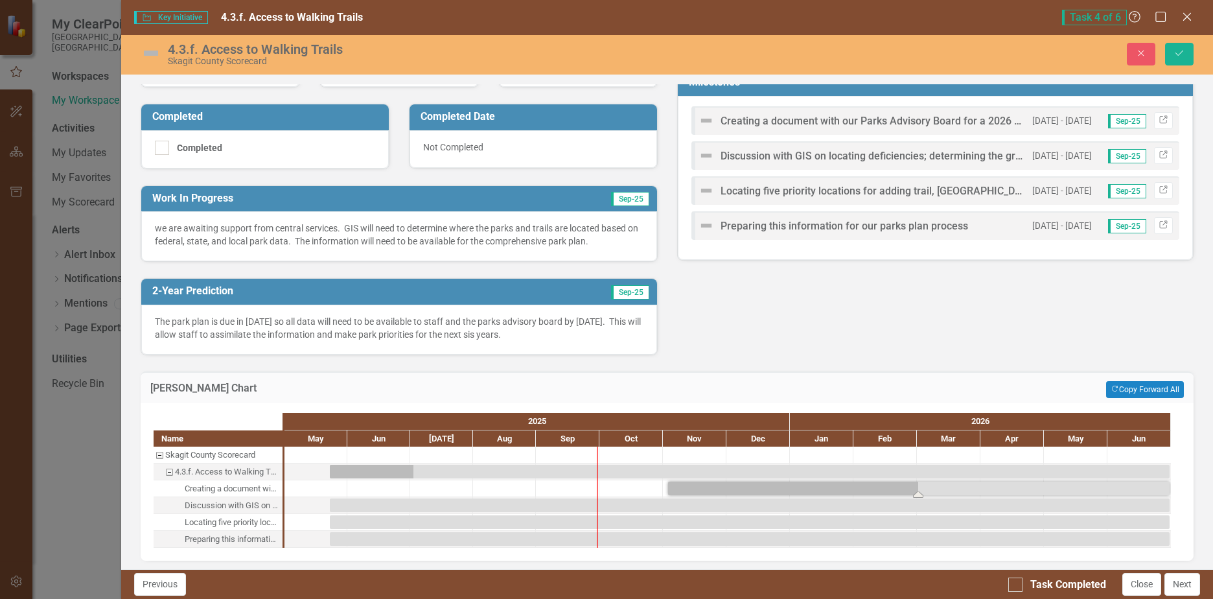
click at [728, 487] on div "Task: Start date: 2025-11-03 End date: 2026-06-30" at bounding box center [919, 489] width 502 height 14
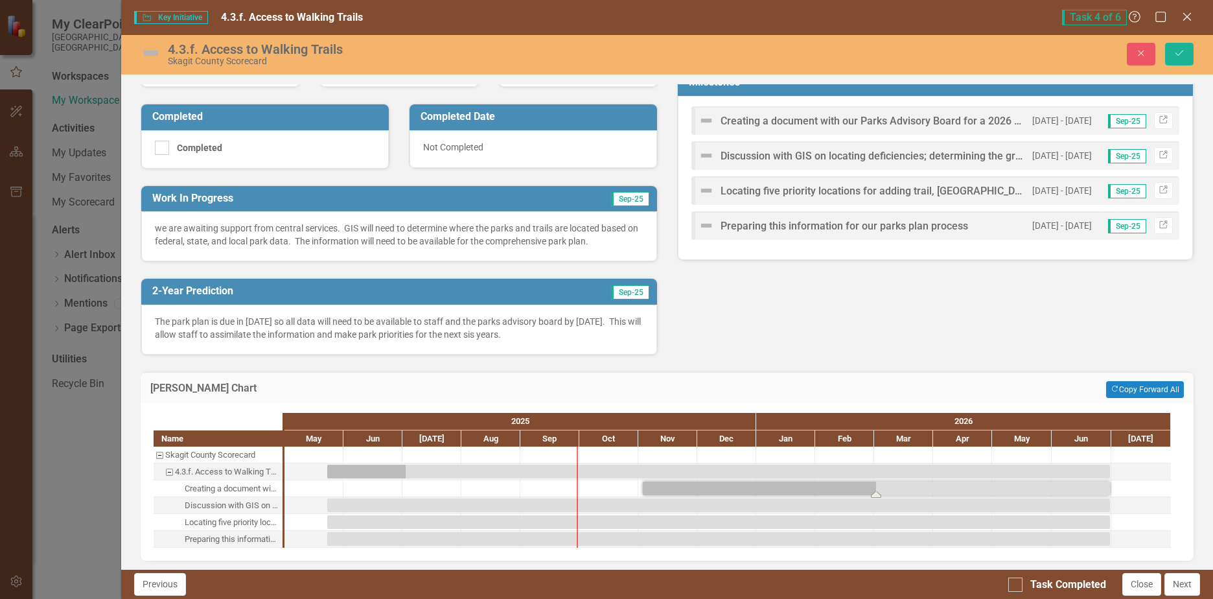
click at [728, 486] on div "Task: Start date: 2025-11-03 End date: 2026-06-30" at bounding box center [876, 489] width 467 height 14
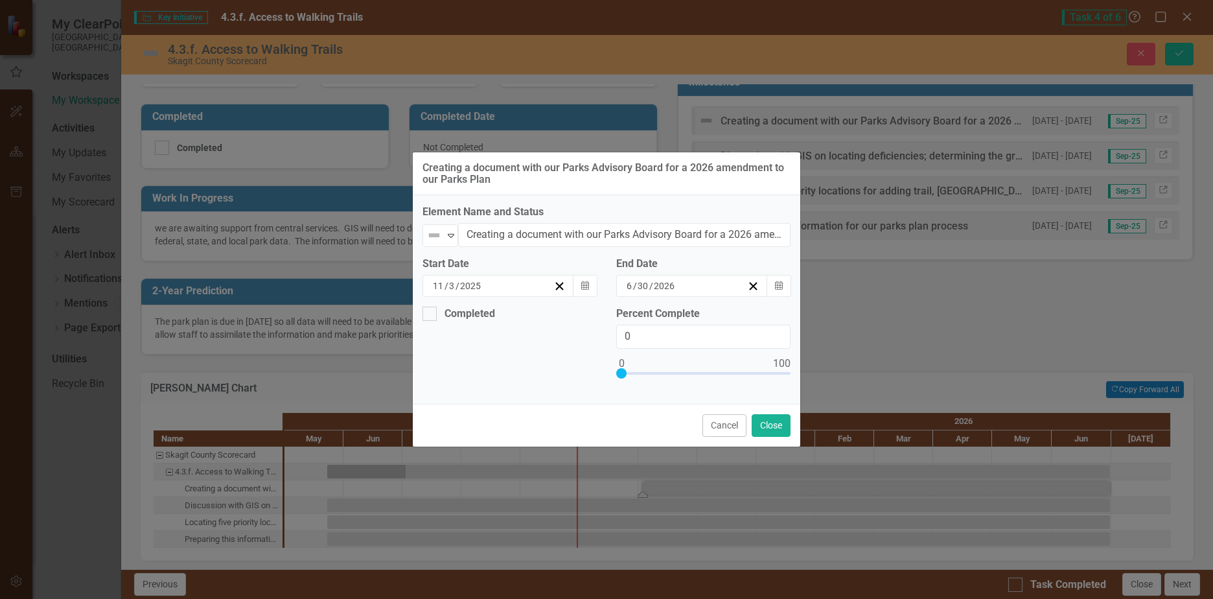
type input "1"
drag, startPoint x: 701, startPoint y: 374, endPoint x: 620, endPoint y: 377, distance: 81.1
click at [620, 377] on div at bounding box center [703, 376] width 174 height 16
click at [767, 422] on button "Close" at bounding box center [771, 425] width 39 height 23
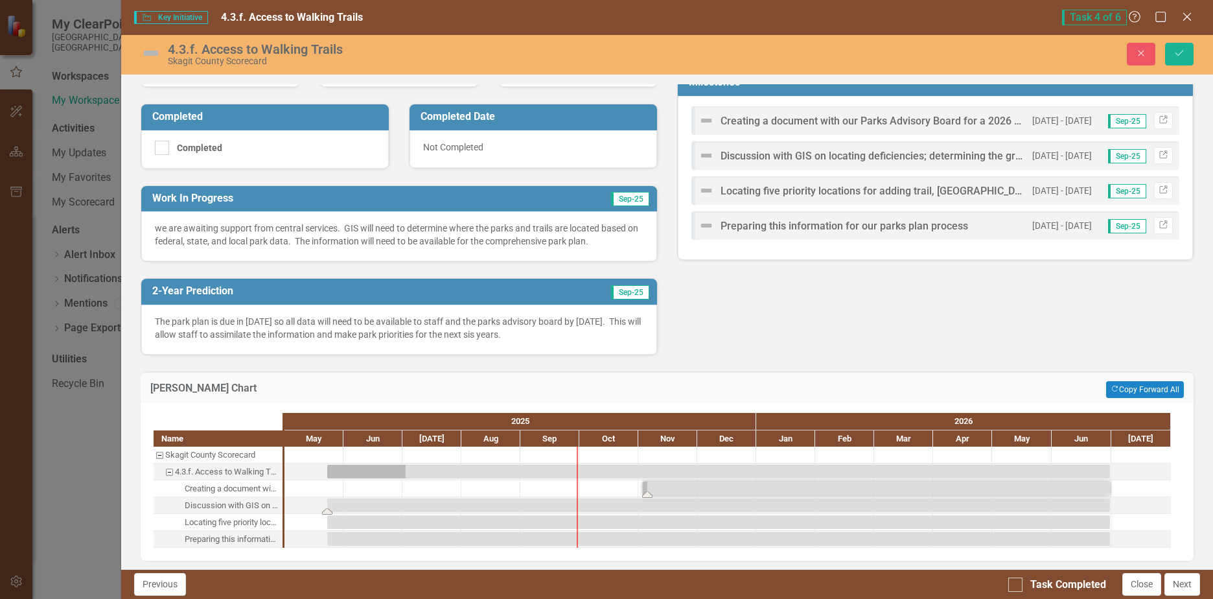
click at [699, 504] on div "Task: Start date: 2025-05-23 End date: 2026-06-30" at bounding box center [718, 505] width 783 height 14
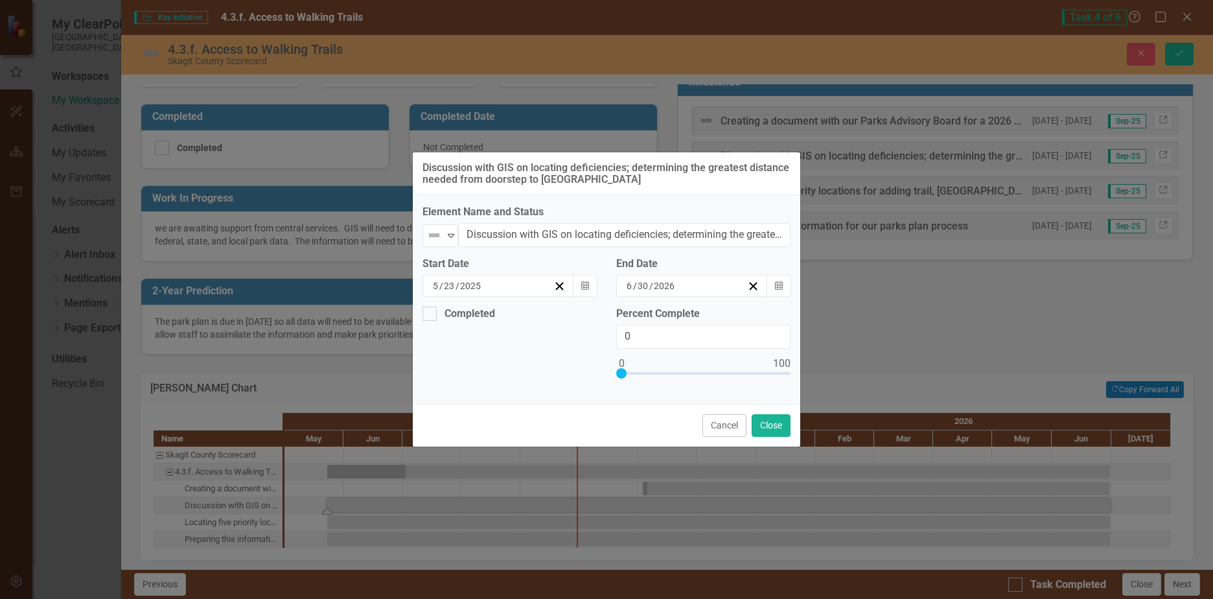
click at [495, 288] on div "5 / 23 / 2025" at bounding box center [492, 285] width 123 height 13
click at [592, 318] on button "›" at bounding box center [606, 311] width 29 height 29
click at [470, 358] on abbr "2" at bounding box center [472, 354] width 5 height 10
click at [727, 283] on div "6 / 30 / 2026" at bounding box center [686, 285] width 123 height 13
click at [738, 312] on button "›" at bounding box center [724, 311] width 29 height 29
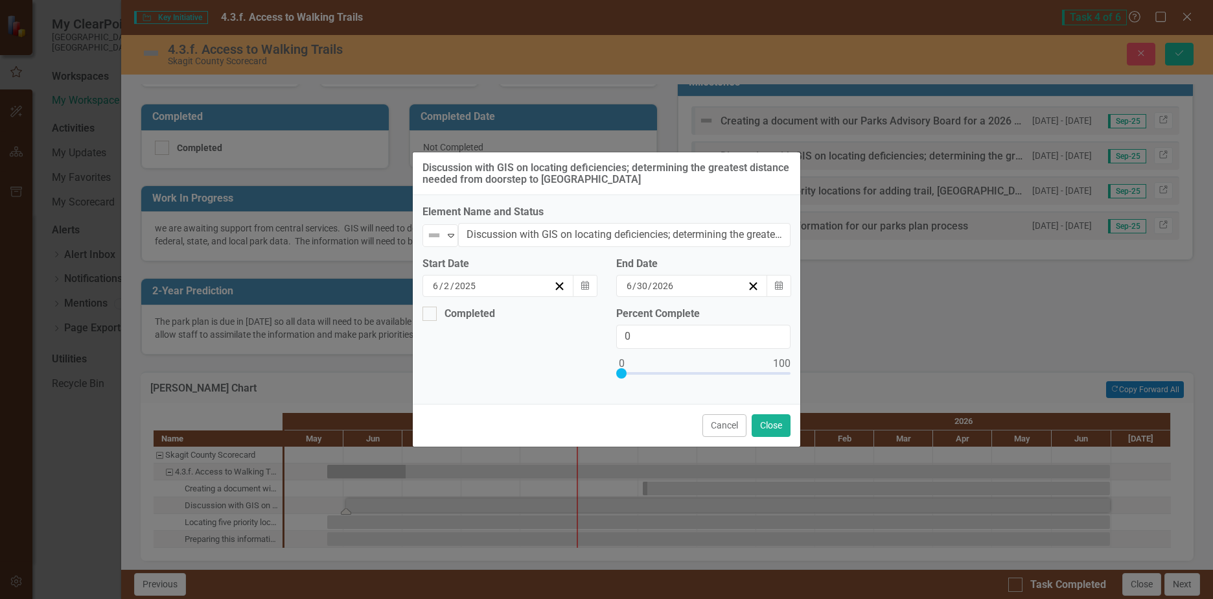
click at [738, 312] on button "›" at bounding box center [724, 311] width 29 height 29
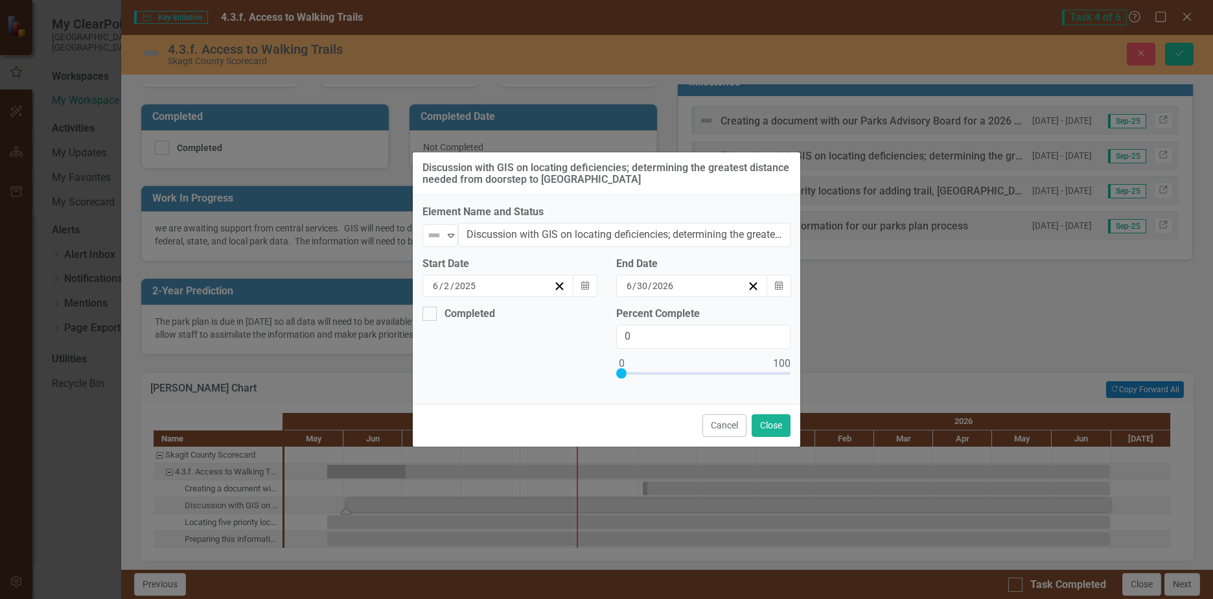
click at [624, 359] on abbr "1" at bounding box center [621, 354] width 5 height 10
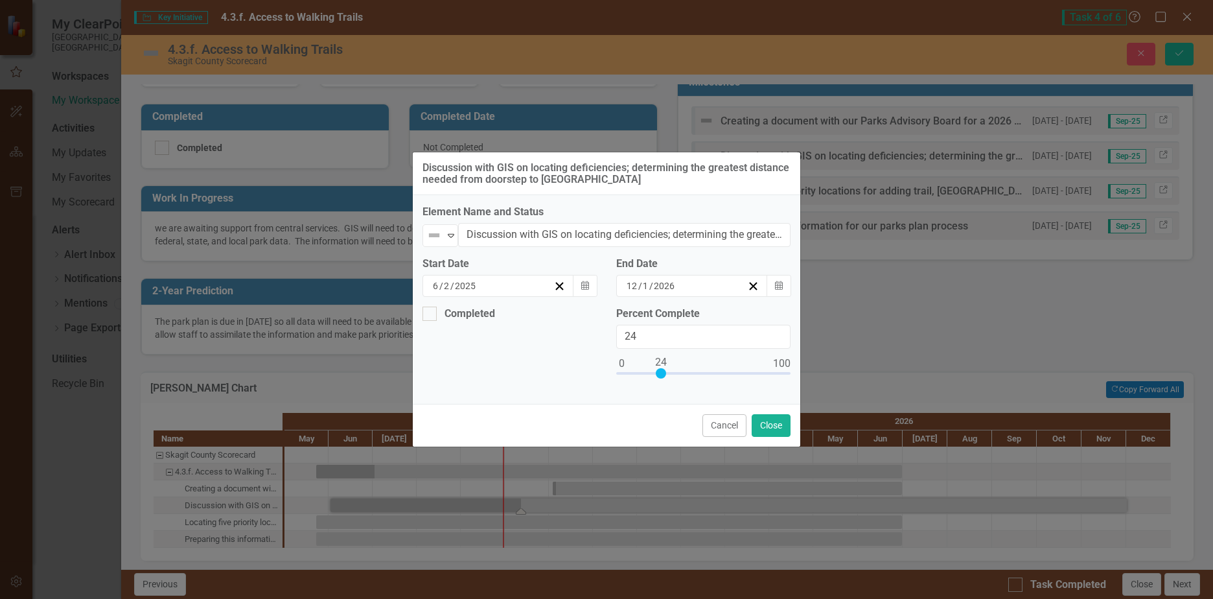
type input "25"
drag, startPoint x: 622, startPoint y: 373, endPoint x: 662, endPoint y: 374, distance: 40.2
click at [662, 374] on div at bounding box center [662, 373] width 10 height 10
click at [769, 419] on button "Close" at bounding box center [771, 425] width 39 height 23
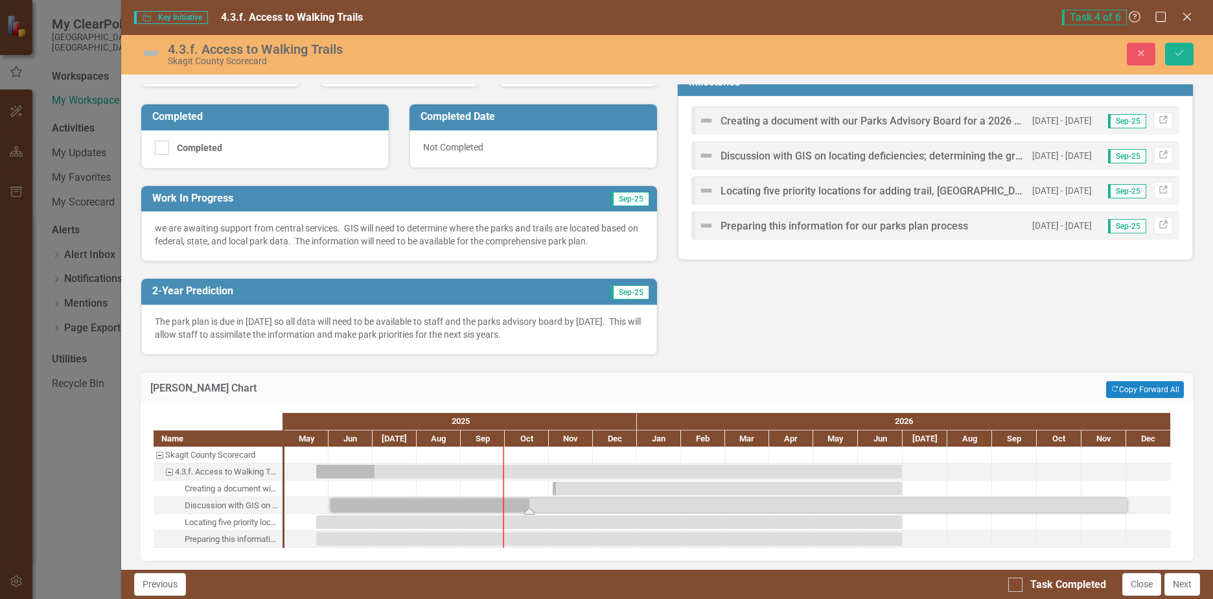
click at [552, 502] on div "Task: Start date: 2025-06-02 End date: 2026-12-01" at bounding box center [729, 505] width 797 height 14
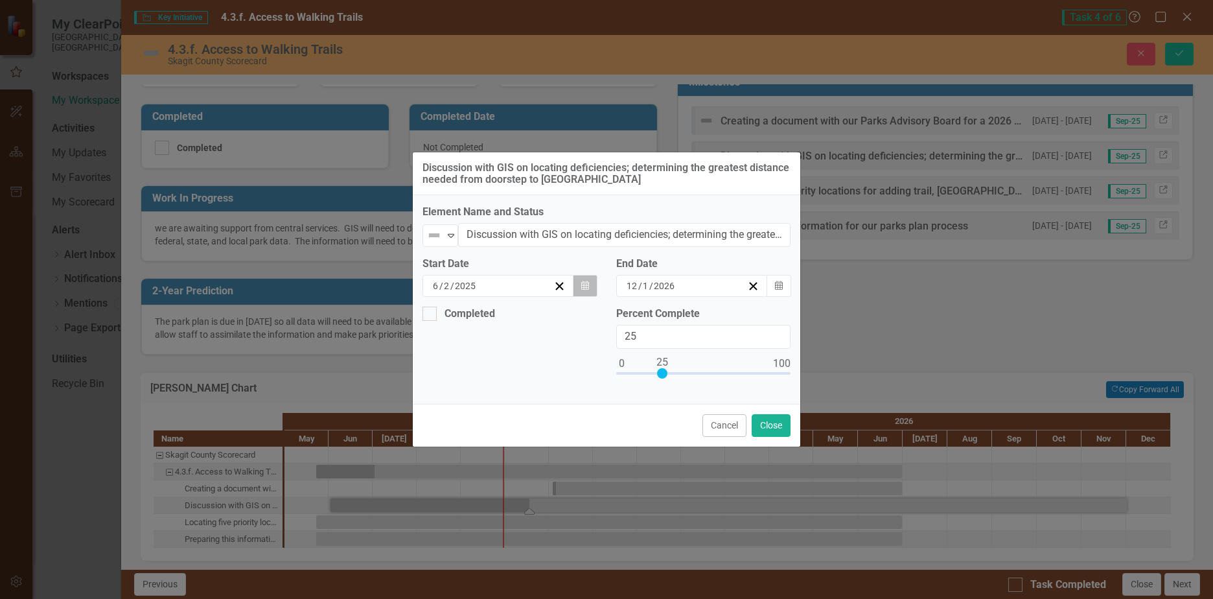
click at [585, 286] on icon "button" at bounding box center [585, 285] width 8 height 9
click at [592, 318] on button "›" at bounding box center [606, 311] width 29 height 29
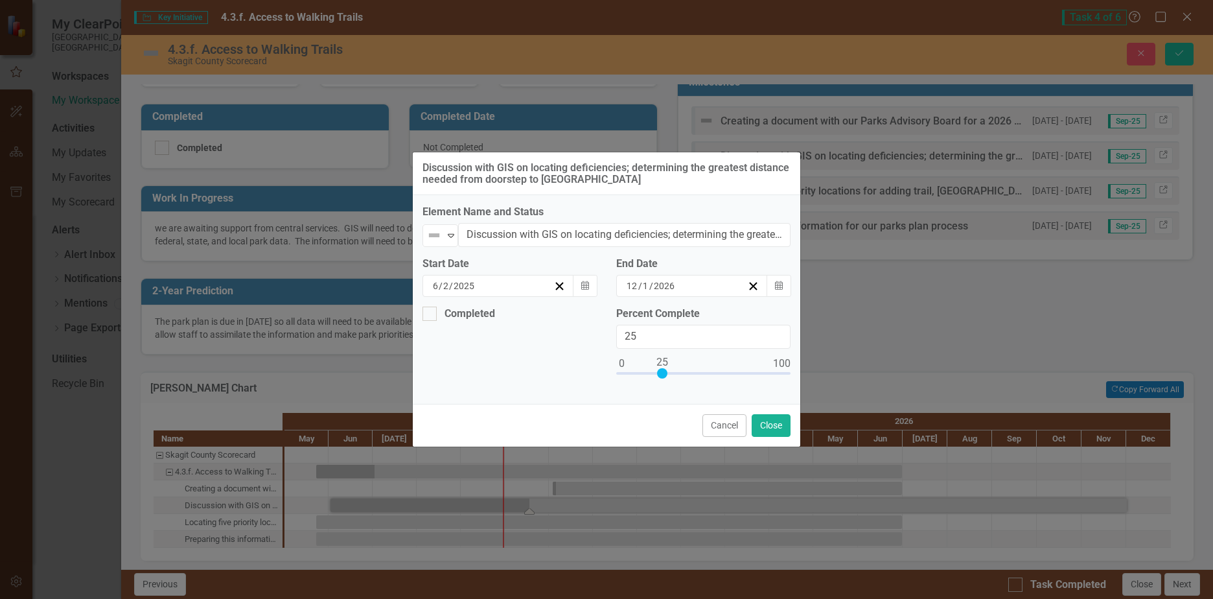
click at [592, 318] on button "›" at bounding box center [606, 311] width 29 height 29
click at [452, 316] on button "‹" at bounding box center [466, 311] width 29 height 29
click at [534, 358] on abbr "1" at bounding box center [536, 354] width 5 height 10
click at [711, 283] on div "12 / 1 / 2026" at bounding box center [686, 285] width 123 height 13
click at [711, 283] on div "2026-12-01 12 / 1 / 2026" at bounding box center [686, 285] width 123 height 13
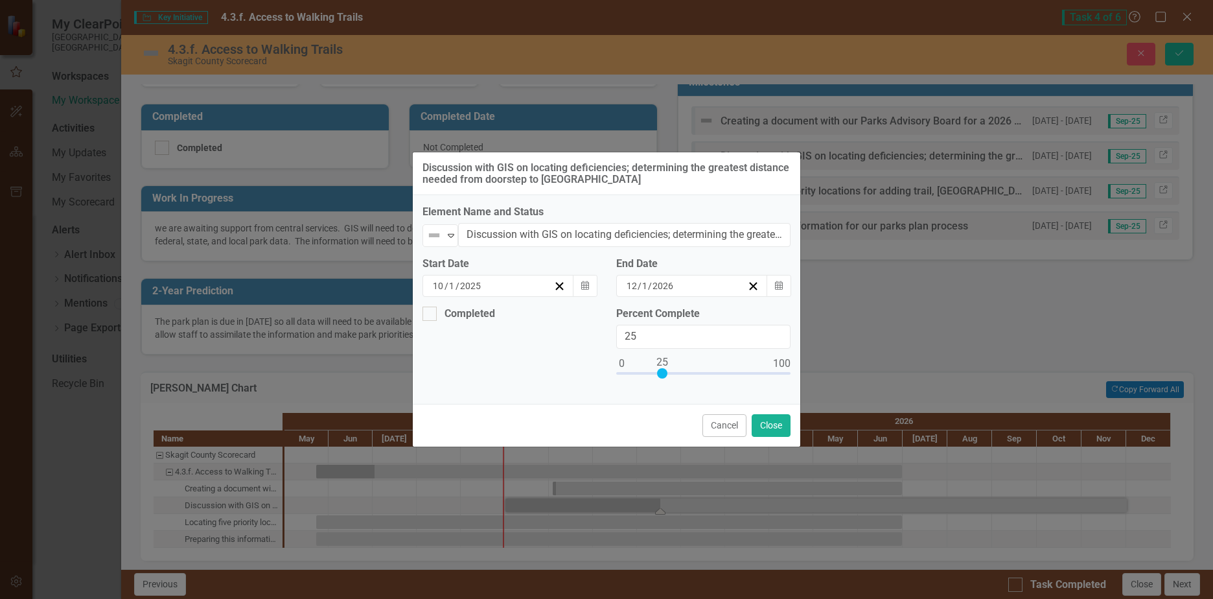
click at [738, 318] on button "›" at bounding box center [724, 311] width 29 height 29
click at [659, 452] on abbr "31" at bounding box center [654, 447] width 10 height 10
click at [771, 421] on button "Close" at bounding box center [771, 425] width 39 height 23
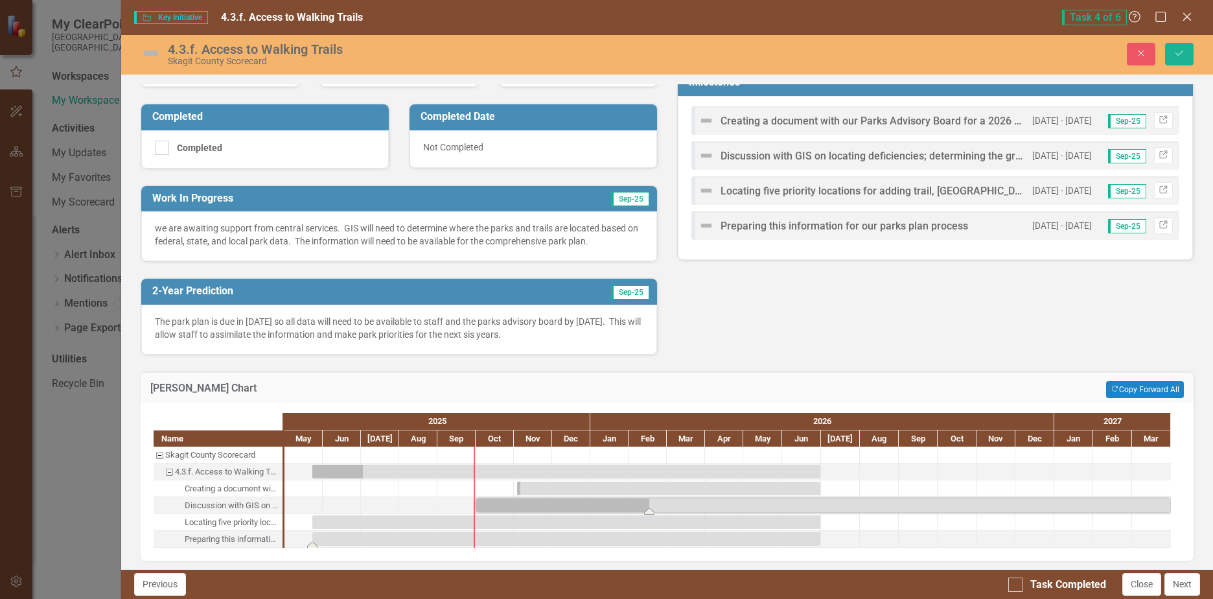
click at [424, 537] on div "Task: Start date: 2025-05-23 End date: 2026-06-30" at bounding box center [566, 539] width 508 height 14
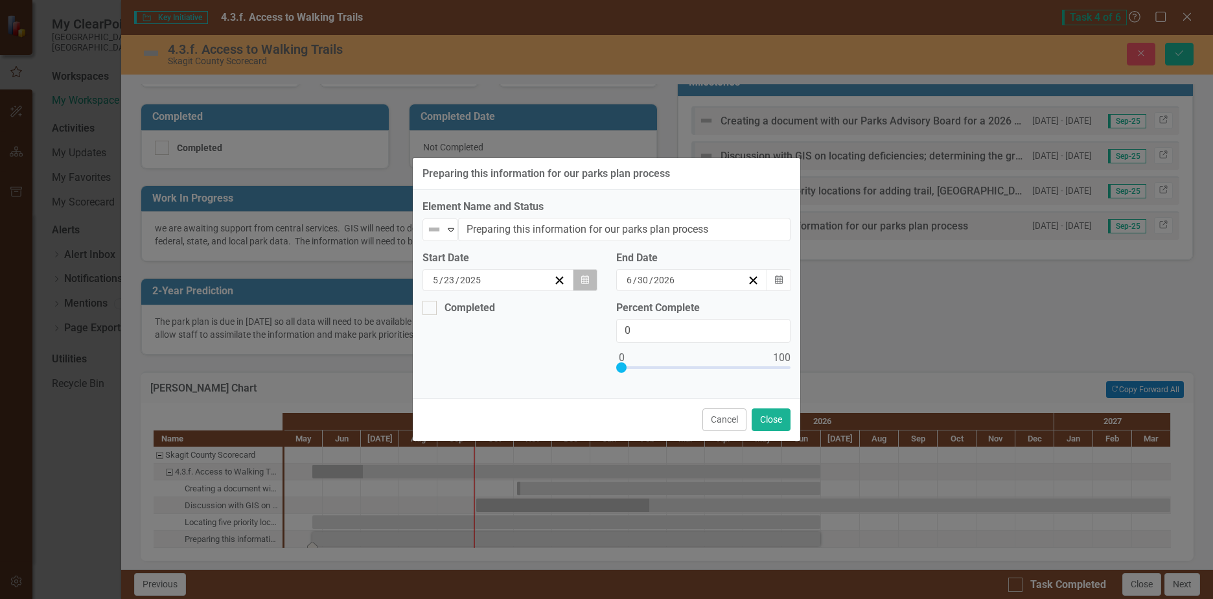
click at [587, 278] on icon "button" at bounding box center [585, 279] width 8 height 9
click at [592, 310] on button "›" at bounding box center [606, 305] width 29 height 29
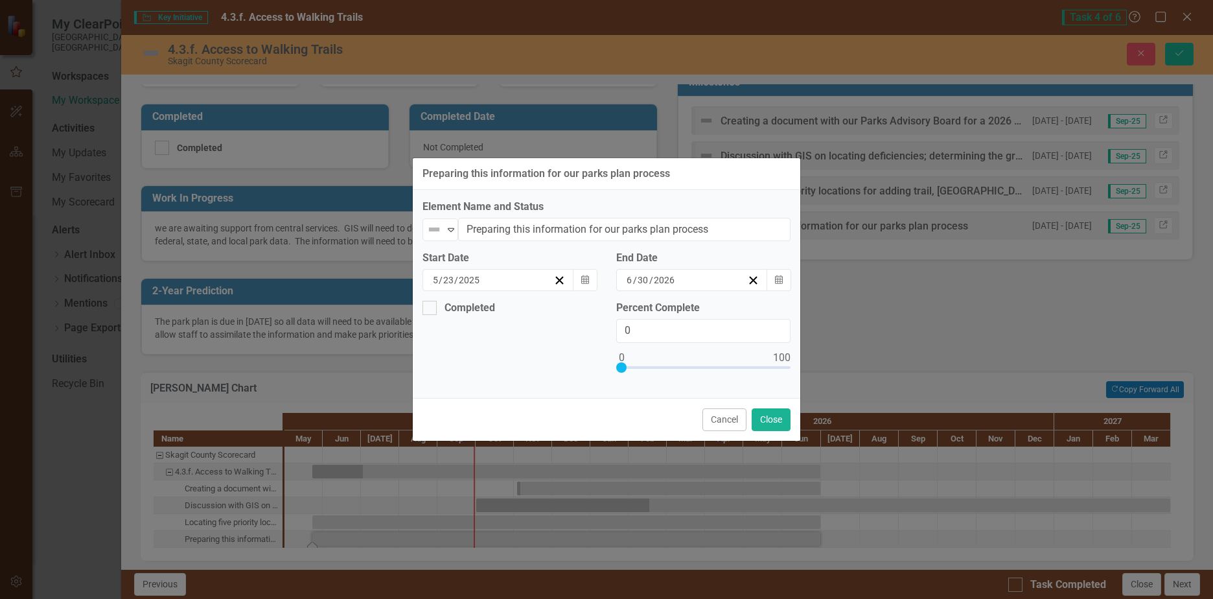
click at [592, 310] on button "›" at bounding box center [606, 305] width 29 height 29
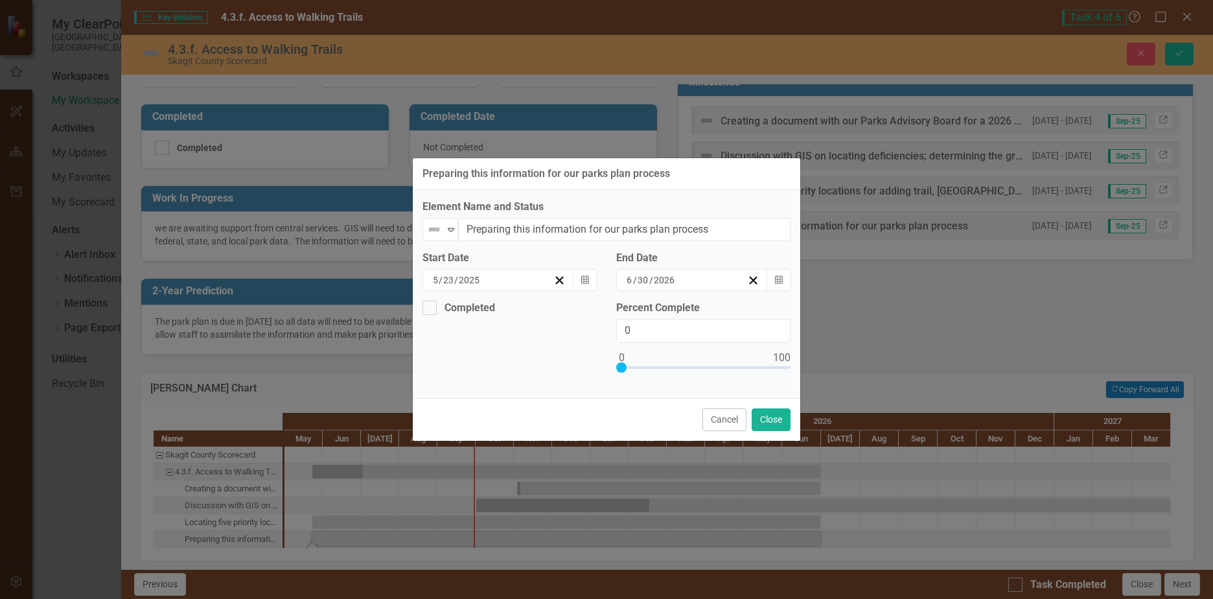
click at [592, 311] on button "›" at bounding box center [606, 305] width 29 height 29
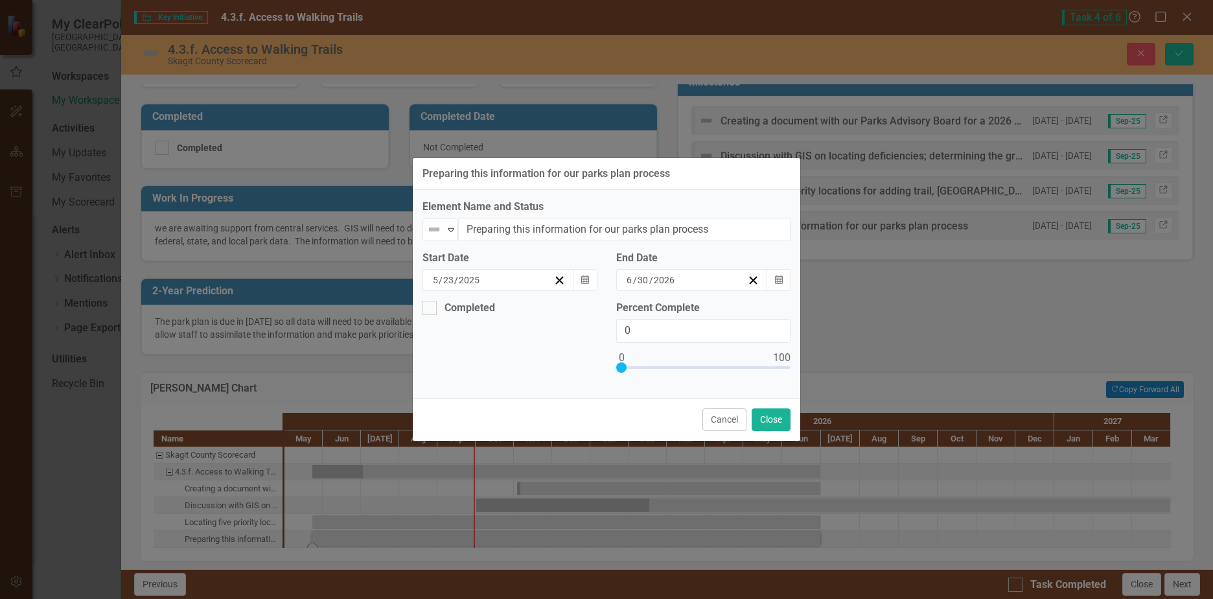
click at [521, 357] on button "1" at bounding box center [537, 347] width 32 height 23
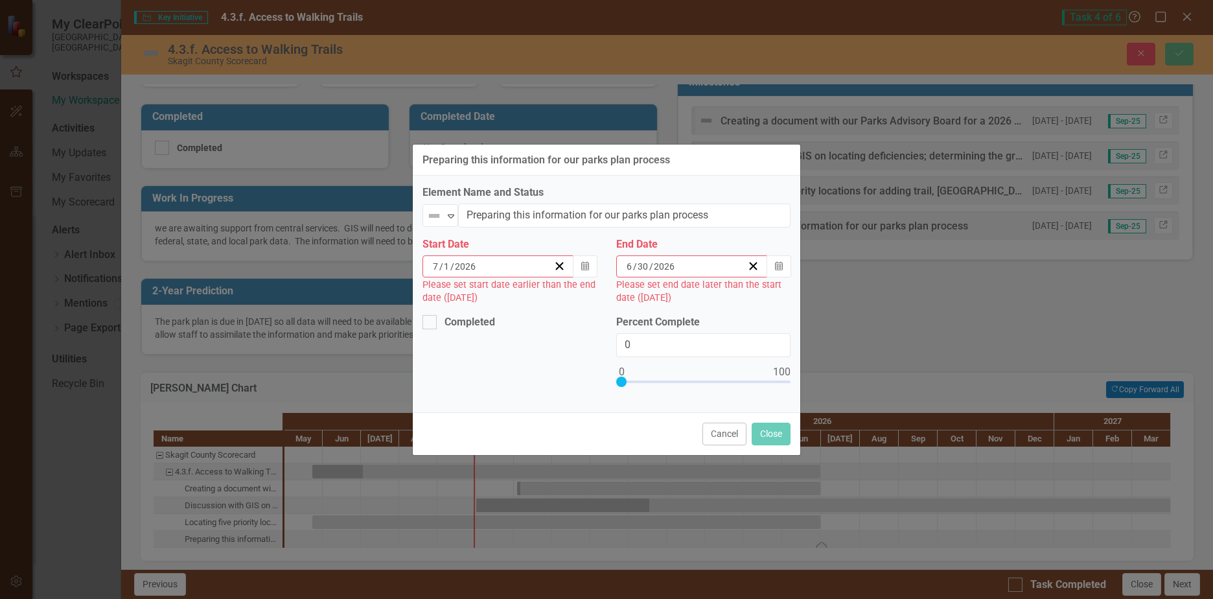
click at [657, 264] on input "2026" at bounding box center [664, 266] width 23 height 13
click at [738, 296] on button "›" at bounding box center [724, 291] width 29 height 29
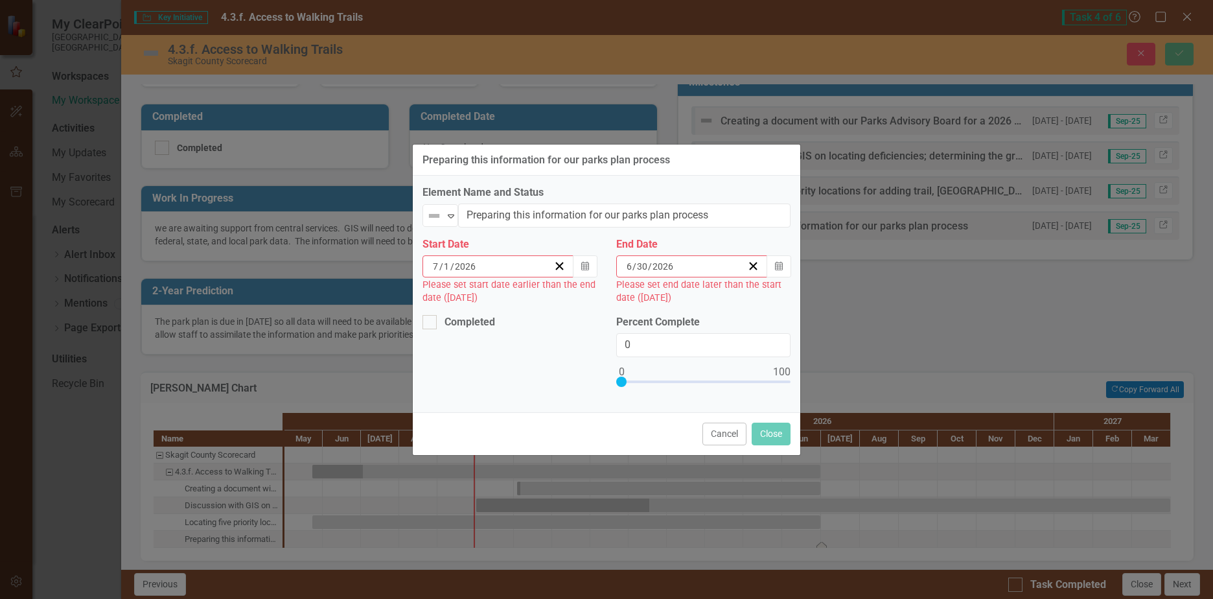
click at [738, 296] on button "›" at bounding box center [724, 291] width 29 height 29
click at [691, 433] on abbr "31" at bounding box center [686, 428] width 10 height 10
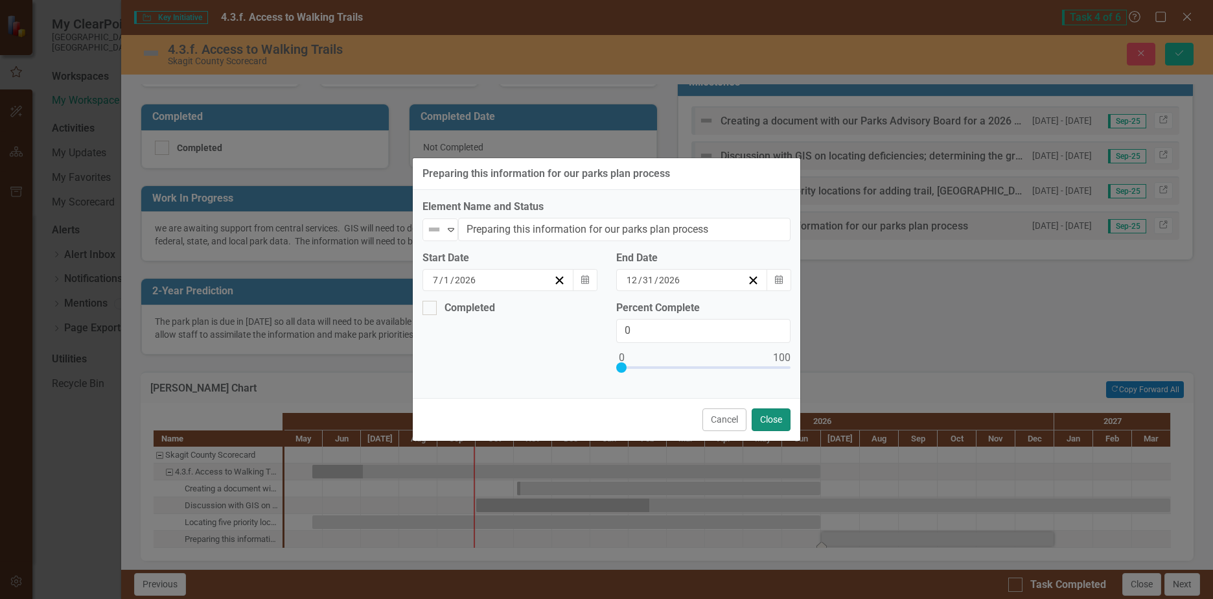
click at [776, 416] on button "Close" at bounding box center [771, 419] width 39 height 23
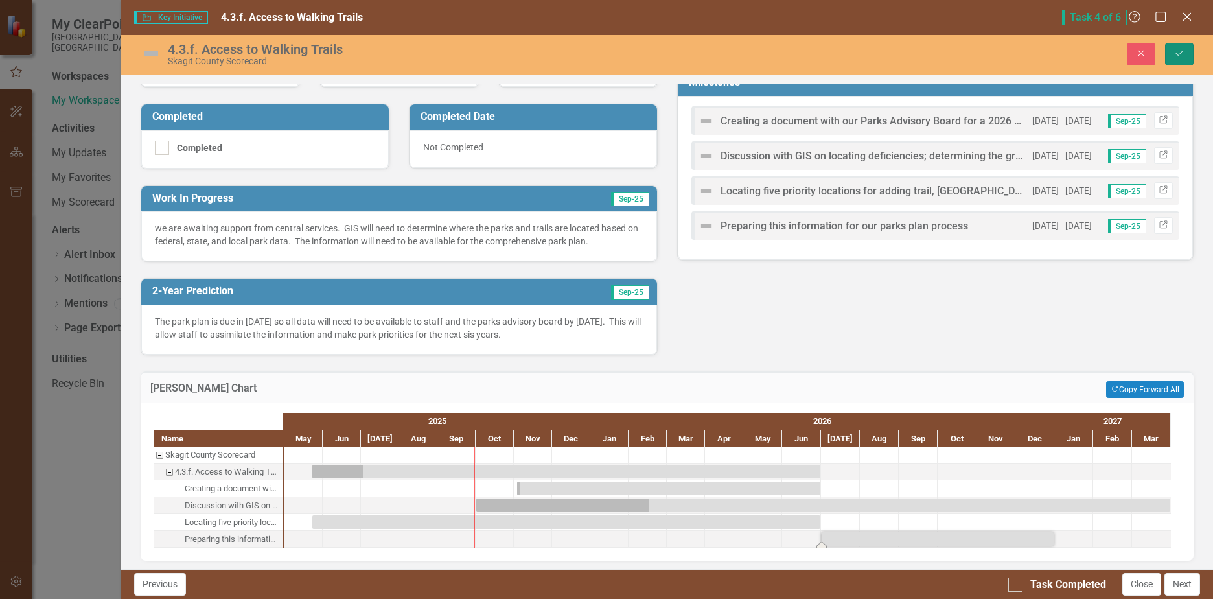
click at [1178, 46] on button "Save" at bounding box center [1179, 54] width 29 height 23
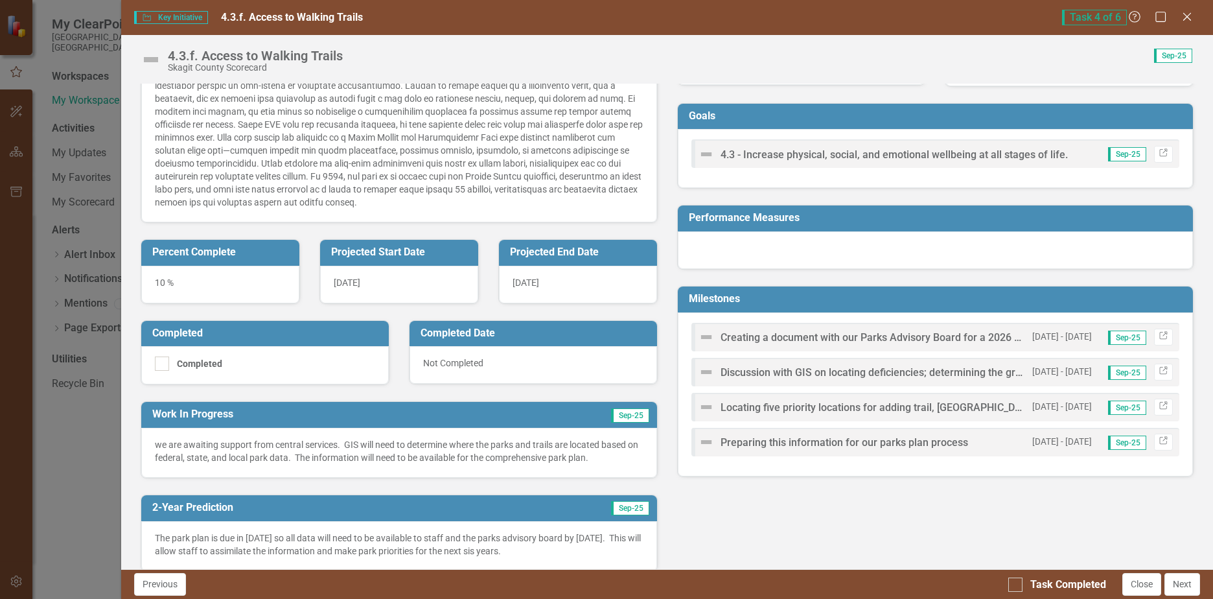
scroll to position [0, 0]
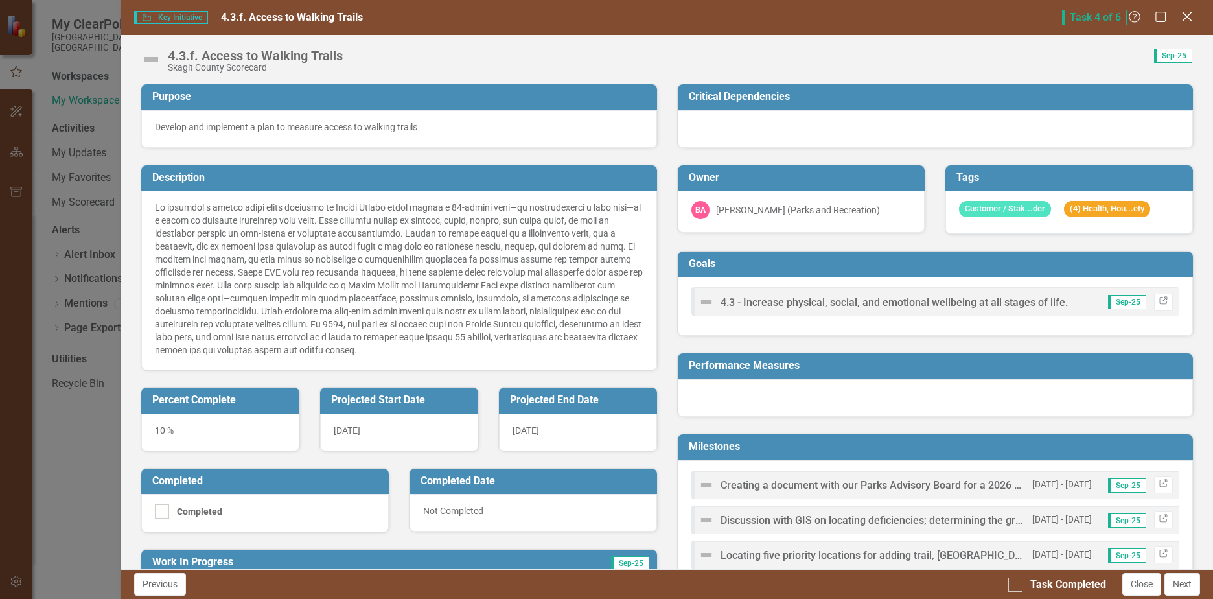
click at [1187, 18] on icon at bounding box center [1187, 17] width 10 height 10
